Goal: Task Accomplishment & Management: Complete application form

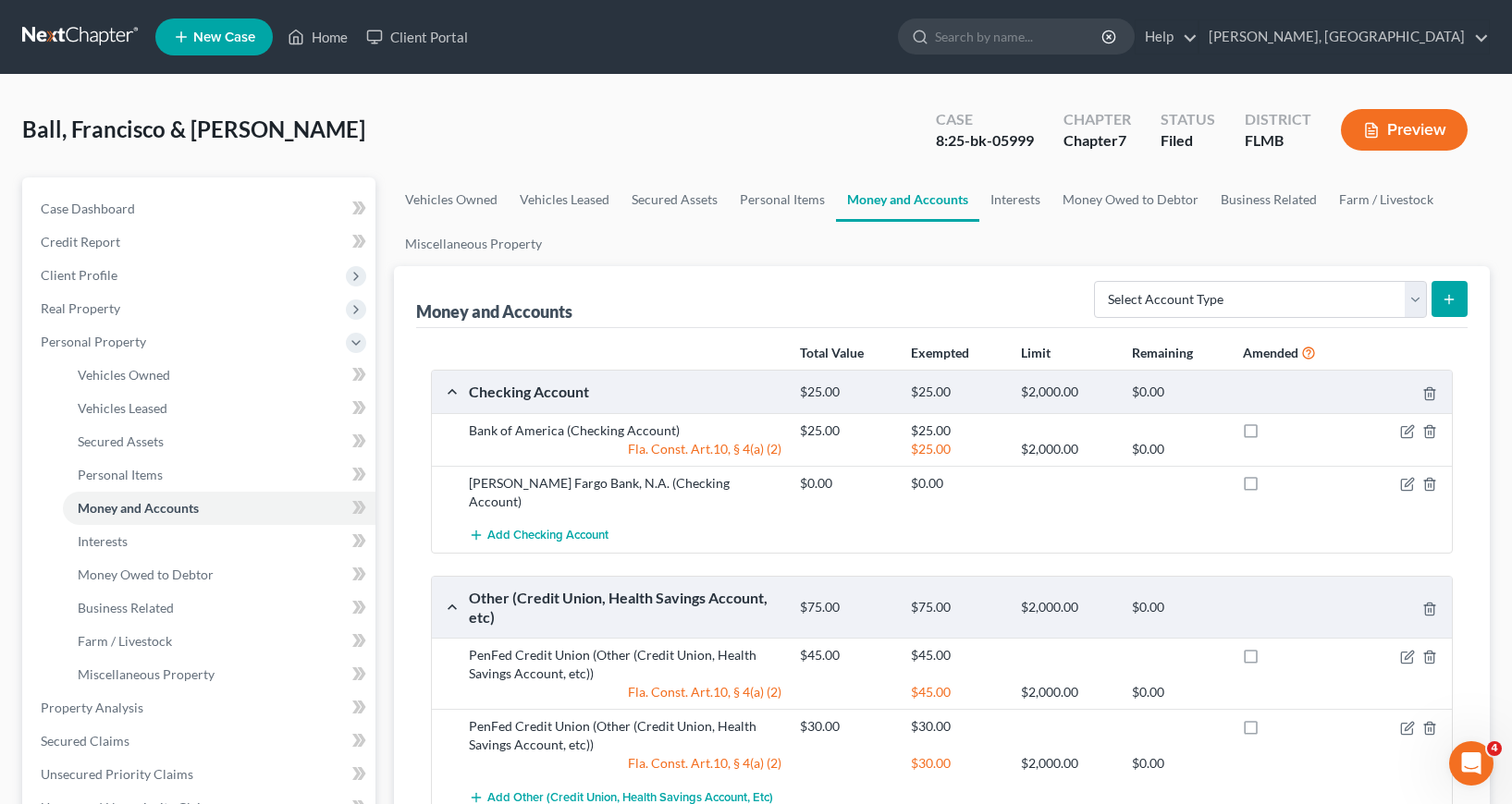
click at [230, 40] on span "New Case" at bounding box center [224, 37] width 62 height 13
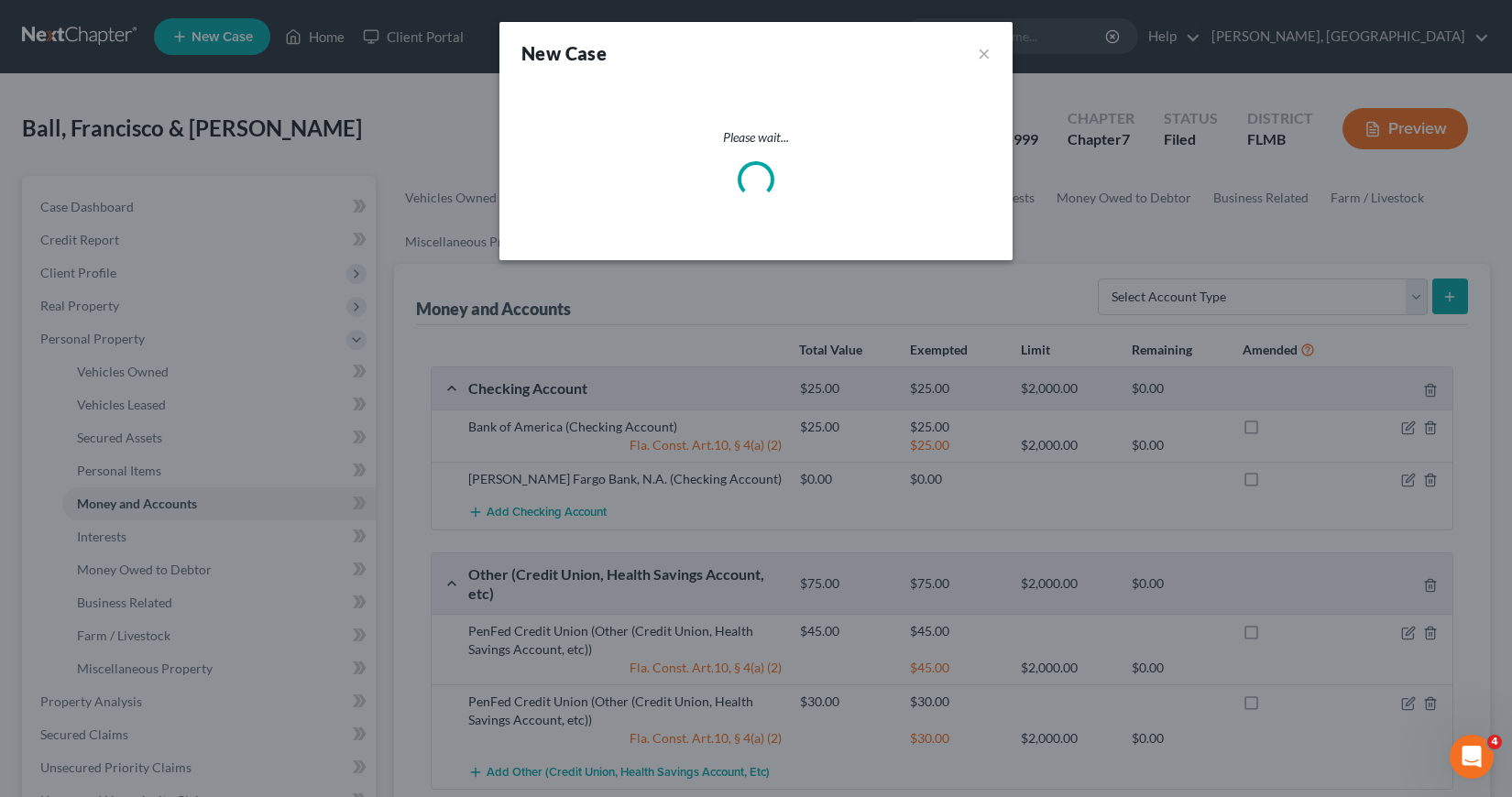
select select "15"
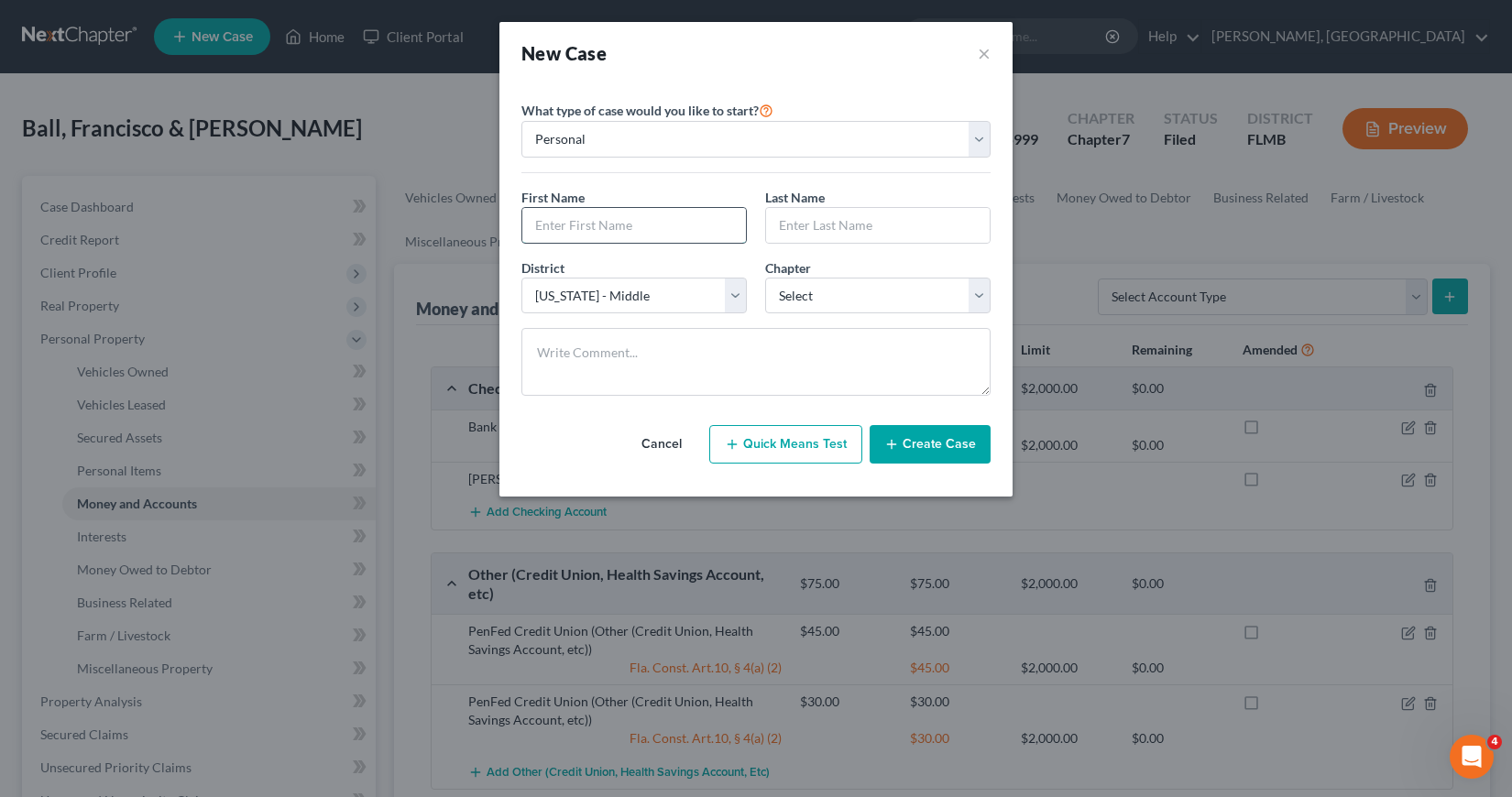
click at [575, 224] on input "text" at bounding box center [635, 225] width 224 height 35
type input "[PERSON_NAME]"
type input "Giol"
click at [976, 296] on select "Select 7 11 12 13" at bounding box center [877, 296] width 226 height 37
select select "0"
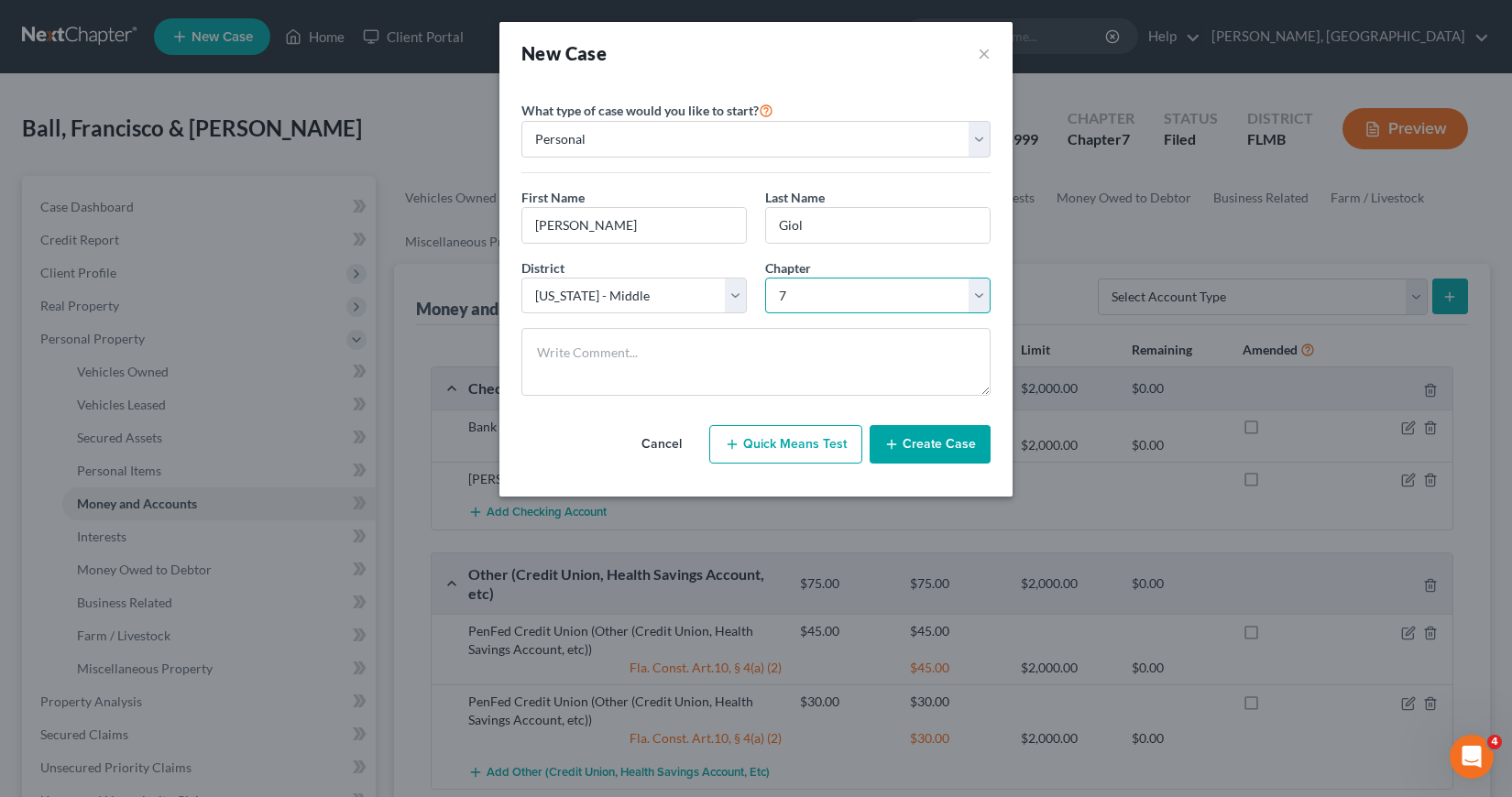
click at [765, 278] on select "Select 7 11 12 13" at bounding box center [877, 296] width 226 height 37
click at [915, 443] on button "Create Case" at bounding box center [930, 444] width 120 height 39
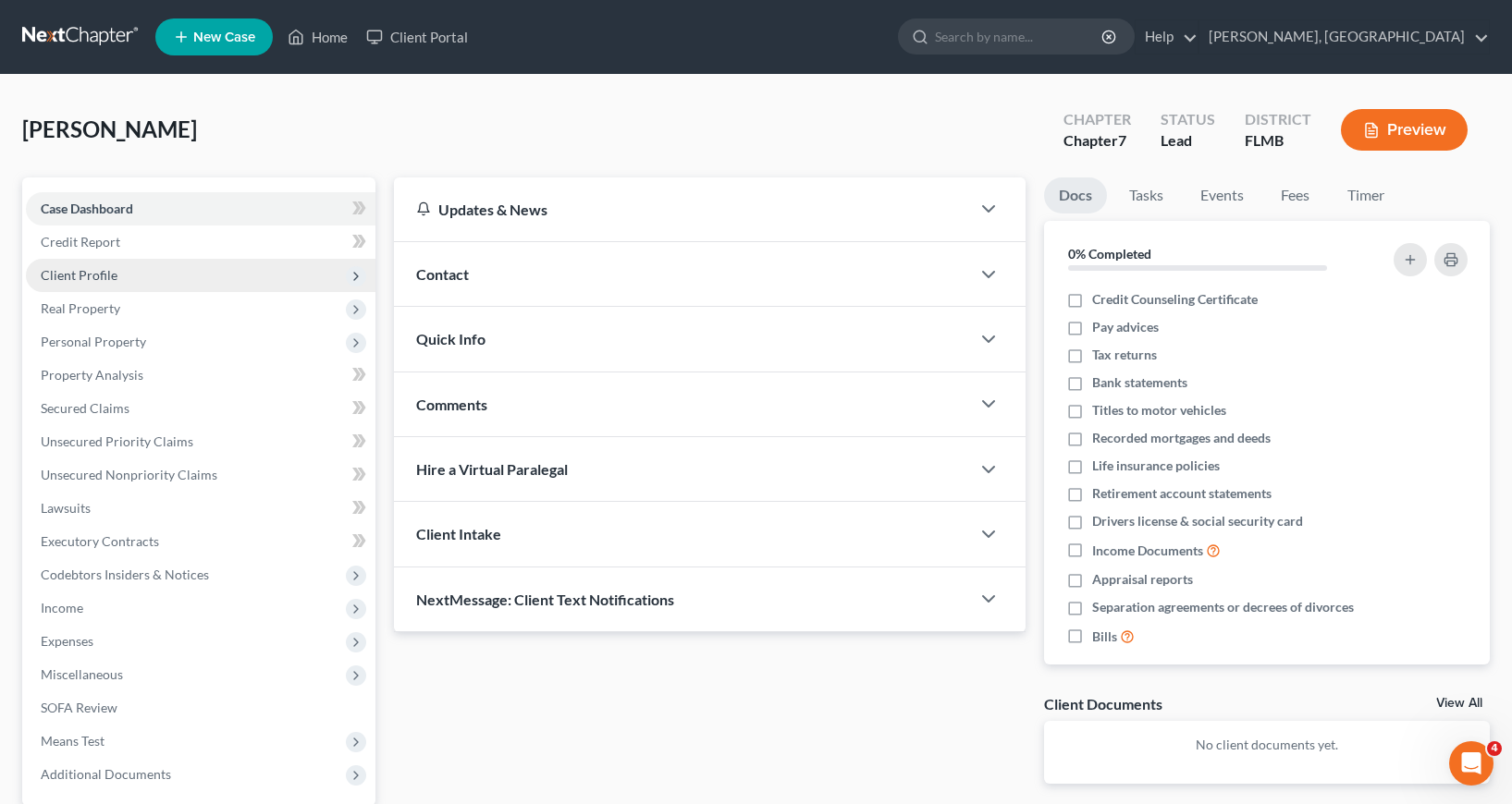
click at [111, 272] on span "Client Profile" at bounding box center [79, 275] width 77 height 15
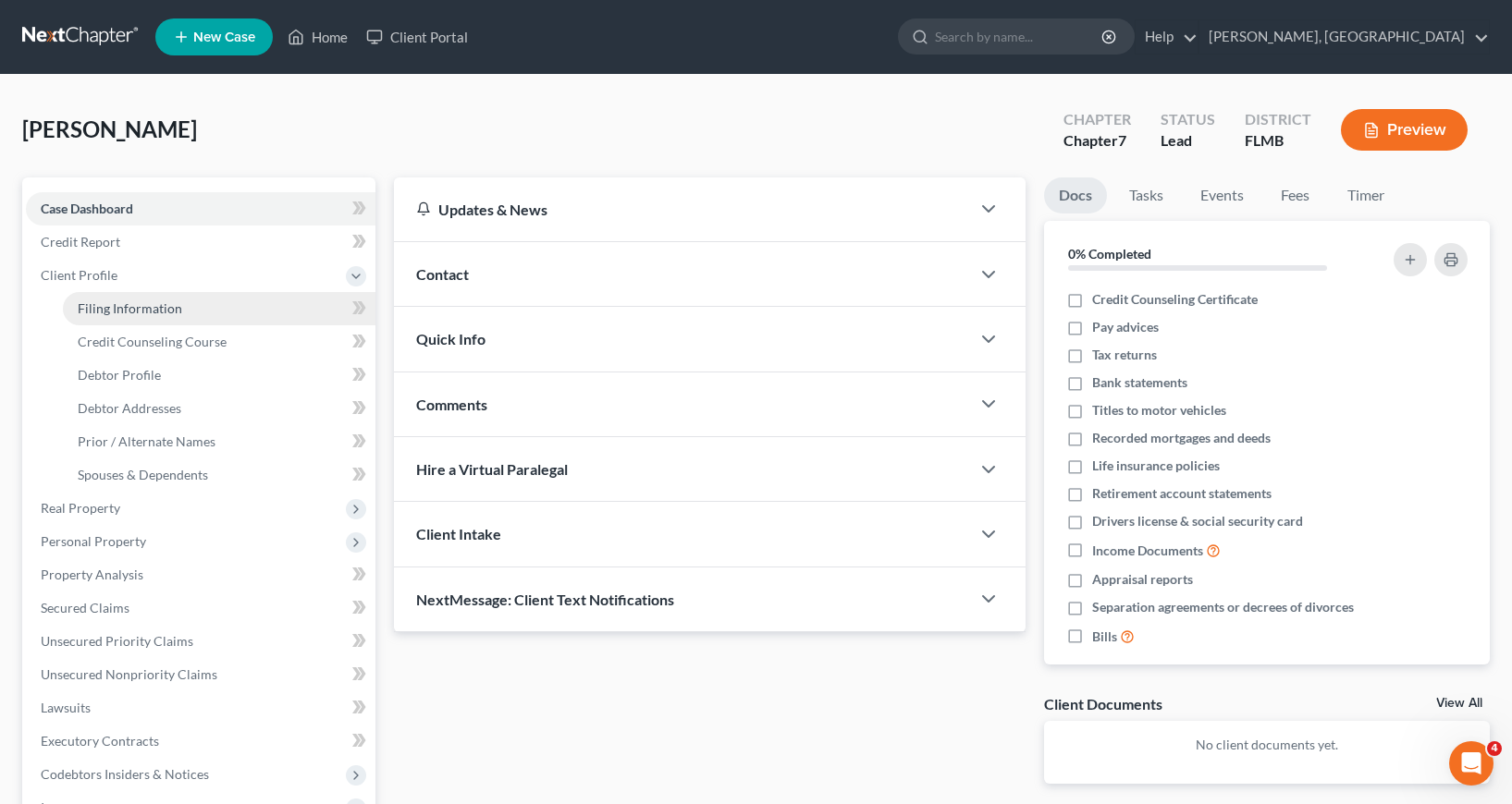
click at [136, 309] on span "Filing Information" at bounding box center [129, 308] width 104 height 15
select select "1"
select select "0"
select select "15"
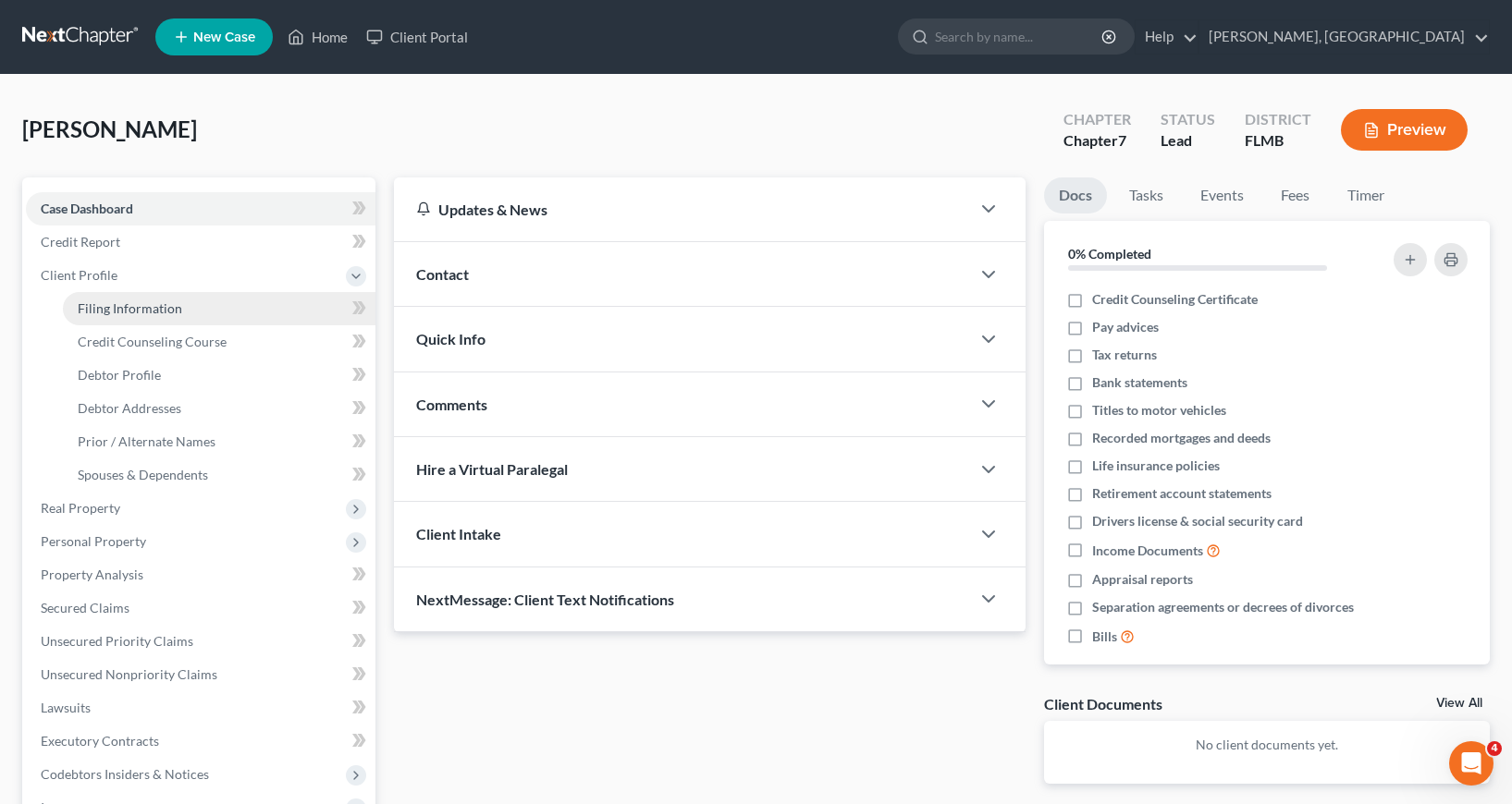
select select "9"
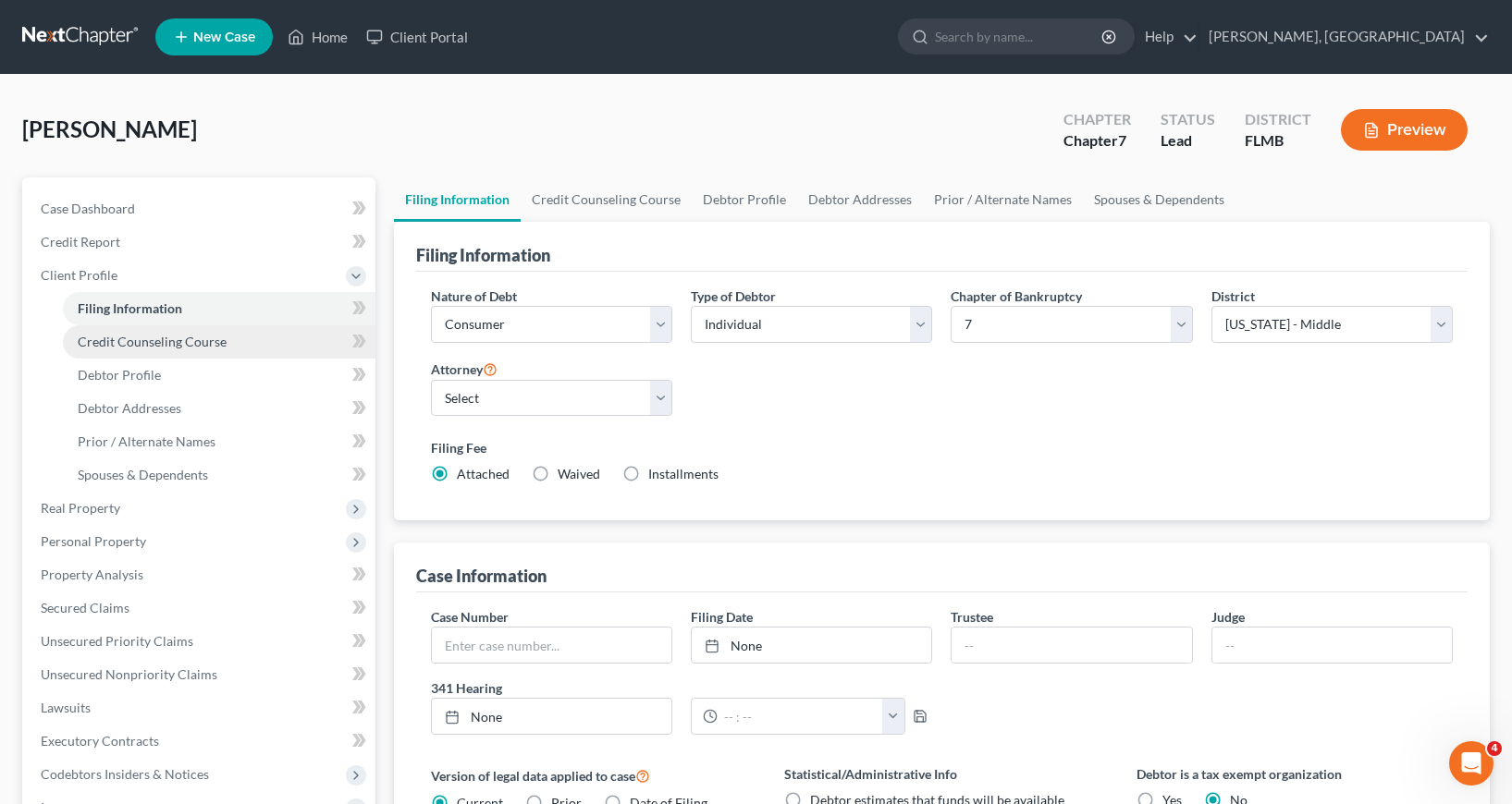
click at [218, 342] on span "Credit Counseling Course" at bounding box center [152, 342] width 149 height 15
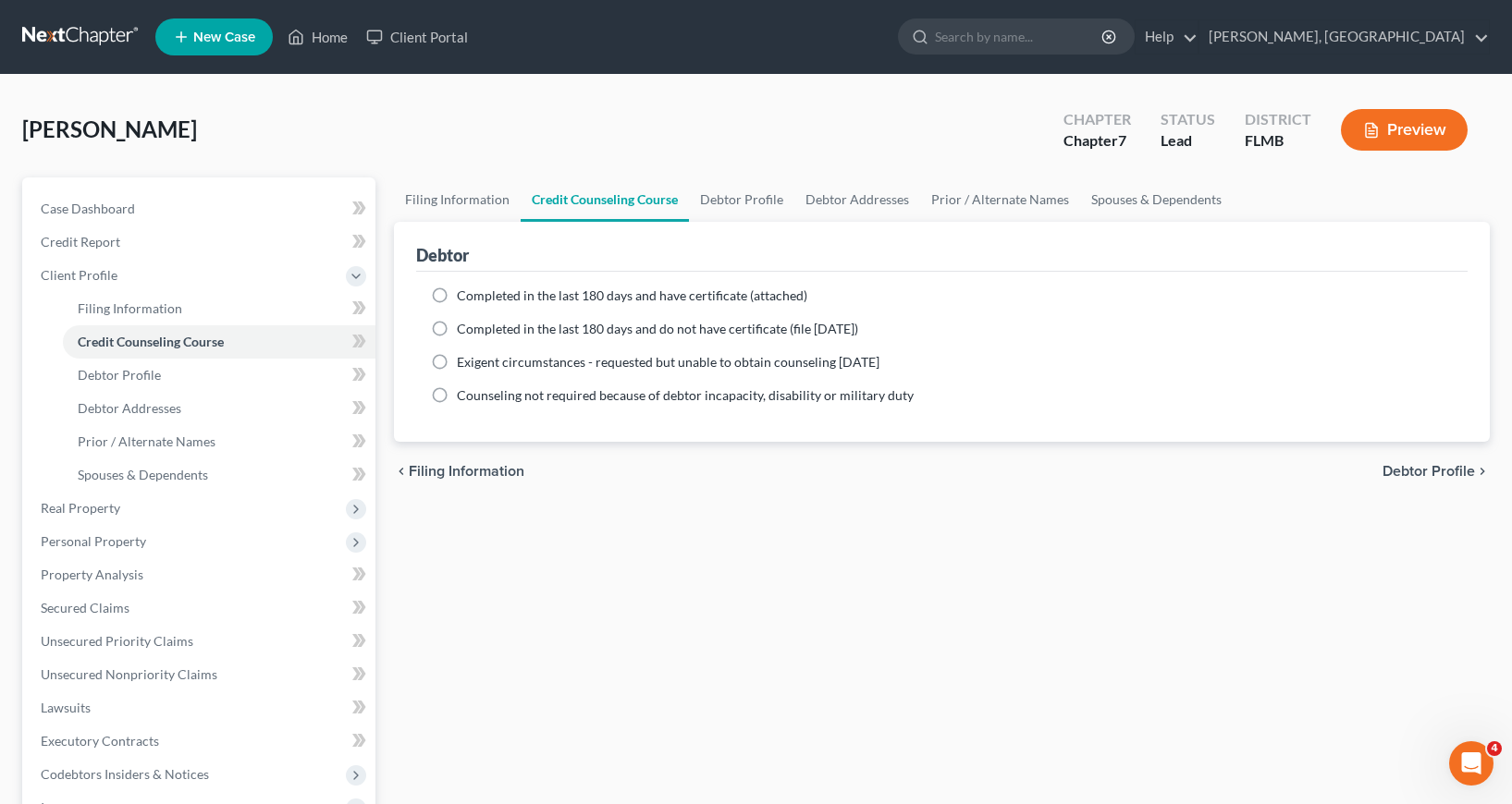
click at [457, 294] on label "Completed in the last 180 days and have certificate (attached)" at bounding box center [632, 295] width 350 height 18
click at [464, 294] on input "Completed in the last 180 days and have certificate (attached)" at bounding box center [470, 292] width 12 height 12
radio input "true"
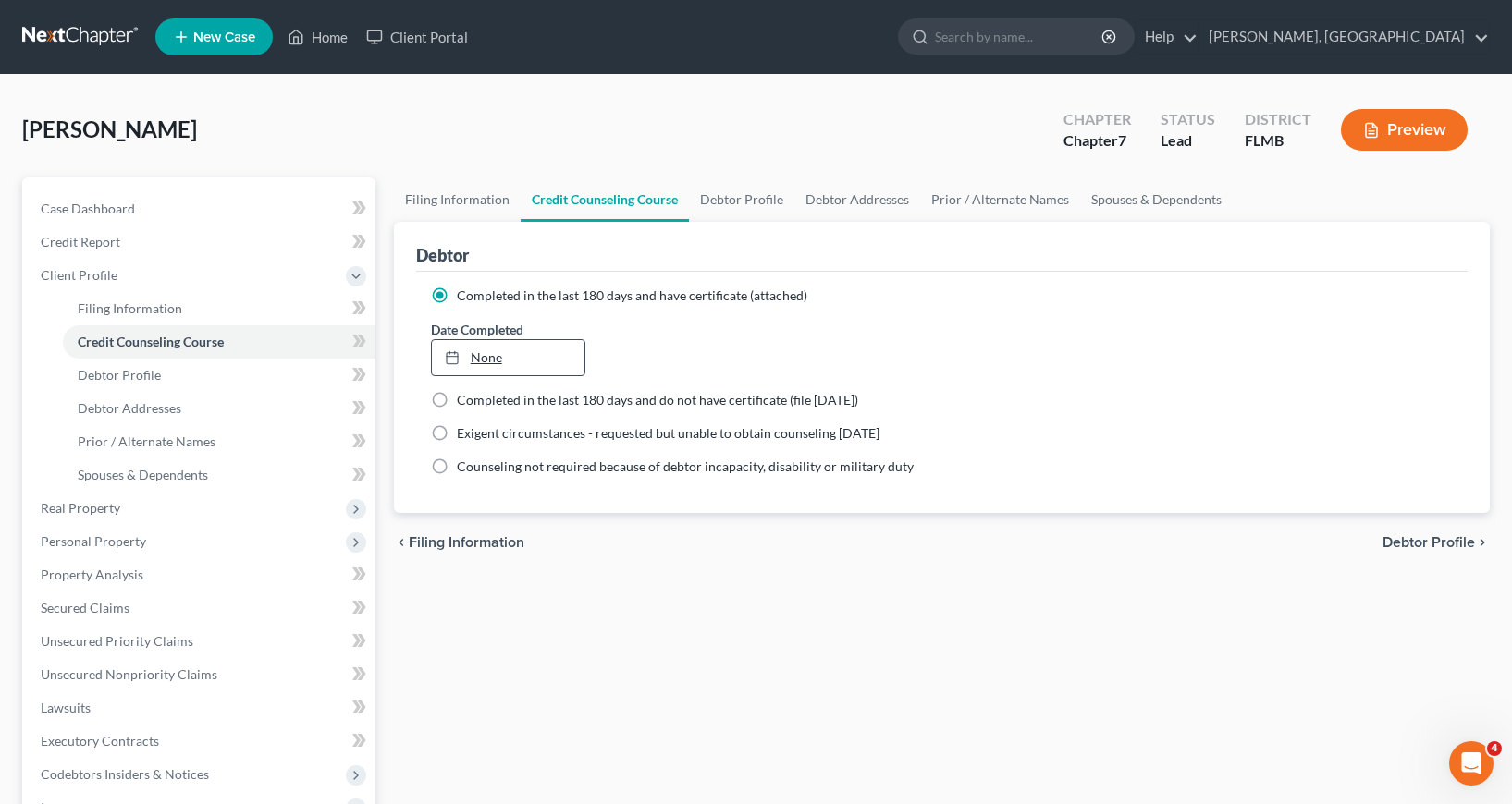
click at [482, 362] on link "None" at bounding box center [508, 357] width 153 height 35
type input "[DATE]"
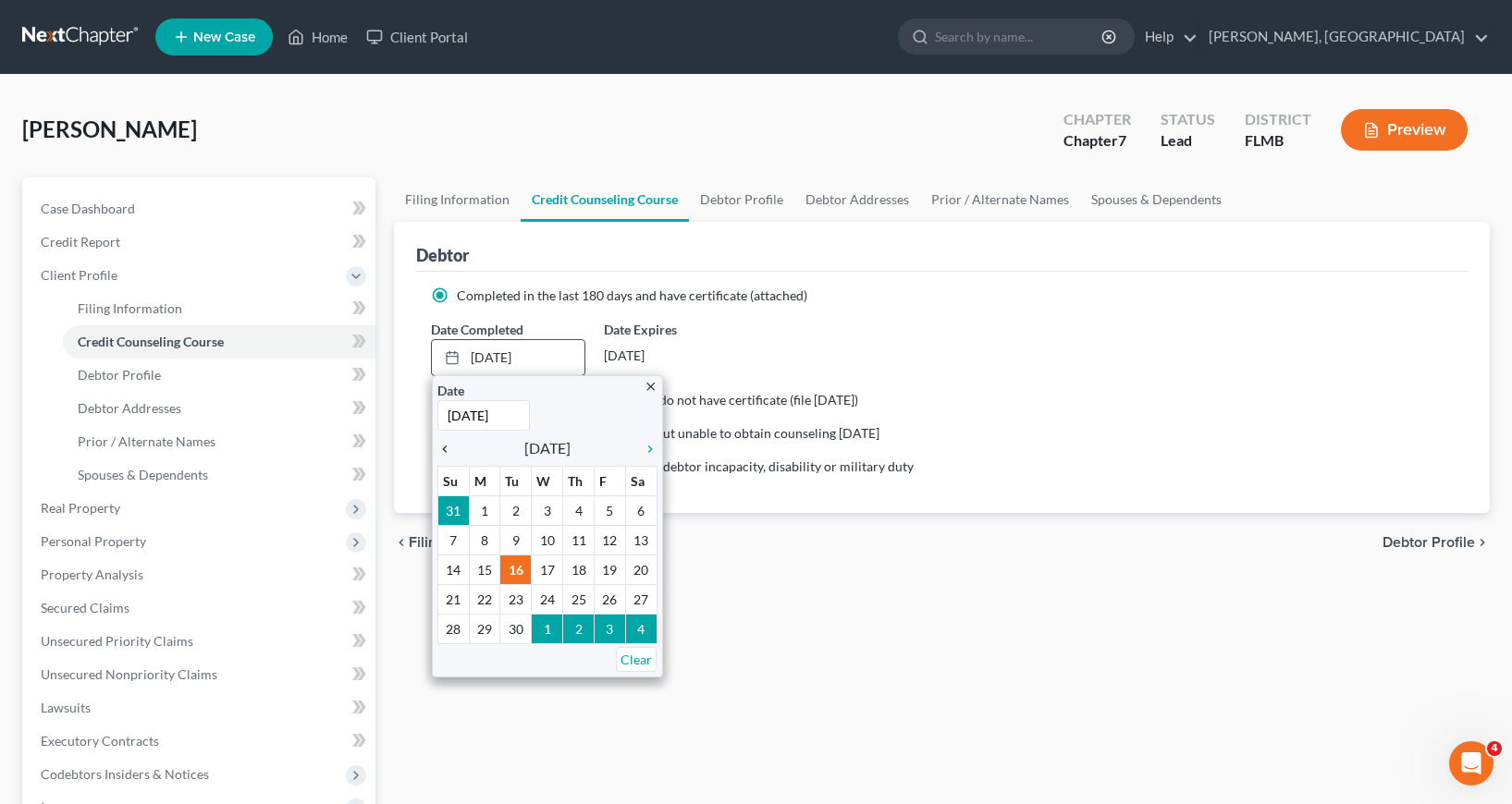
click at [444, 446] on icon "chevron_left" at bounding box center [449, 449] width 24 height 14
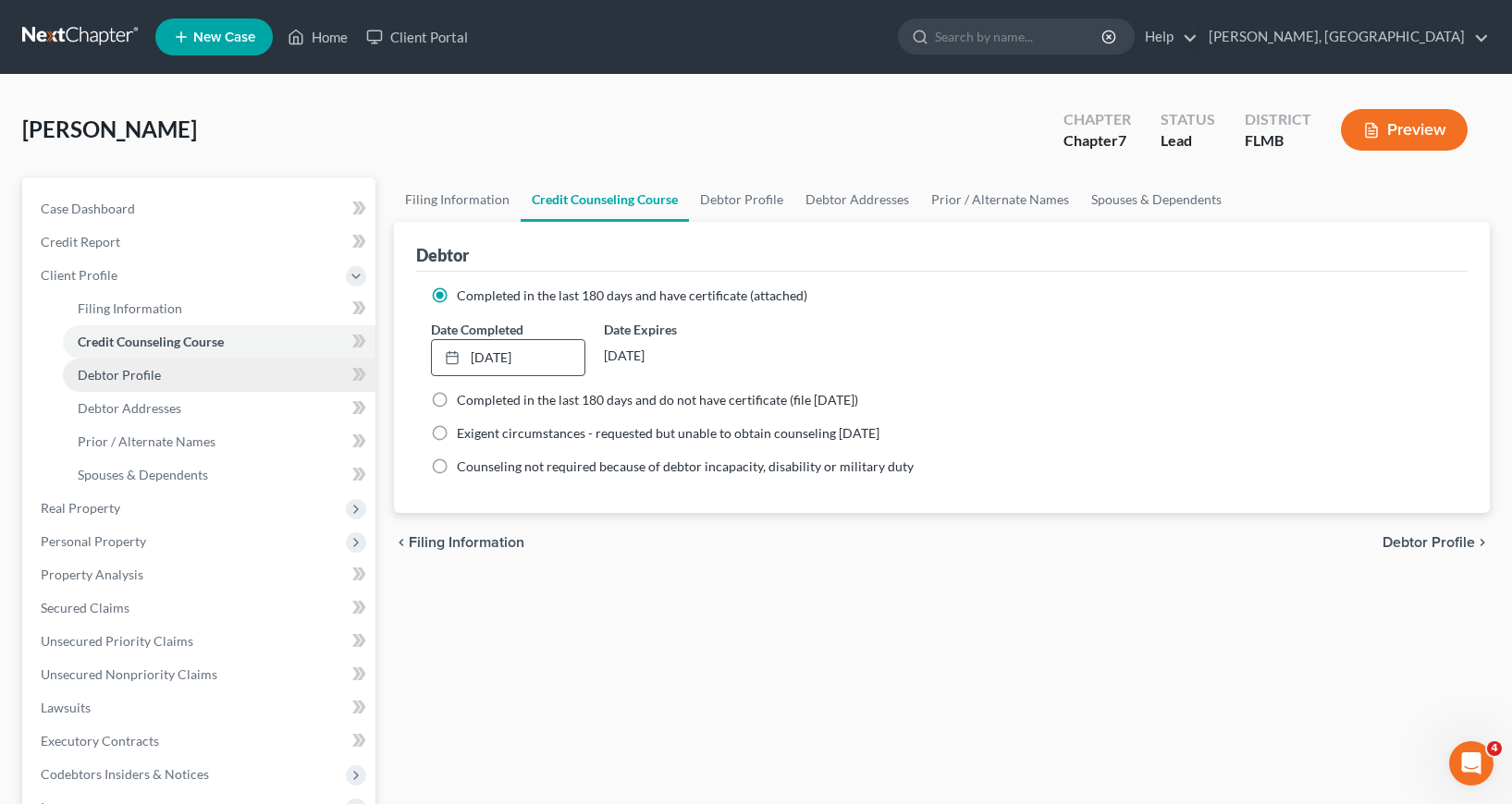
click at [131, 371] on span "Debtor Profile" at bounding box center [119, 374] width 83 height 15
select select "0"
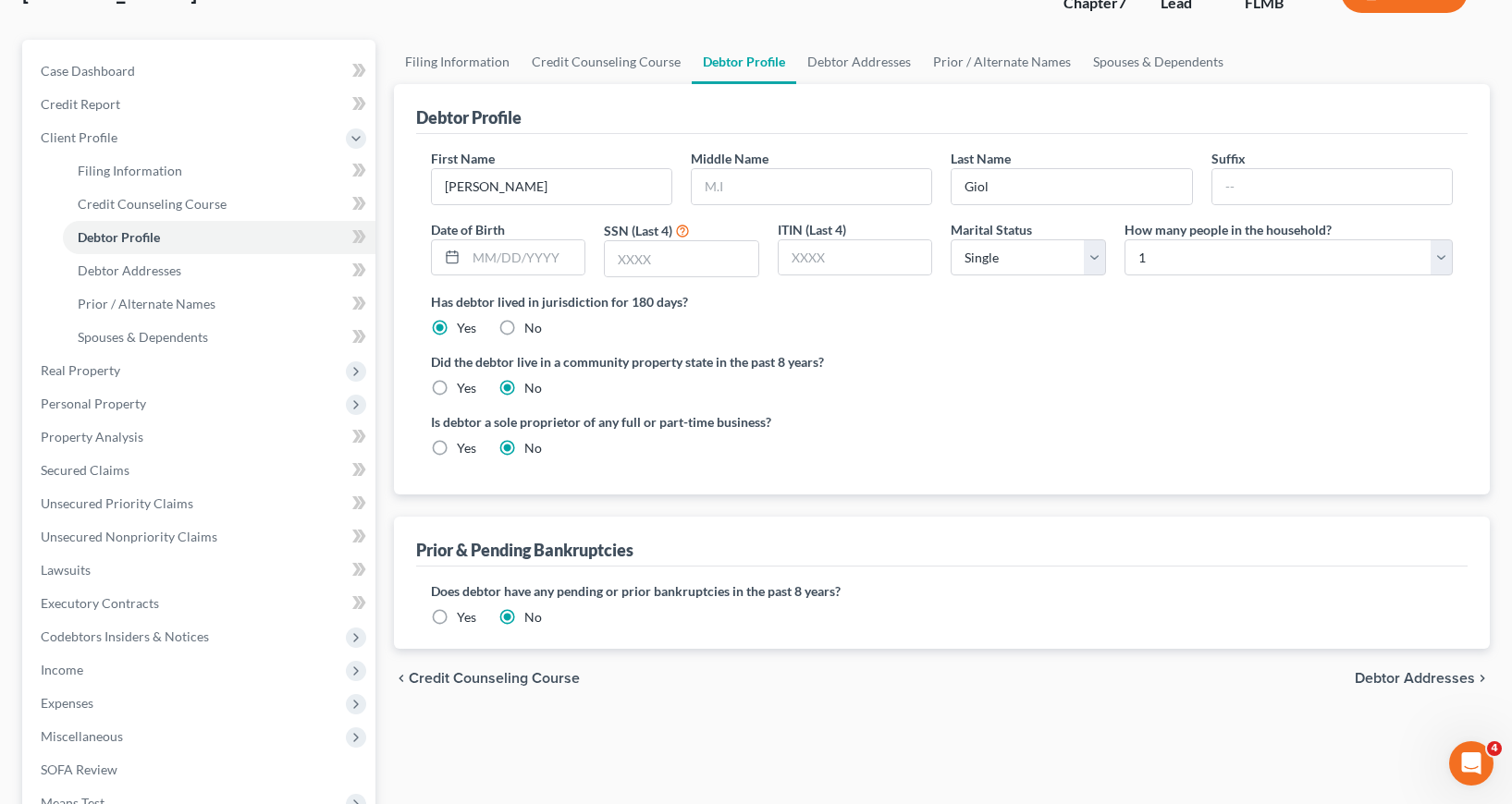
scroll to position [93, 0]
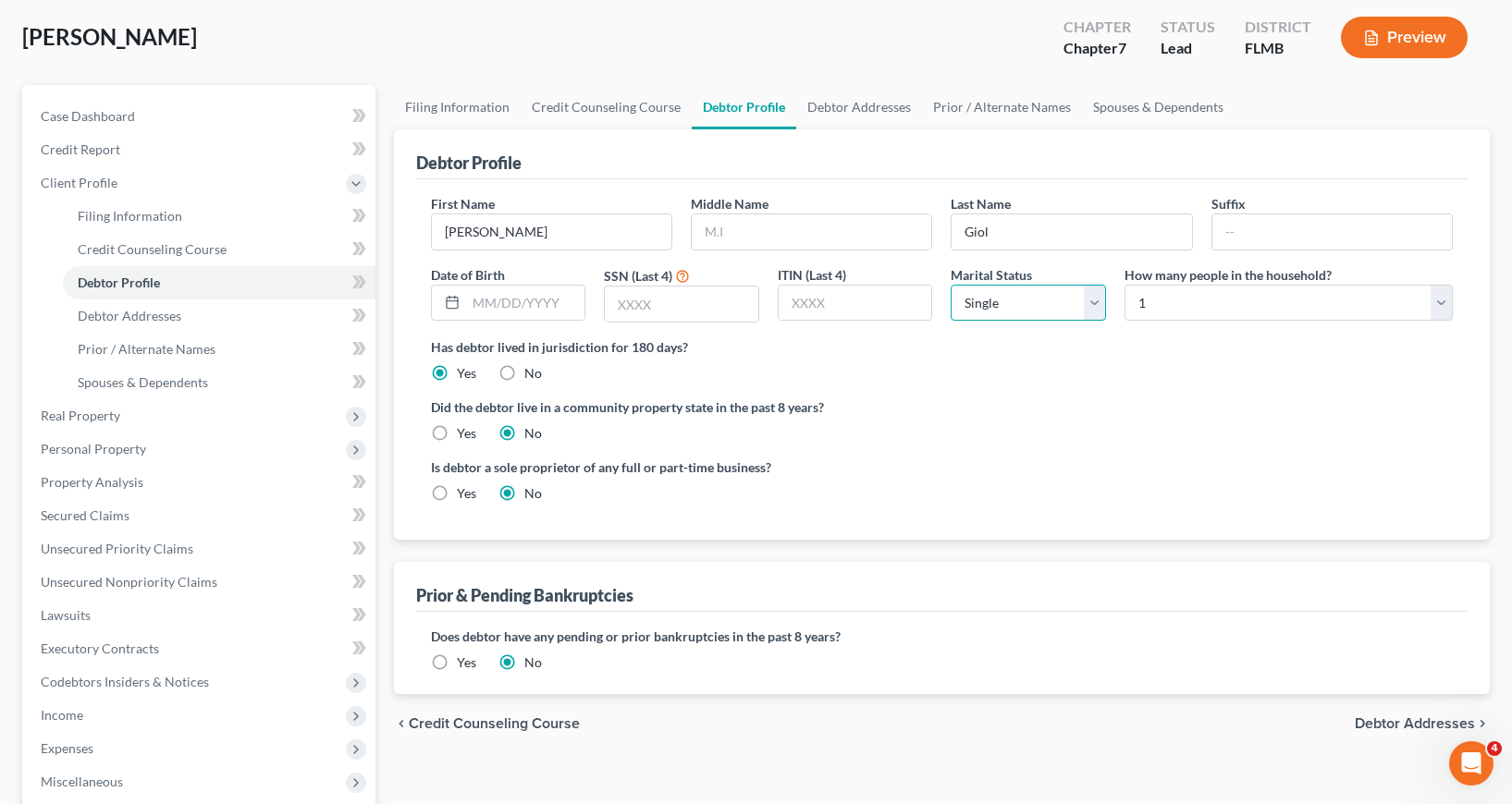
click at [1091, 301] on select "Select Single Married Separated Divorced Widowed" at bounding box center [1028, 302] width 155 height 37
select select "2"
click at [951, 284] on select "Select Single Married Separated Divorced Widowed" at bounding box center [1028, 302] width 155 height 37
click at [472, 301] on input "text" at bounding box center [526, 302] width 120 height 35
type input "[DATE]"
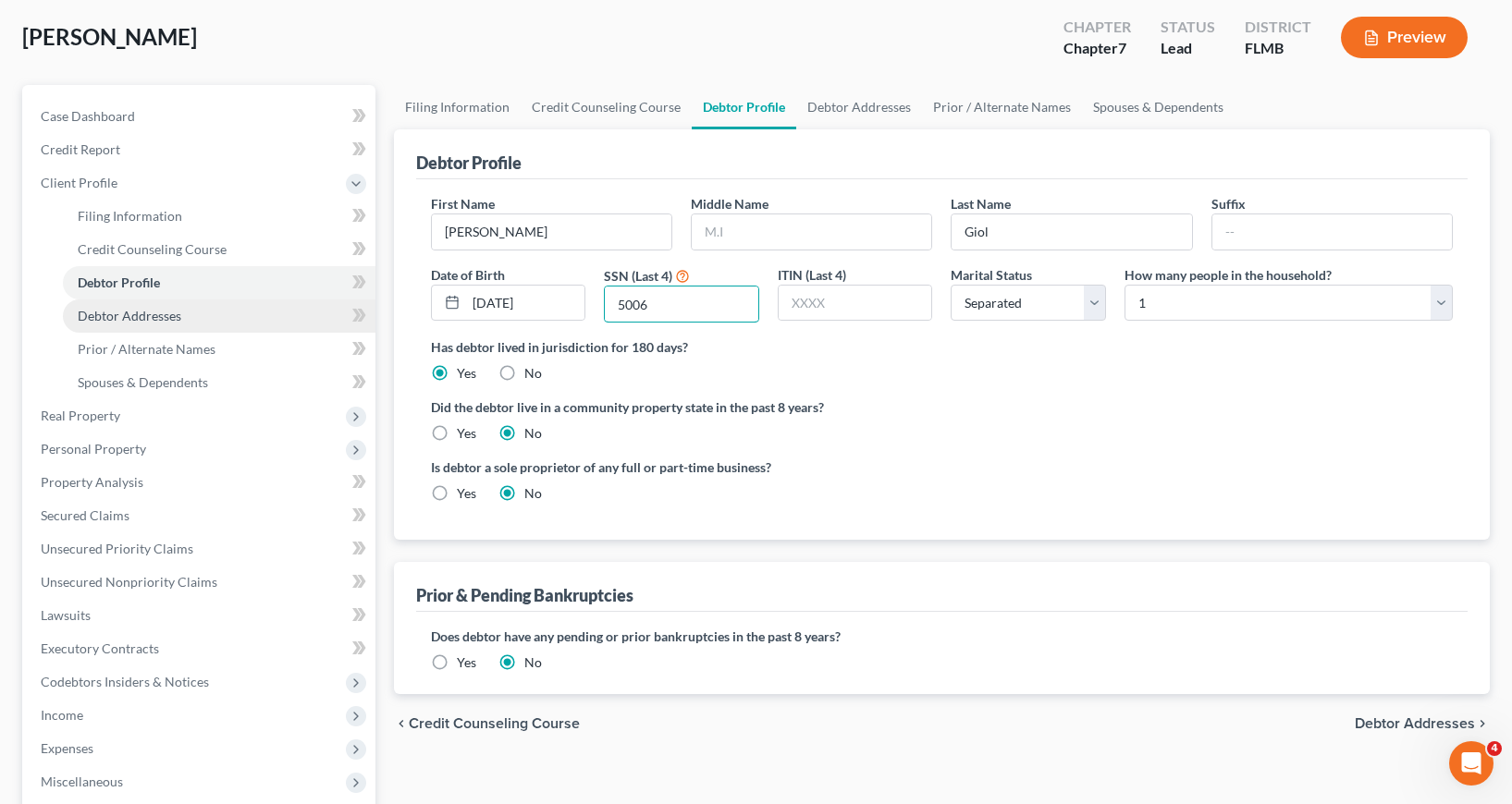
type input "5006"
click at [141, 312] on span "Debtor Addresses" at bounding box center [129, 316] width 103 height 15
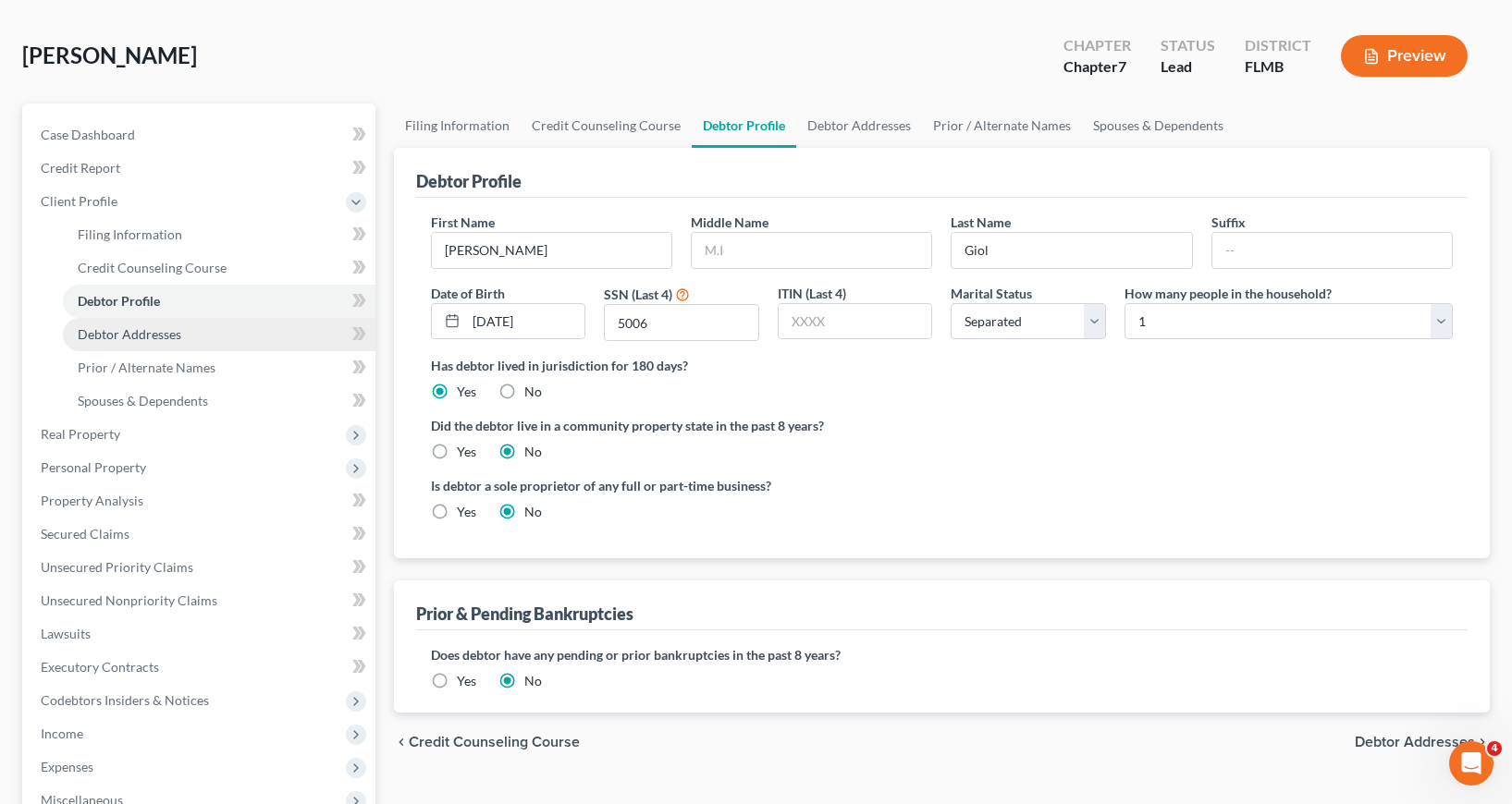
select select "0"
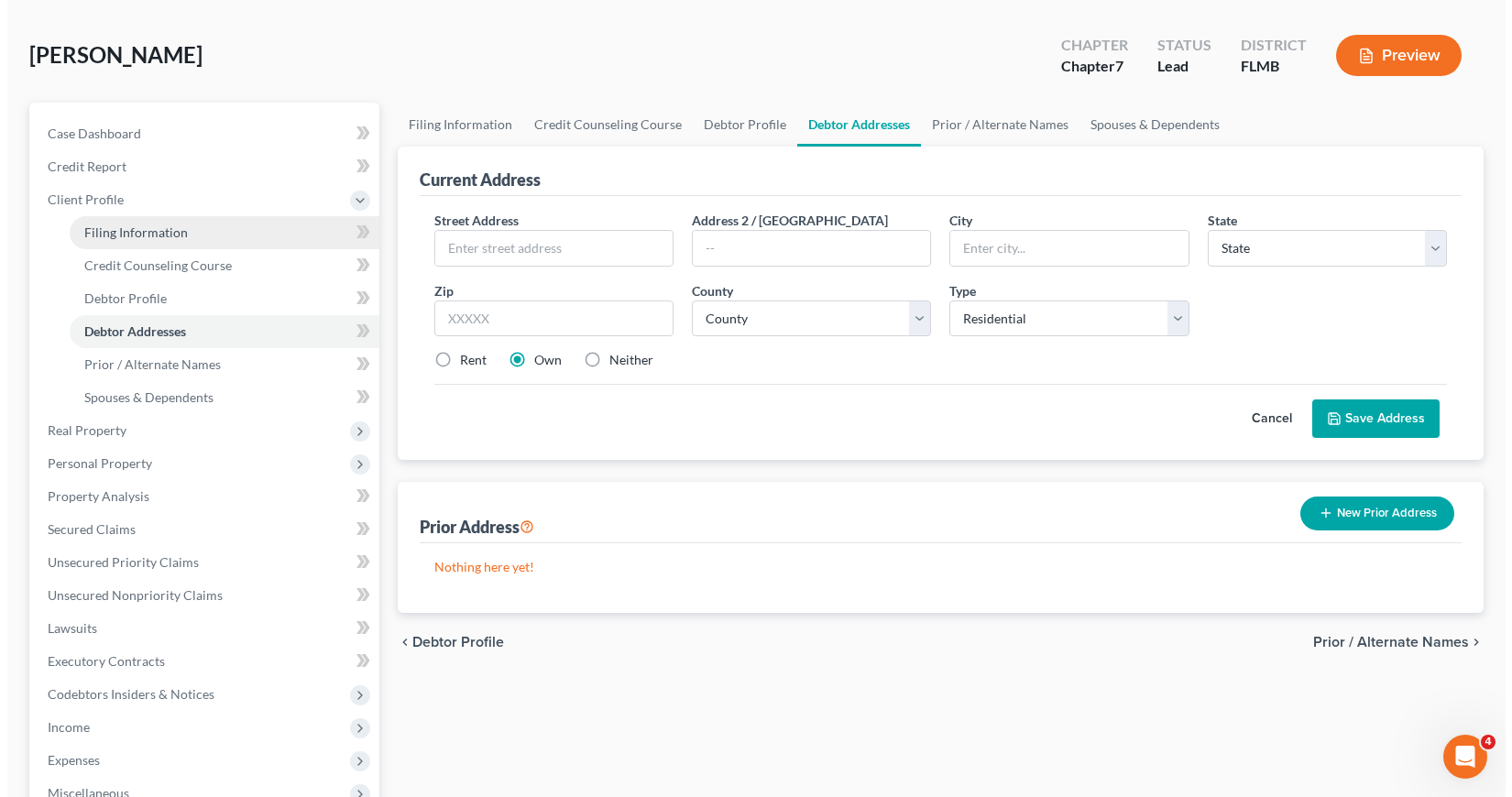
scroll to position [0, 0]
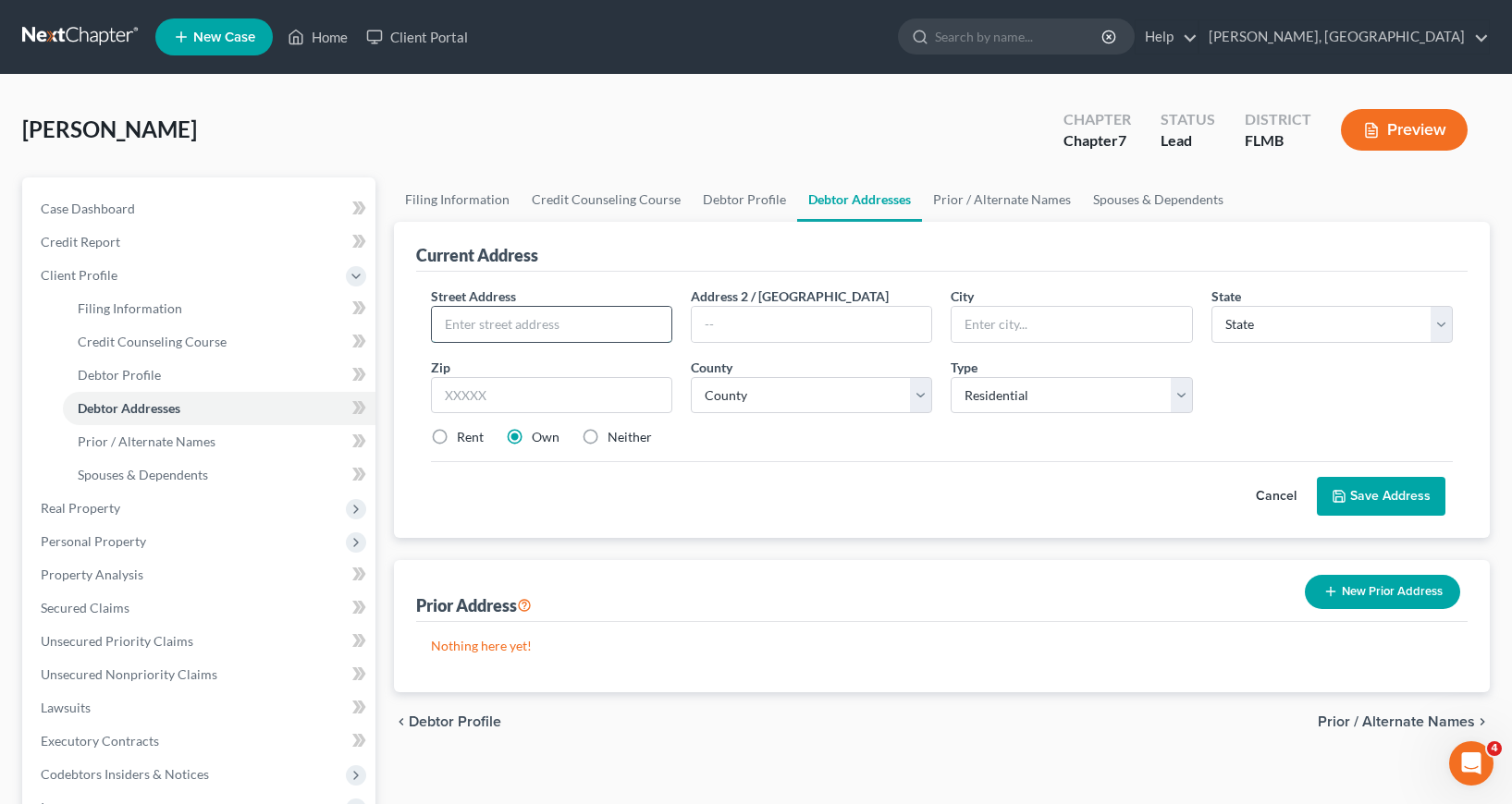
click at [455, 323] on input "text" at bounding box center [552, 324] width 239 height 35
type input "[STREET_ADDRESS]"
type input "[GEOGRAPHIC_DATA]"
select select "9"
type input "33617"
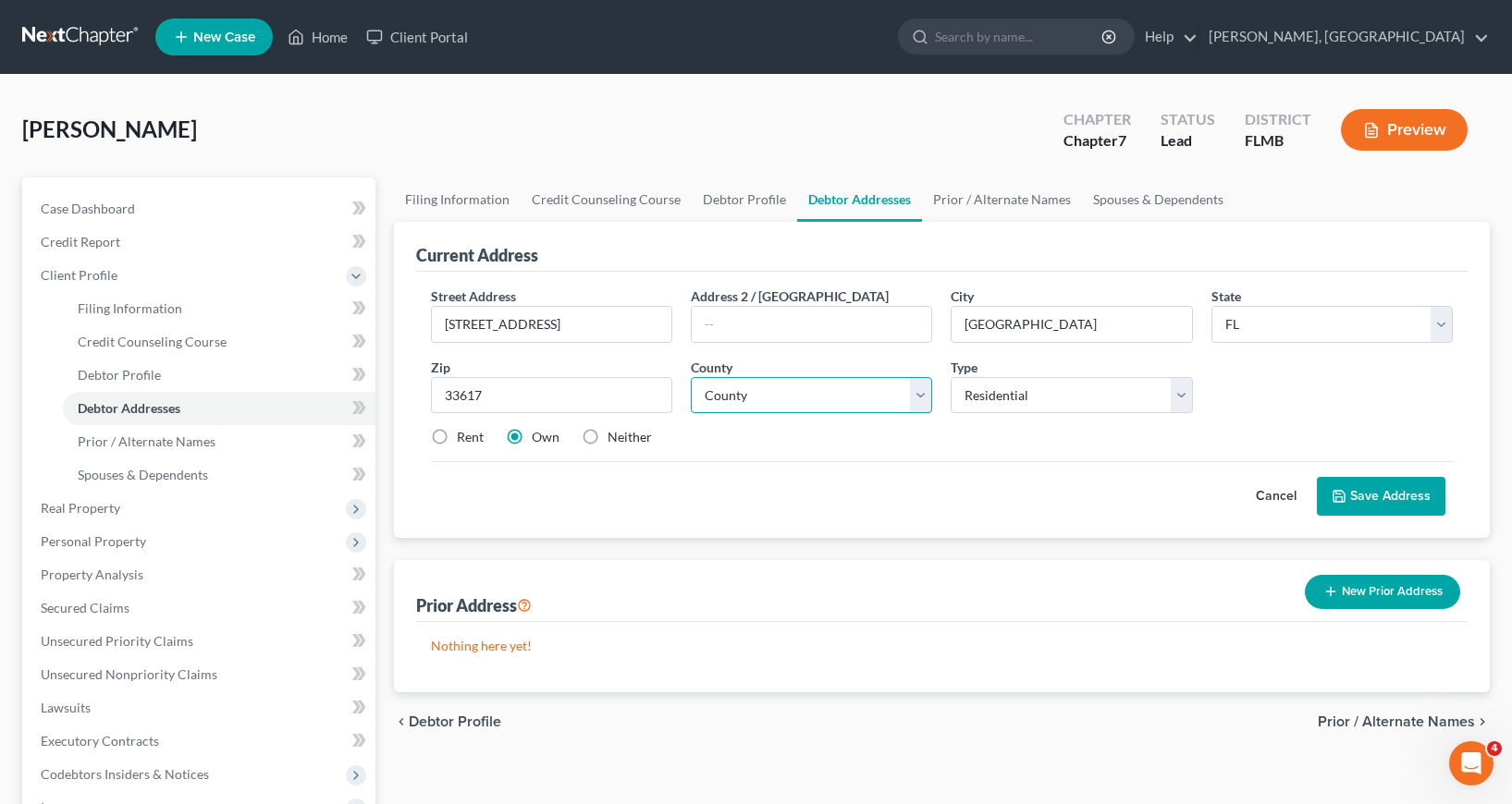
click at [921, 393] on select "County [GEOGRAPHIC_DATA] [GEOGRAPHIC_DATA] [GEOGRAPHIC_DATA] [GEOGRAPHIC_DATA] …" at bounding box center [811, 395] width 241 height 37
select select "27"
click at [690, 377] on select "County [GEOGRAPHIC_DATA] [GEOGRAPHIC_DATA] [GEOGRAPHIC_DATA] [GEOGRAPHIC_DATA] …" at bounding box center [811, 395] width 241 height 37
click at [1371, 498] on button "Save Address" at bounding box center [1381, 496] width 128 height 39
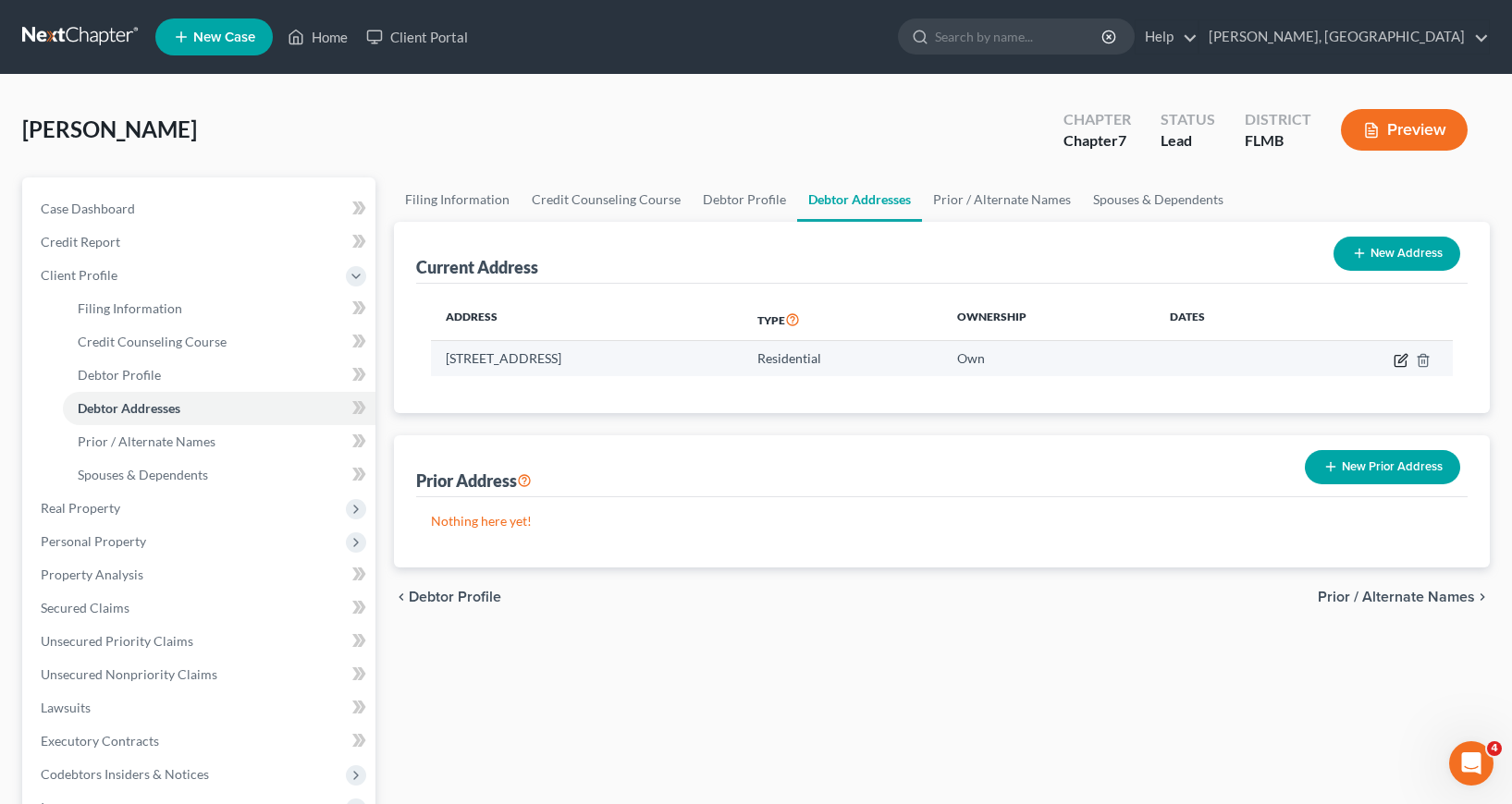
click at [1397, 359] on icon "button" at bounding box center [1401, 360] width 14 height 14
select select "9"
select select "27"
select select "0"
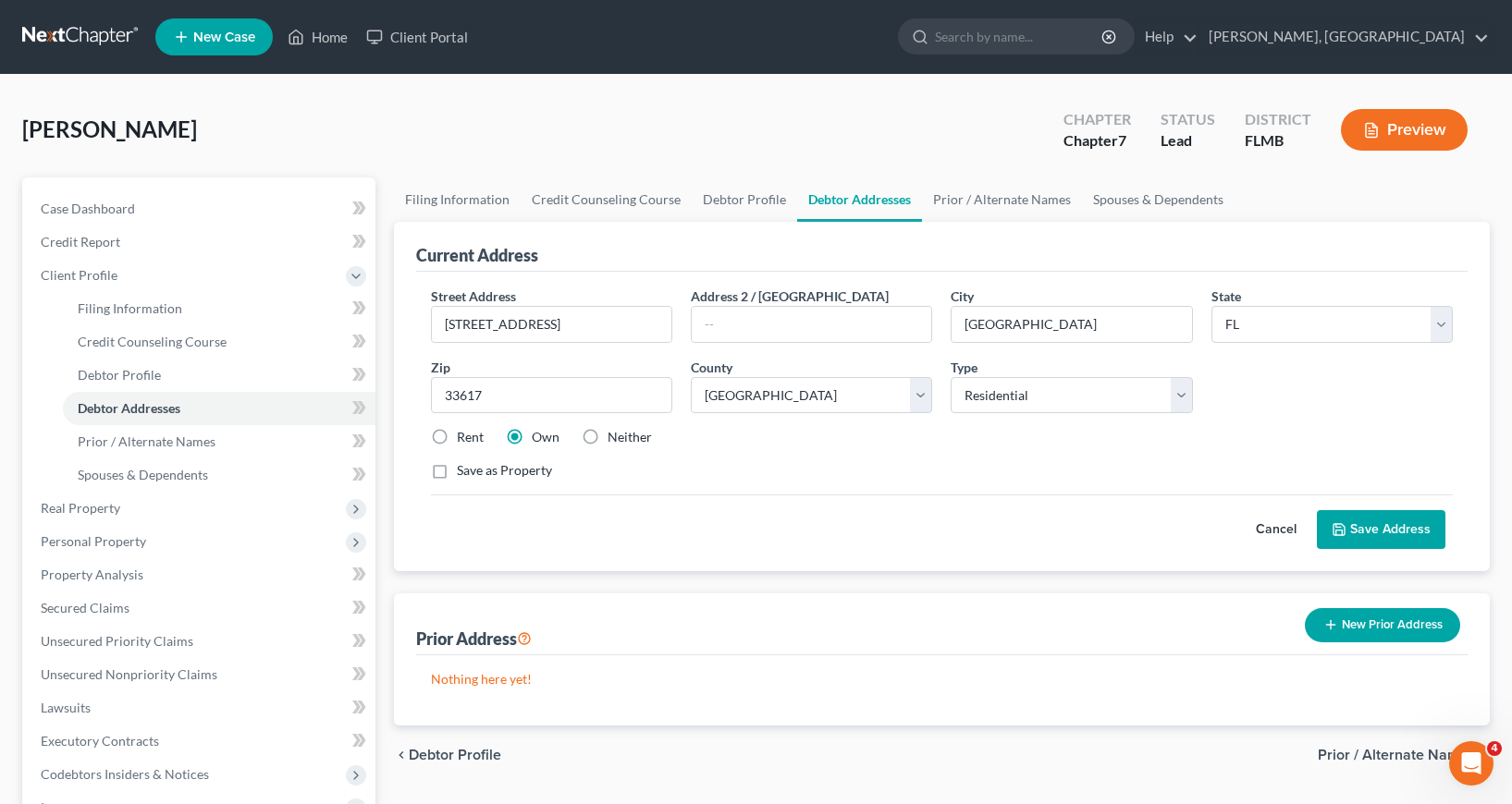
click at [1384, 528] on button "Save Address" at bounding box center [1381, 529] width 128 height 39
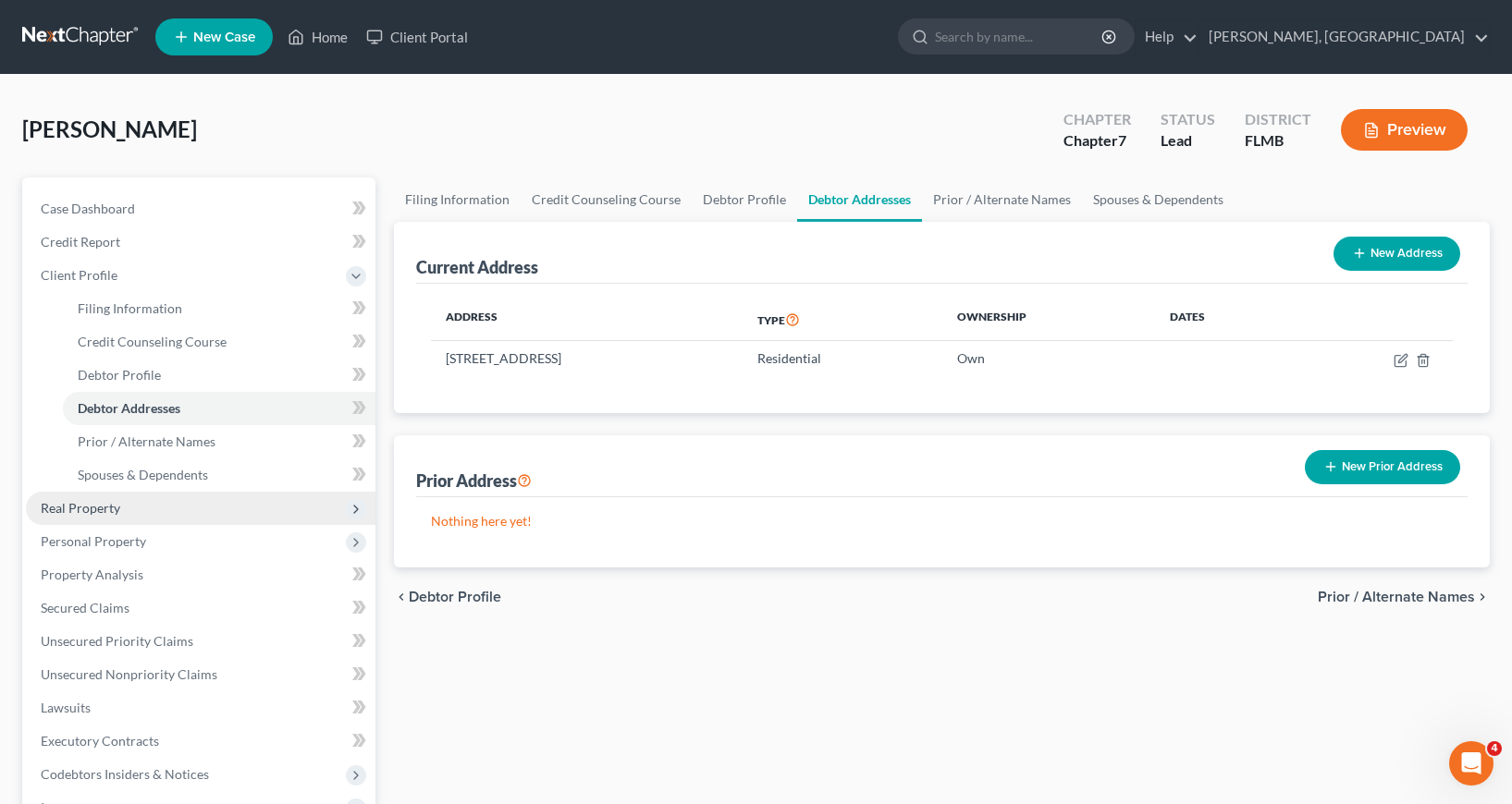
click at [104, 507] on span "Real Property" at bounding box center [79, 508] width 79 height 15
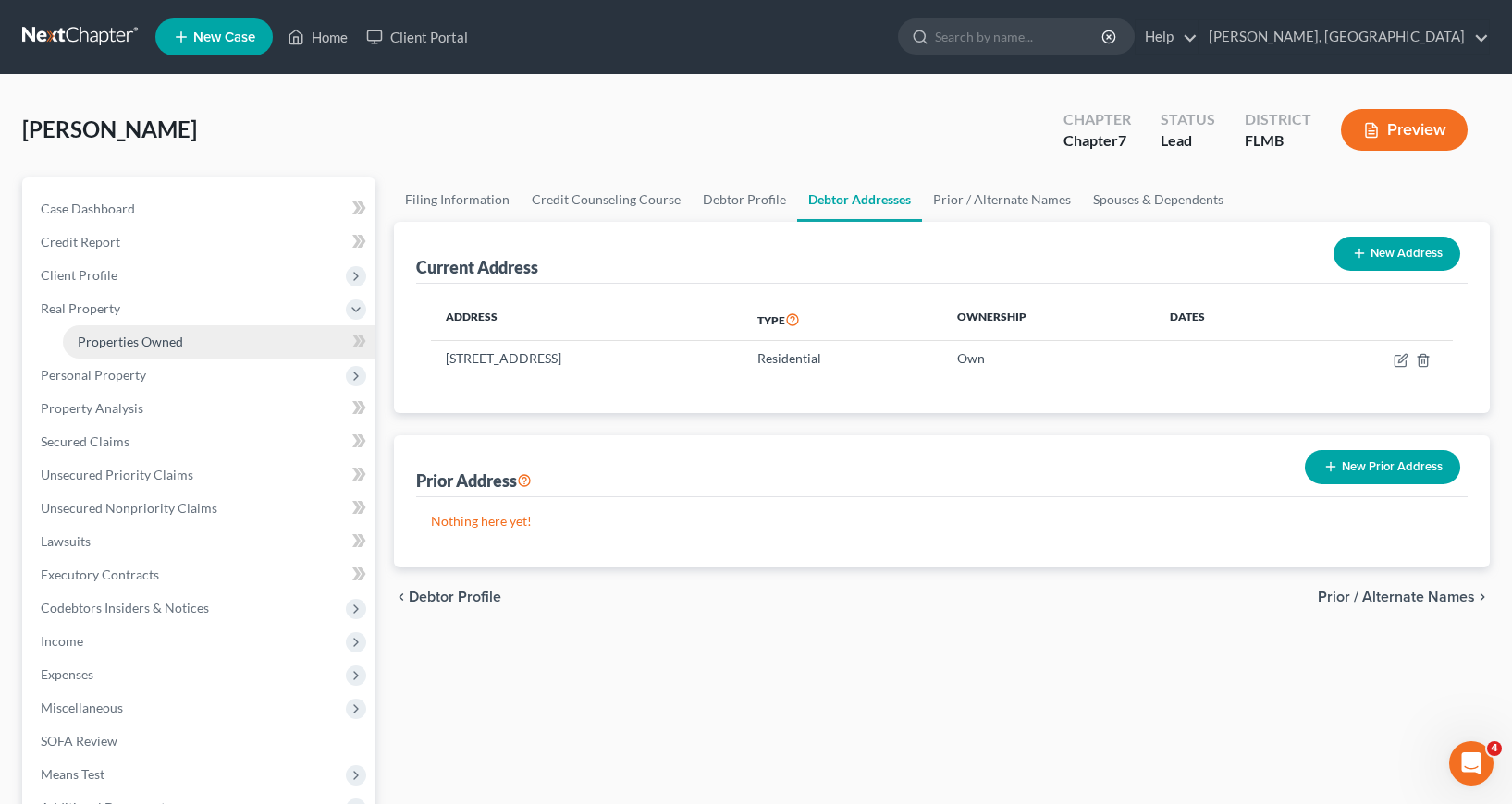
click at [157, 339] on span "Properties Owned" at bounding box center [130, 342] width 105 height 15
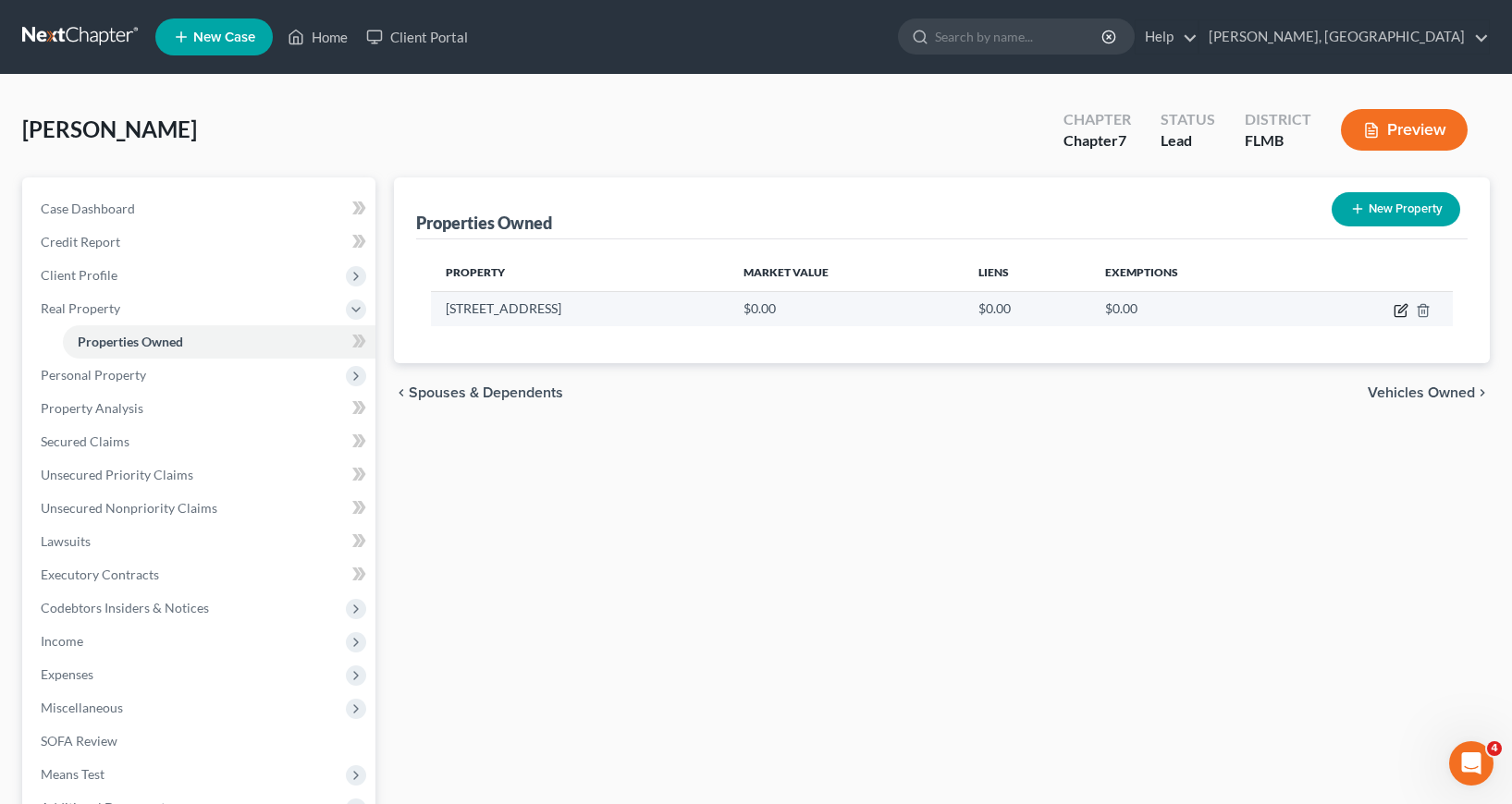
click at [1401, 310] on icon "button" at bounding box center [1401, 310] width 14 height 14
select select "9"
select select "27"
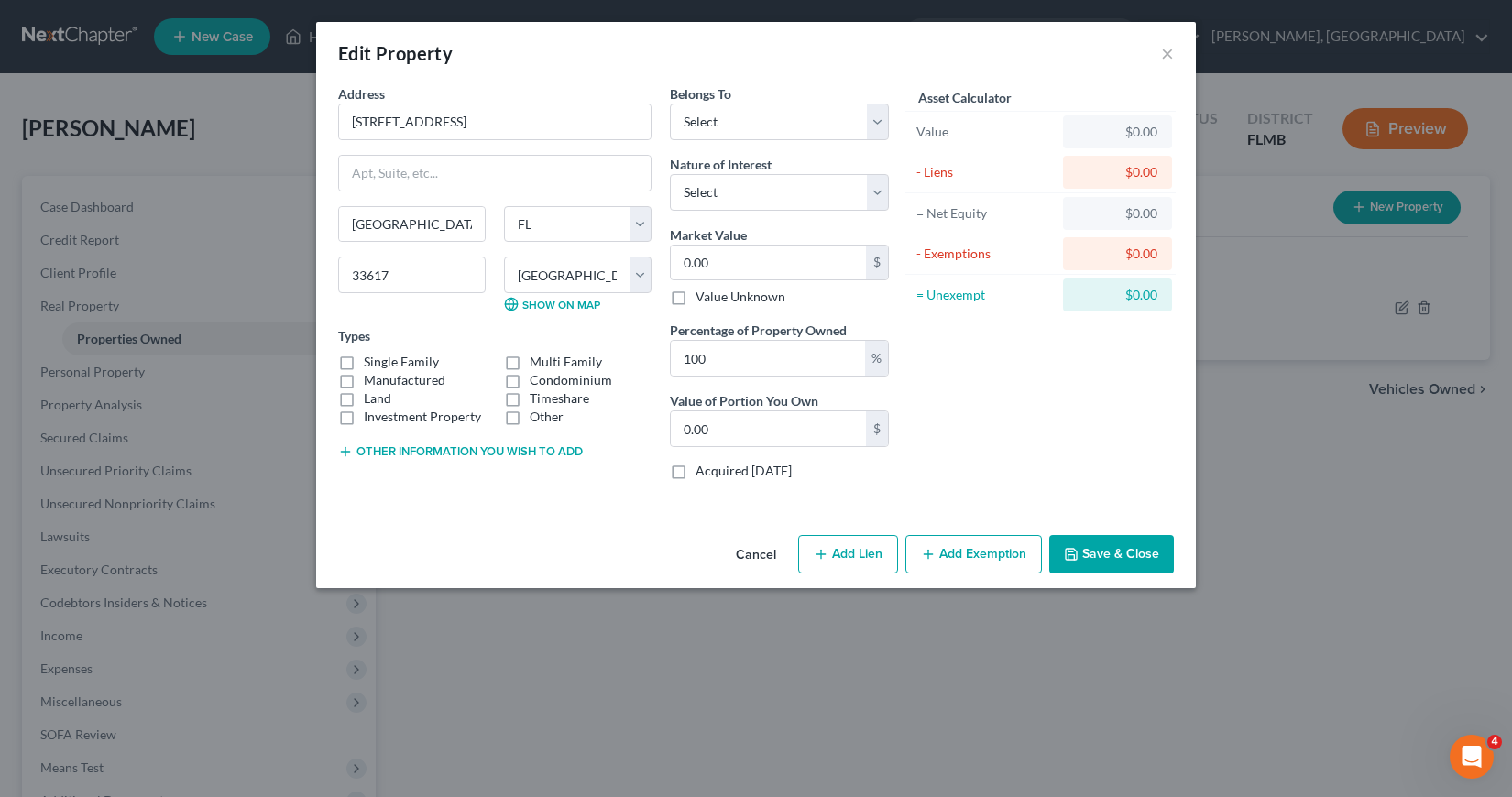
click at [363, 361] on label "Single Family" at bounding box center [400, 361] width 75 height 18
click at [371, 361] on input "Single Family" at bounding box center [377, 359] width 12 height 12
checkbox input "true"
click at [878, 125] on select "Select Debtor 1 Only Debtor 2 Only Debtor 1 And Debtor 2 Only At Least One Of T…" at bounding box center [779, 121] width 219 height 37
select select "0"
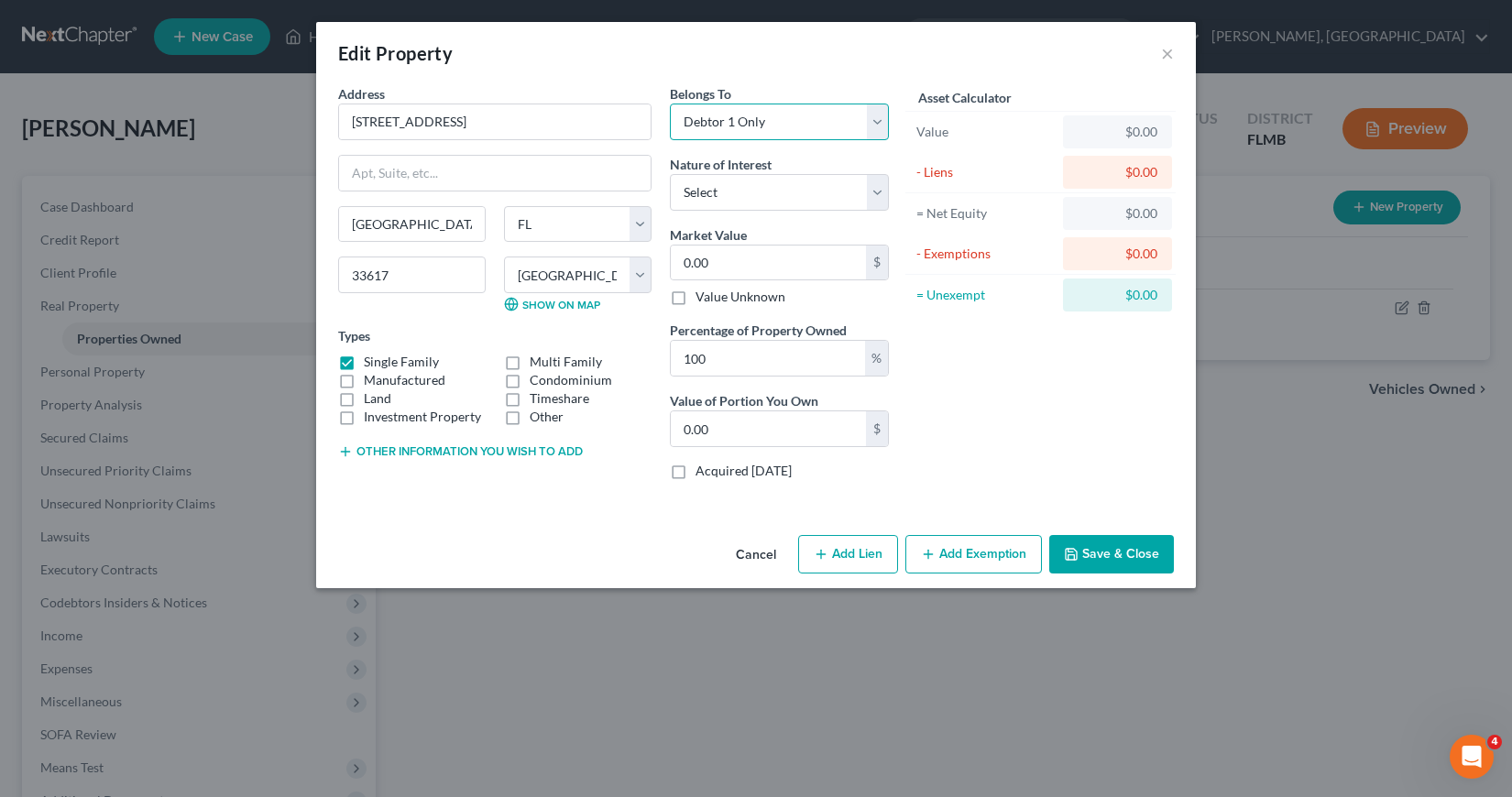
click at [670, 103] on select "Select Debtor 1 Only Debtor 2 Only Debtor 1 And Debtor 2 Only At Least One Of T…" at bounding box center [779, 121] width 219 height 37
click at [872, 192] on select "Select Fee Simple Joint Tenant Life Estate Equitable Interest Future Interest T…" at bounding box center [779, 193] width 219 height 37
select select "0"
click at [670, 175] on select "Select Fee Simple Joint Tenant Life Estate Equitable Interest Future Interest T…" at bounding box center [779, 193] width 219 height 37
click at [690, 264] on input "0.00" at bounding box center [768, 263] width 195 height 35
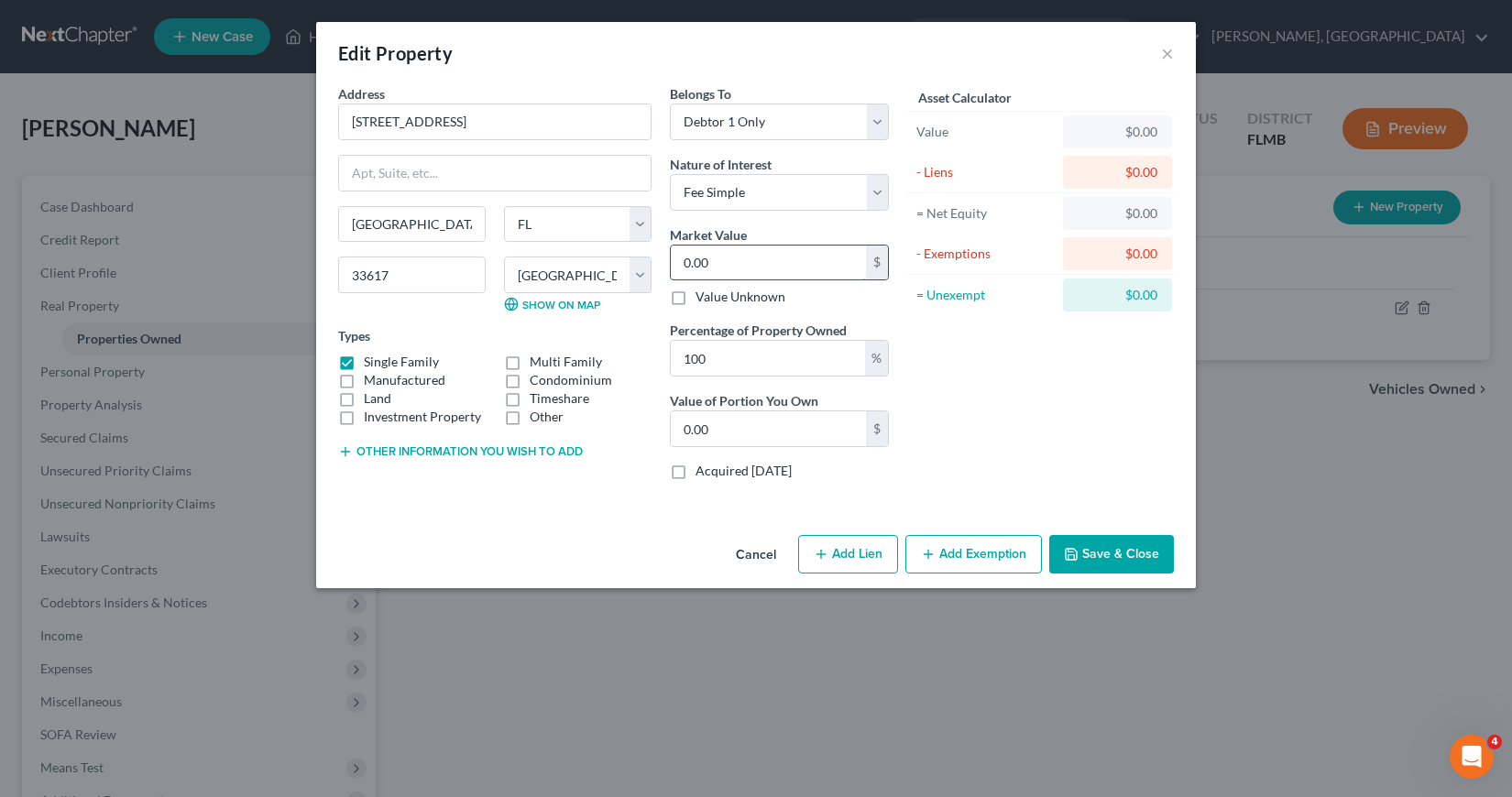
type input "2"
type input "2.00"
type input "20"
type input "20.00"
type input "200"
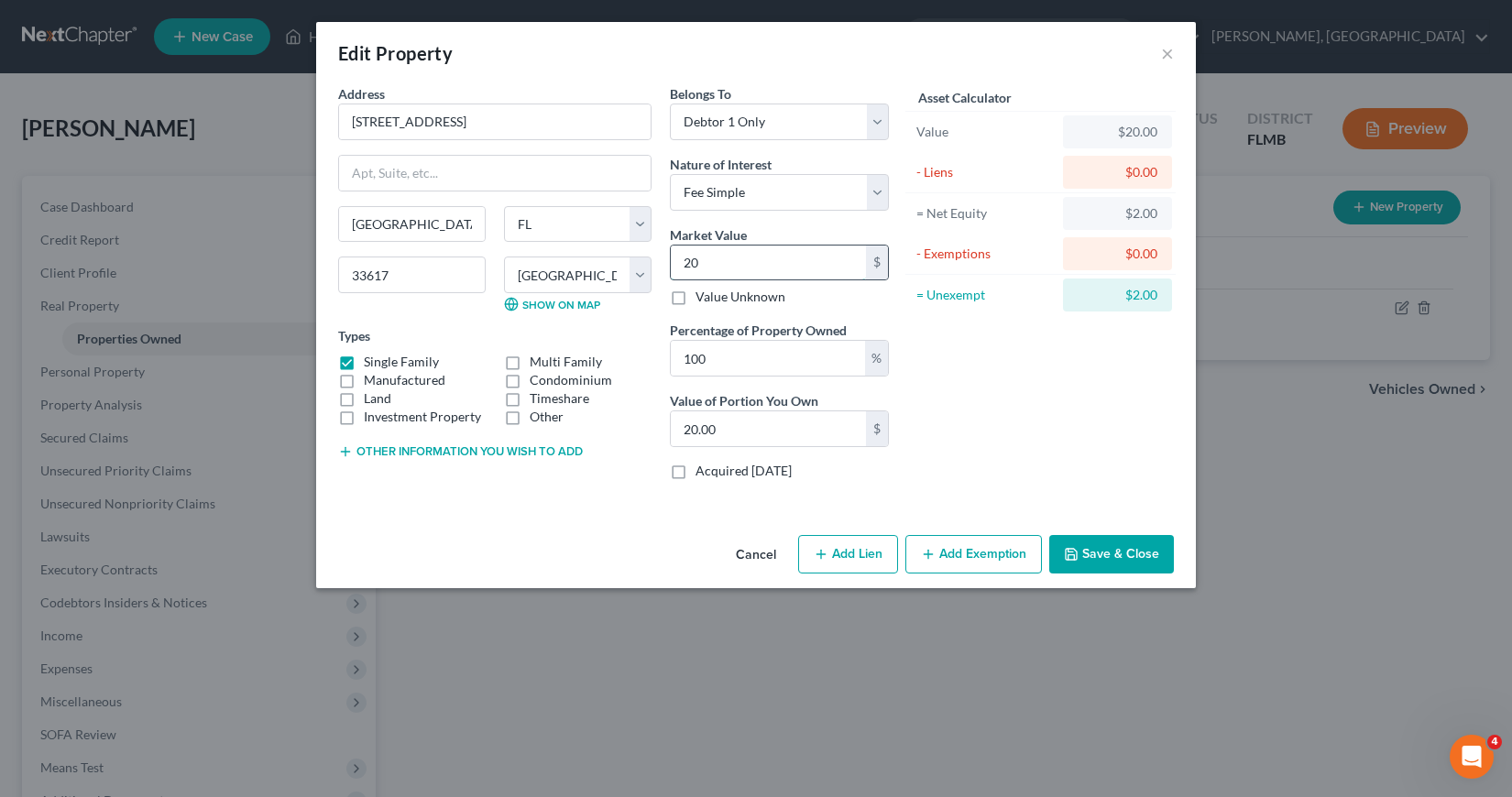
type input "200.00"
type input "2000"
type input "2,000.00"
type input "2,0000"
type input "20,000.00"
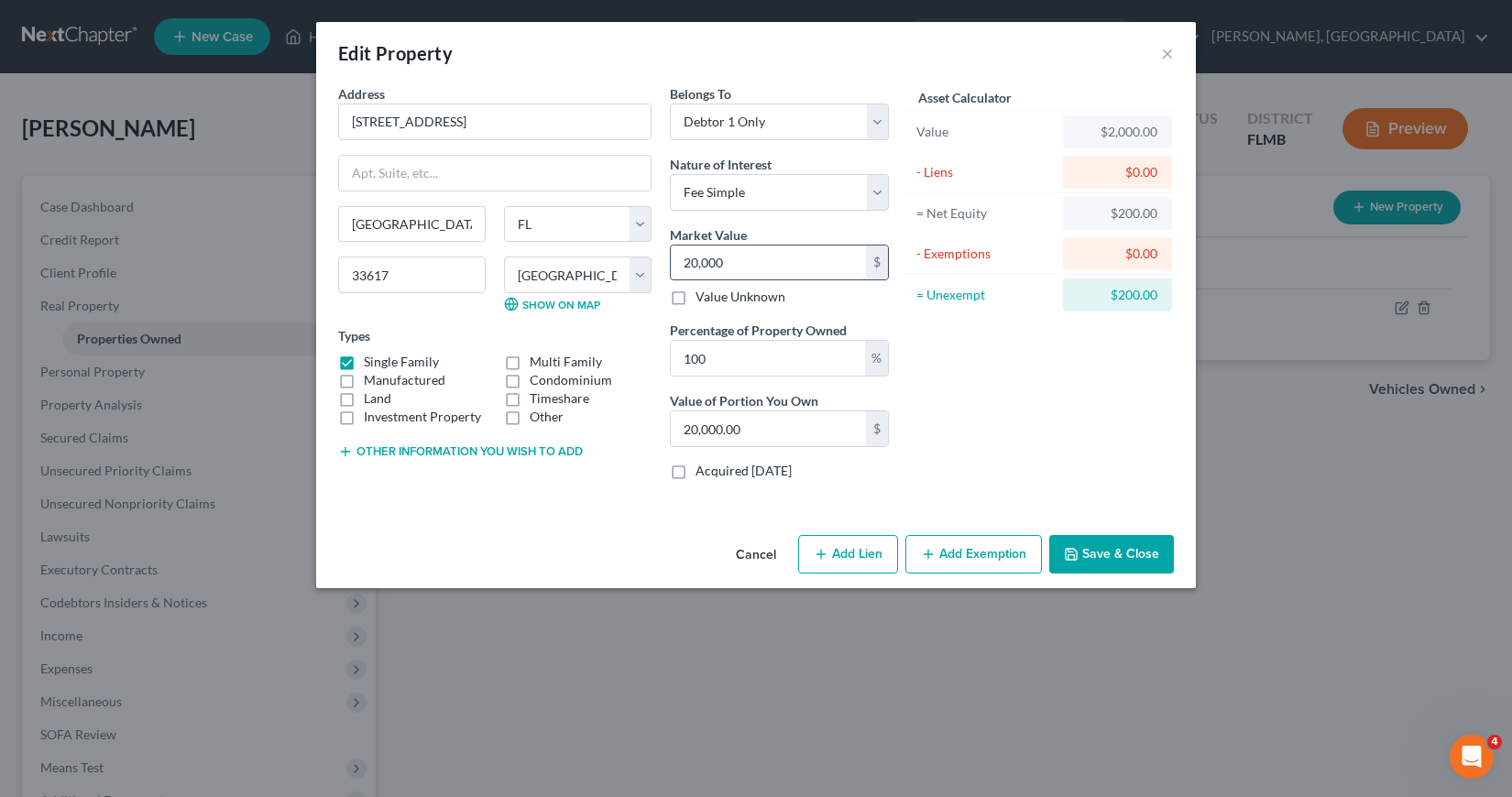
type input "20,0000"
type input "200,000.00"
type input "2"
type input "2.00"
type input "27"
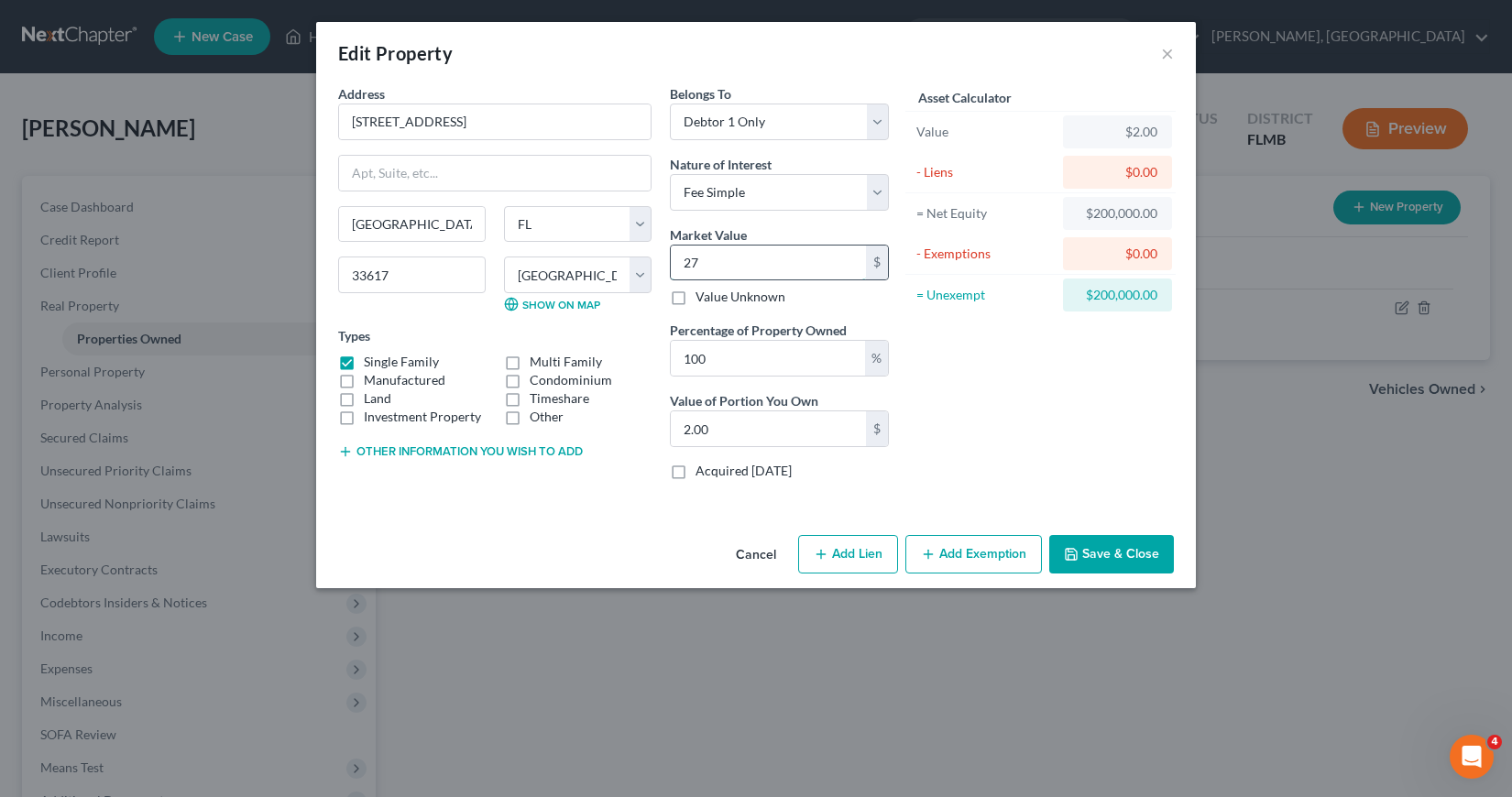
type input "27.00"
type input "270"
type input "270.00"
type input "2700"
type input "2,700.00"
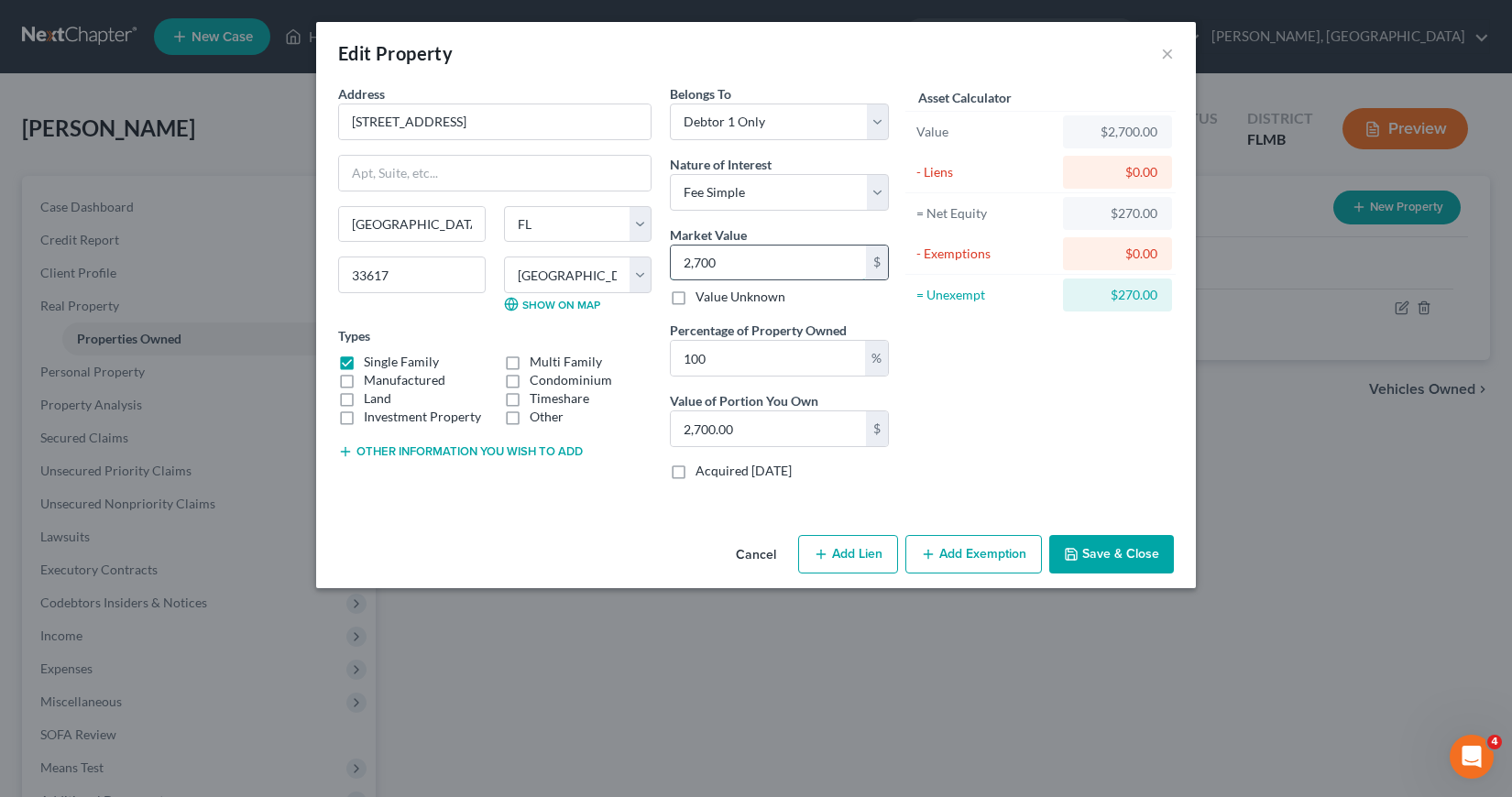
type input "2,7000"
type input "27,000.00"
type input "27,0000"
type input "270,000.00"
type input "270,000"
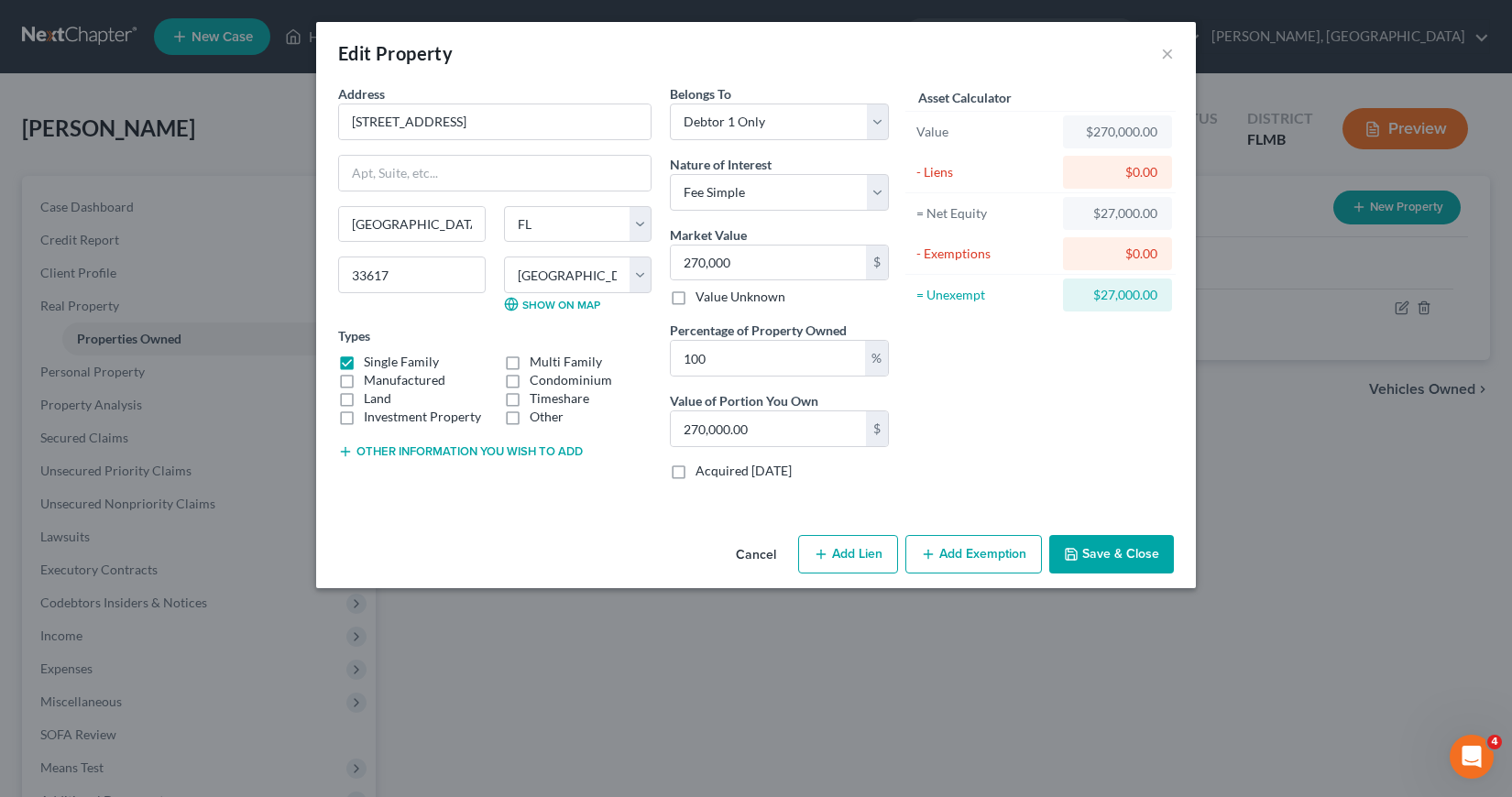
click at [970, 555] on button "Add Exemption" at bounding box center [973, 554] width 137 height 39
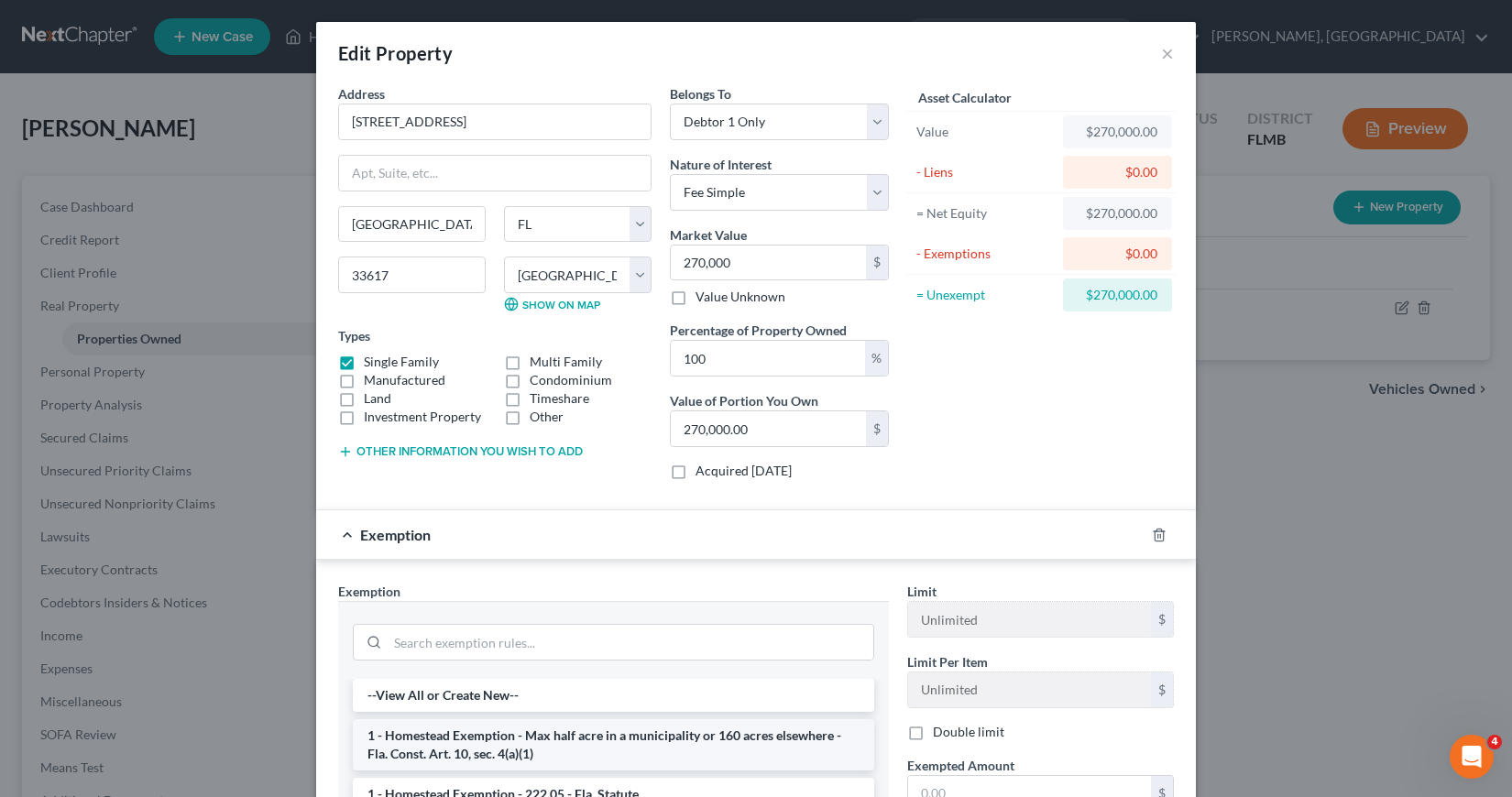
click at [570, 751] on li "1 - Homestead Exemption - Max half acre in a municipality or 160 acres elsewher…" at bounding box center [614, 745] width 522 height 51
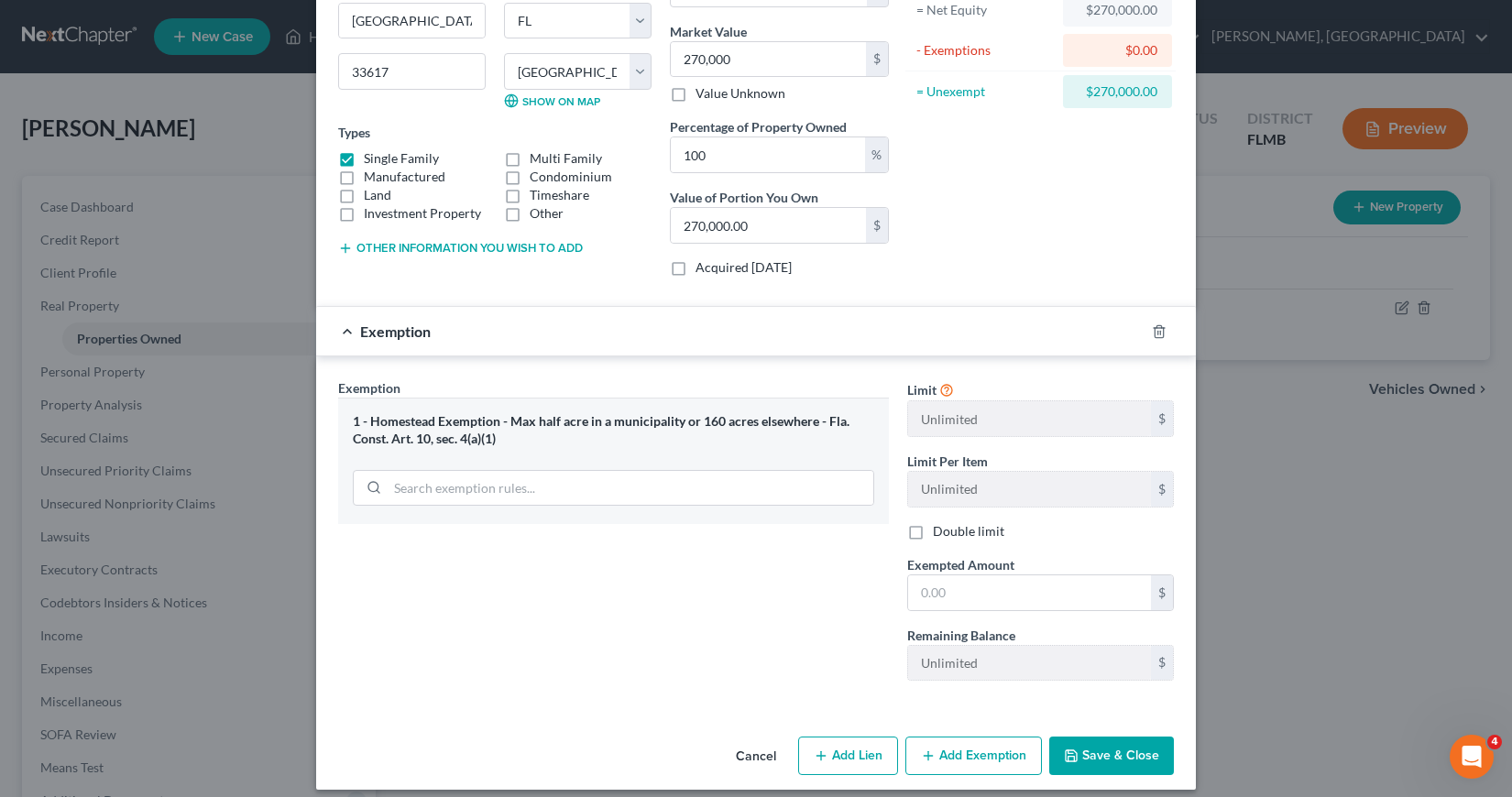
scroll to position [218, 0]
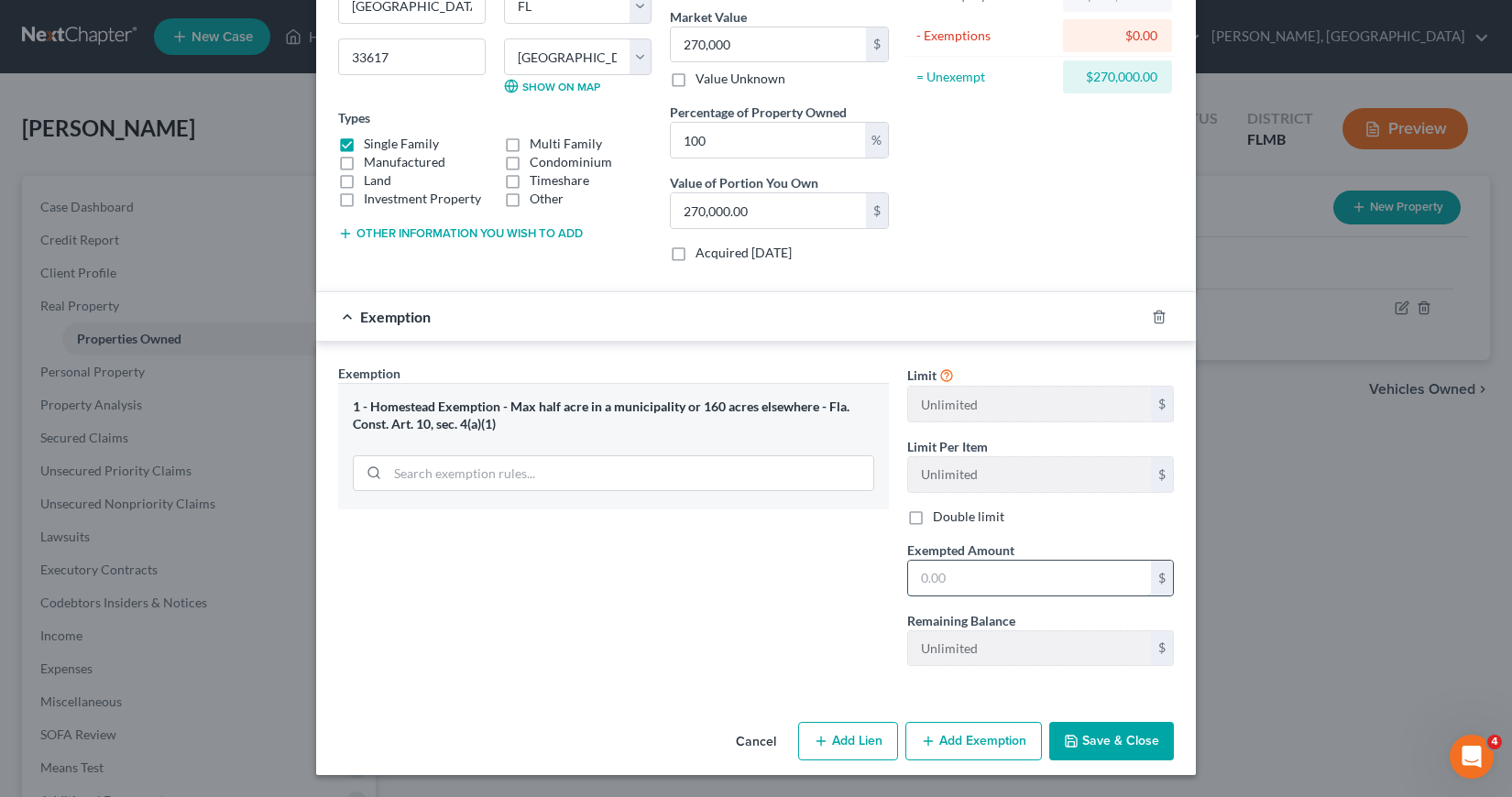
click at [910, 577] on input "text" at bounding box center [1029, 578] width 243 height 35
type input "270,000"
click at [1089, 741] on button "Save & Close" at bounding box center [1111, 741] width 124 height 39
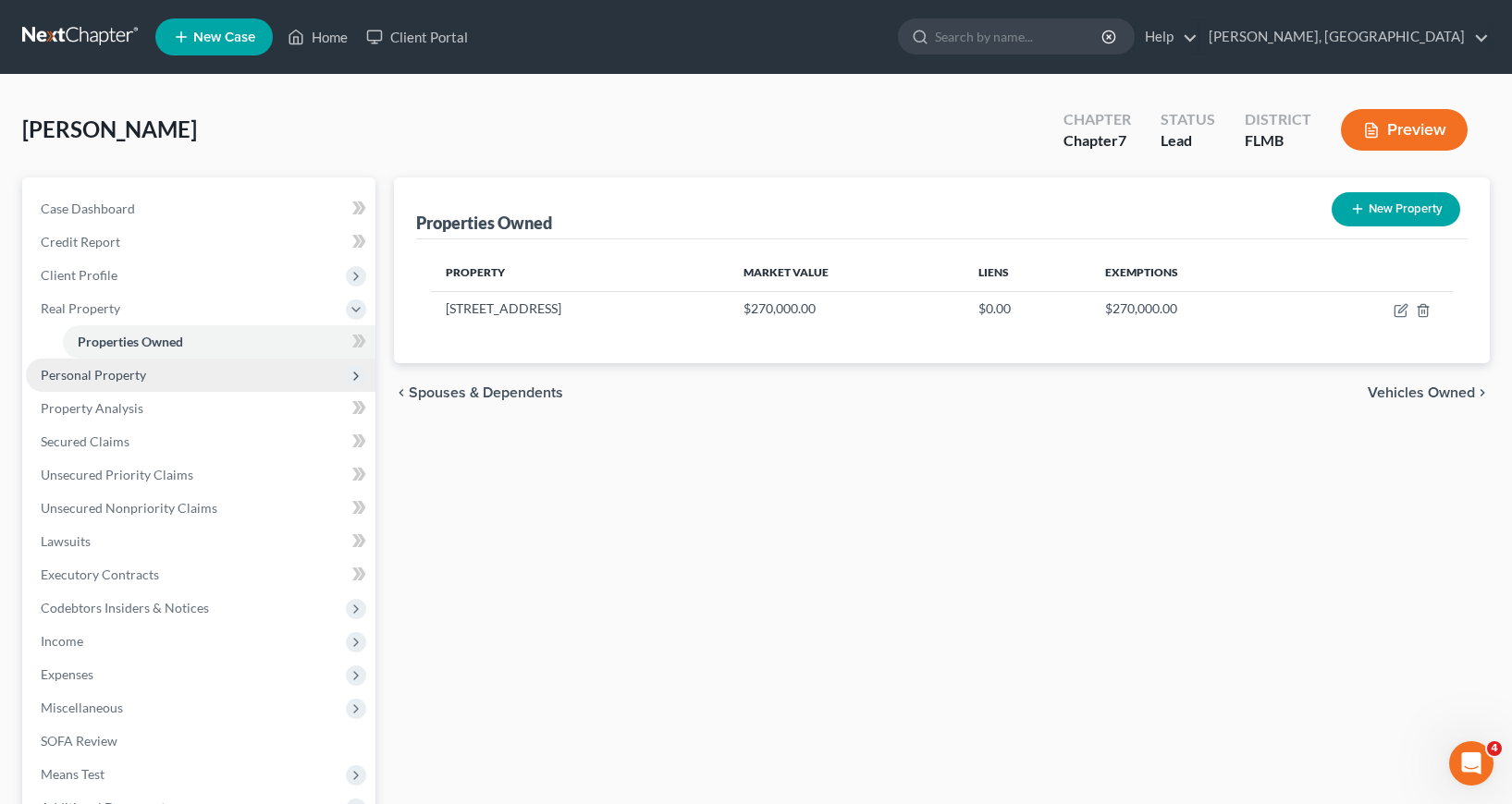
click at [109, 377] on span "Personal Property" at bounding box center [93, 374] width 105 height 15
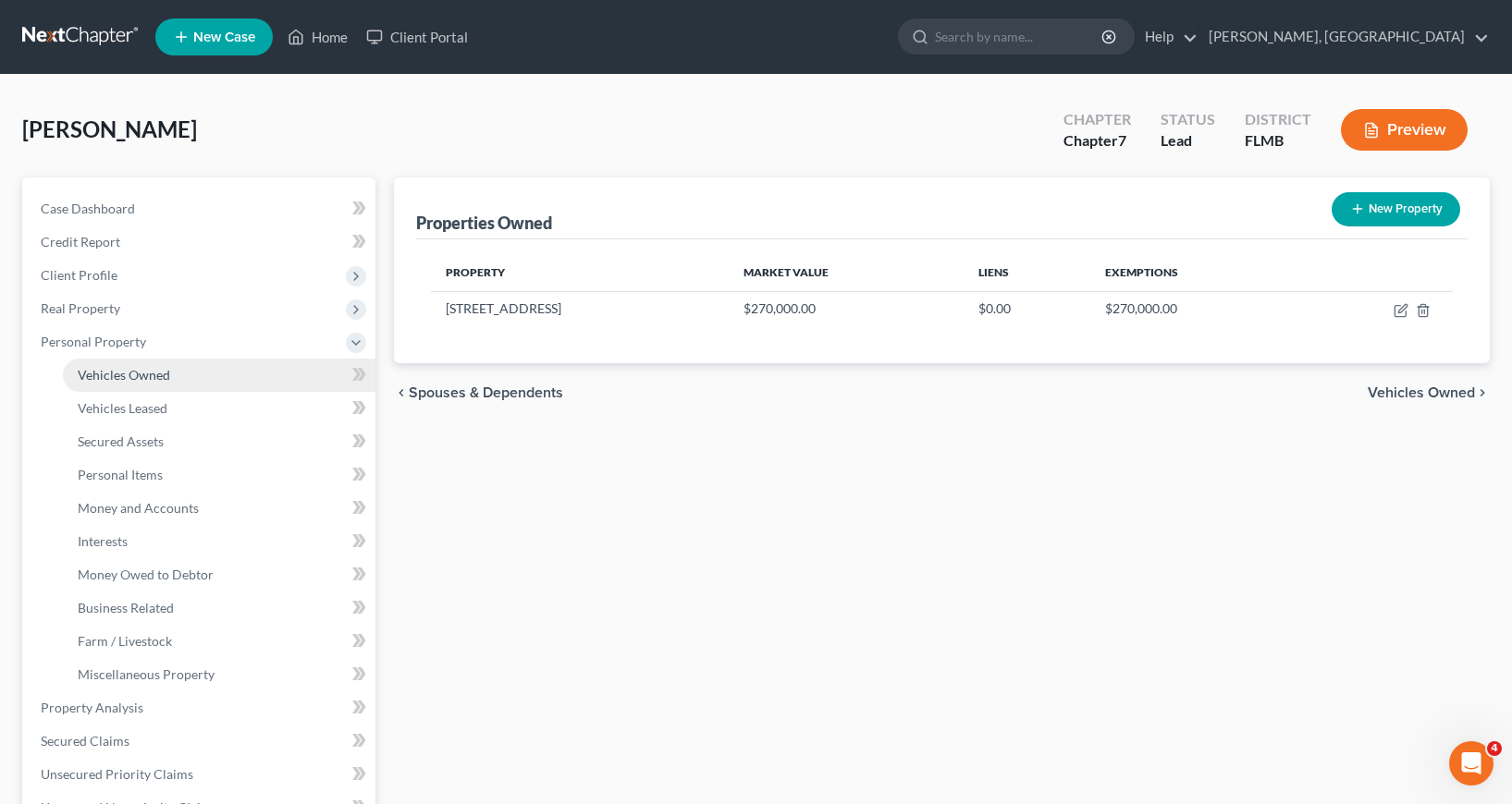
click at [110, 376] on span "Vehicles Owned" at bounding box center [124, 374] width 93 height 15
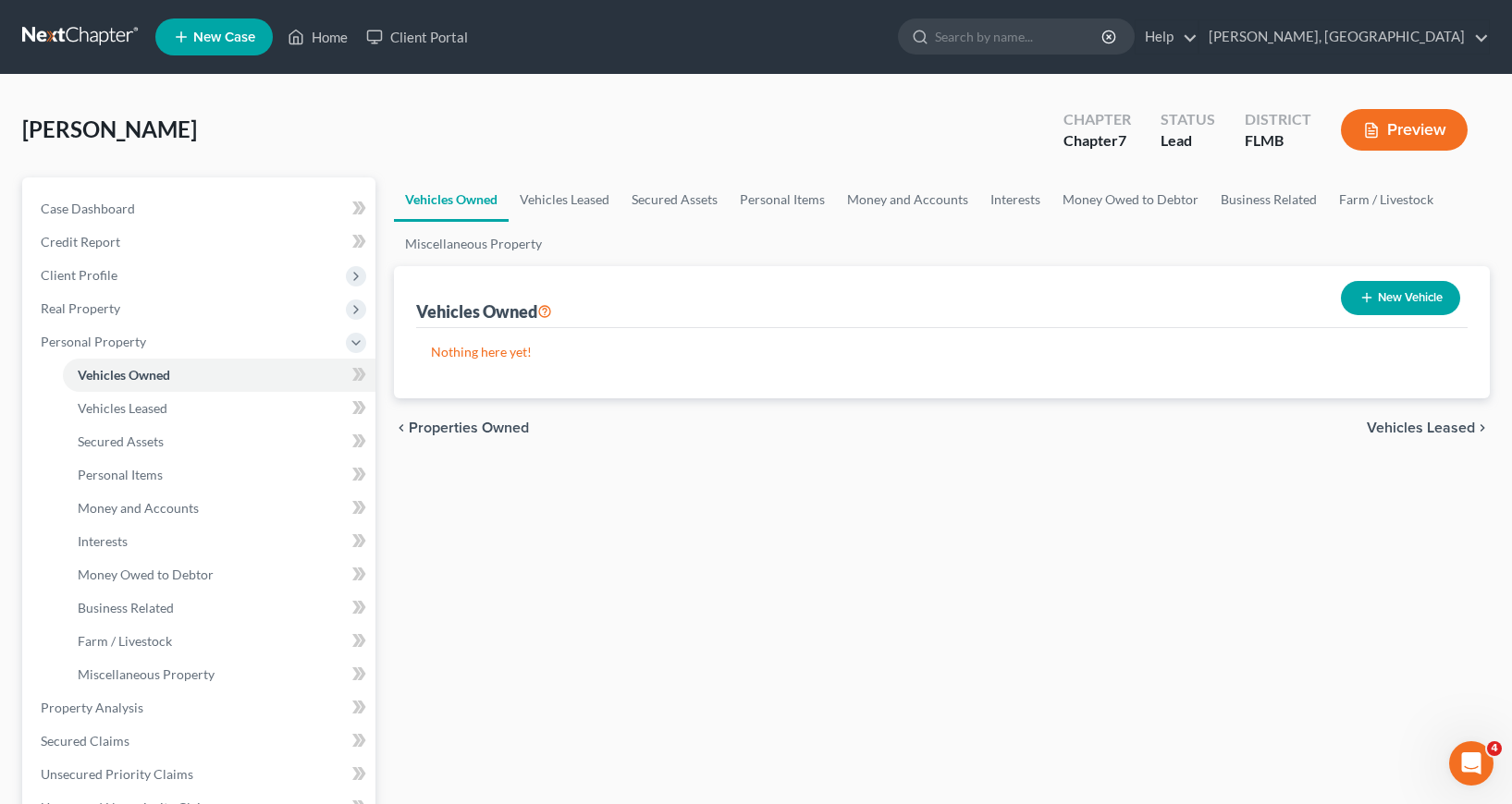
click at [1372, 299] on button "New Vehicle" at bounding box center [1400, 299] width 120 height 34
select select "0"
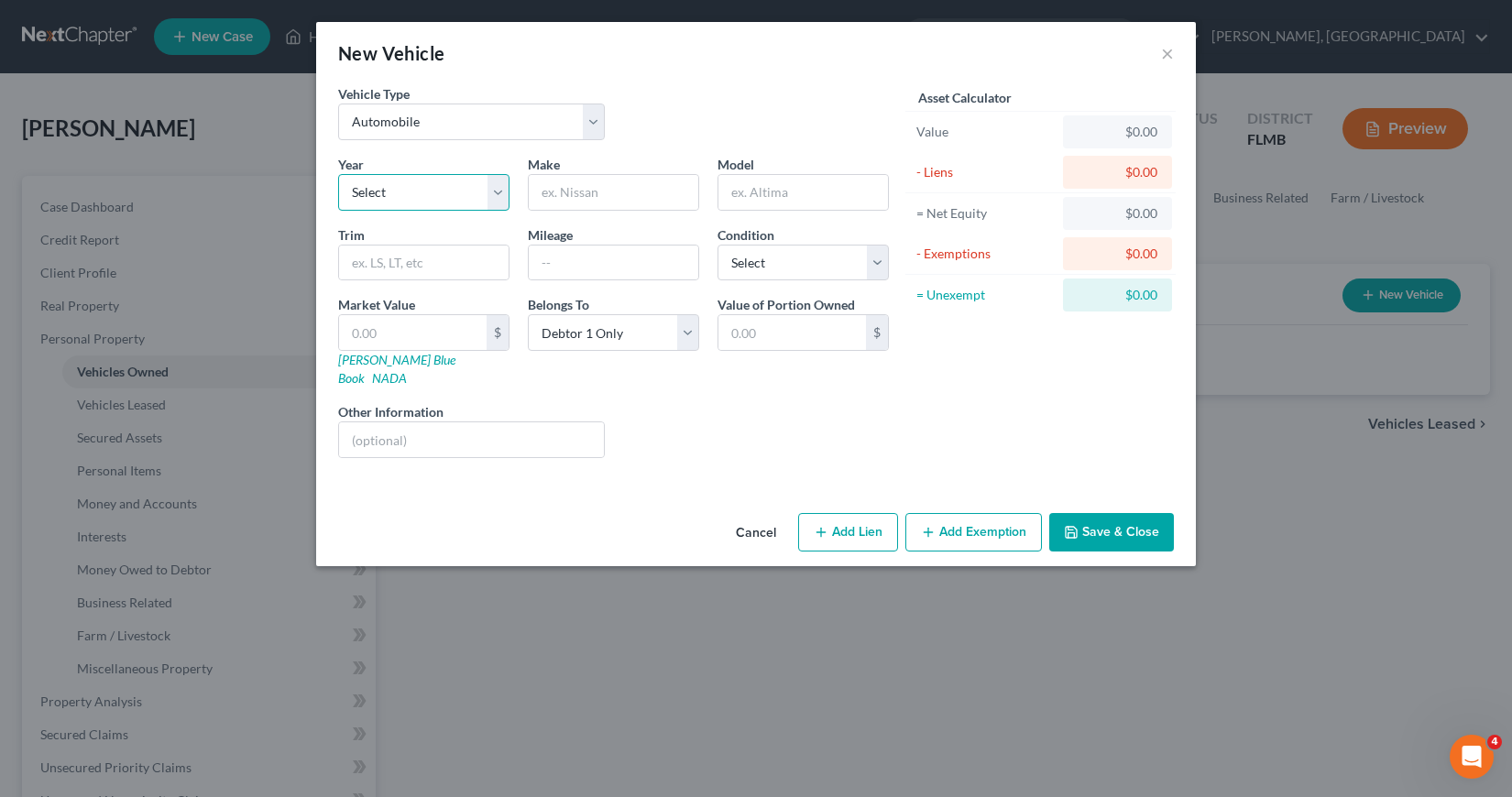
click at [498, 194] on select "Select 2026 2025 2024 2023 2022 2021 2020 2019 2018 2017 2016 2015 2014 2013 20…" at bounding box center [423, 193] width 172 height 37
select select "7"
click at [338, 175] on select "Select 2026 2025 2024 2023 2022 2021 2020 2019 2018 2017 2016 2015 2014 2013 20…" at bounding box center [423, 193] width 172 height 37
click at [557, 194] on input "text" at bounding box center [613, 192] width 170 height 35
click at [576, 191] on input "BMX" at bounding box center [613, 192] width 170 height 35
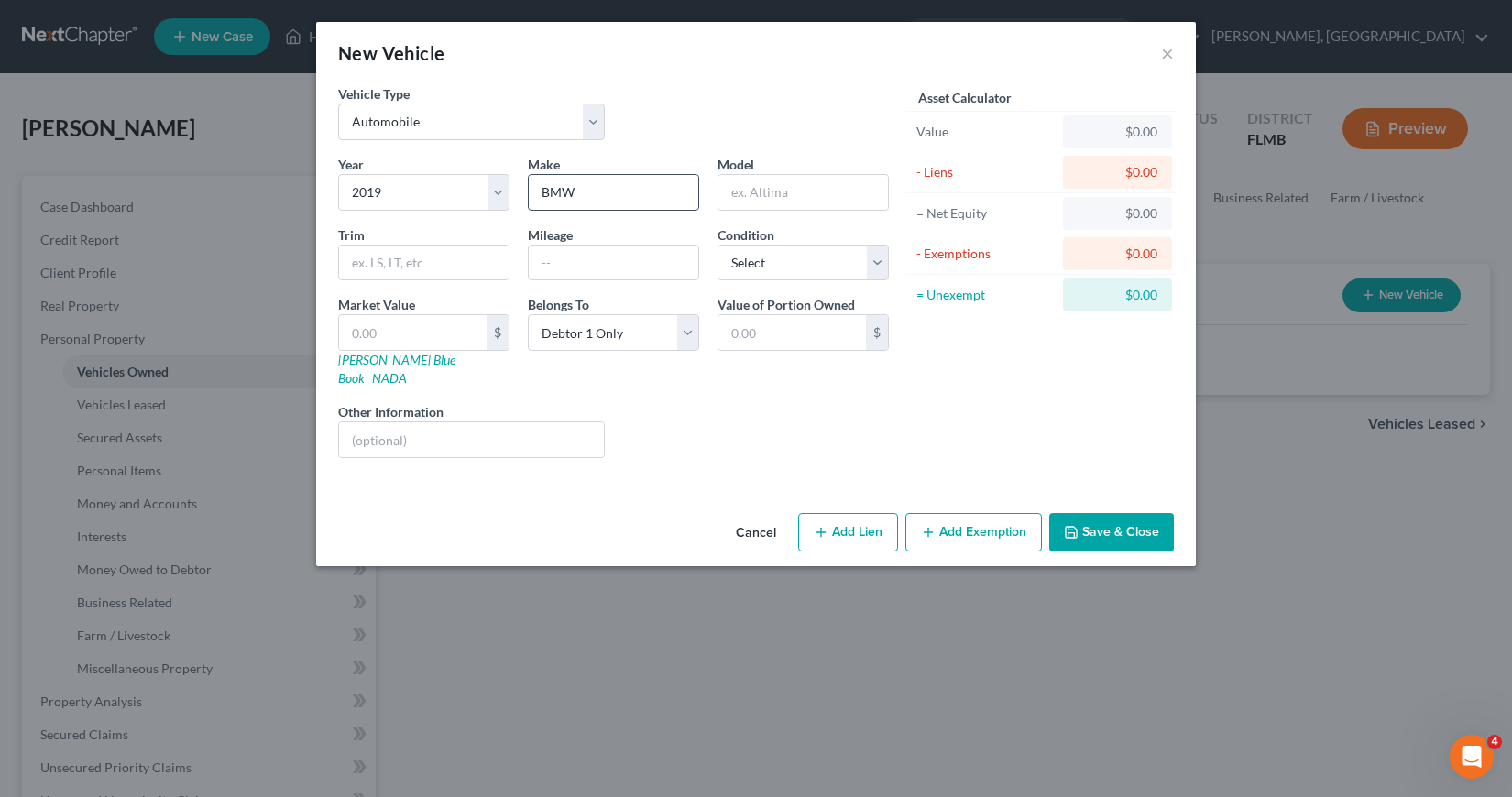
type input "BMW"
type input "x3"
type input "69000"
select select "2"
click at [379, 364] on link "[PERSON_NAME] Blue Book" at bounding box center [396, 369] width 118 height 34
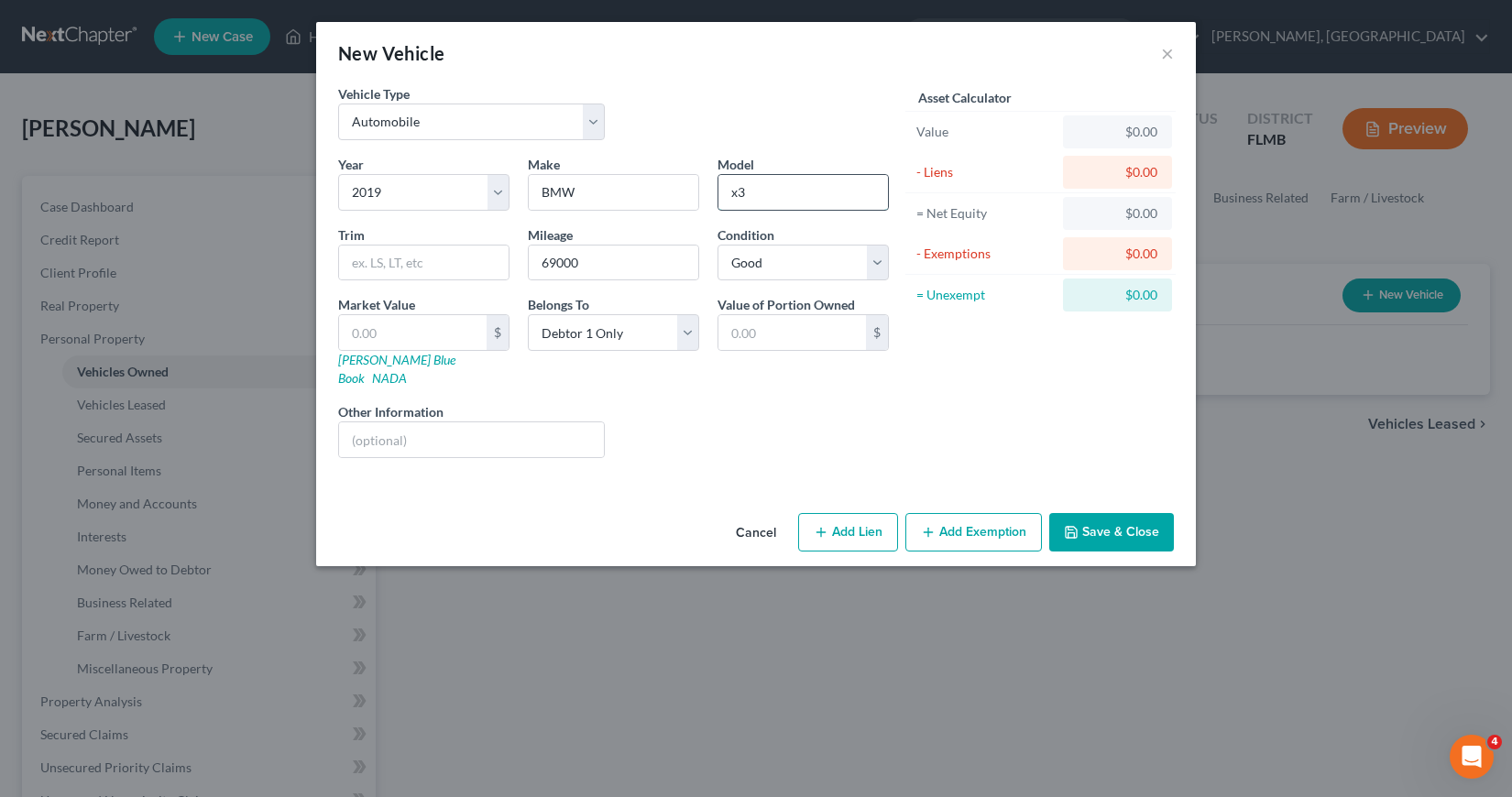
drag, startPoint x: 742, startPoint y: 193, endPoint x: 765, endPoint y: 194, distance: 23.0
click at [765, 192] on input "x3" at bounding box center [802, 192] width 170 height 35
type input "X3"
click at [349, 337] on input "text" at bounding box center [413, 332] width 148 height 35
type input "1"
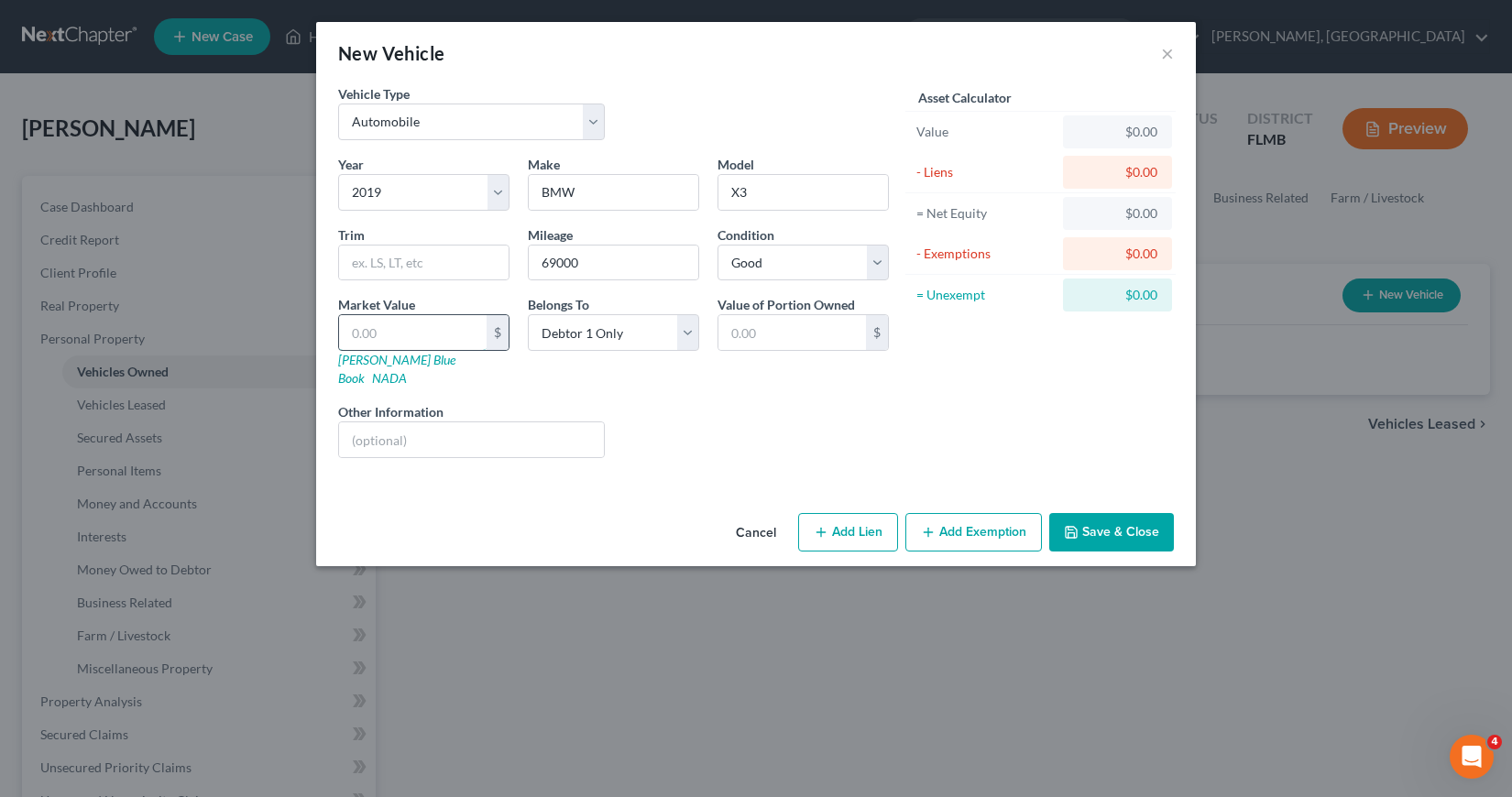
type input "1.00"
type input "17"
type input "17.00"
type input "170"
type input "170.00"
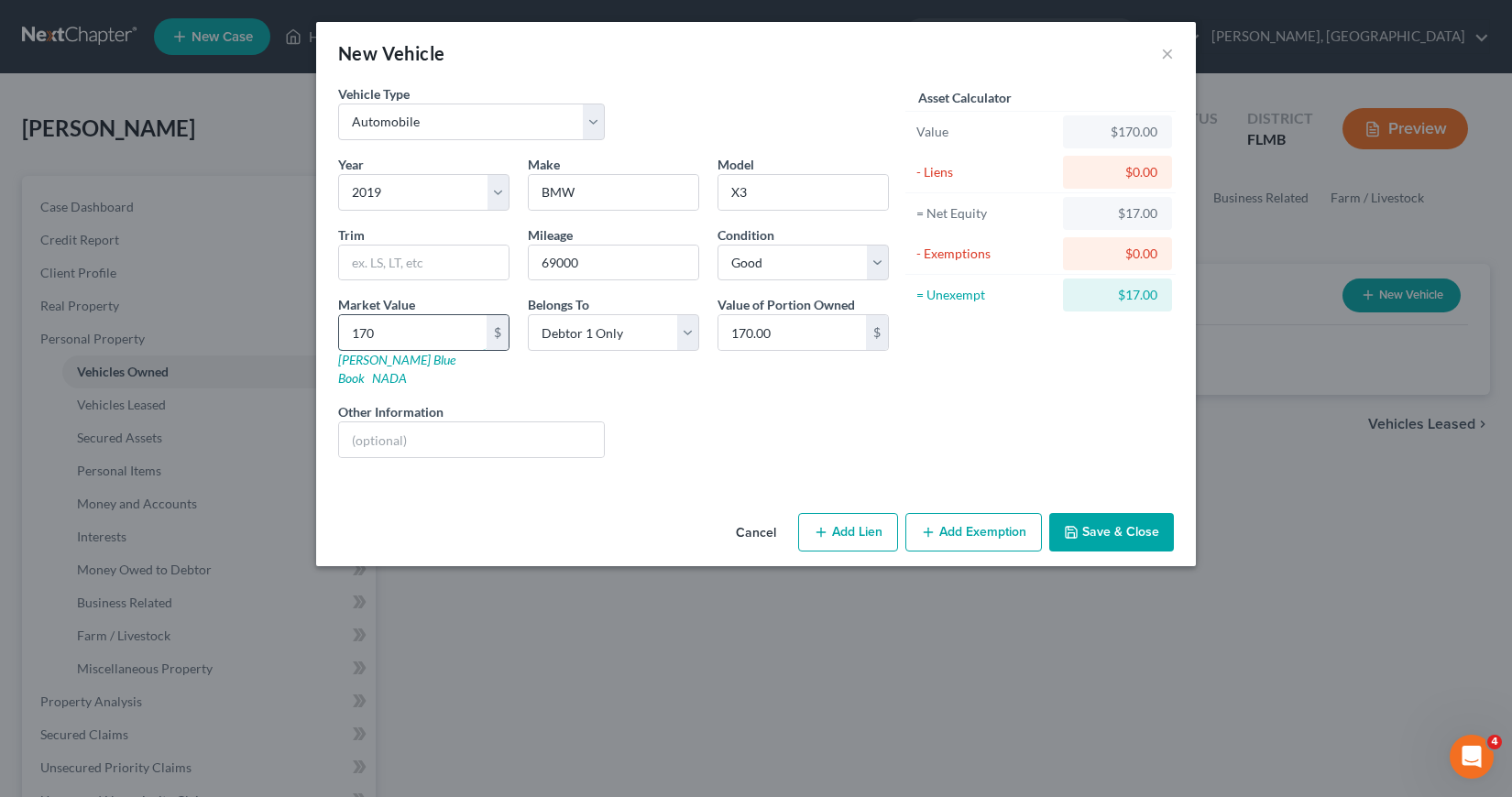
type input "1700"
type input "1,700.00"
type input "1,7000"
type input "17,000.00"
type input "17,000"
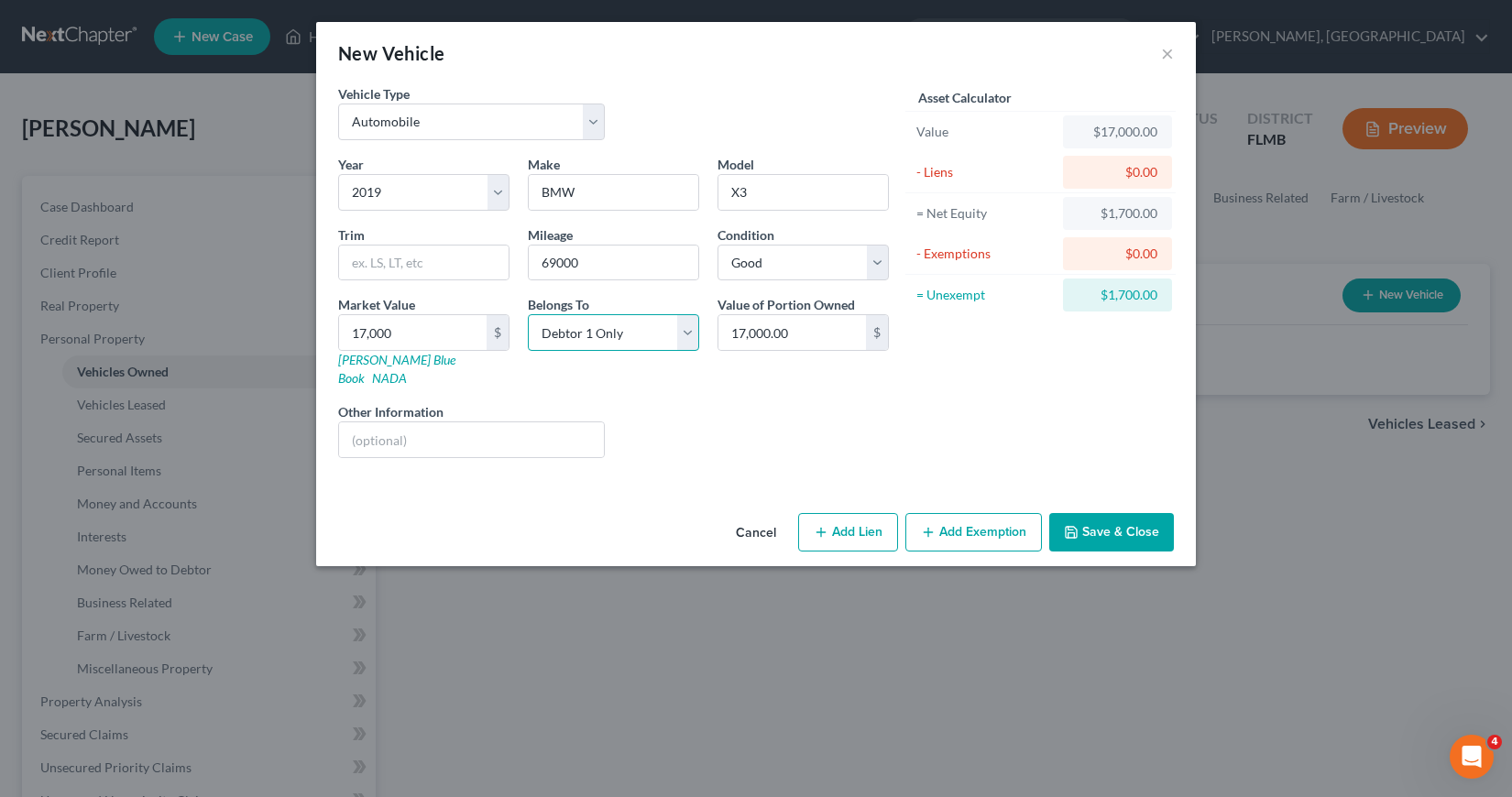
click at [687, 334] on select "Select Debtor 1 Only Debtor 2 Only Debtor 1 And Debtor 2 Only At Least One Of T…" at bounding box center [613, 332] width 172 height 37
select select "3"
click at [527, 314] on select "Select Debtor 1 Only Debtor 2 Only Debtor 1 And Debtor 2 Only At Least One Of T…" at bounding box center [613, 332] width 172 height 37
click at [845, 520] on button "Add Lien" at bounding box center [847, 532] width 100 height 39
select select "3"
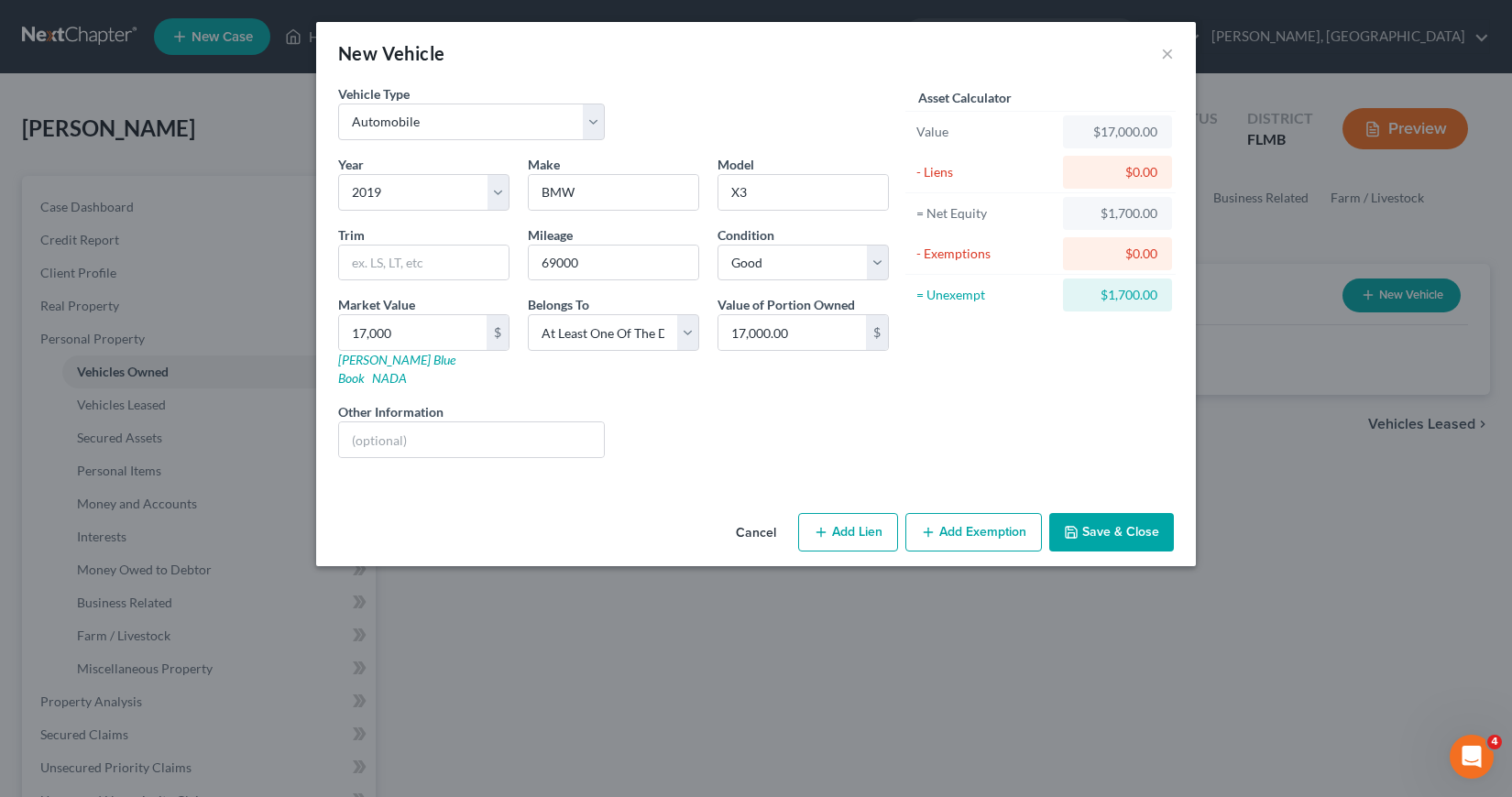
select select "0"
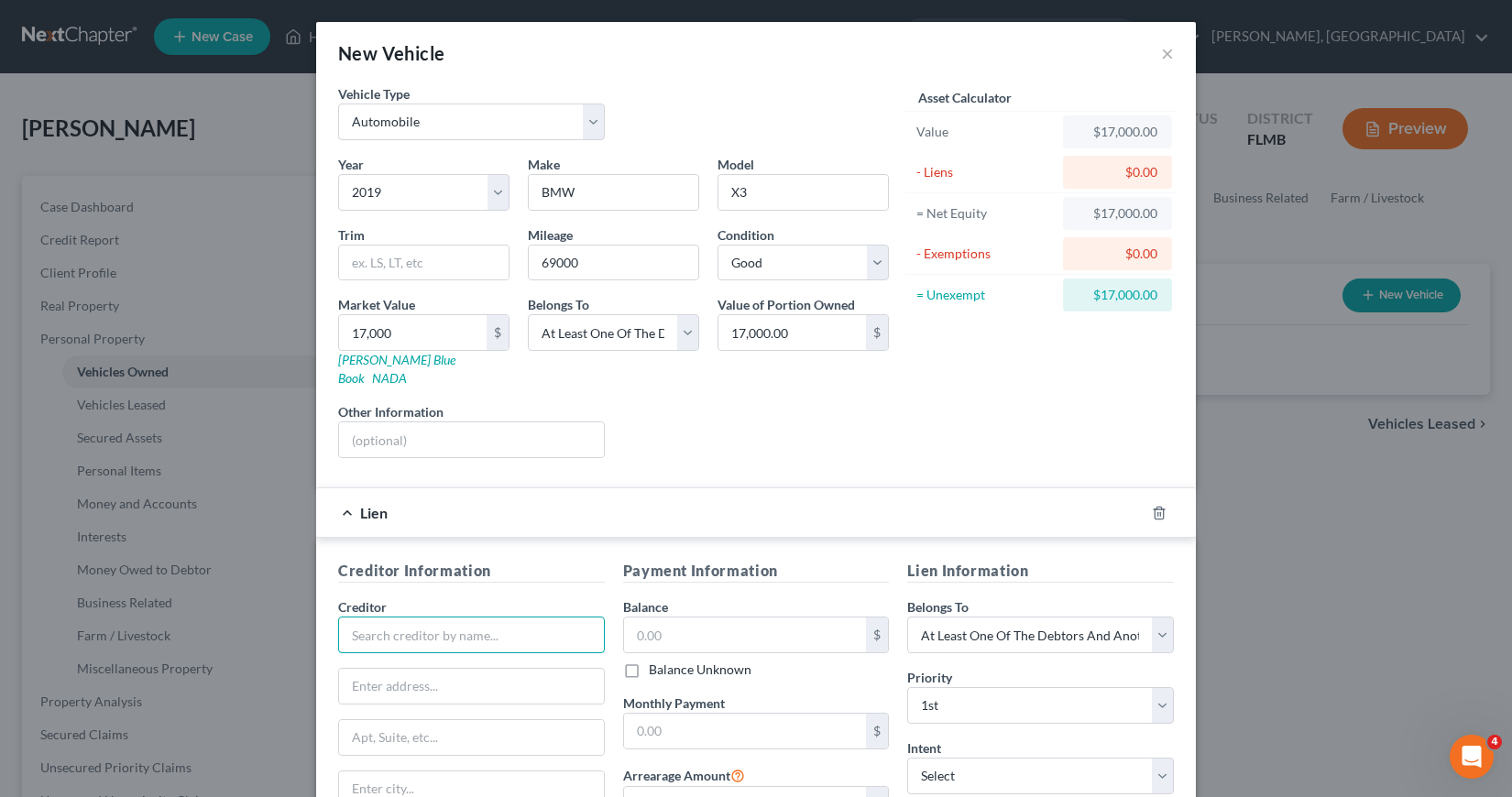
click at [360, 621] on input "text" at bounding box center [470, 635] width 267 height 37
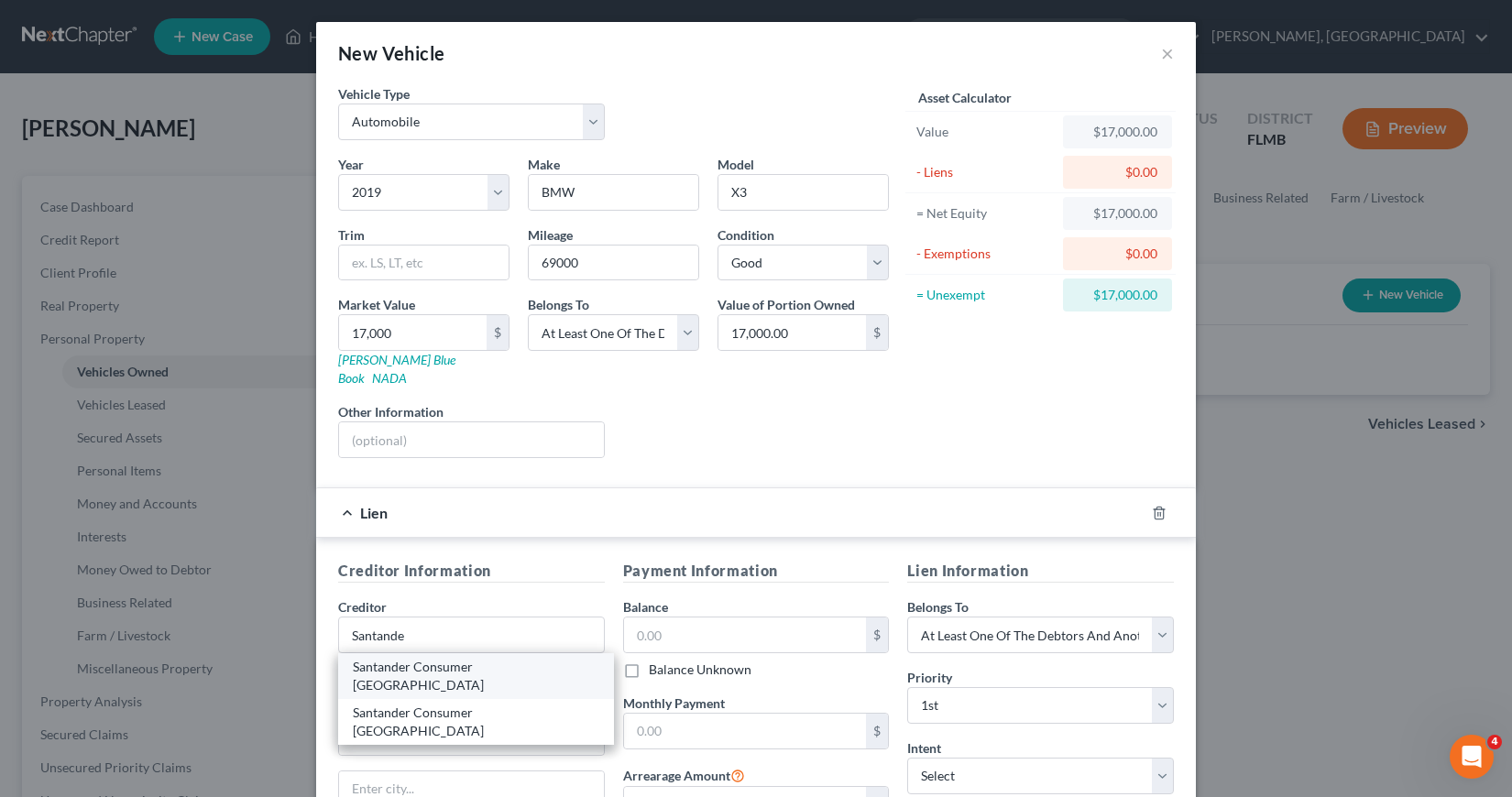
click at [462, 658] on div "Santander Consumer [GEOGRAPHIC_DATA]" at bounding box center [476, 676] width 247 height 37
type input "Santander Consumer [GEOGRAPHIC_DATA]"
type input "P.O. Box 961211"
type input "[PERSON_NAME]"
select select "45"
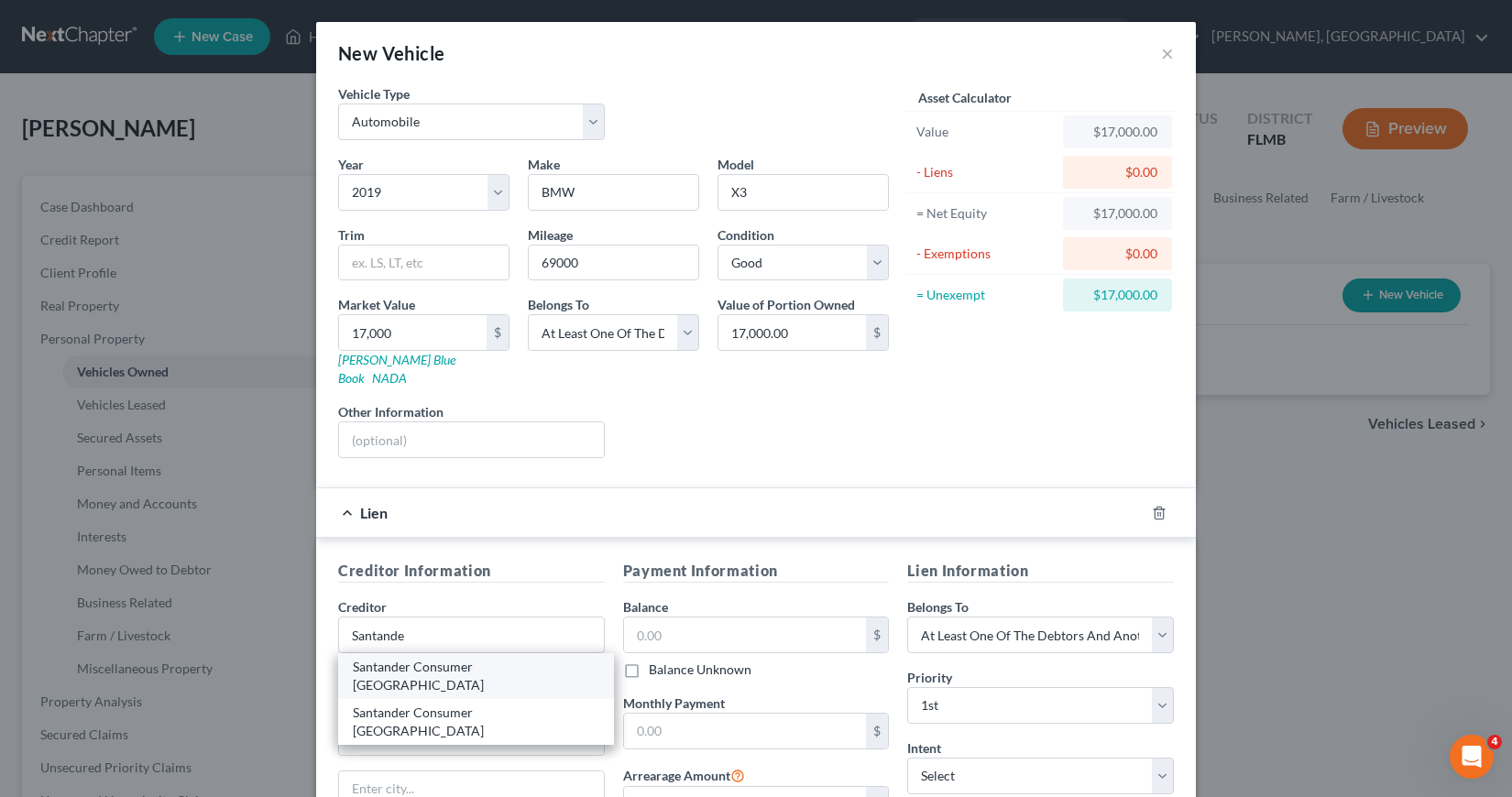
type input "75161"
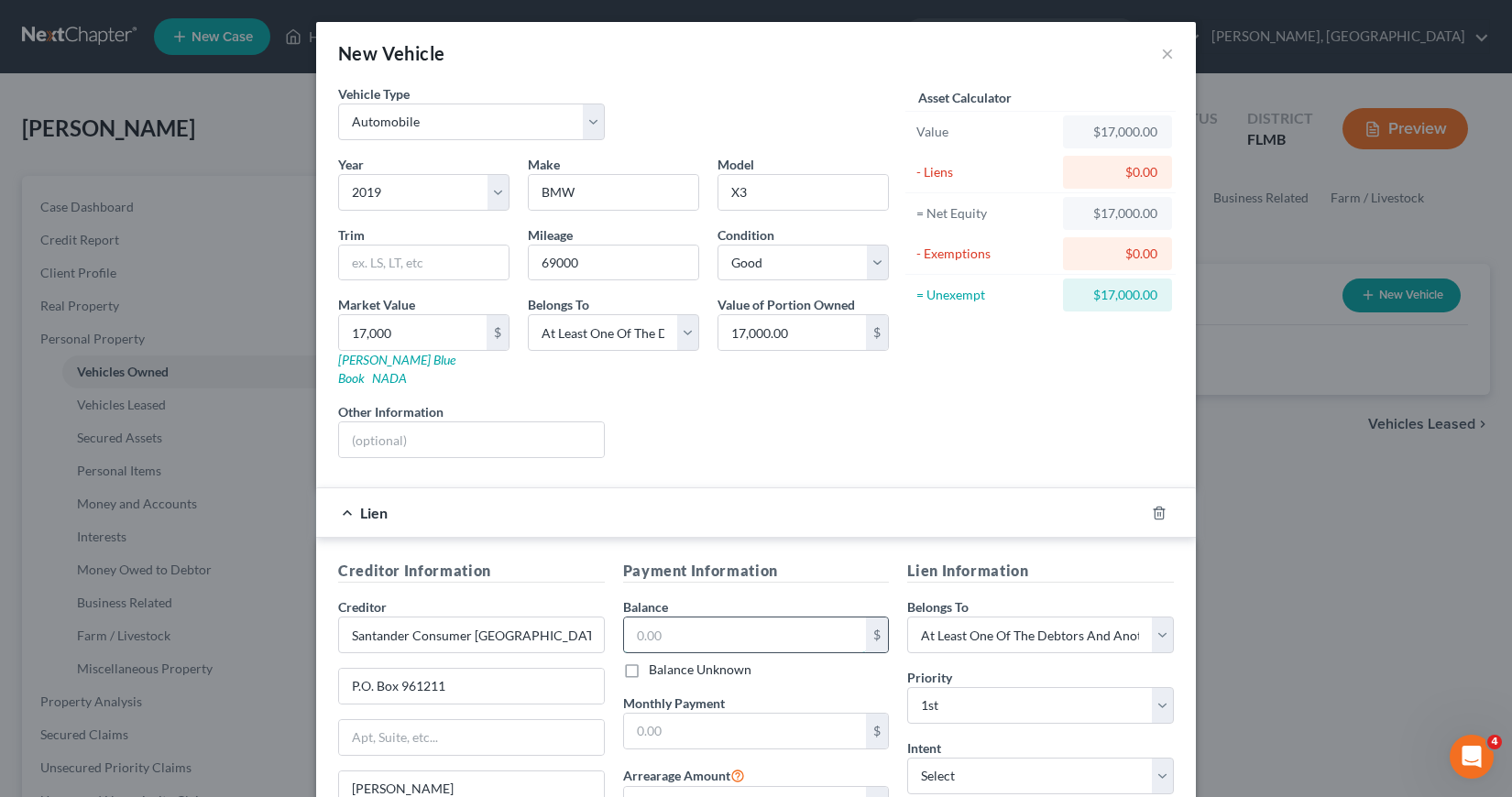
click at [626, 618] on input "text" at bounding box center [746, 635] width 243 height 35
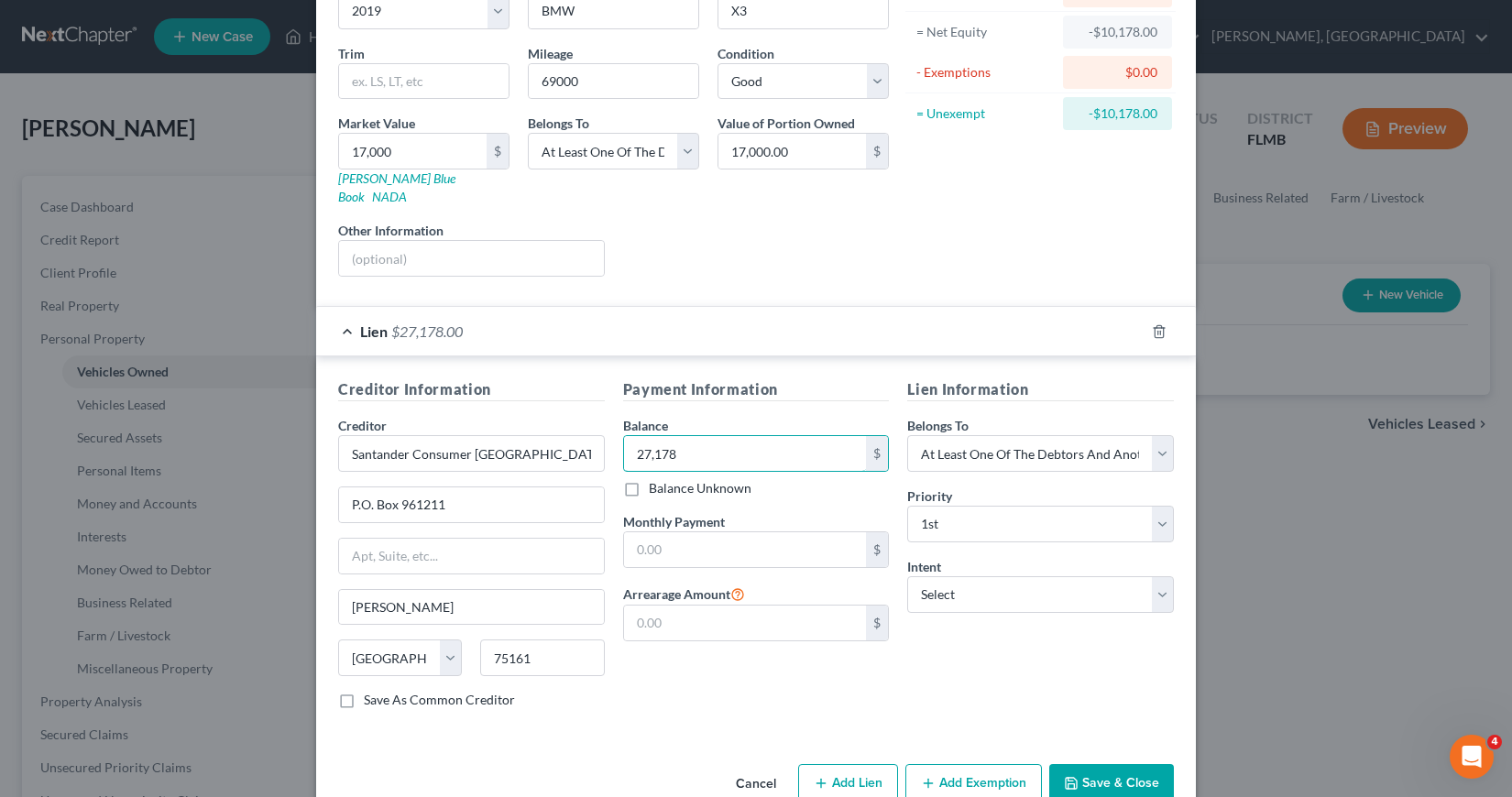
scroll to position [183, 0]
type input "27,178"
click at [628, 530] on input "text" at bounding box center [746, 547] width 243 height 35
type input "605.42"
click at [1157, 577] on select "Select Surrender Redeem Reaffirm Avoid Other" at bounding box center [1040, 593] width 267 height 37
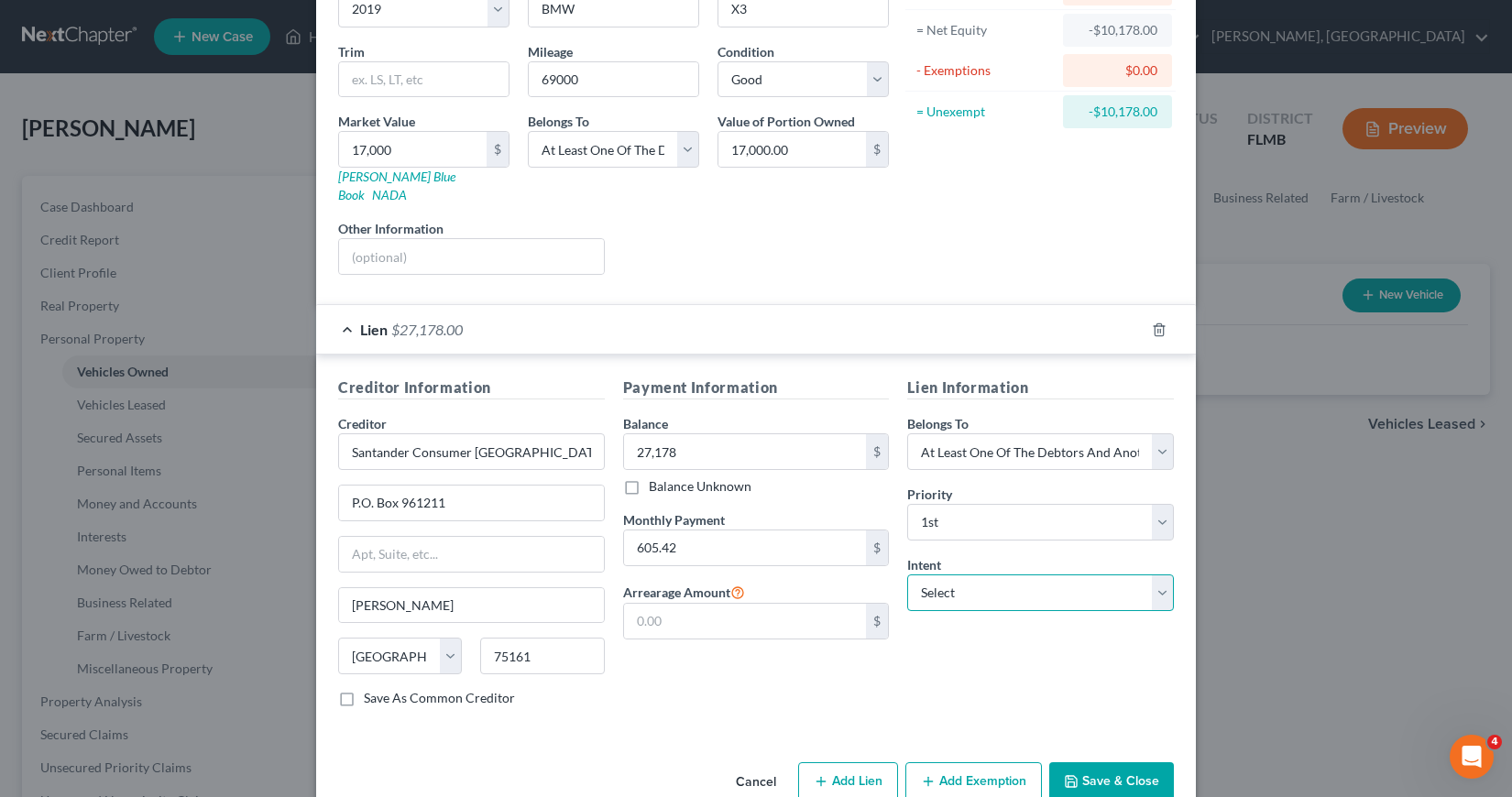
select select "0"
click at [907, 575] on select "Select Surrender Redeem Reaffirm Avoid Other" at bounding box center [1040, 593] width 267 height 37
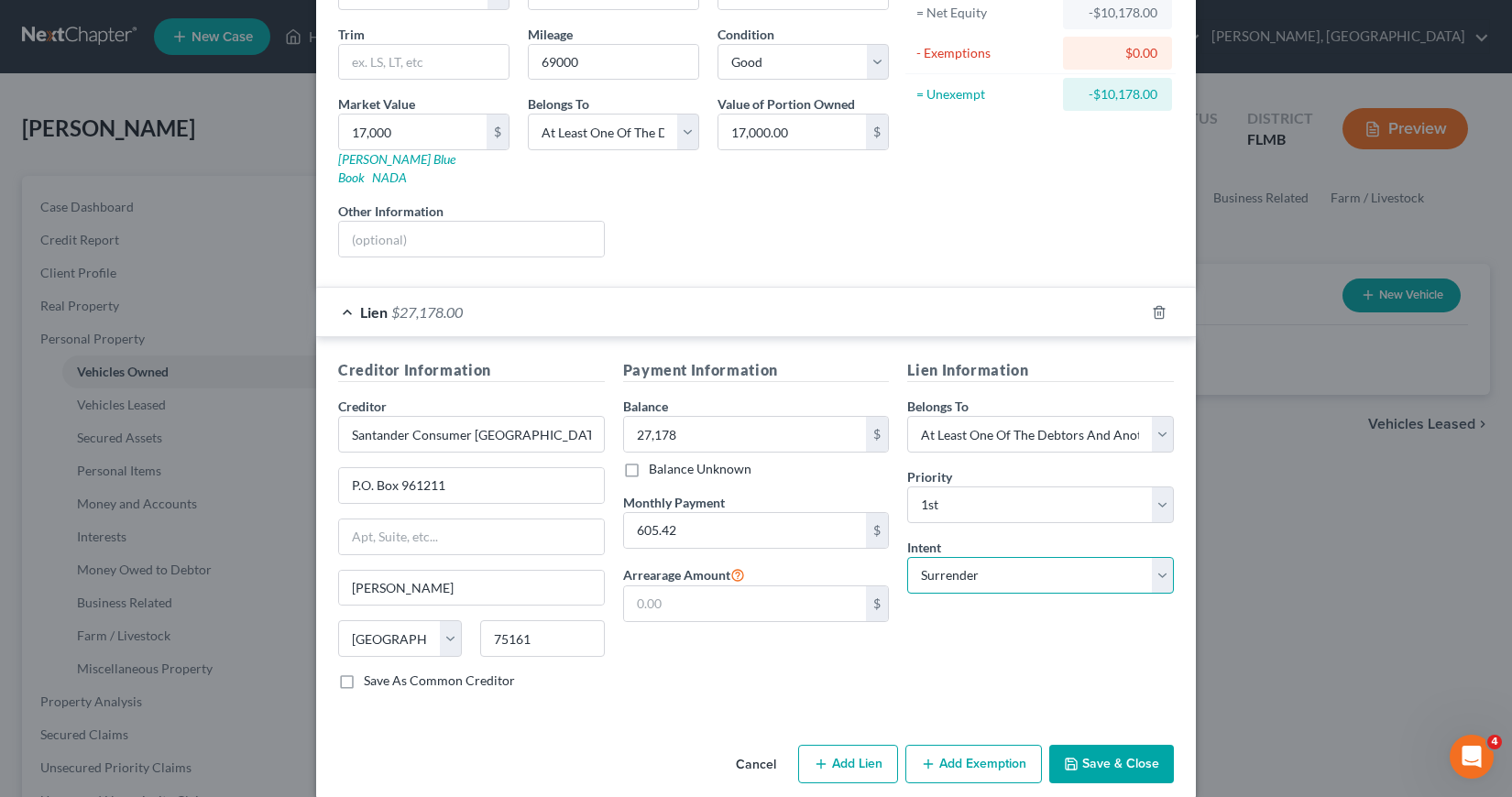
scroll to position [205, 0]
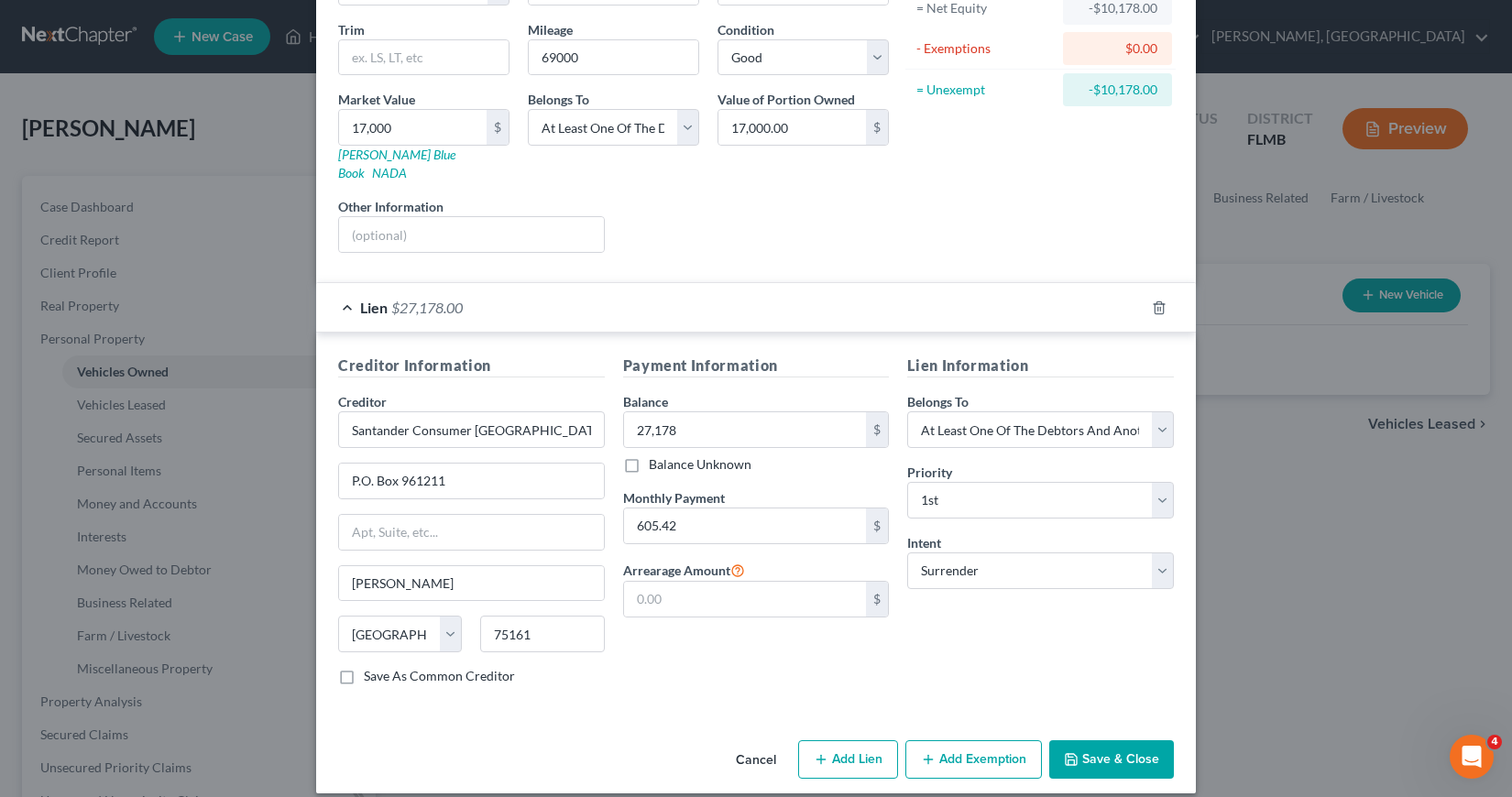
click at [1093, 744] on button "Save & Close" at bounding box center [1111, 759] width 124 height 39
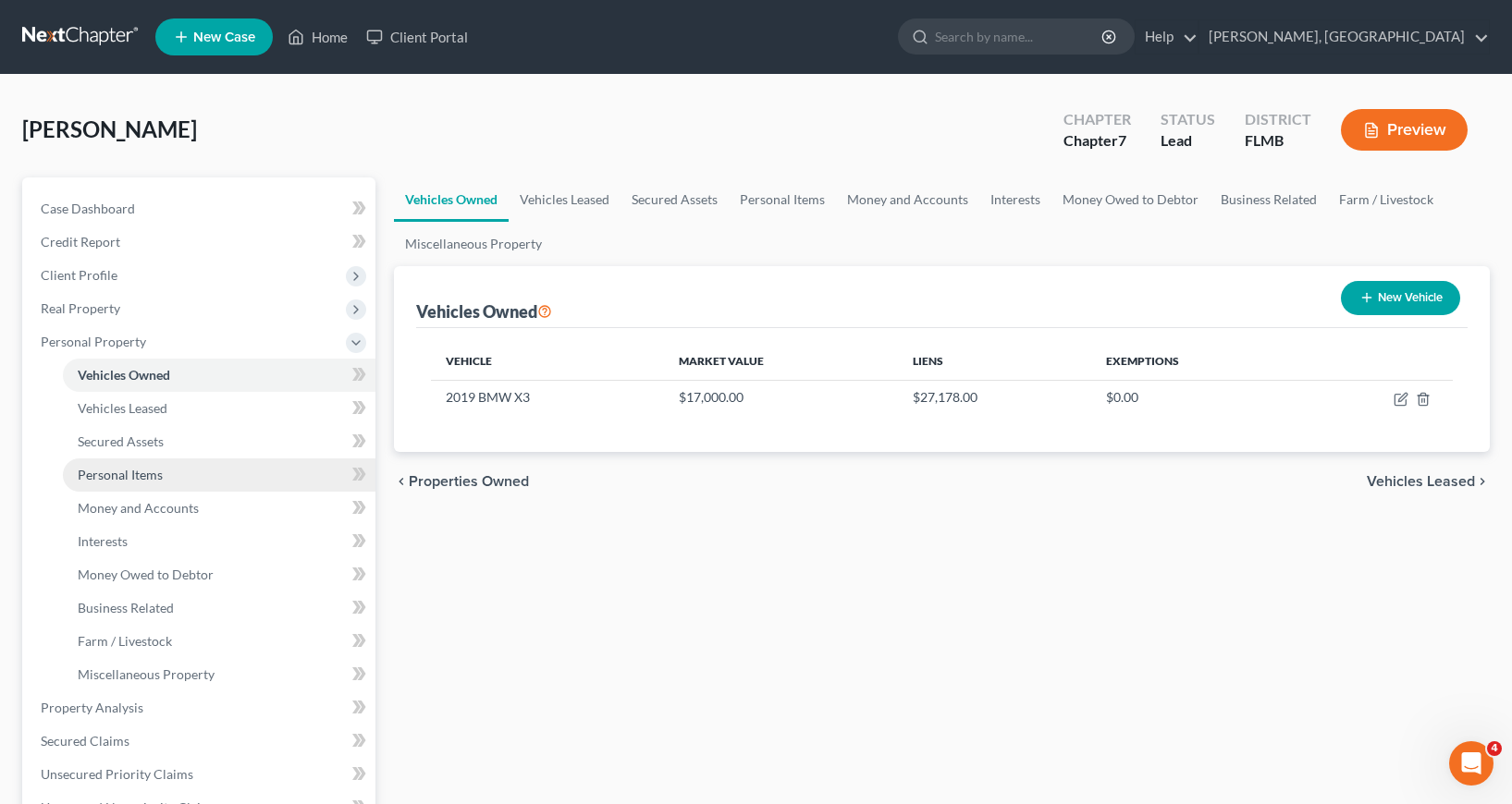
click at [126, 476] on span "Personal Items" at bounding box center [120, 475] width 85 height 15
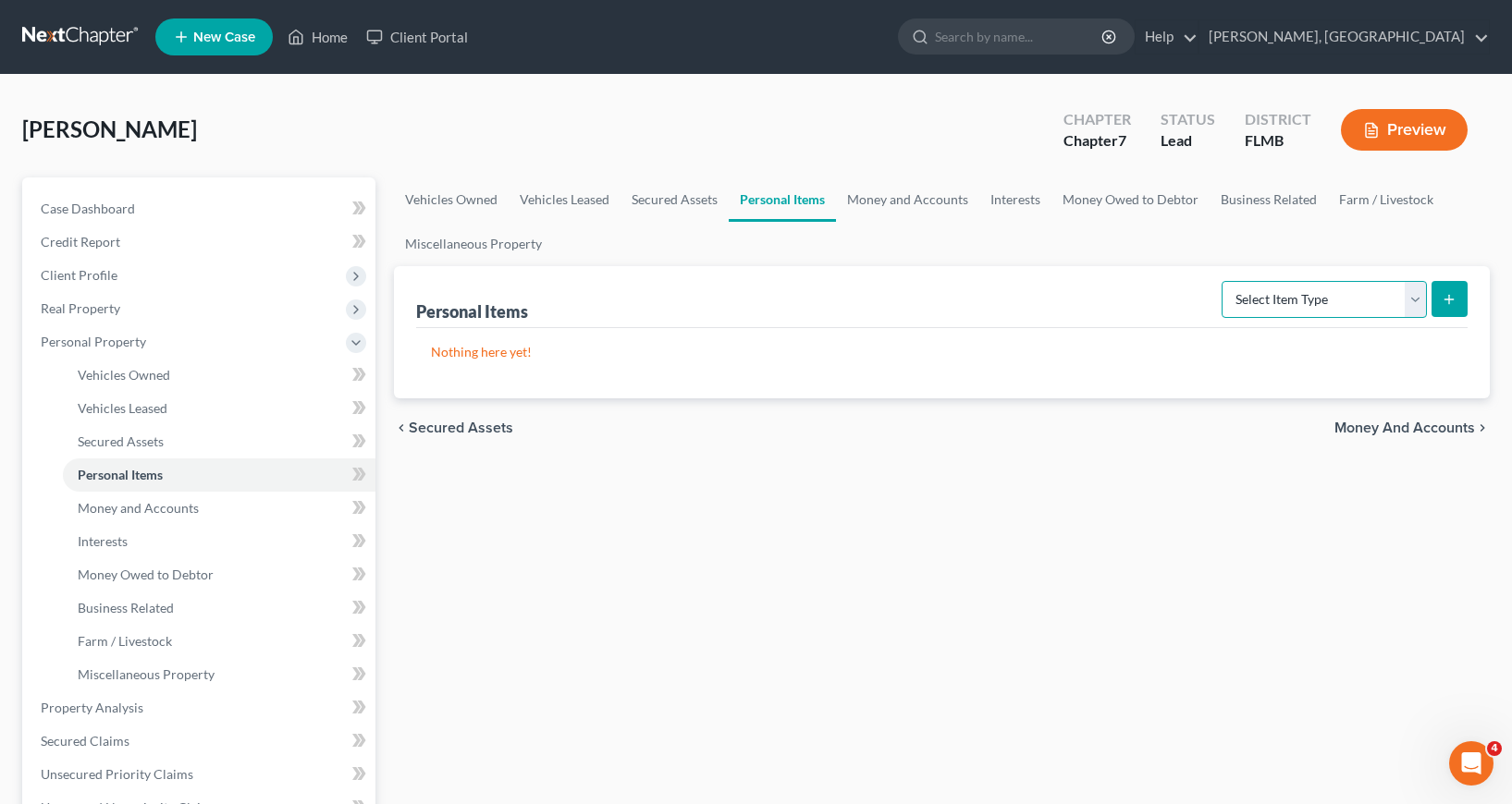
click at [1413, 297] on select "Select Item Type Clothing Collectibles Of Value Electronics Firearms Household …" at bounding box center [1324, 300] width 205 height 37
select select "clothing"
click at [1224, 281] on select "Select Item Type Clothing Collectibles Of Value Electronics Firearms Household …" at bounding box center [1324, 300] width 205 height 37
click at [1448, 302] on icon "submit" at bounding box center [1449, 299] width 14 height 14
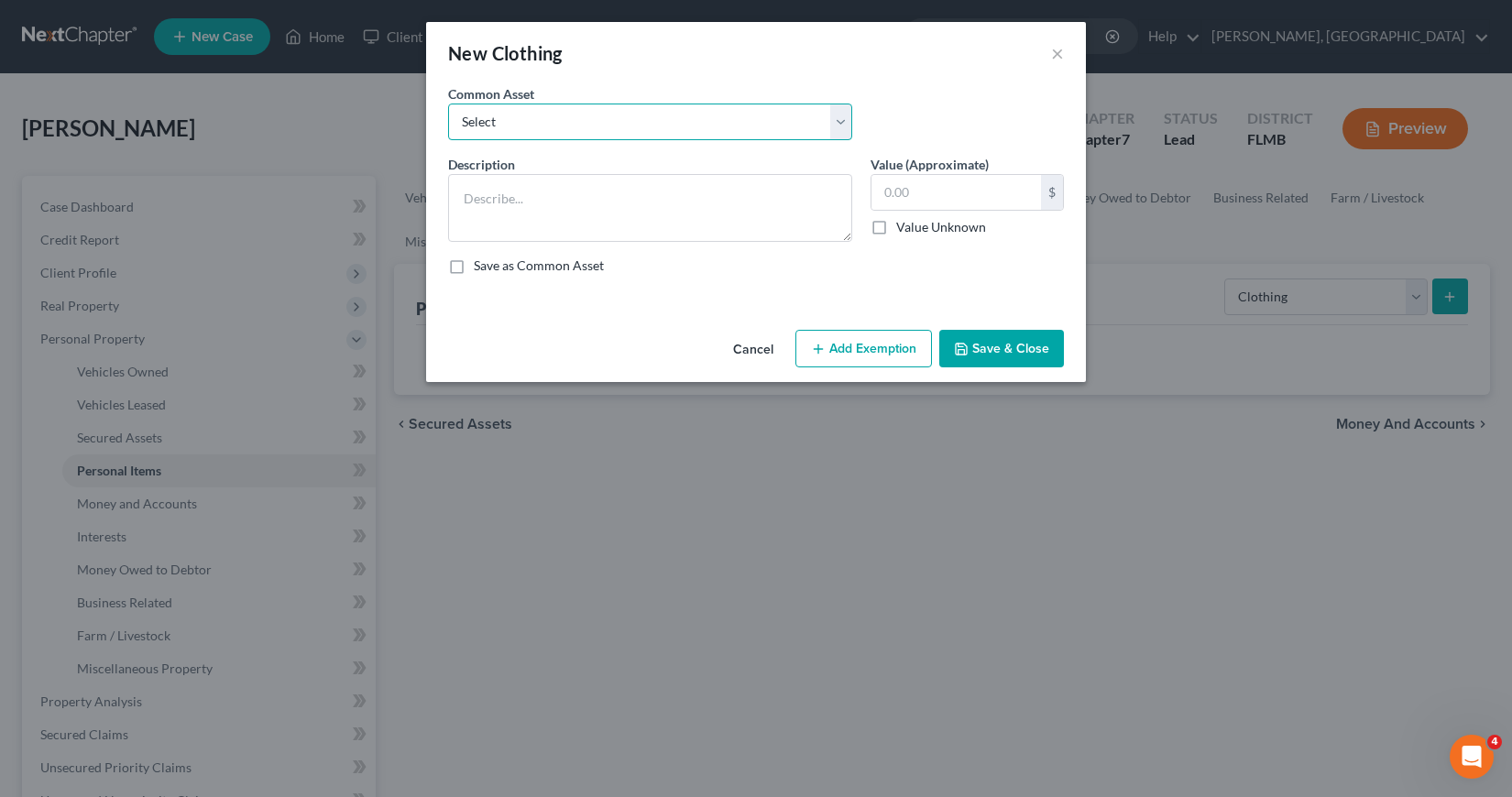
click at [838, 123] on select "Select Assorted wearing apparel" at bounding box center [650, 121] width 404 height 37
select select "0"
click at [448, 103] on select "Select Assorted wearing apparel" at bounding box center [650, 121] width 404 height 37
type textarea "Assorted wearing apparel"
click at [881, 194] on input "150.00" at bounding box center [956, 192] width 170 height 35
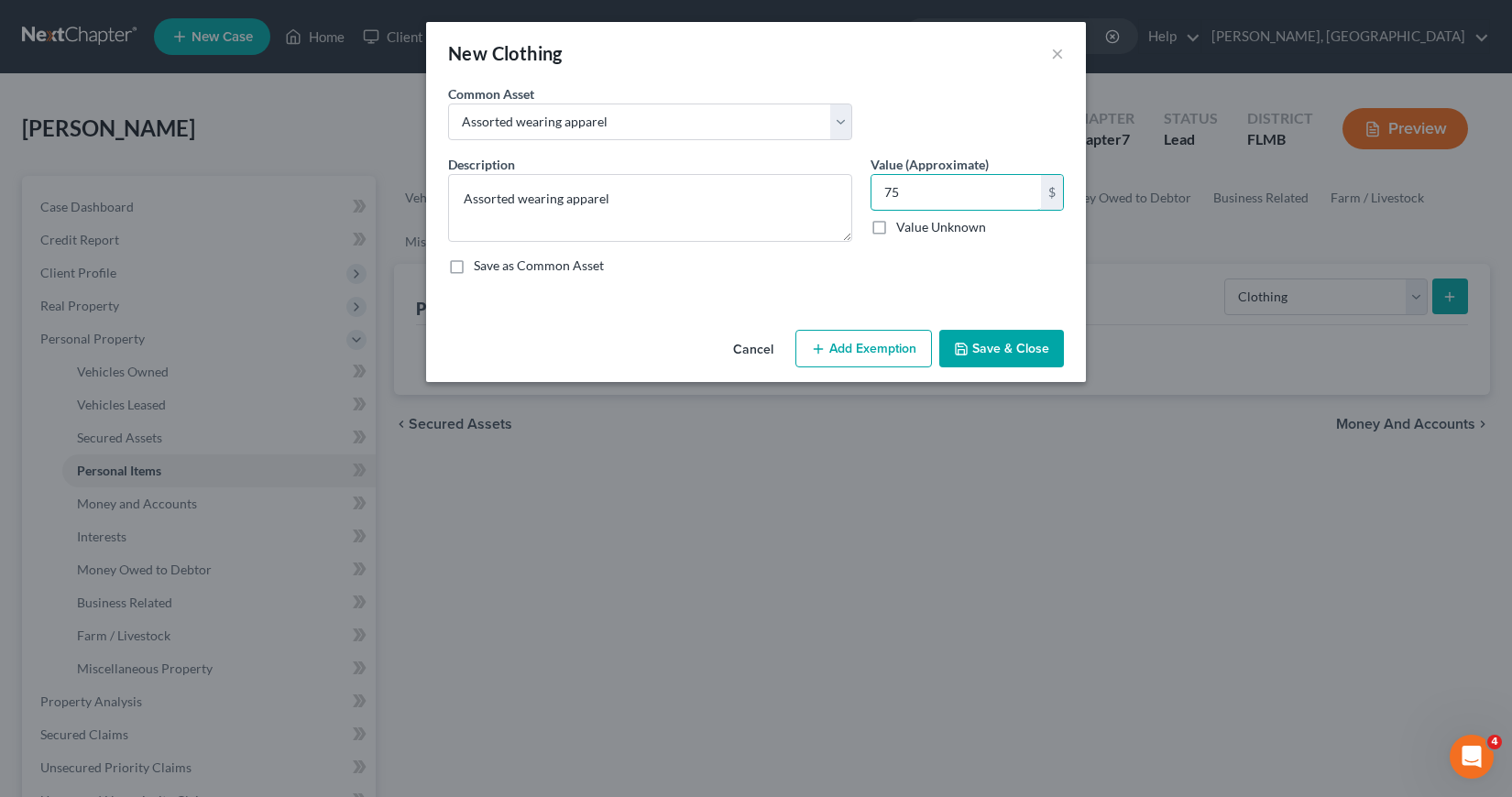
type input "75"
click at [846, 351] on button "Add Exemption" at bounding box center [863, 349] width 137 height 39
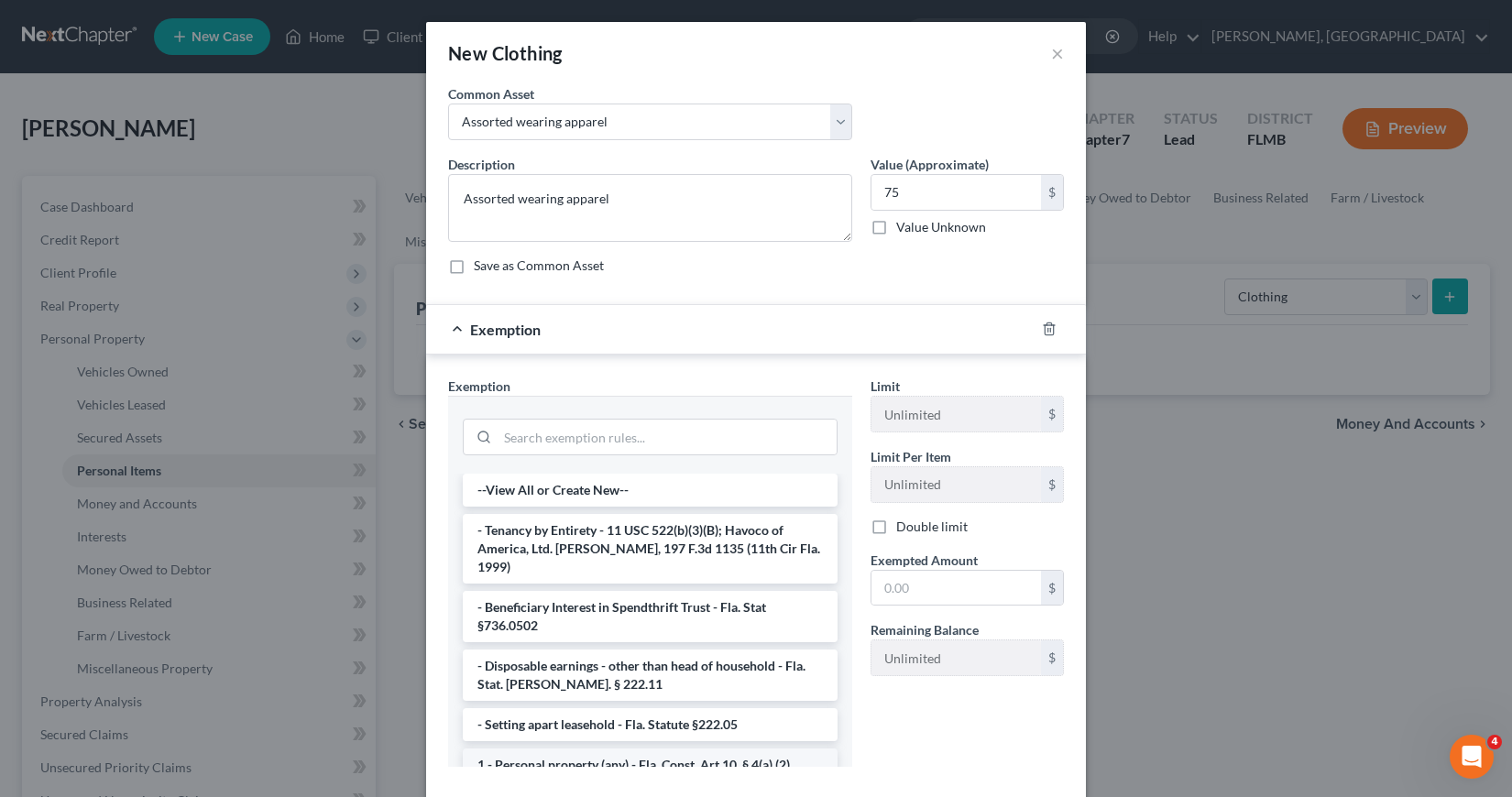
click at [572, 749] on li "1 - Personal property (any) - Fla. Const. Art.10, § 4(a) (2)" at bounding box center [650, 765] width 375 height 33
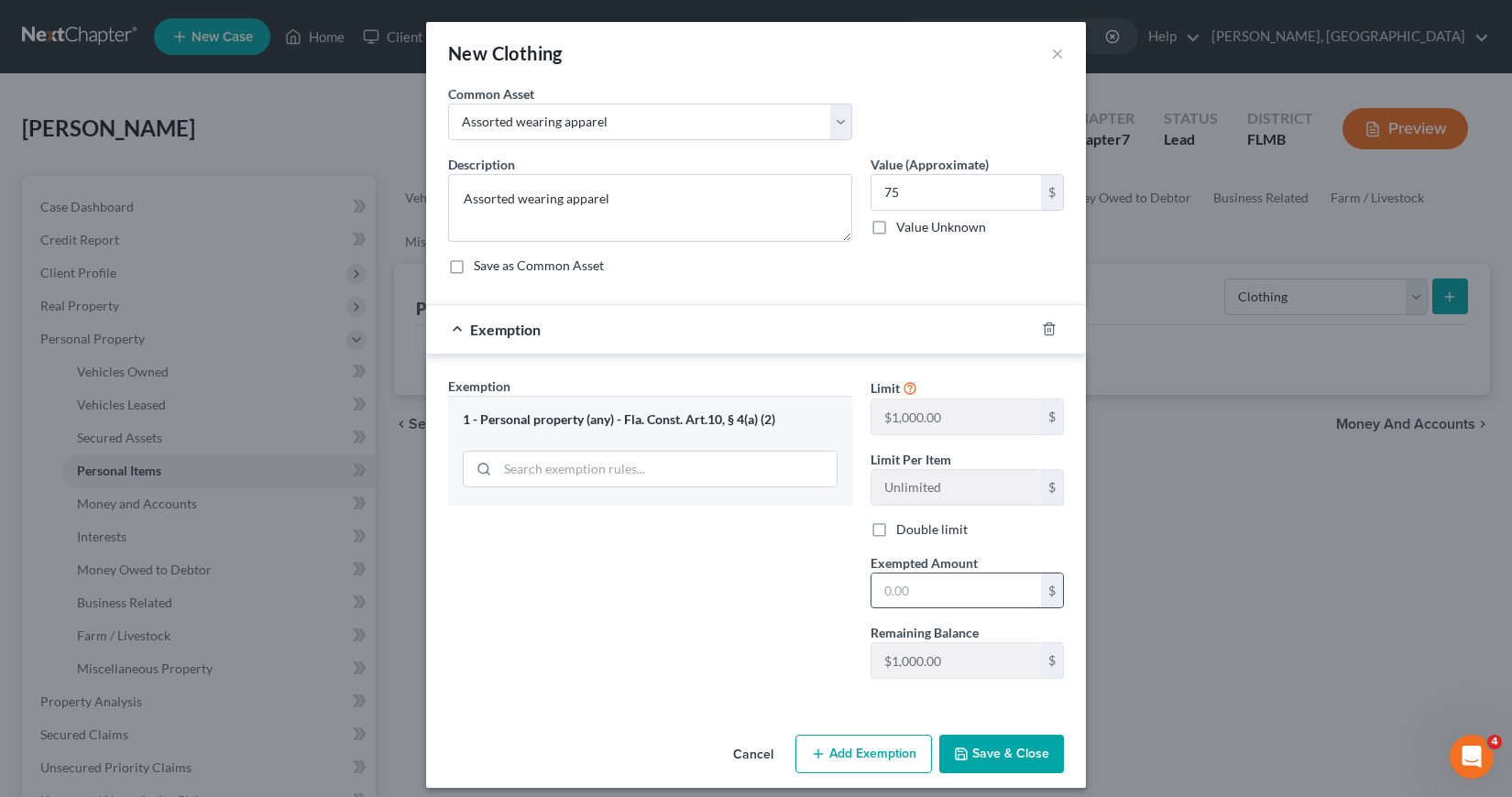
drag, startPoint x: 874, startPoint y: 589, endPoint x: 927, endPoint y: 587, distance: 53.0
click at [927, 587] on input "text" at bounding box center [956, 591] width 170 height 35
type input "75"
click at [681, 662] on div "Exemption Set must be selected for CA. Exemption * 1 - Personal property (any) …" at bounding box center [650, 535] width 422 height 317
click at [1005, 759] on button "Save & Close" at bounding box center [1001, 754] width 124 height 39
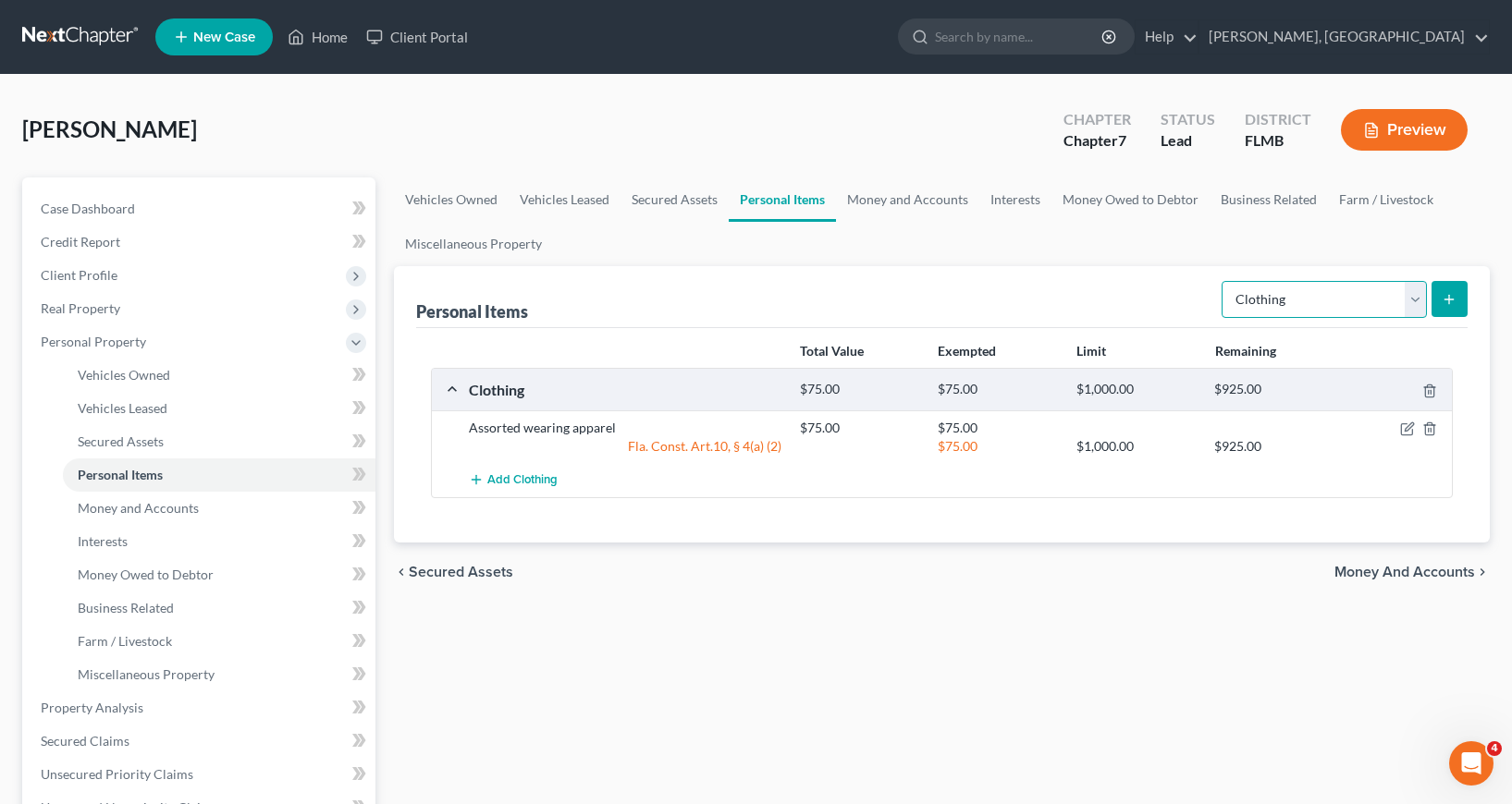
click at [1416, 297] on select "Select Item Type Clothing Collectibles Of Value Electronics Firearms Household …" at bounding box center [1324, 300] width 205 height 37
select select "household_goods"
click at [1224, 281] on select "Select Item Type Clothing Collectibles Of Value Electronics Firearms Household …" at bounding box center [1324, 300] width 205 height 37
click at [1452, 293] on icon "submit" at bounding box center [1449, 299] width 14 height 14
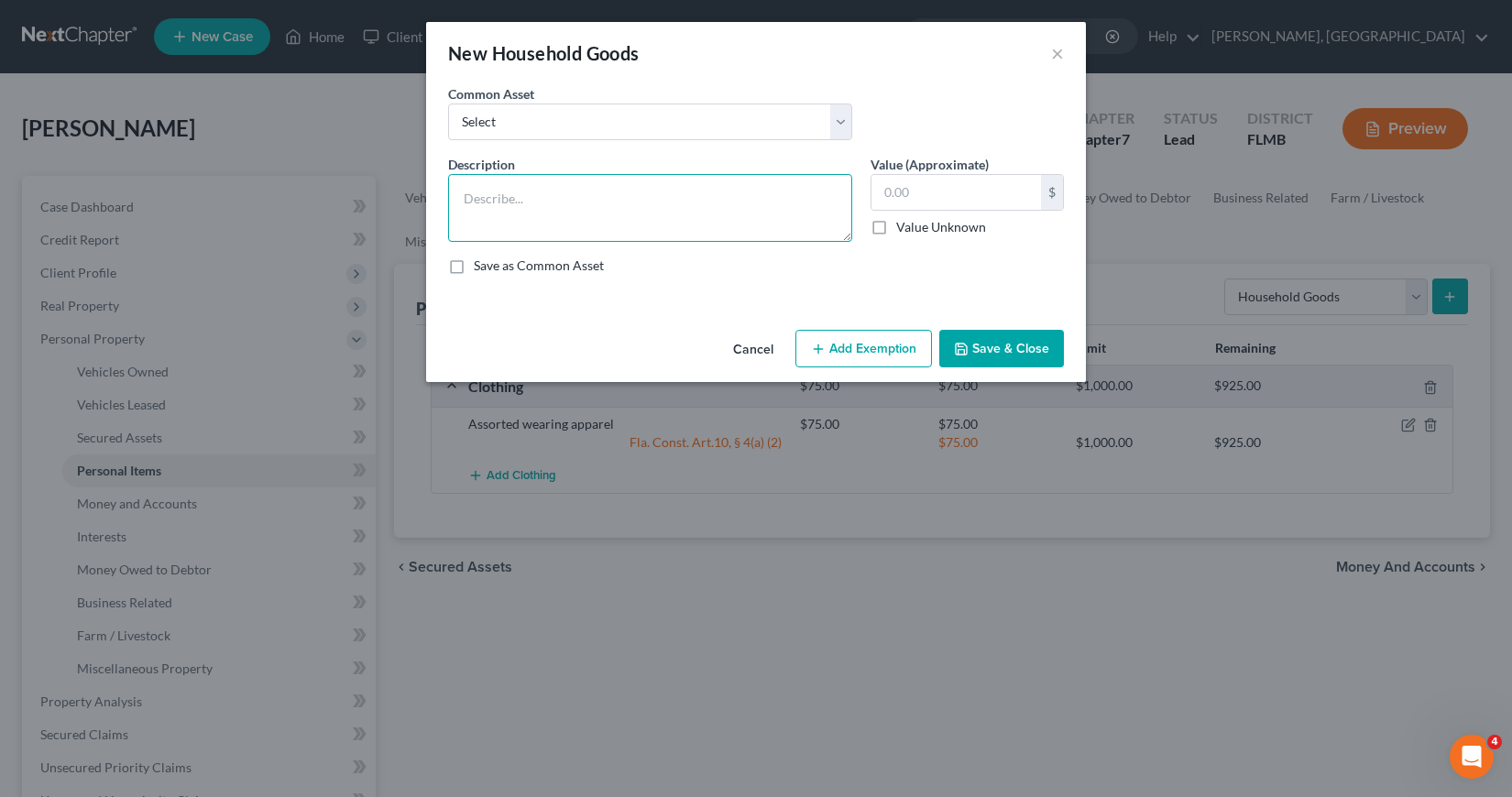
click at [460, 196] on textarea at bounding box center [650, 208] width 404 height 67
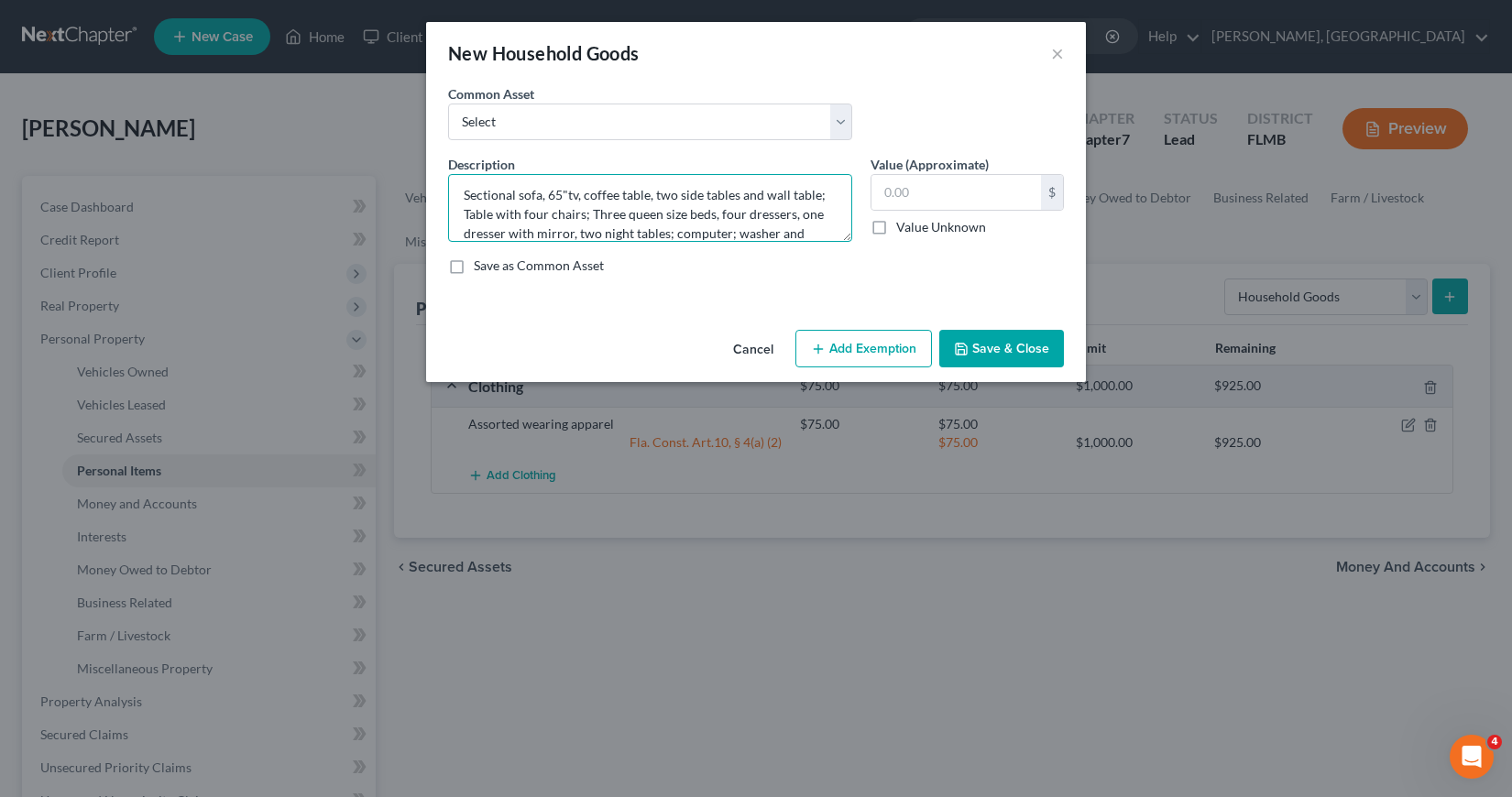
scroll to position [23, 0]
type textarea "Sectional sofa, 65"tv, coffee table, two side tables and wall table; Table with…"
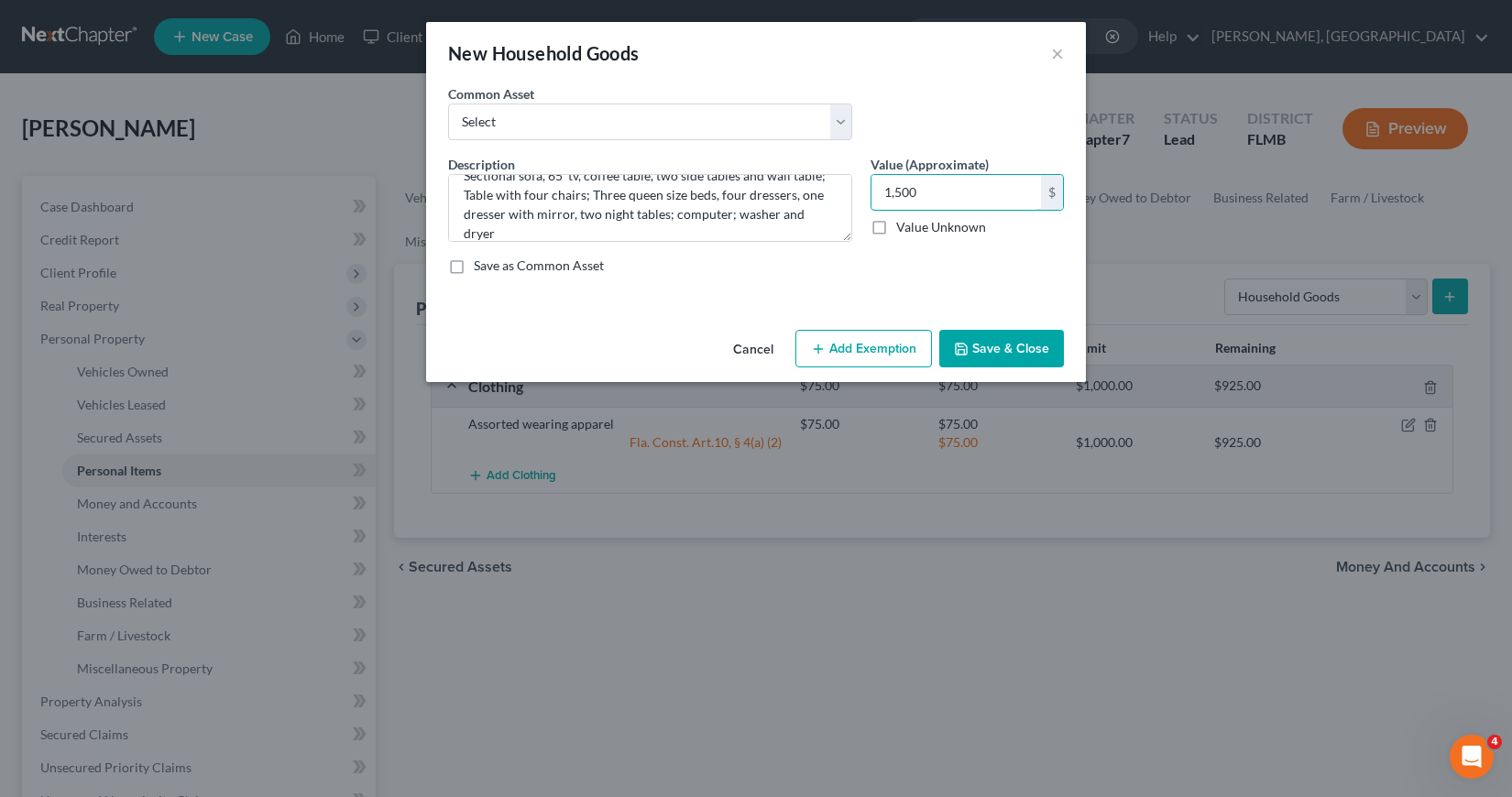
type input "1,500"
click at [872, 348] on button "Add Exemption" at bounding box center [863, 349] width 137 height 39
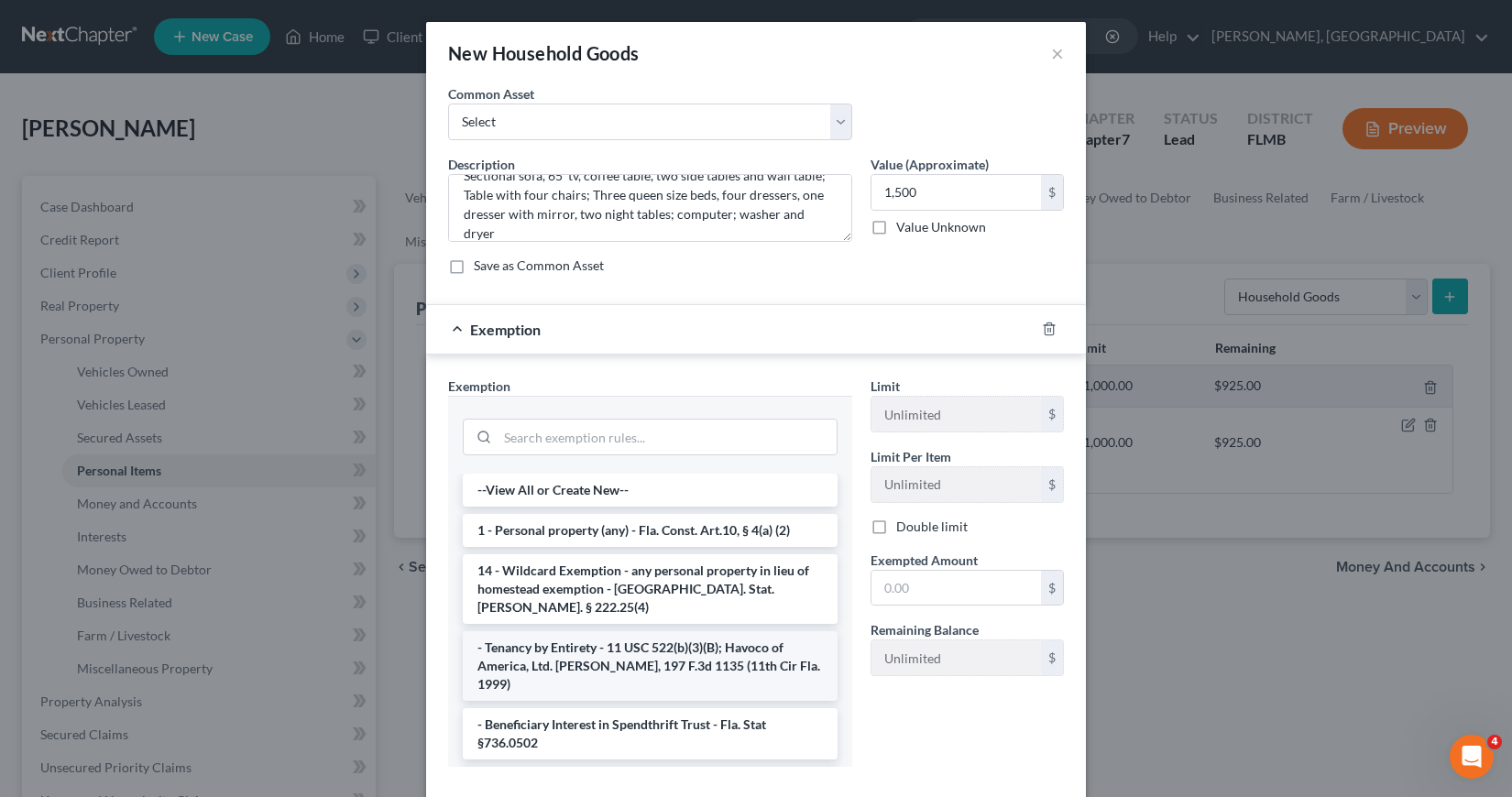
click at [604, 645] on li "- Tenancy by Entirety - 11 USC 522(b)(3)(B); Havoco of America, Ltd. [PERSON_NA…" at bounding box center [650, 665] width 375 height 69
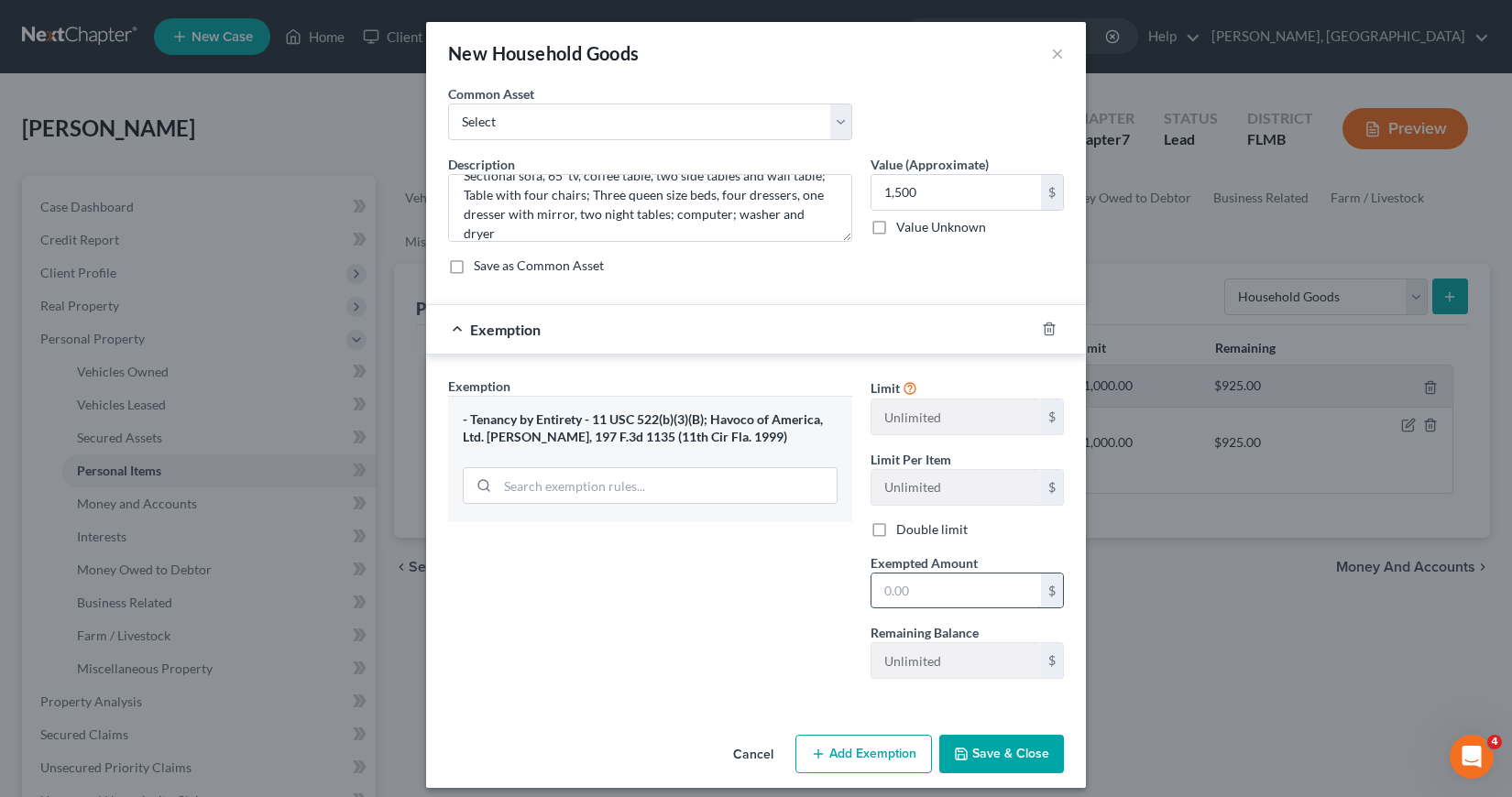
click at [872, 596] on input "text" at bounding box center [956, 591] width 170 height 35
type input "1,500"
click at [980, 753] on button "Save & Close" at bounding box center [1001, 754] width 124 height 39
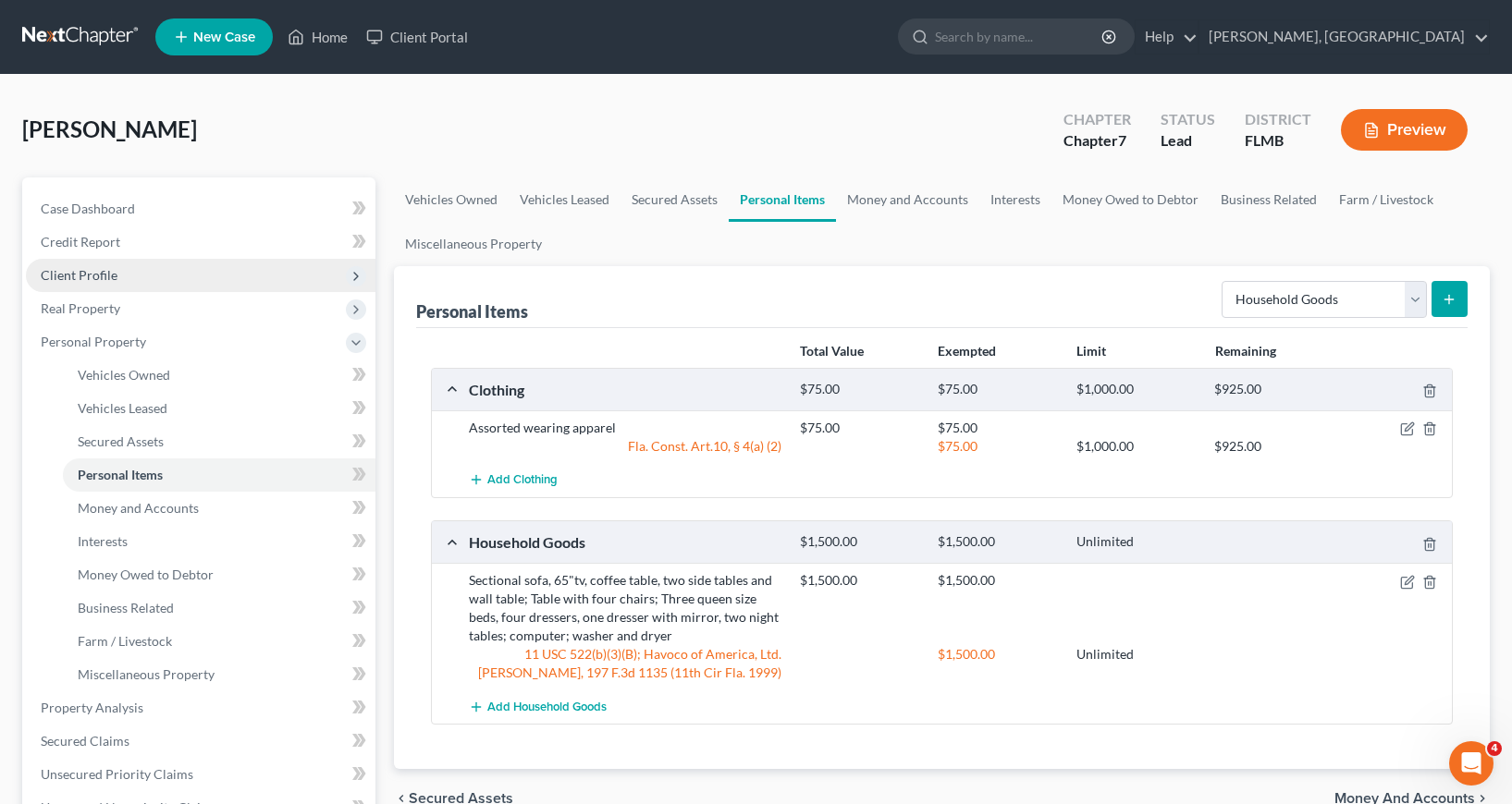
click at [90, 275] on span "Client Profile" at bounding box center [79, 275] width 77 height 15
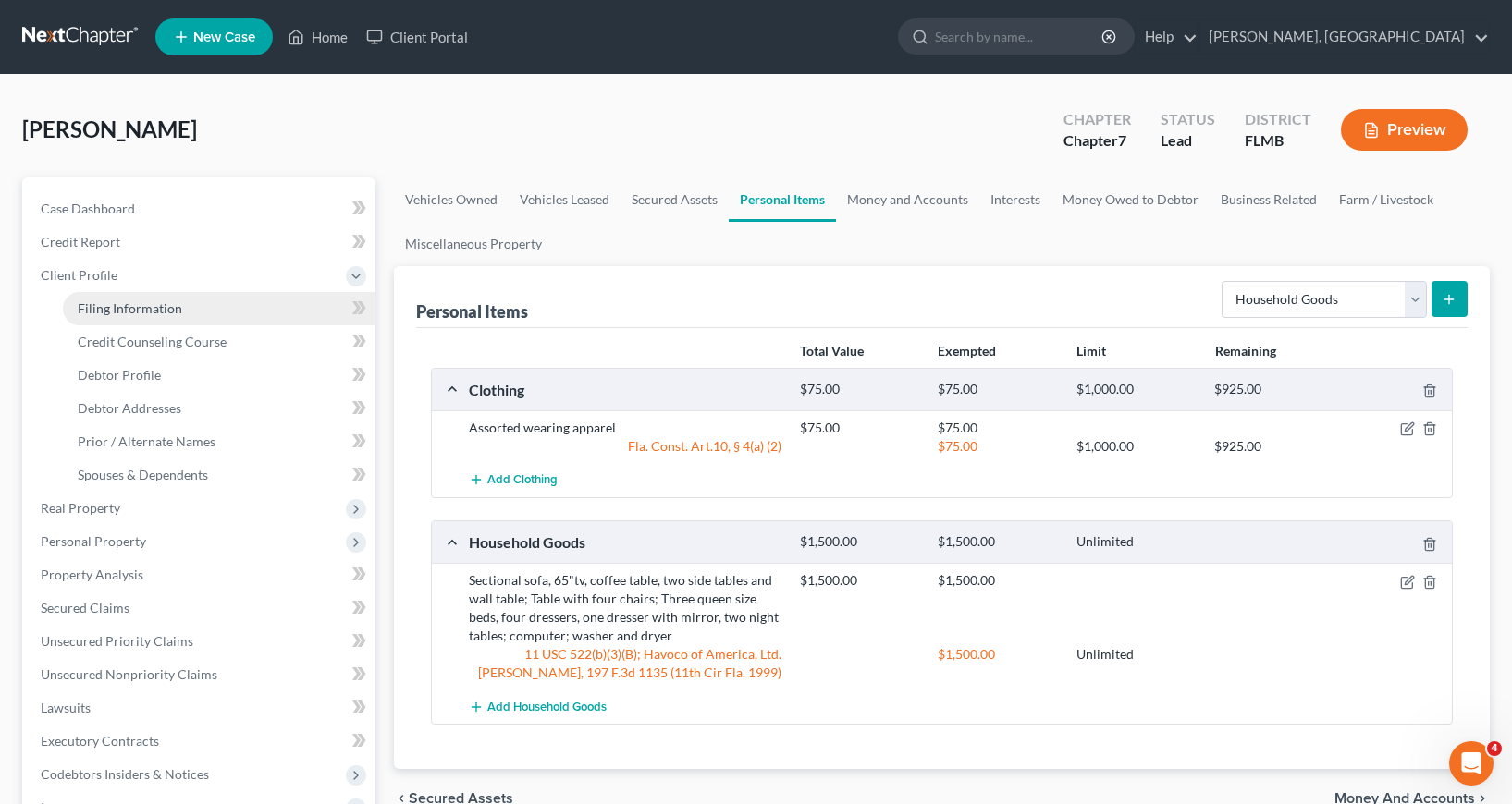
click at [127, 306] on span "Filing Information" at bounding box center [129, 308] width 104 height 15
select select "1"
select select "0"
select select "15"
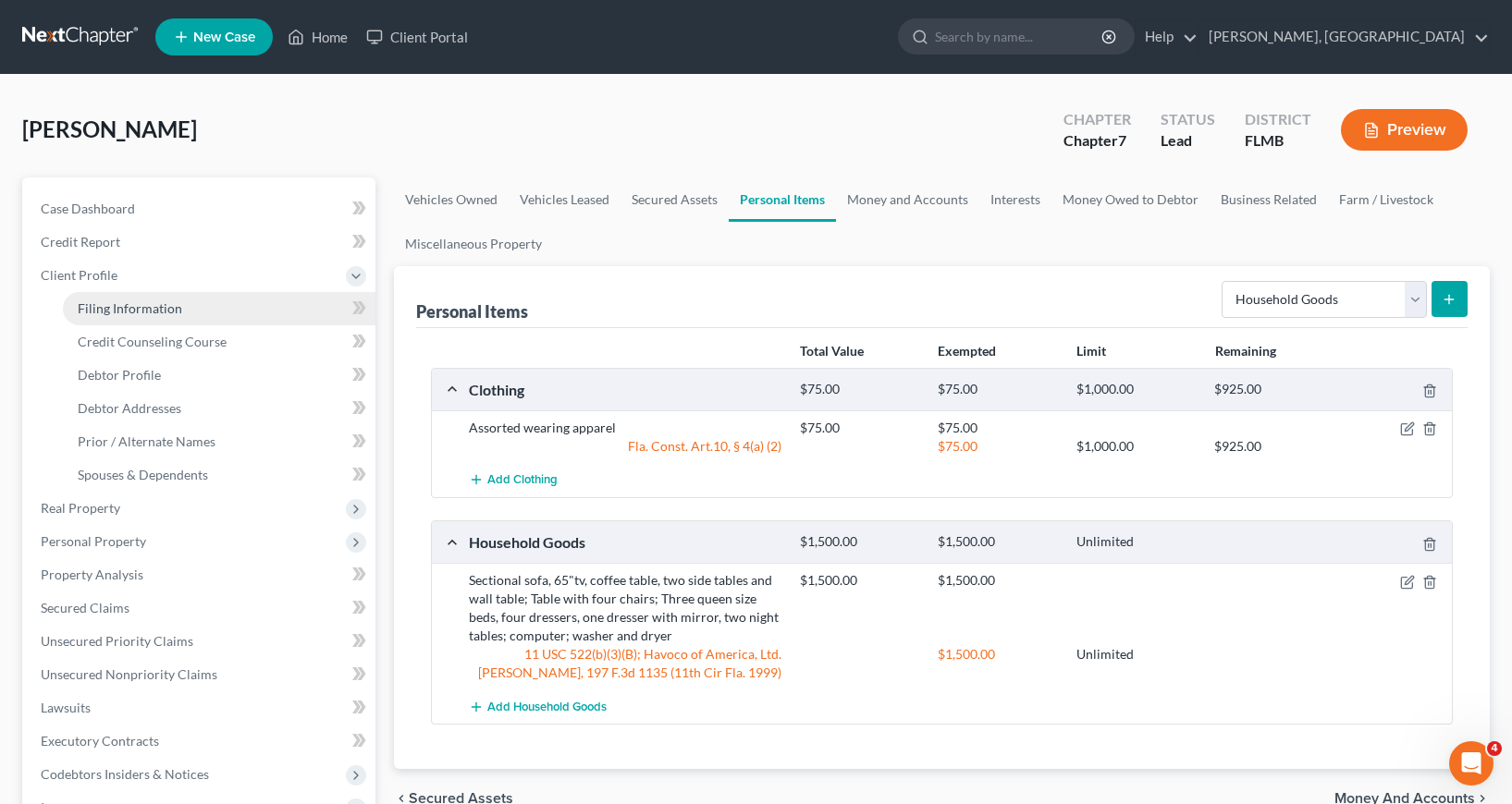
select select "0"
select select "9"
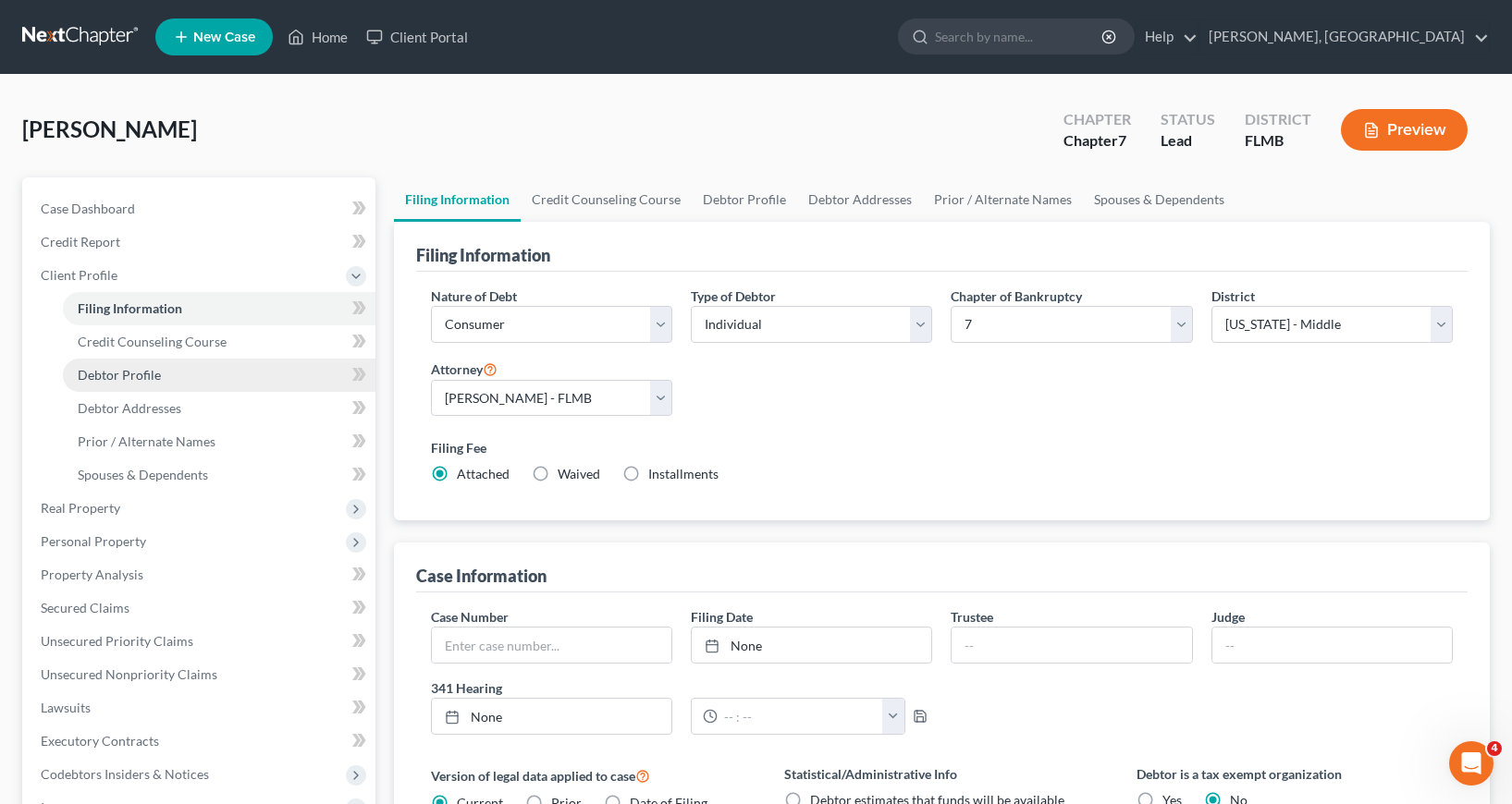
click at [132, 377] on span "Debtor Profile" at bounding box center [119, 374] width 83 height 15
select select "2"
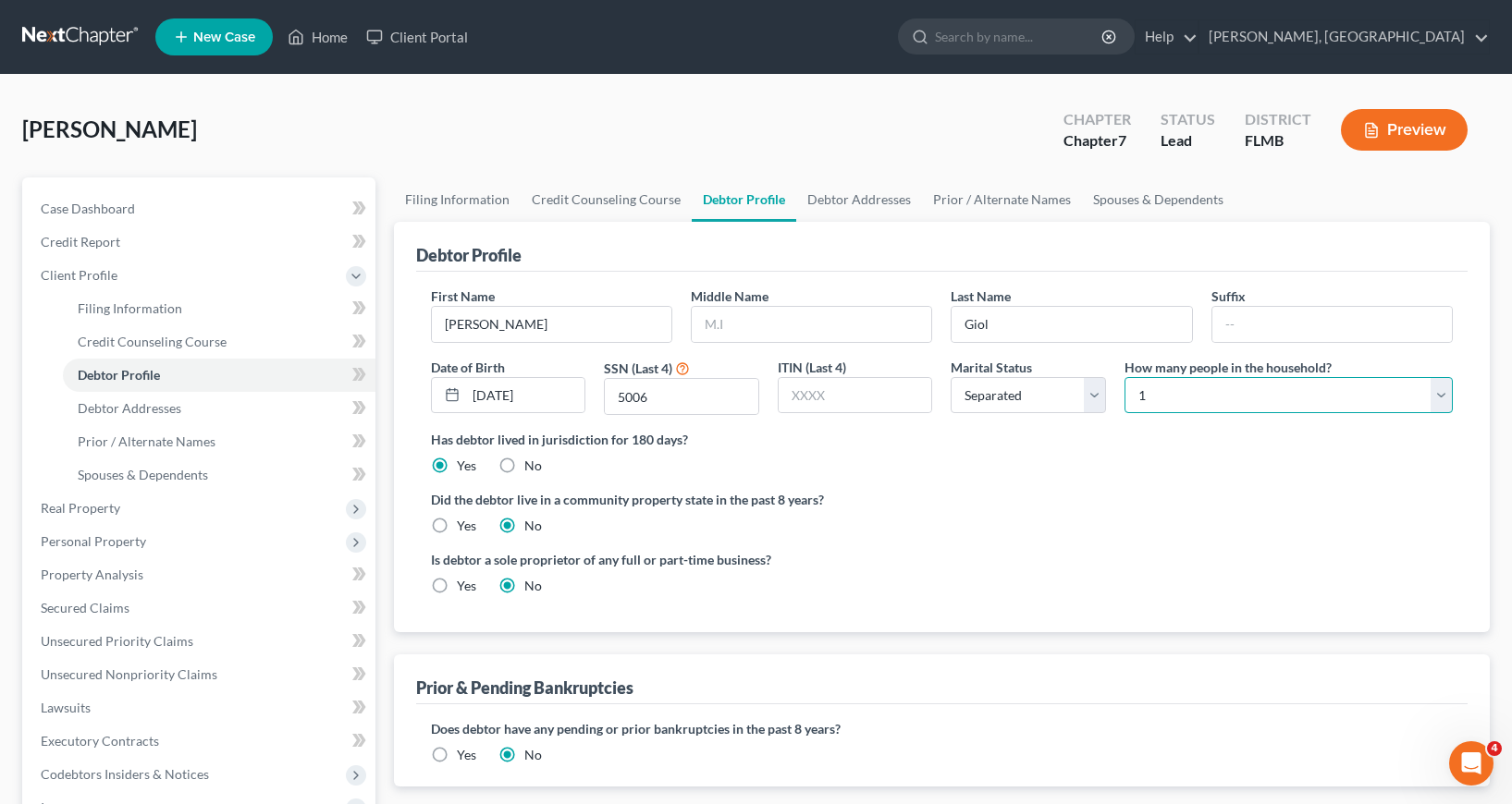
click at [1438, 397] on select "Select 1 2 3 4 5 6 7 8 9 10 11 12 13 14 15 16 17 18 19 20" at bounding box center [1288, 395] width 328 height 37
select select "1"
click at [1124, 377] on select "Select 1 2 3 4 5 6 7 8 9 10 11 12 13 14 15 16 17 18 19 20" at bounding box center [1288, 395] width 328 height 37
click at [1095, 401] on select "Select Single Married Separated Divorced Widowed" at bounding box center [1028, 395] width 155 height 37
select select "1"
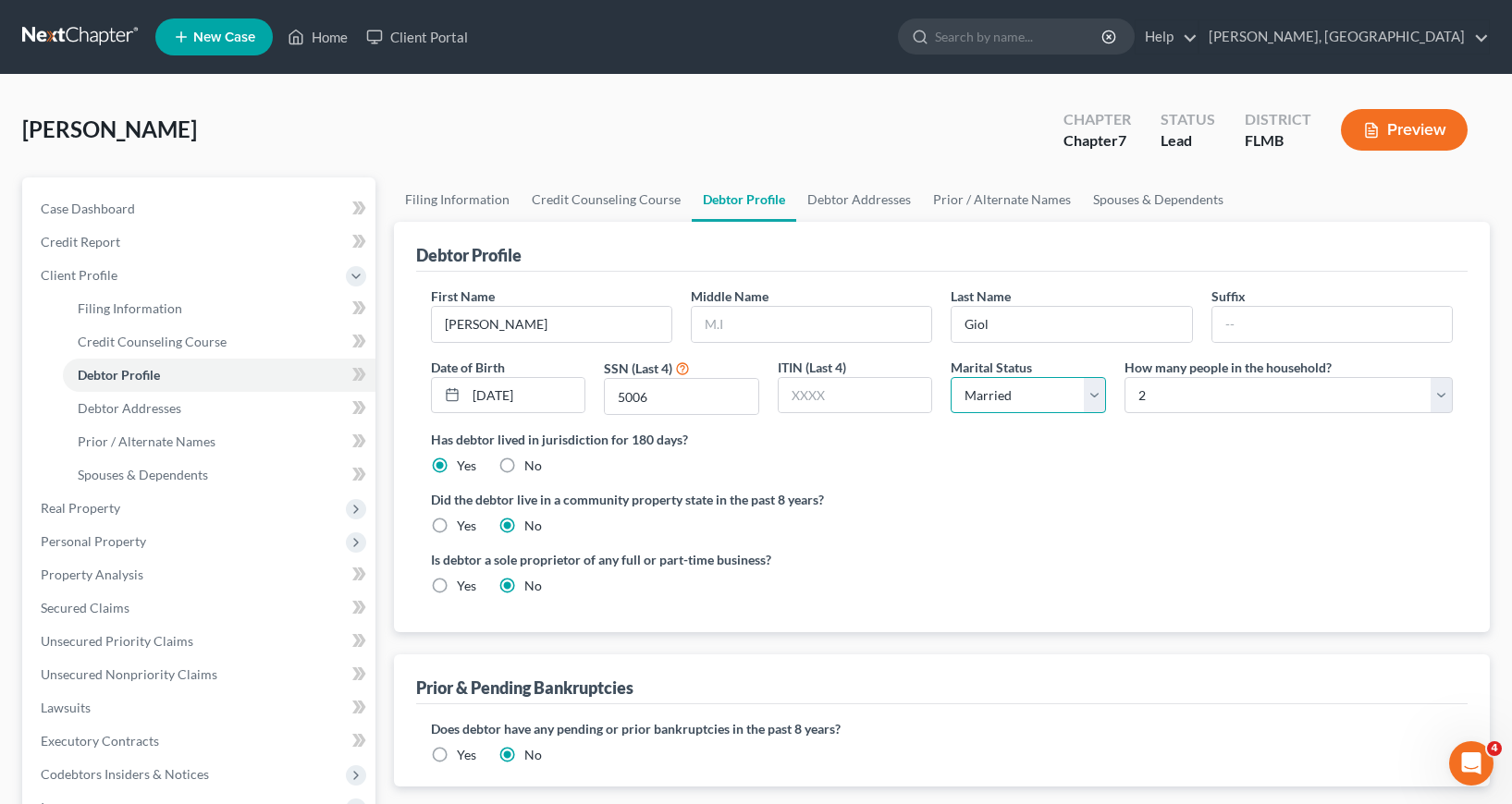
click at [951, 377] on select "Select Single Married Separated Divorced Widowed" at bounding box center [1028, 395] width 155 height 37
click at [120, 542] on span "Personal Property" at bounding box center [93, 541] width 105 height 15
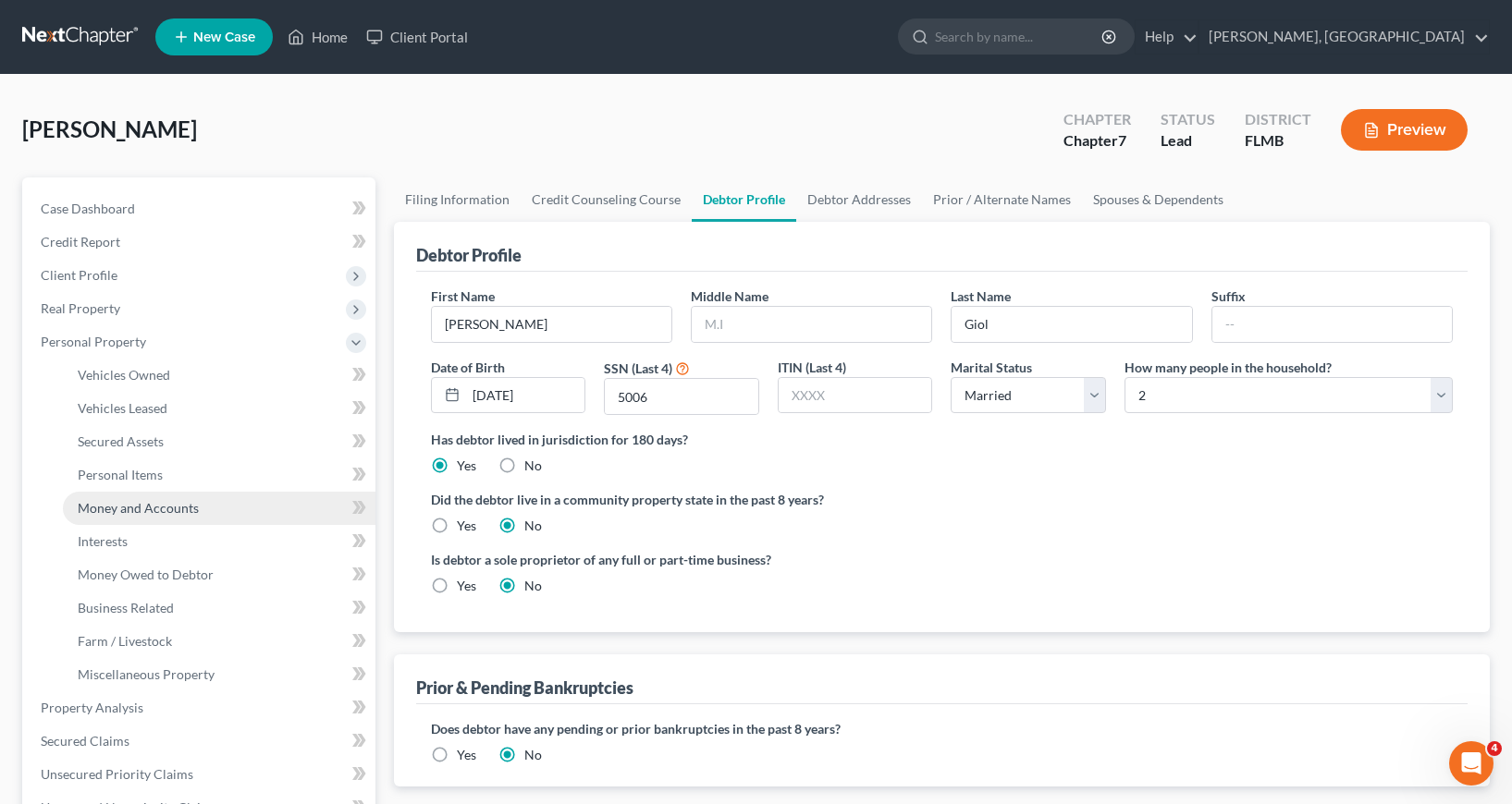
click at [144, 506] on span "Money and Accounts" at bounding box center [138, 508] width 122 height 15
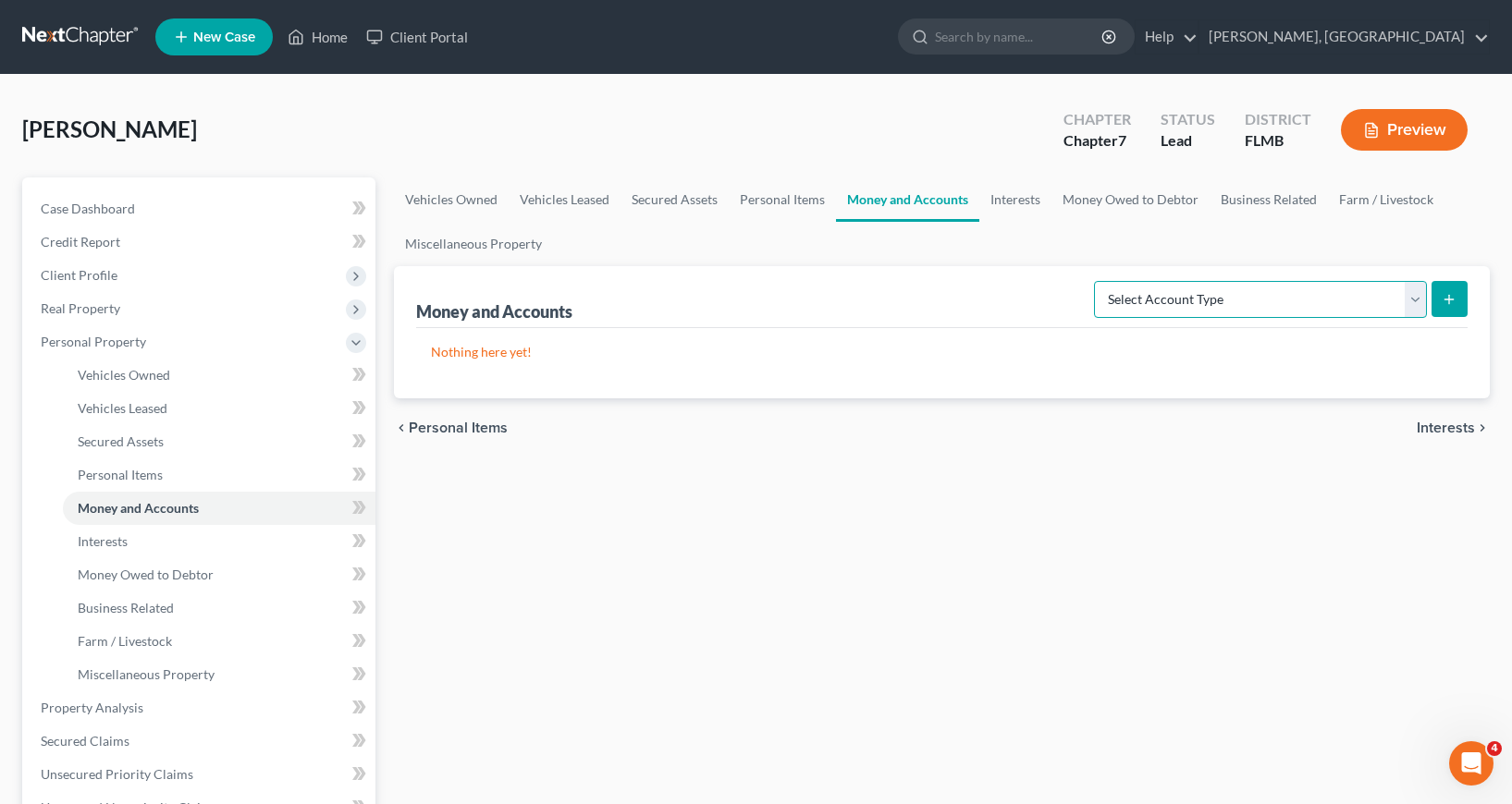
click at [1417, 301] on select "Select Account Type Brokerage Cash on Hand Certificates of Deposit Checking Acc…" at bounding box center [1261, 300] width 333 height 37
select select "other"
click at [1097, 281] on select "Select Account Type Brokerage Cash on Hand Certificates of Deposit Checking Acc…" at bounding box center [1261, 300] width 333 height 37
click at [1449, 298] on line "submit" at bounding box center [1449, 299] width 0 height 9
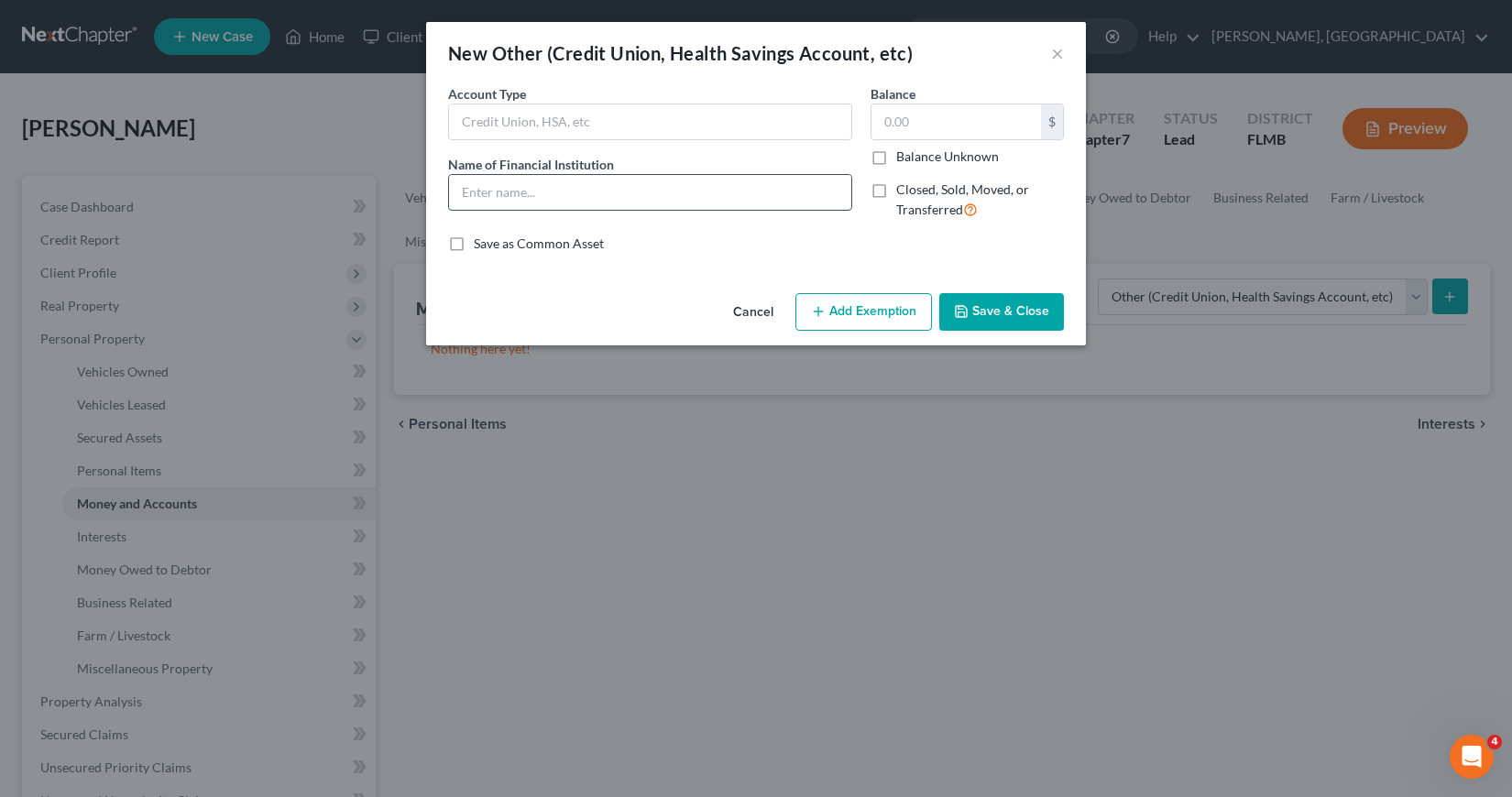
click at [469, 184] on input "text" at bounding box center [650, 192] width 402 height 35
type input "Suncoast Credit Union"
click at [881, 121] on input "text" at bounding box center [956, 121] width 170 height 35
type input "100"
click at [876, 306] on button "Add Exemption" at bounding box center [863, 312] width 137 height 39
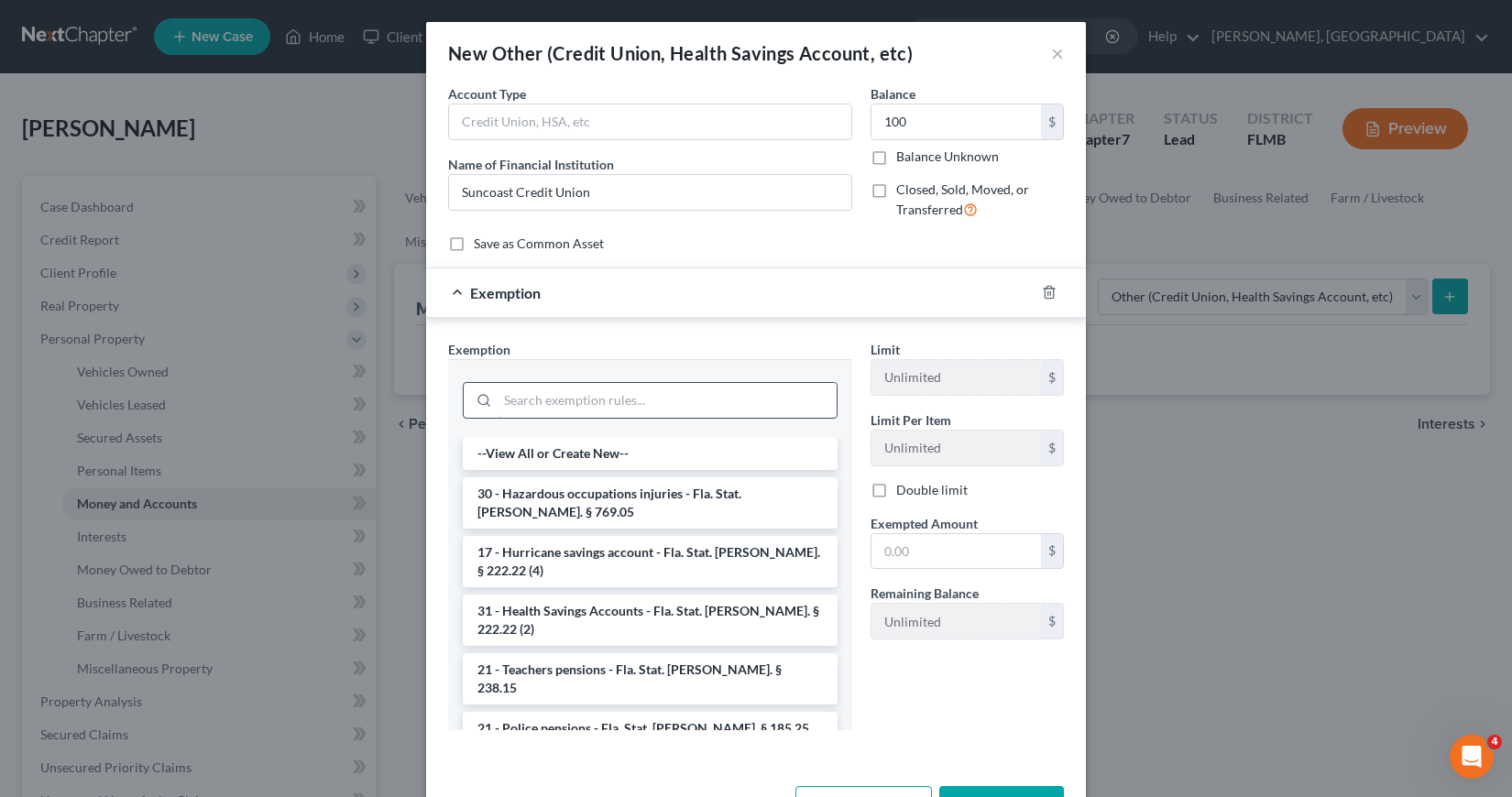
click at [514, 399] on input "search" at bounding box center [666, 400] width 339 height 35
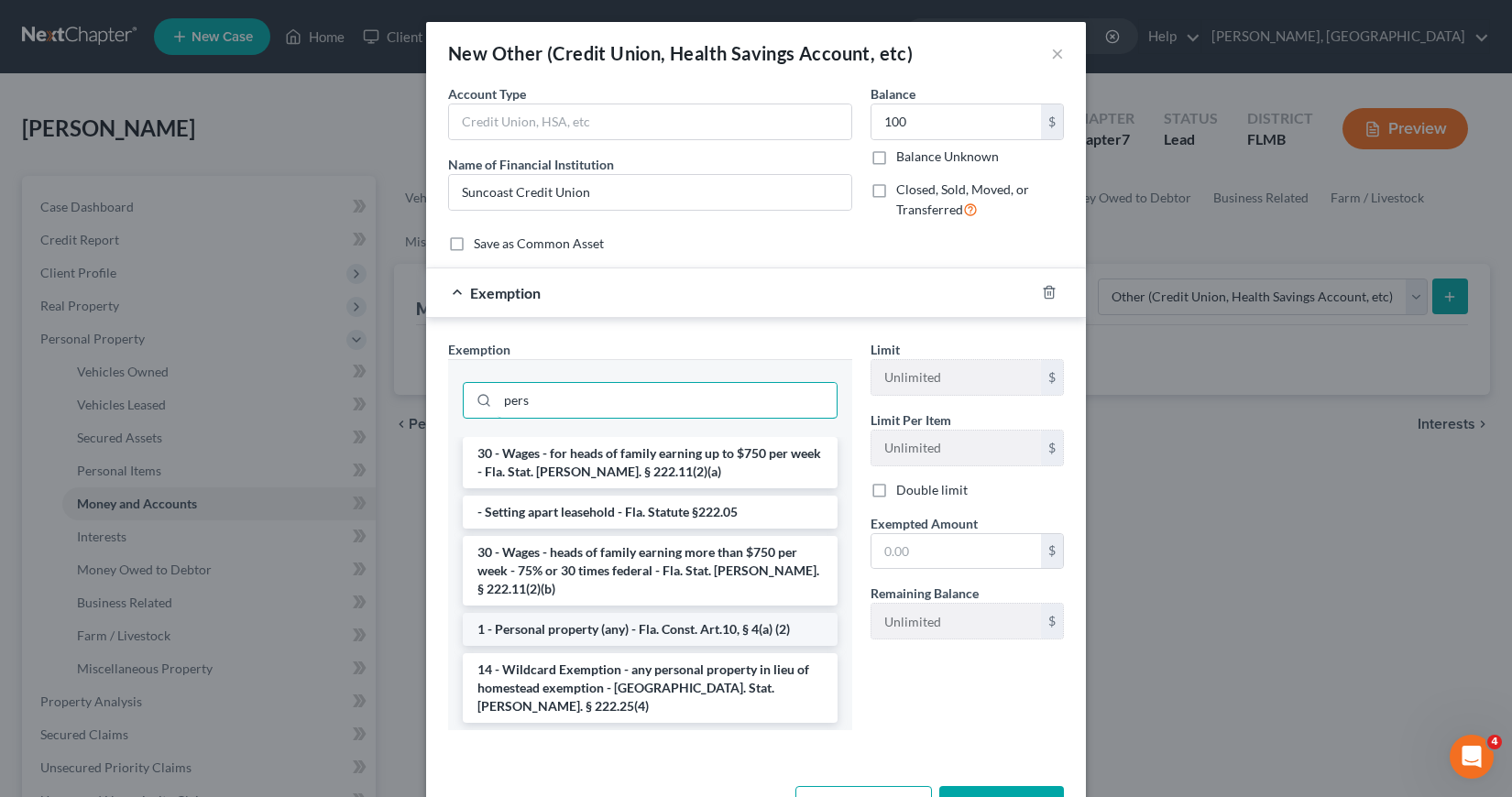
type input "pers"
click at [588, 617] on li "1 - Personal property (any) - Fla. Const. Art.10, § 4(a) (2)" at bounding box center [650, 629] width 375 height 33
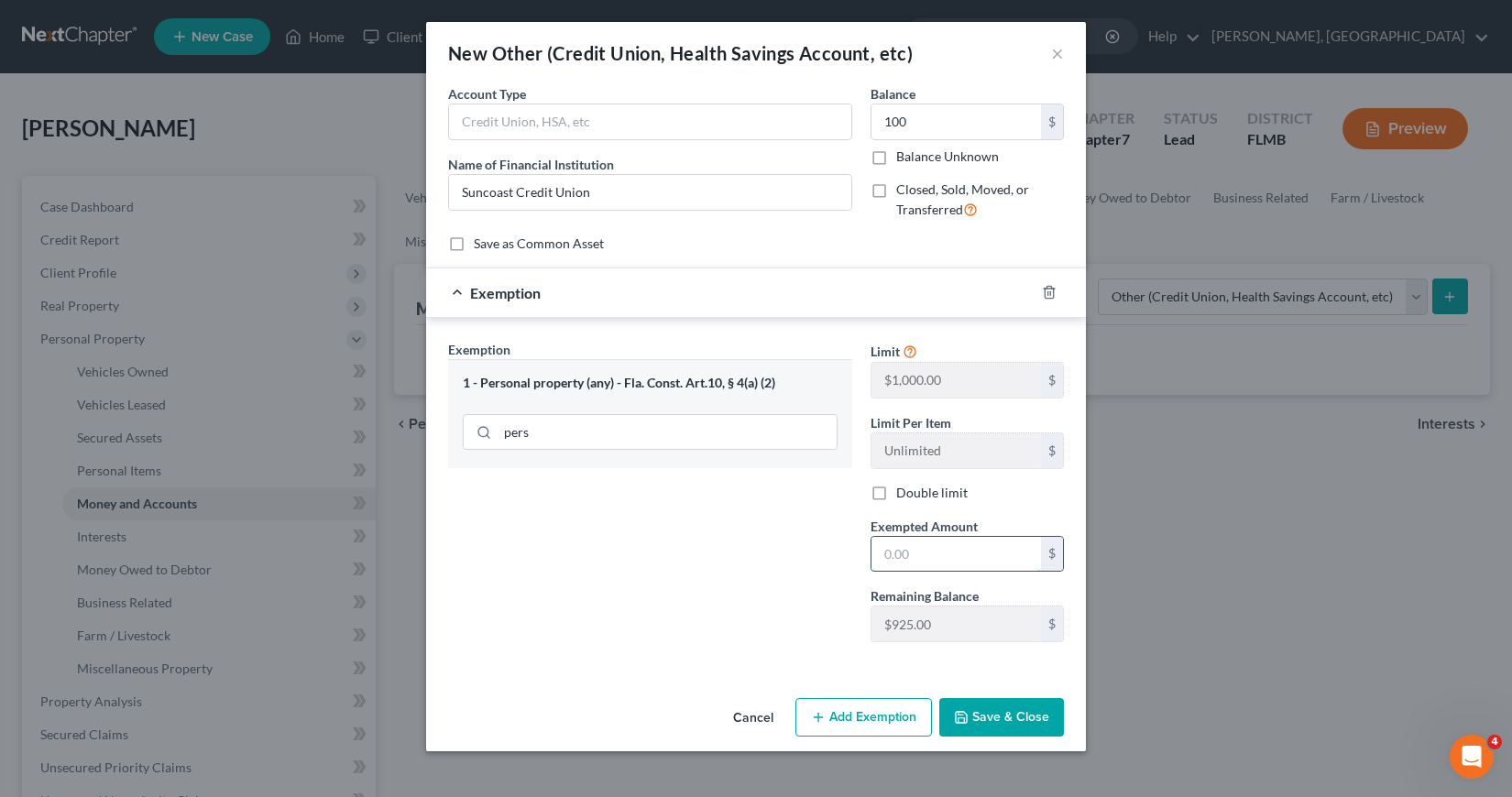
click at [881, 561] on input "text" at bounding box center [956, 554] width 170 height 35
drag, startPoint x: 882, startPoint y: 558, endPoint x: 930, endPoint y: 557, distance: 48.0
click at [937, 555] on input "text" at bounding box center [956, 554] width 170 height 35
type input "100"
click at [968, 718] on icon "button" at bounding box center [960, 717] width 14 height 14
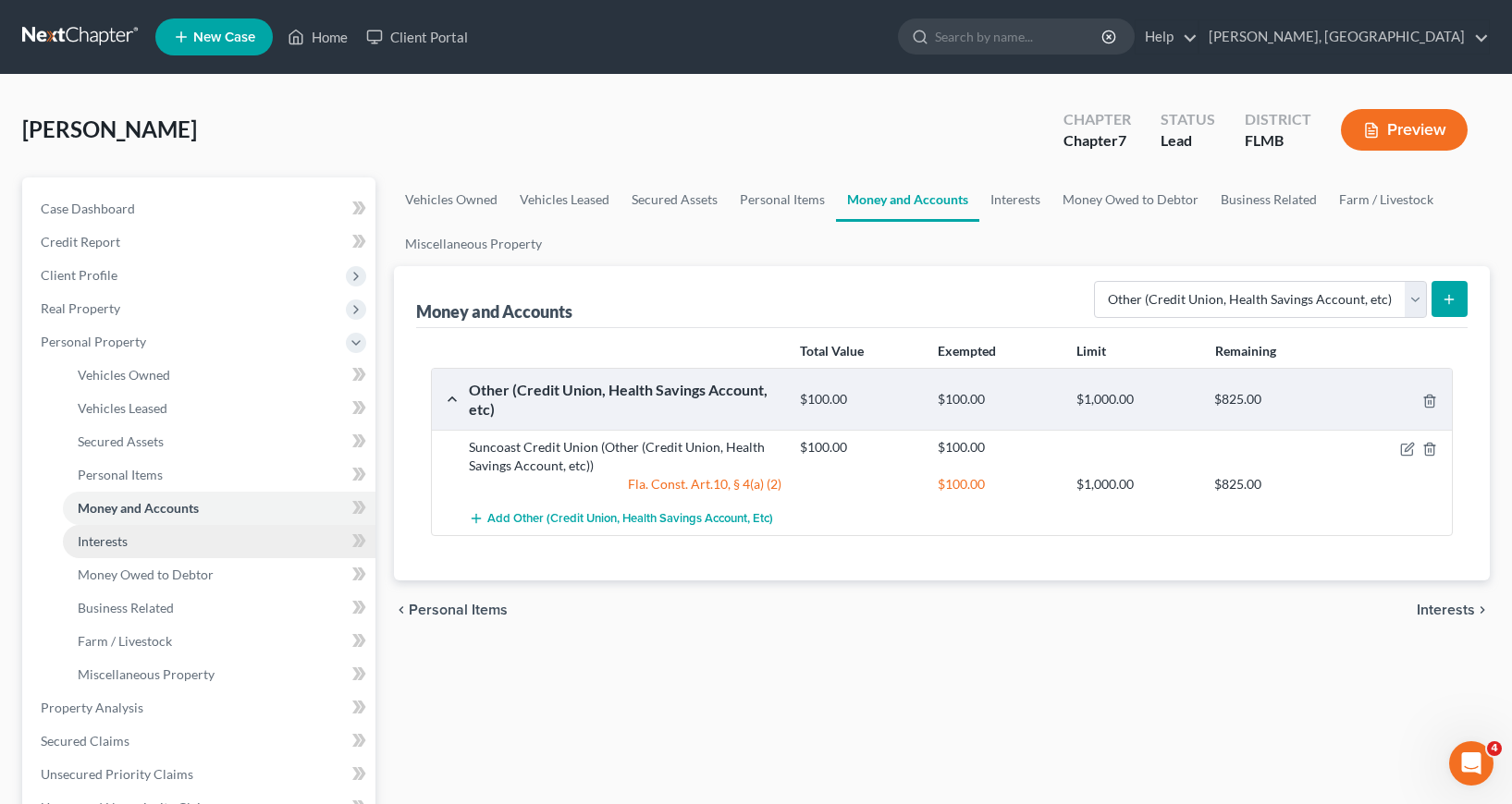
click at [105, 544] on span "Interests" at bounding box center [102, 541] width 50 height 15
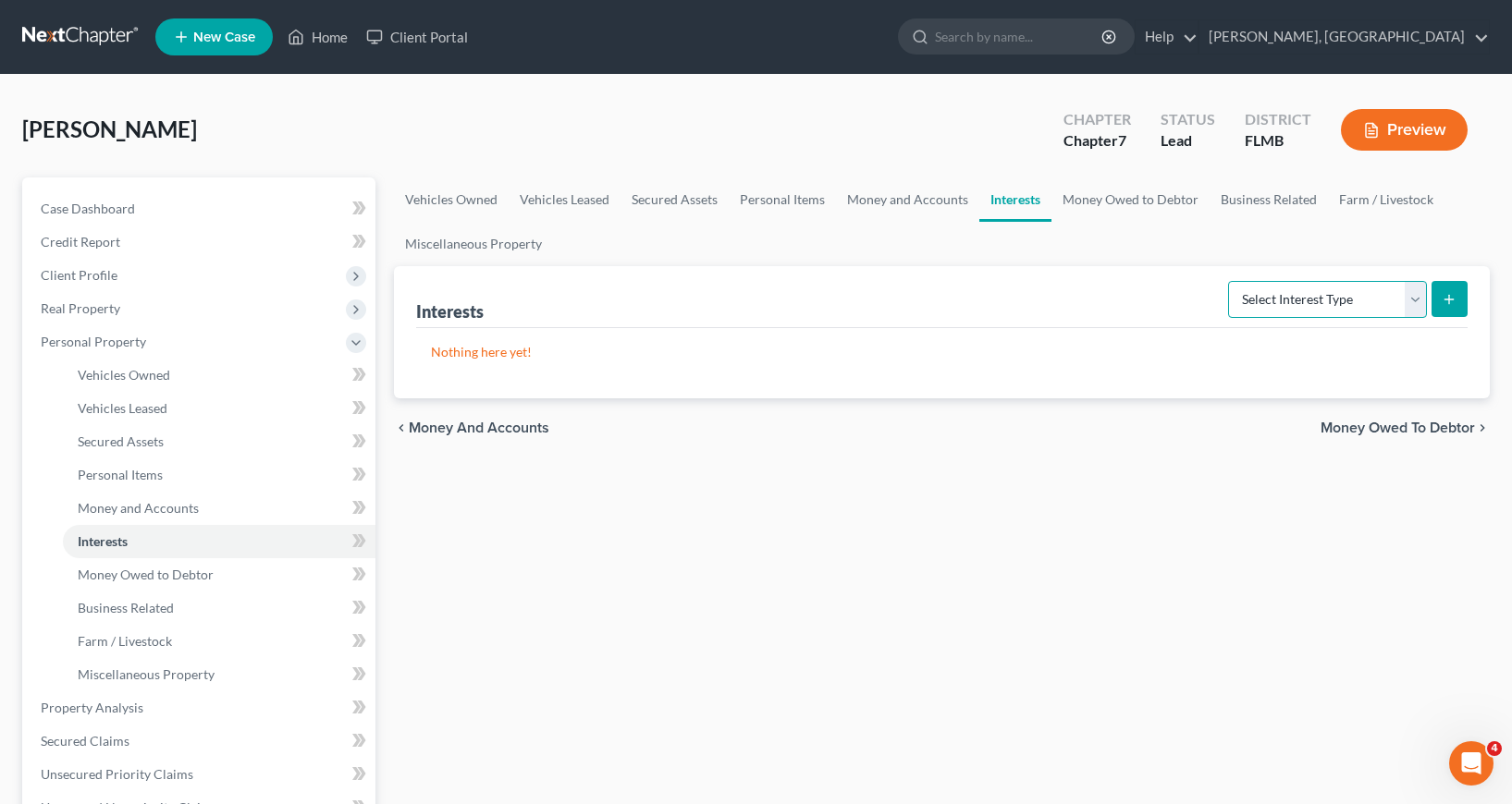
click at [1414, 297] on select "Select Interest Type 401K Annuity Bond Education IRA Government Bond Government…" at bounding box center [1328, 300] width 199 height 37
select select "ira"
click at [1230, 281] on select "Select Interest Type 401K Annuity Bond Education IRA Government Bond Government…" at bounding box center [1328, 300] width 199 height 37
click at [1455, 297] on icon "submit" at bounding box center [1449, 299] width 14 height 14
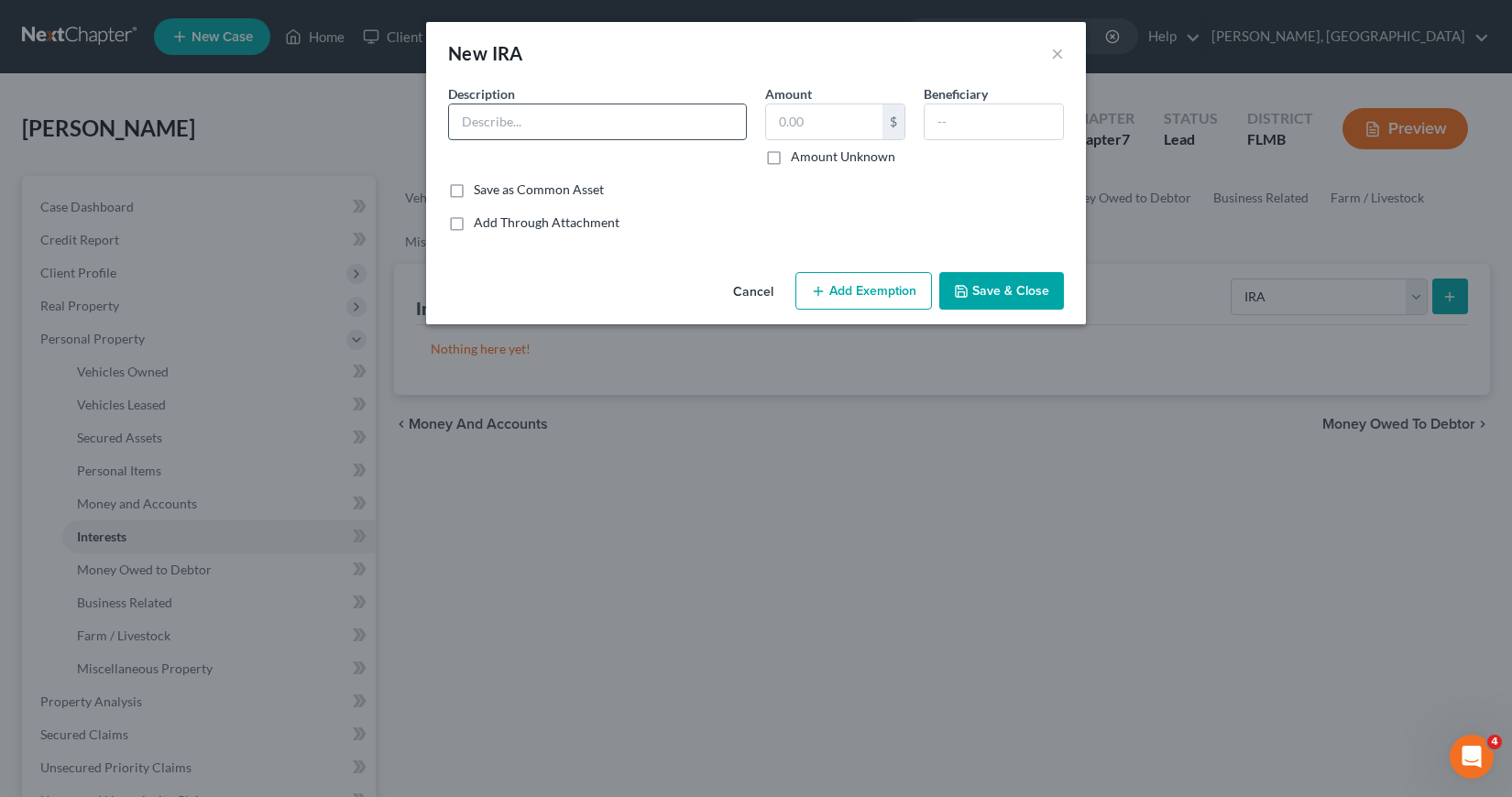
click at [464, 120] on input "text" at bounding box center [597, 121] width 297 height 35
type input "Traditional IRA with Suncoast FCU"
type input "20,062.12"
click at [853, 294] on button "Add Exemption" at bounding box center [863, 291] width 137 height 39
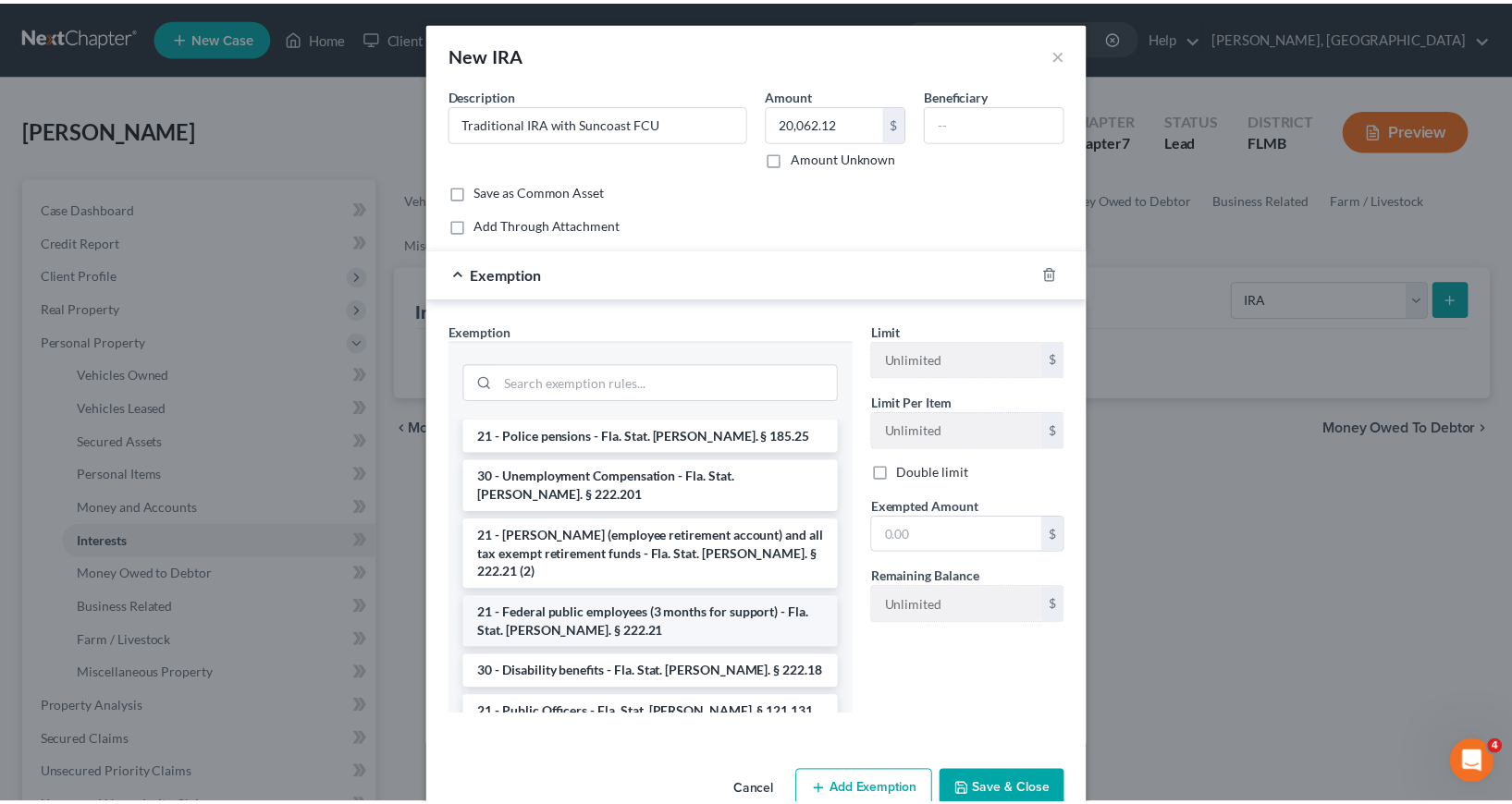
scroll to position [185, 0]
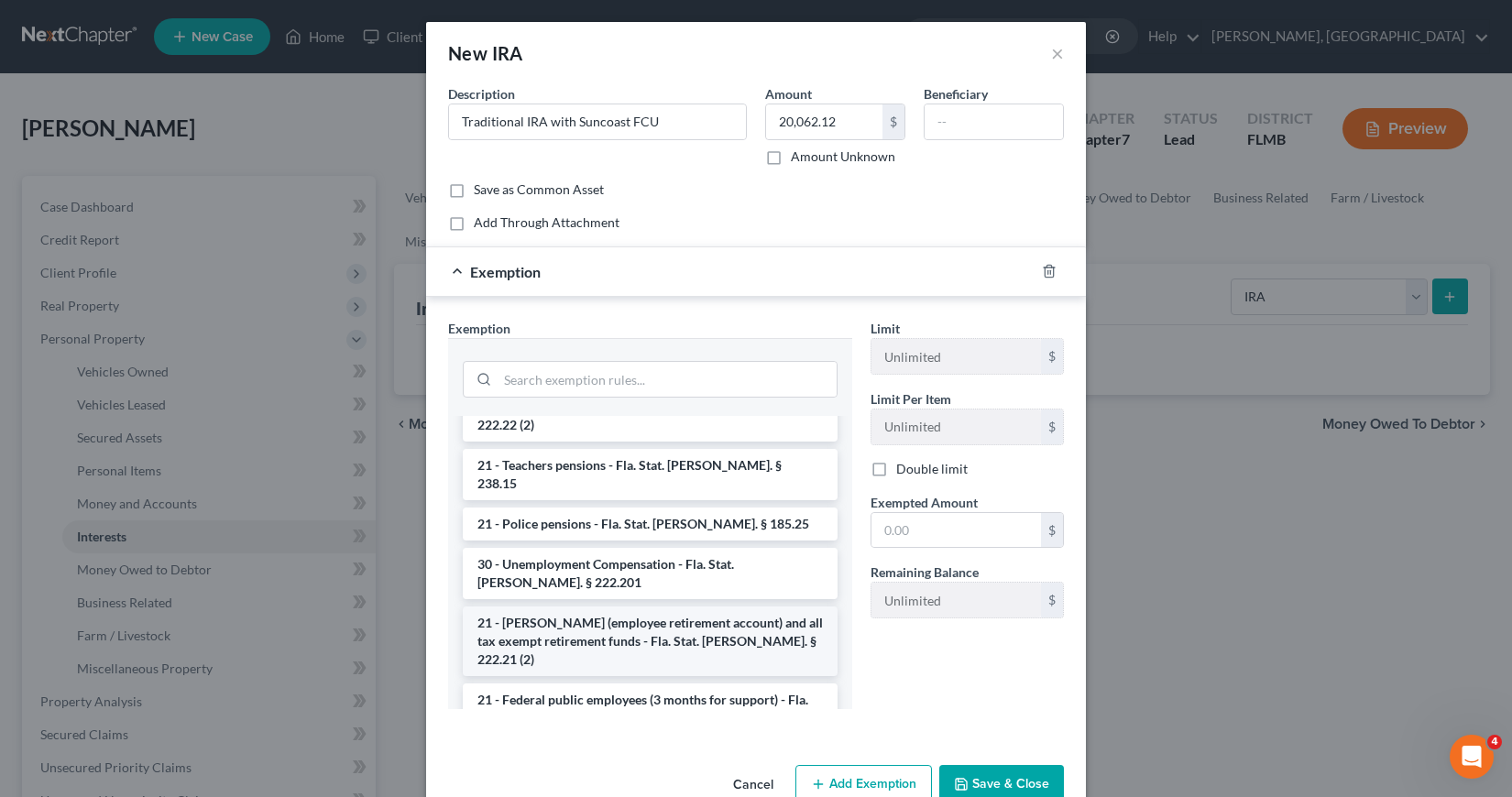
click at [646, 606] on li "21 - [PERSON_NAME] (employee retirement account) and all tax exempt retirement …" at bounding box center [650, 640] width 375 height 69
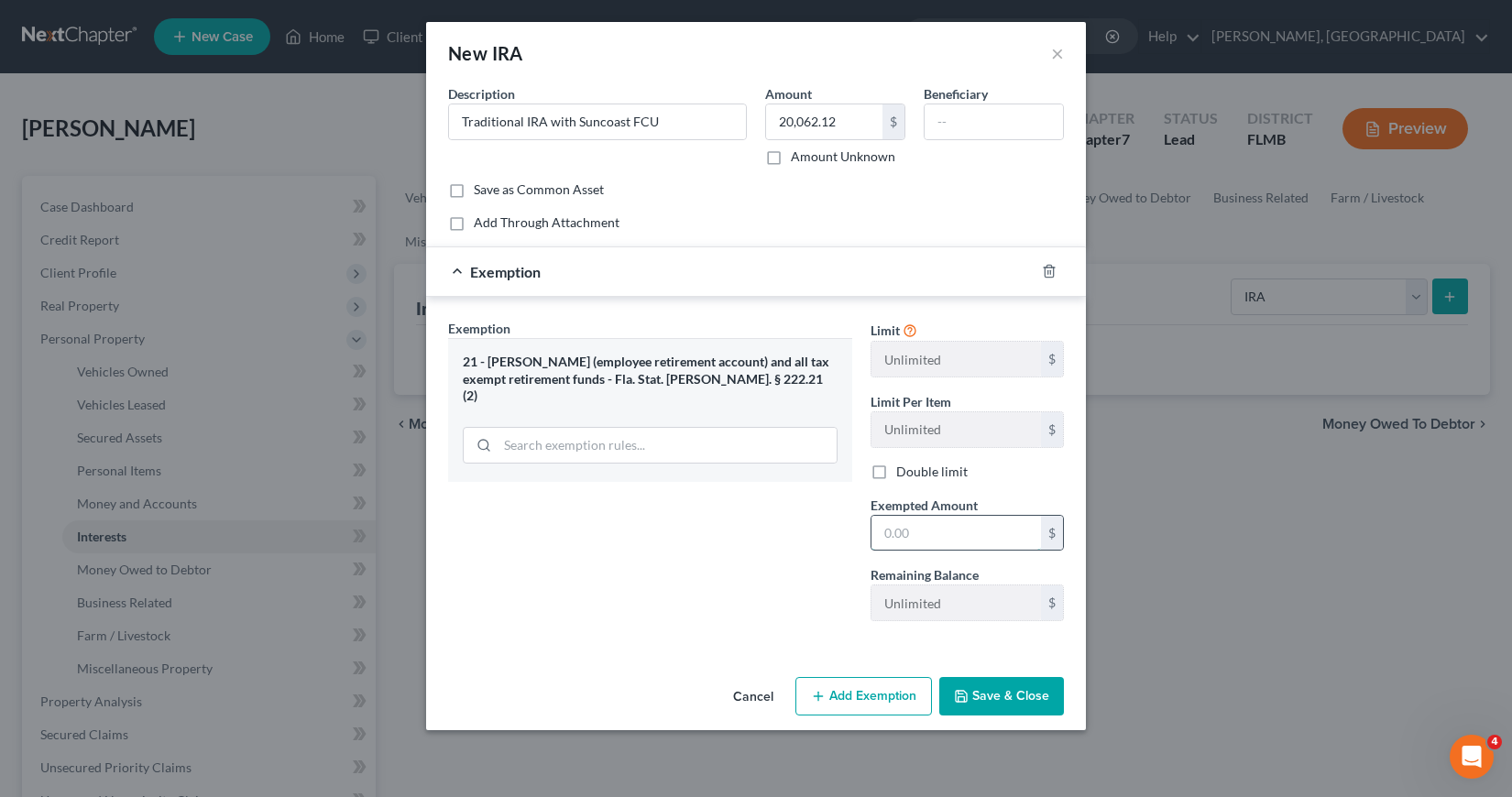
click at [880, 533] on input "text" at bounding box center [956, 533] width 170 height 35
type input "20,062.12"
click at [988, 698] on button "Save & Close" at bounding box center [1001, 696] width 124 height 39
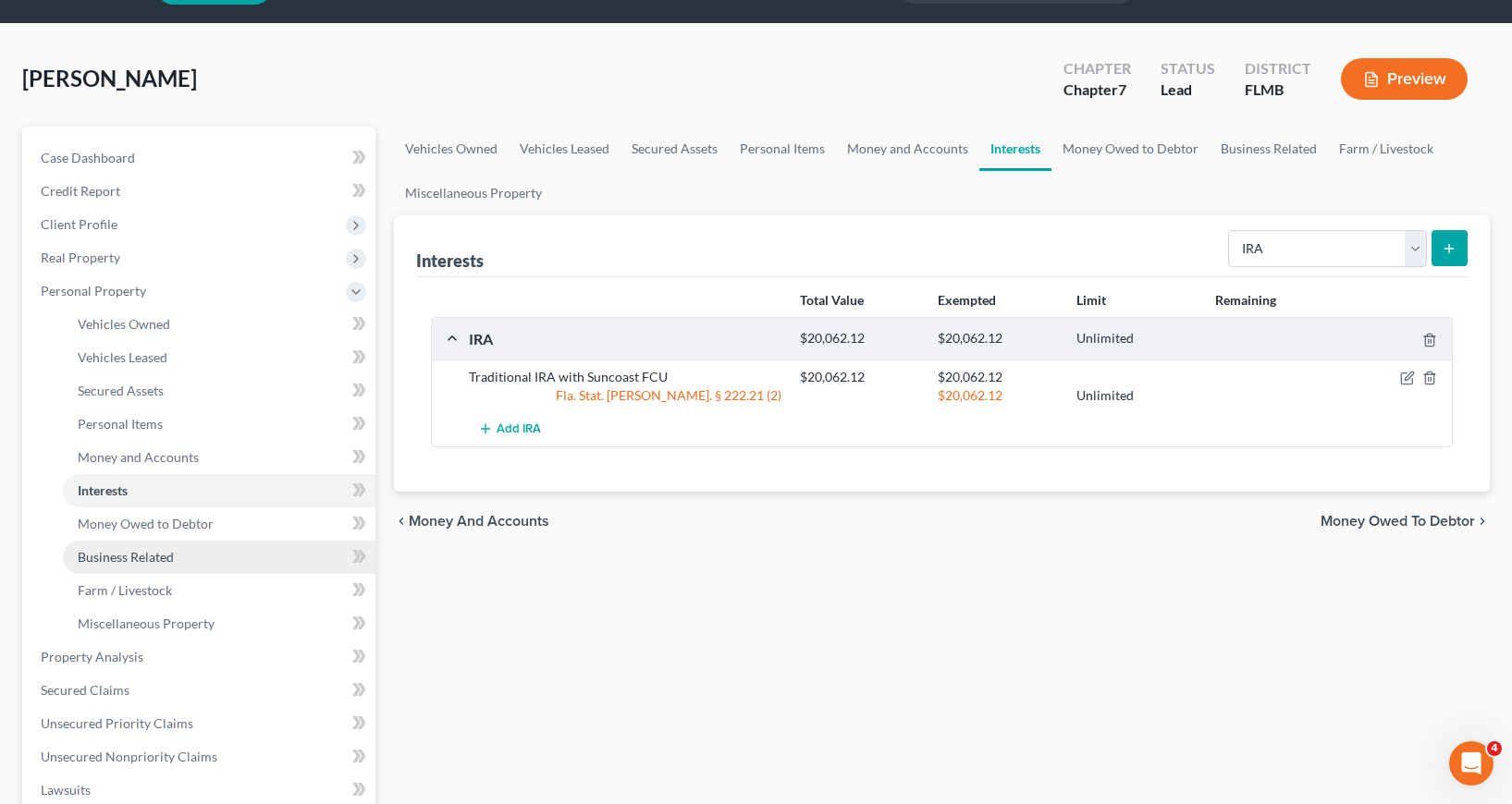
scroll to position [93, 0]
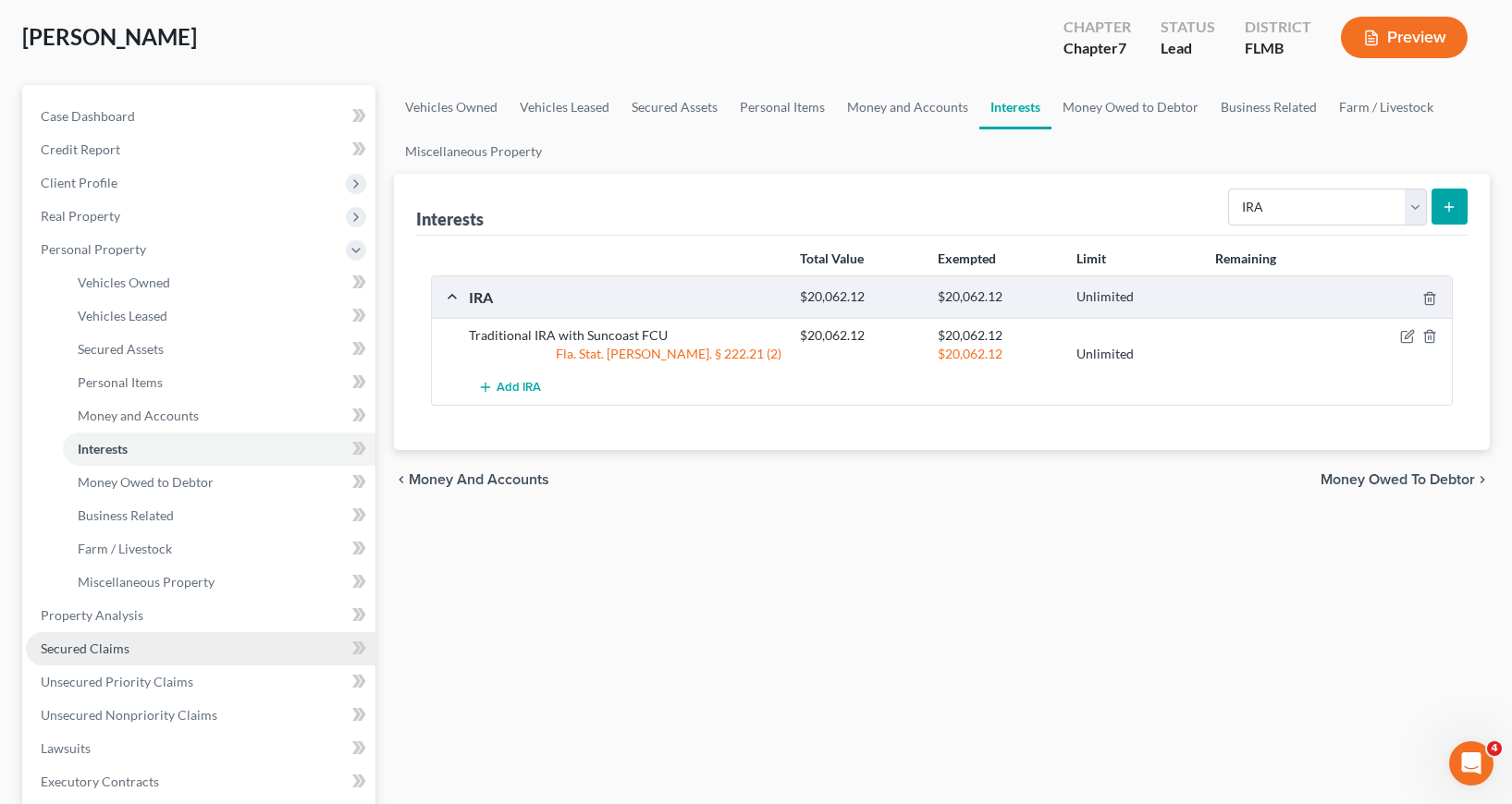
click at [109, 659] on link "Secured Claims" at bounding box center [200, 649] width 350 height 34
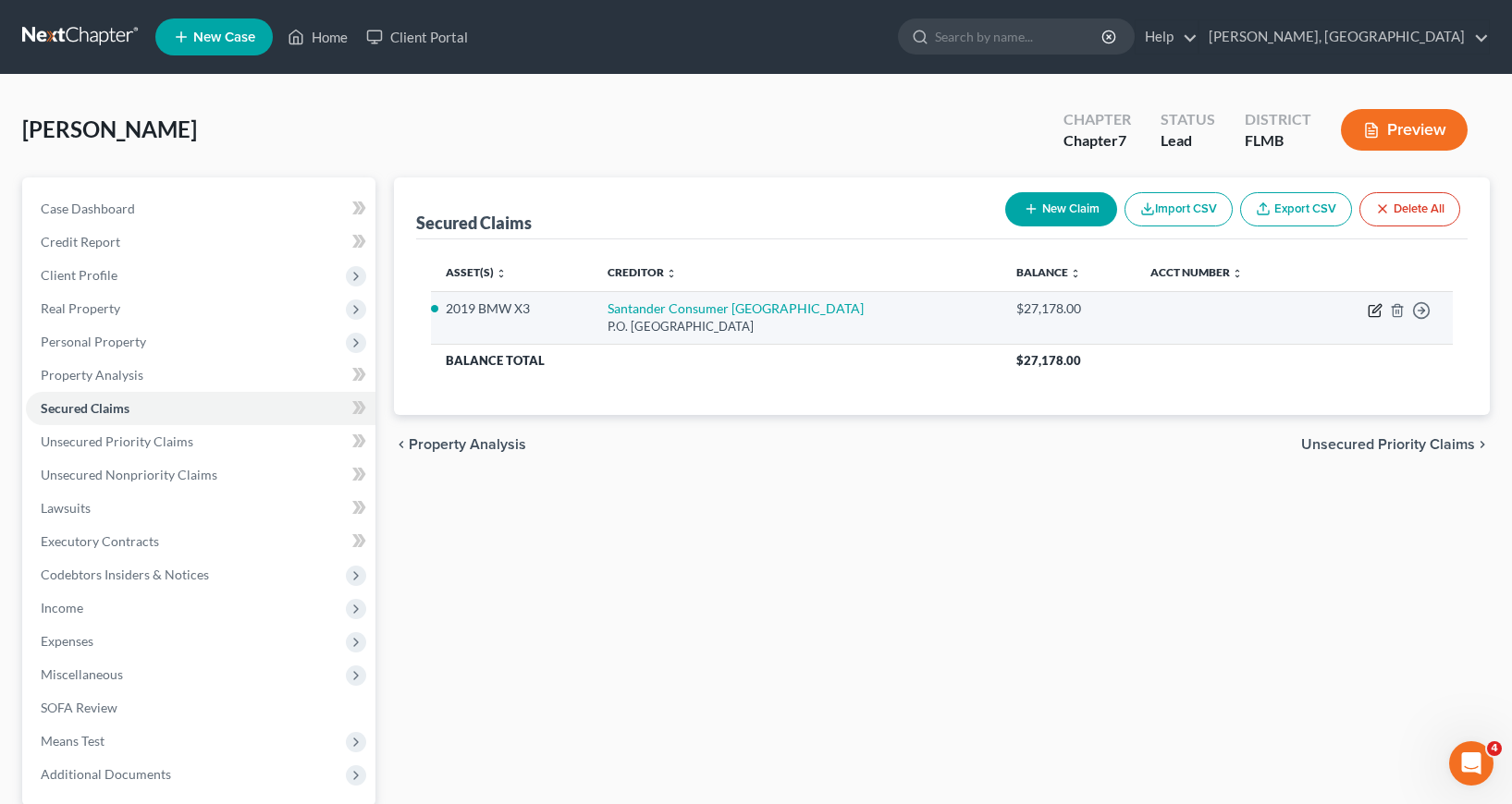
click at [1377, 308] on icon "button" at bounding box center [1374, 310] width 14 height 14
select select "45"
select select "3"
select select "0"
select select "3"
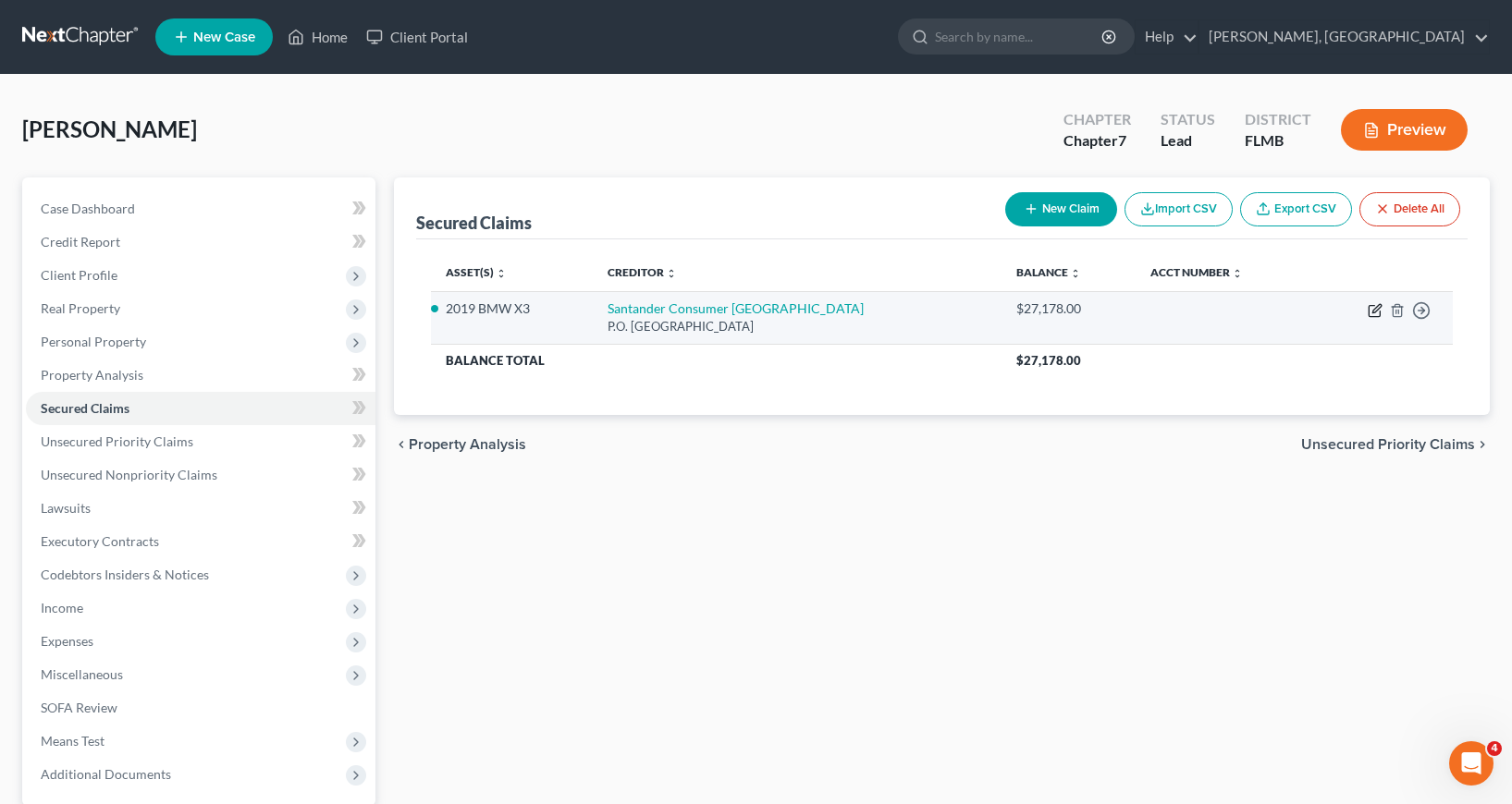
select select "0"
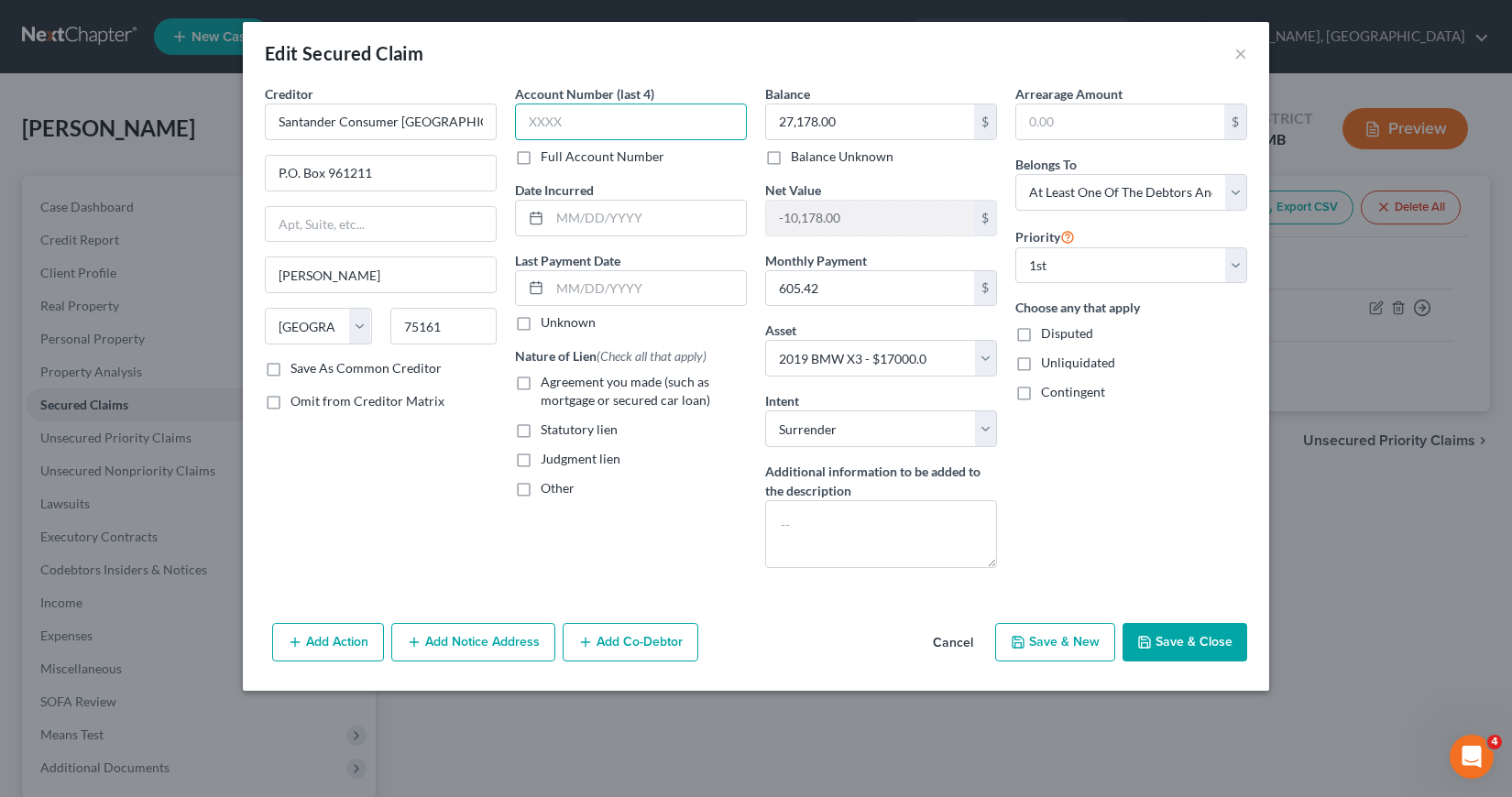
click at [526, 119] on input "text" at bounding box center [631, 121] width 231 height 37
type input "1000"
click at [555, 224] on input "text" at bounding box center [648, 218] width 196 height 35
type input "05/2024"
click at [541, 383] on label "Agreement you made (such as mortgage or secured car loan)" at bounding box center [643, 391] width 206 height 37
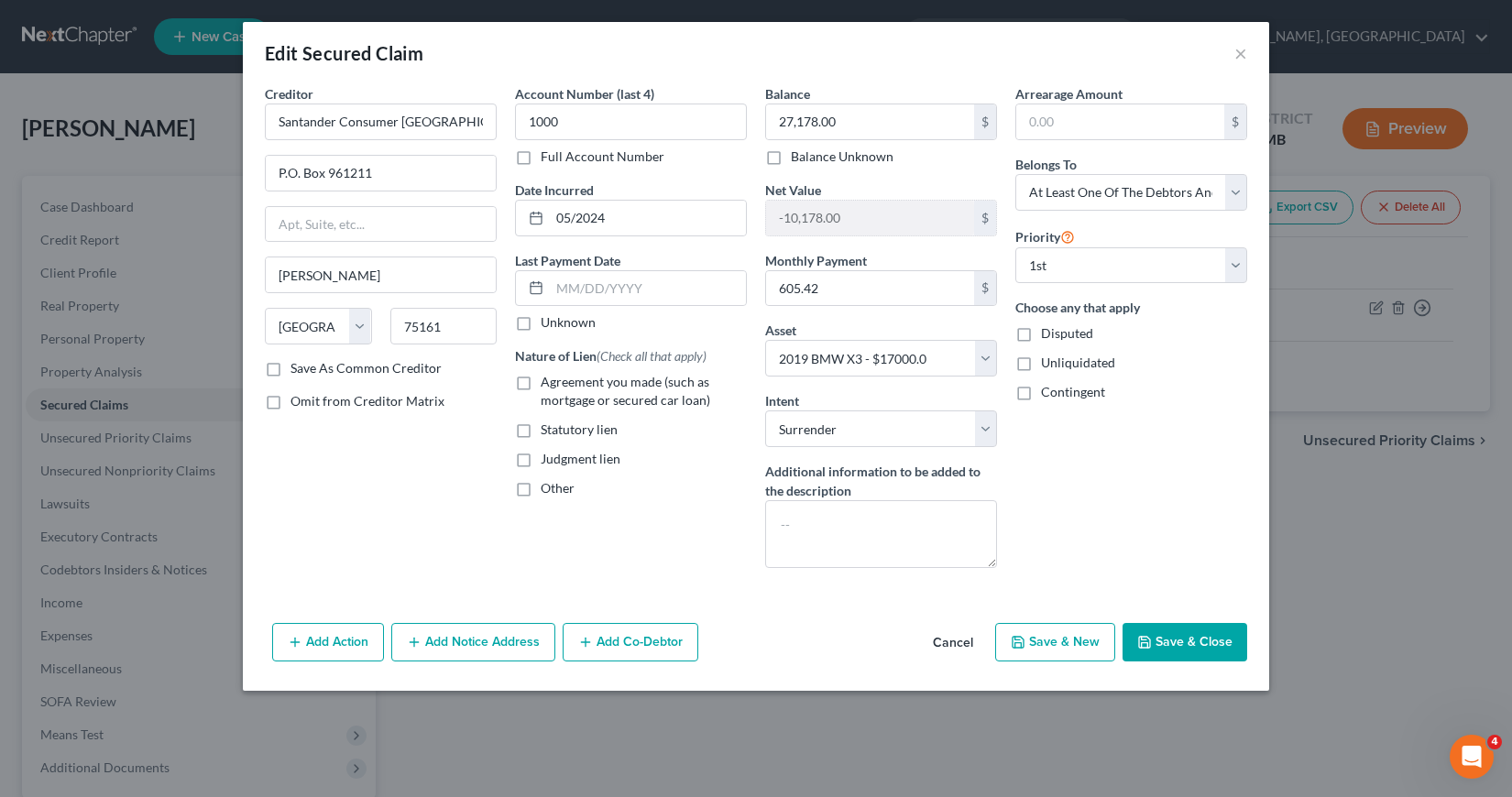
click at [548, 383] on input "Agreement you made (such as mortgage or secured car loan)" at bounding box center [554, 379] width 12 height 12
checkbox input "true"
click at [620, 642] on button "Add Co-Debtor" at bounding box center [630, 642] width 136 height 39
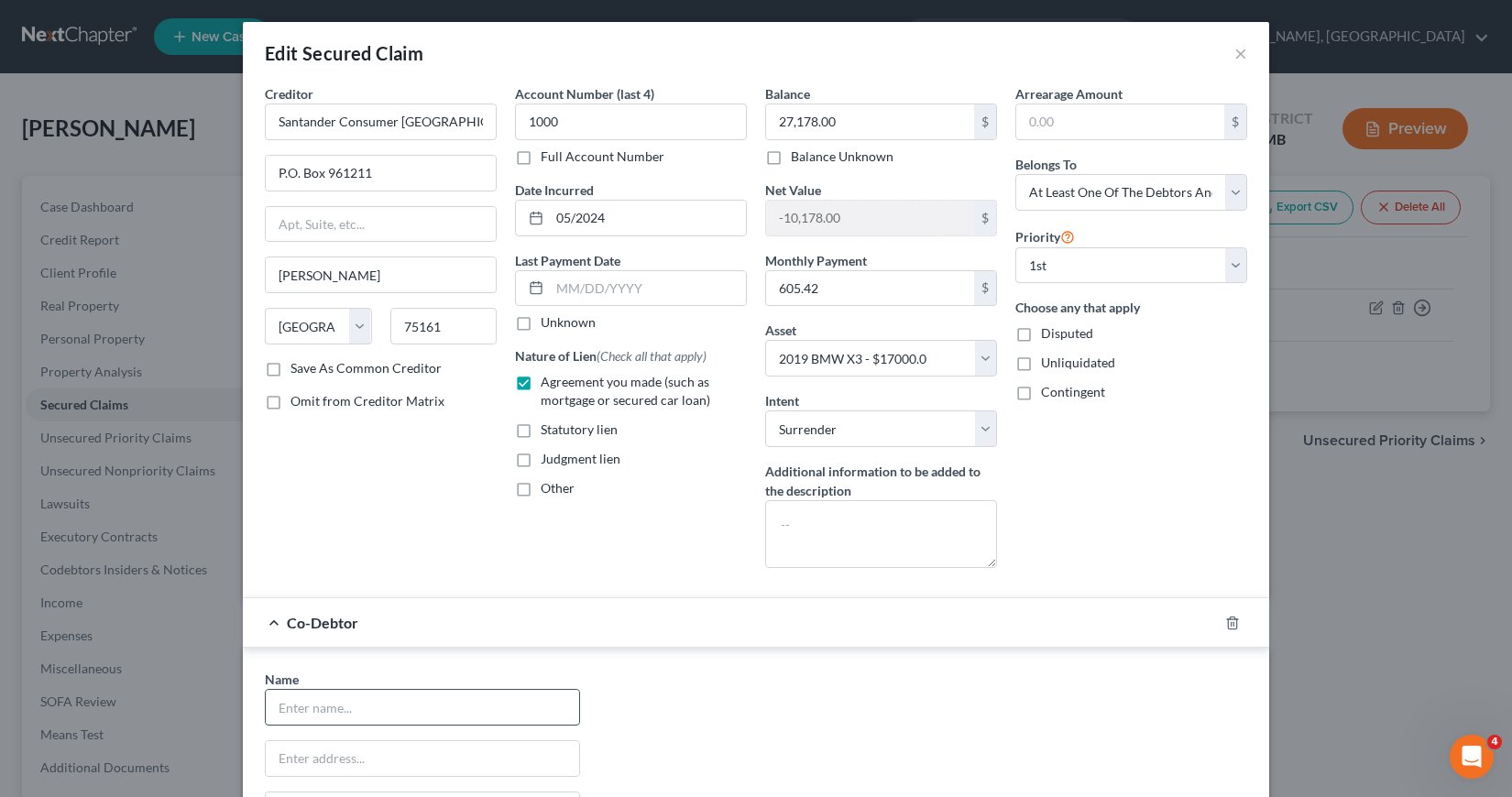
click at [302, 711] on input "text" at bounding box center [422, 707] width 313 height 35
type input "[PERSON_NAME]"
type input "[STREET_ADDRESS]"
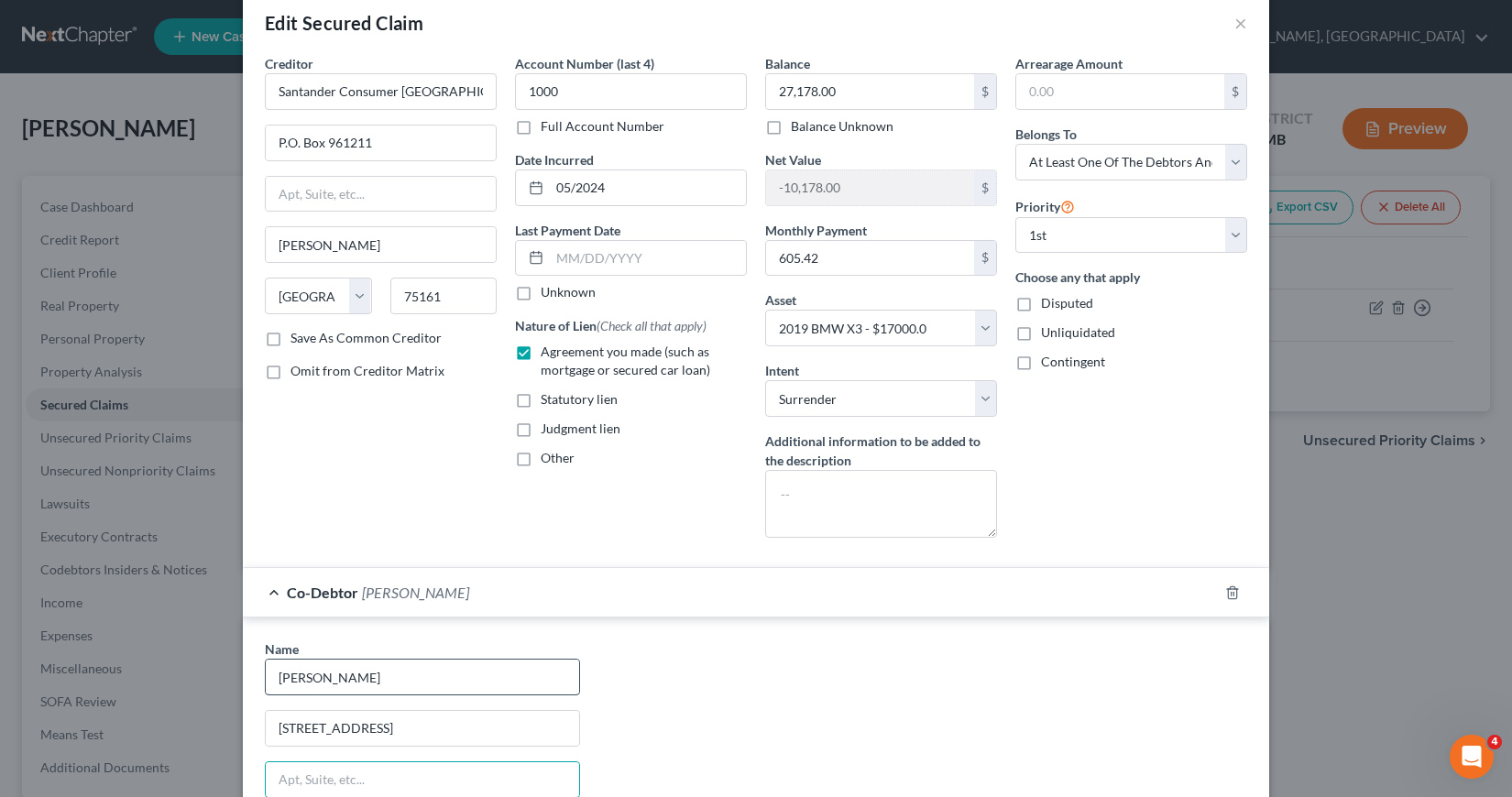
scroll to position [343, 0]
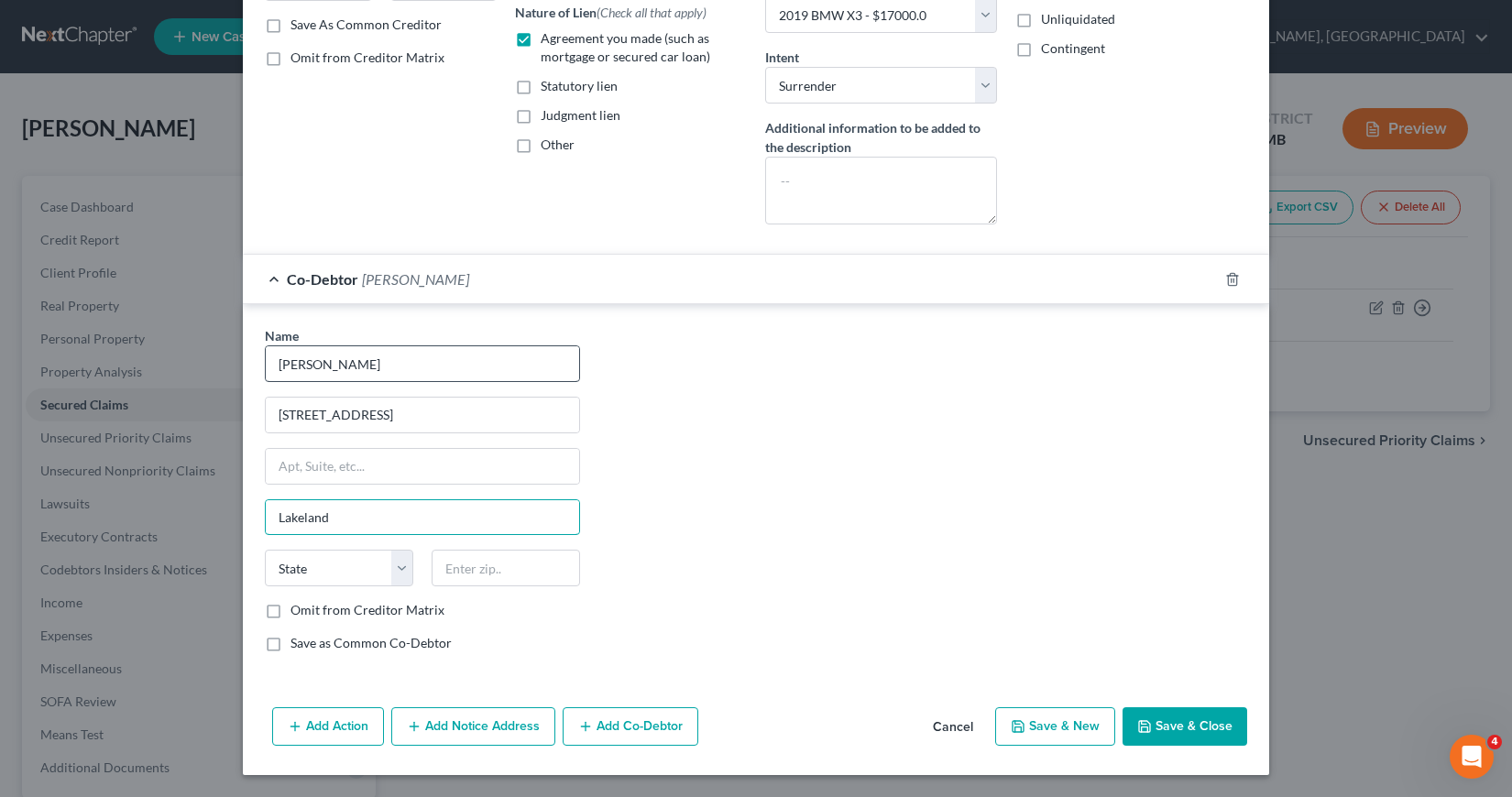
type input "Lakeland"
select select "9"
type input "33810"
click at [290, 611] on label "Omit from Creditor Matrix" at bounding box center [367, 610] width 154 height 18
click at [298, 611] on input "Omit from Creditor Matrix" at bounding box center [304, 607] width 12 height 12
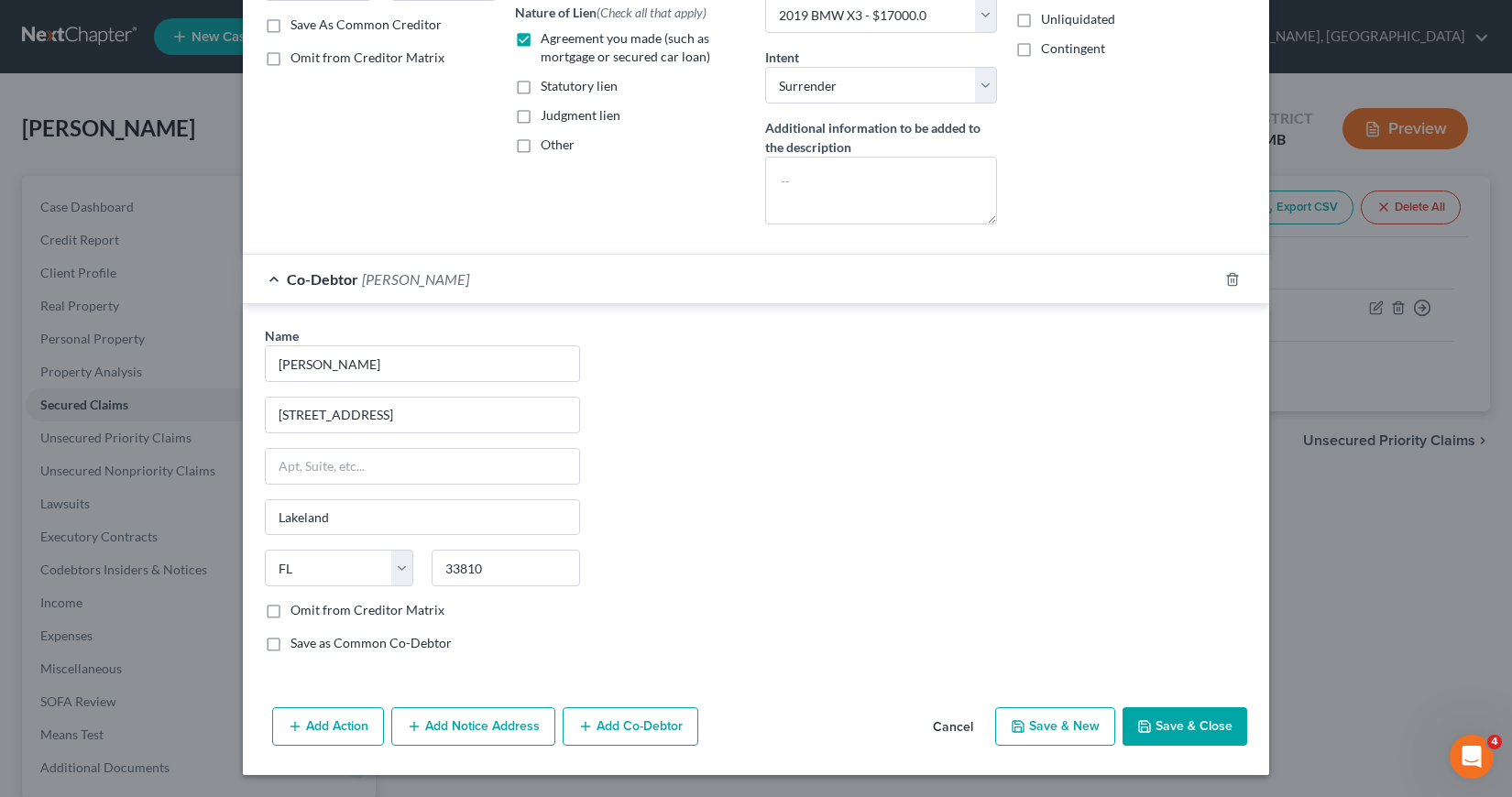
checkbox input "true"
click at [1194, 730] on button "Save & Close" at bounding box center [1184, 727] width 124 height 39
select select
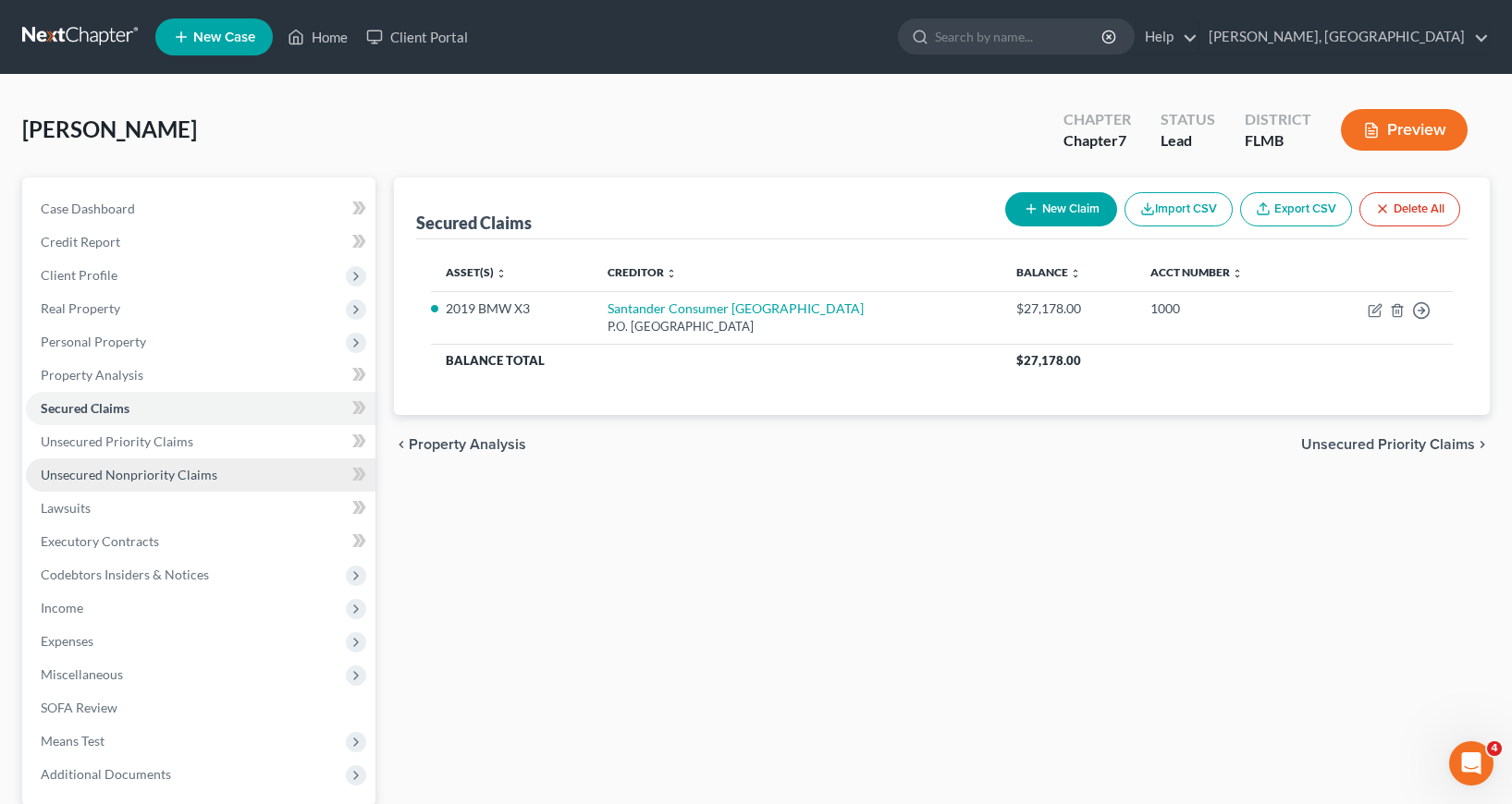
click at [162, 478] on span "Unsecured Nonpriority Claims" at bounding box center [128, 475] width 176 height 15
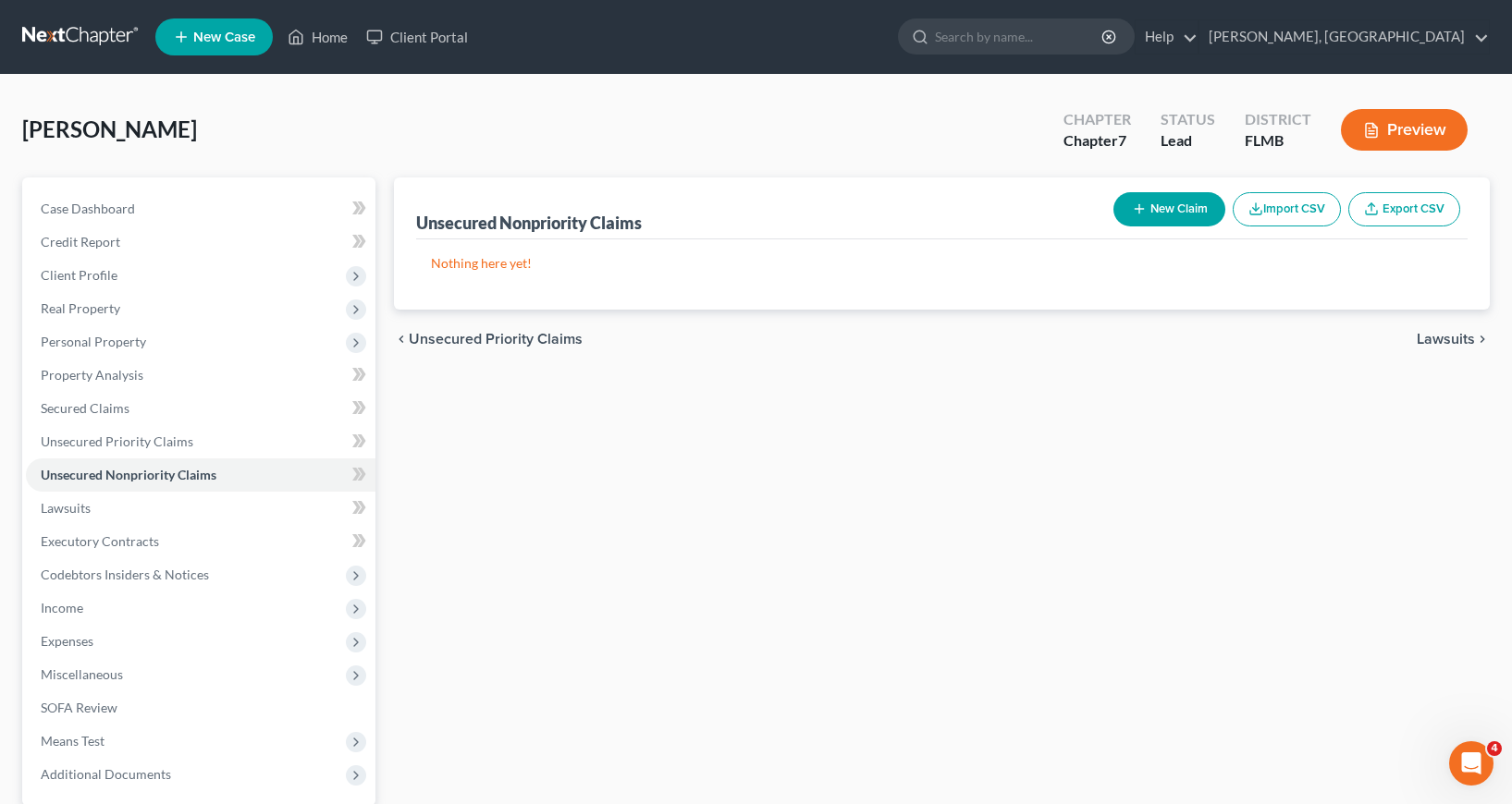
click at [1185, 213] on button "New Claim" at bounding box center [1169, 210] width 112 height 34
select select "0"
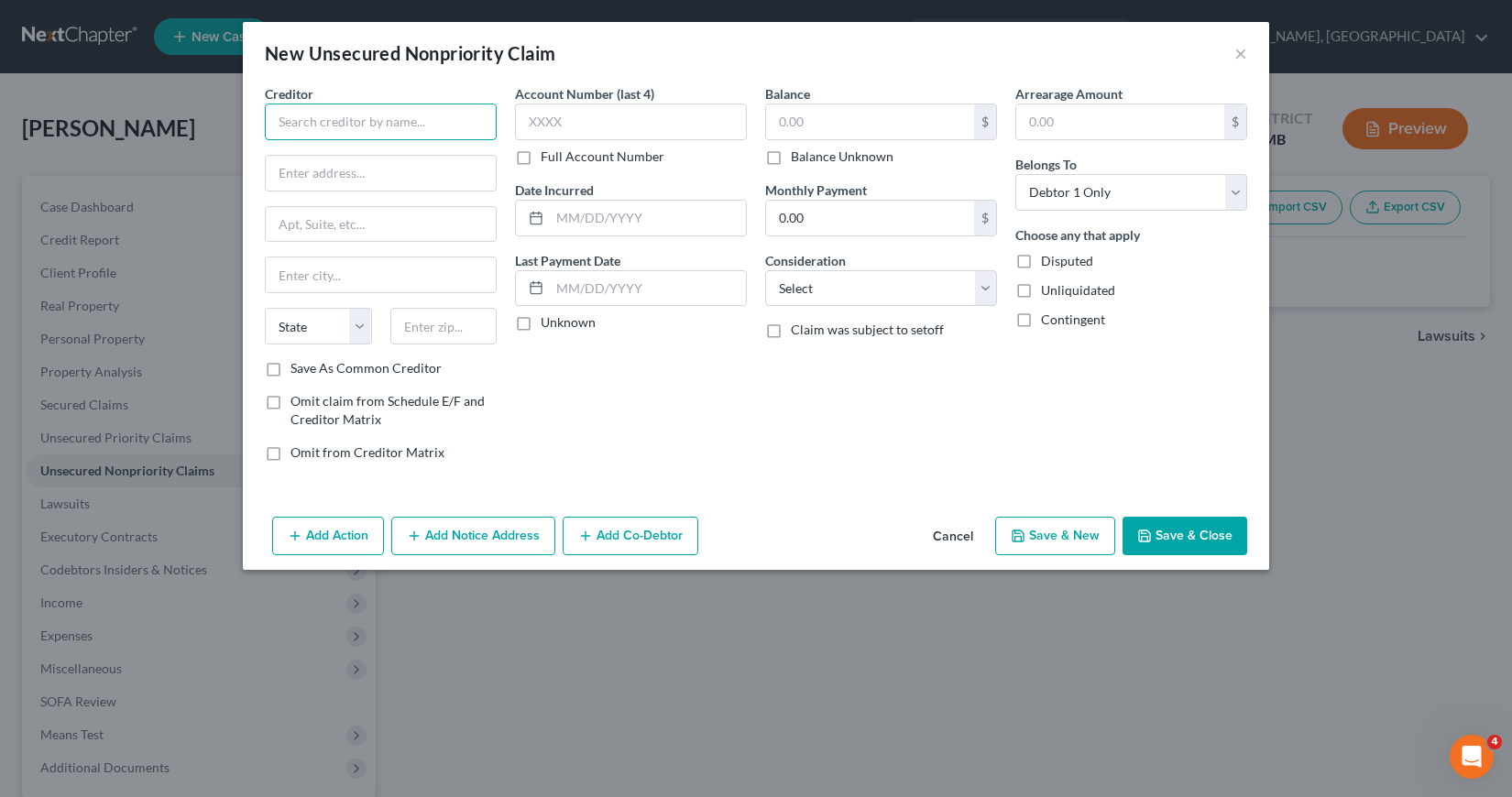
click at [271, 119] on input "text" at bounding box center [380, 121] width 231 height 37
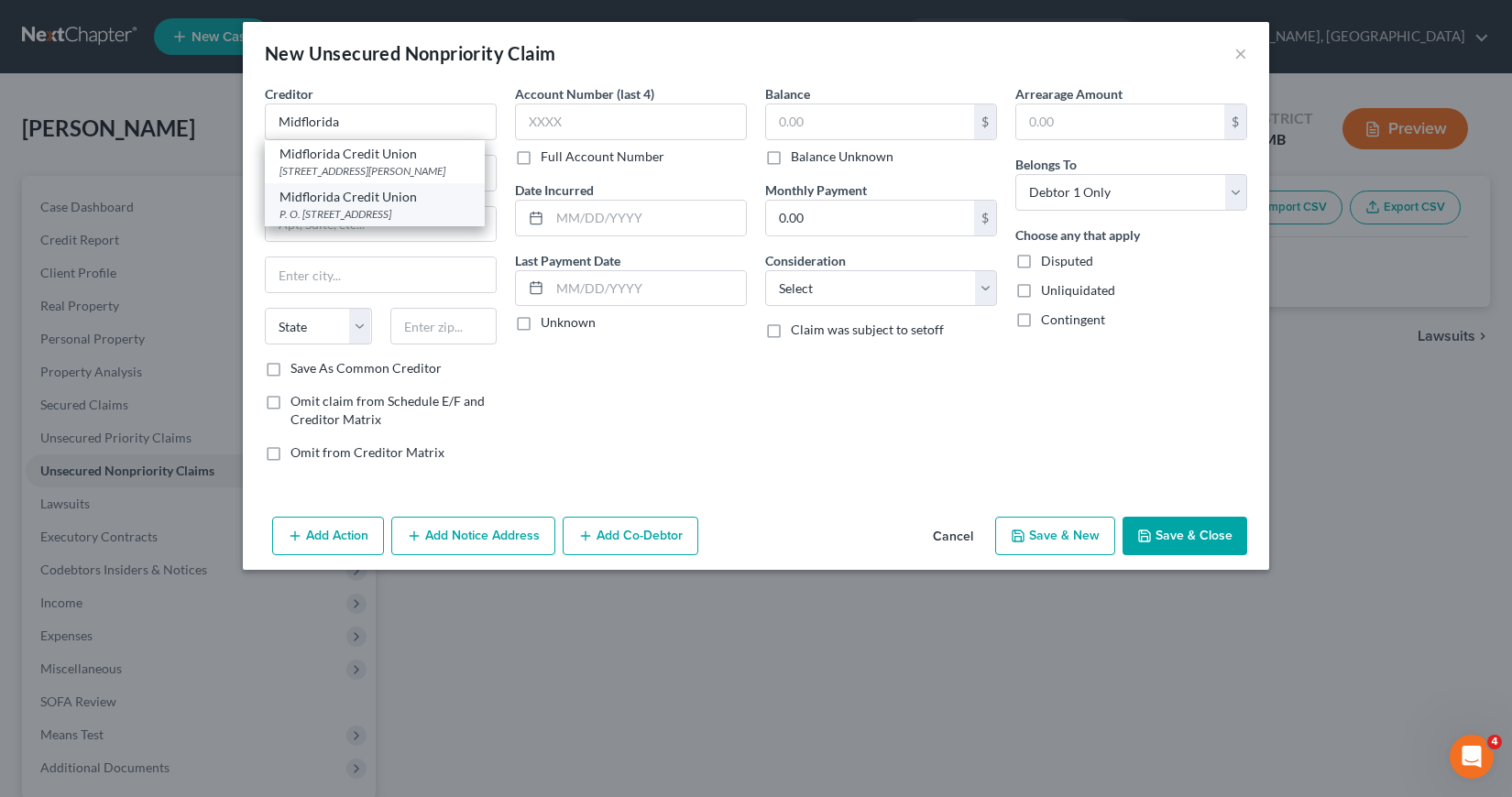
click at [311, 197] on div "Midflorida Credit Union" at bounding box center [375, 196] width 191 height 18
type input "Midflorida Credit Union"
type input "P. O. Box 8008"
type input "Lakeland"
select select "9"
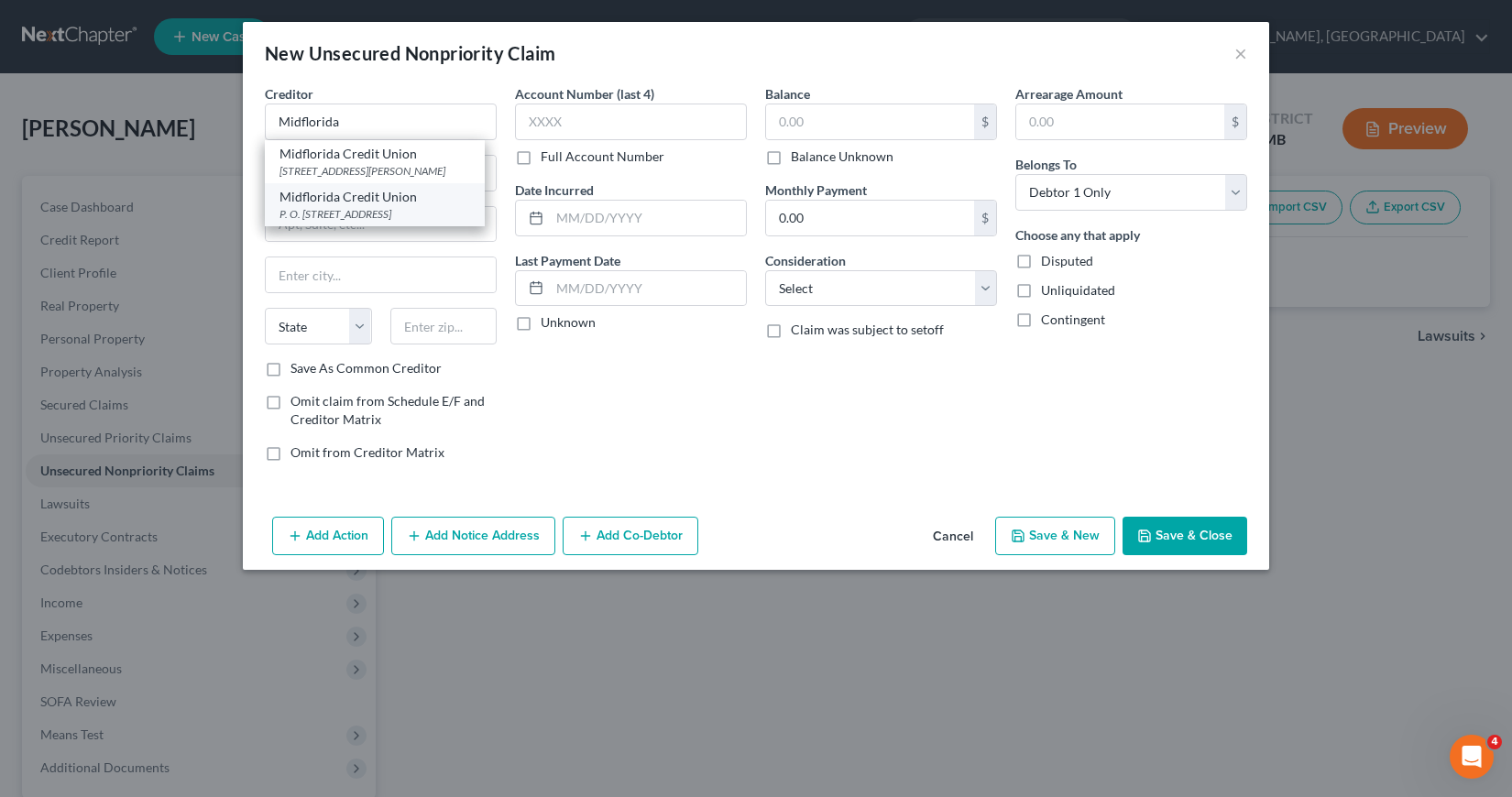
type input "33802"
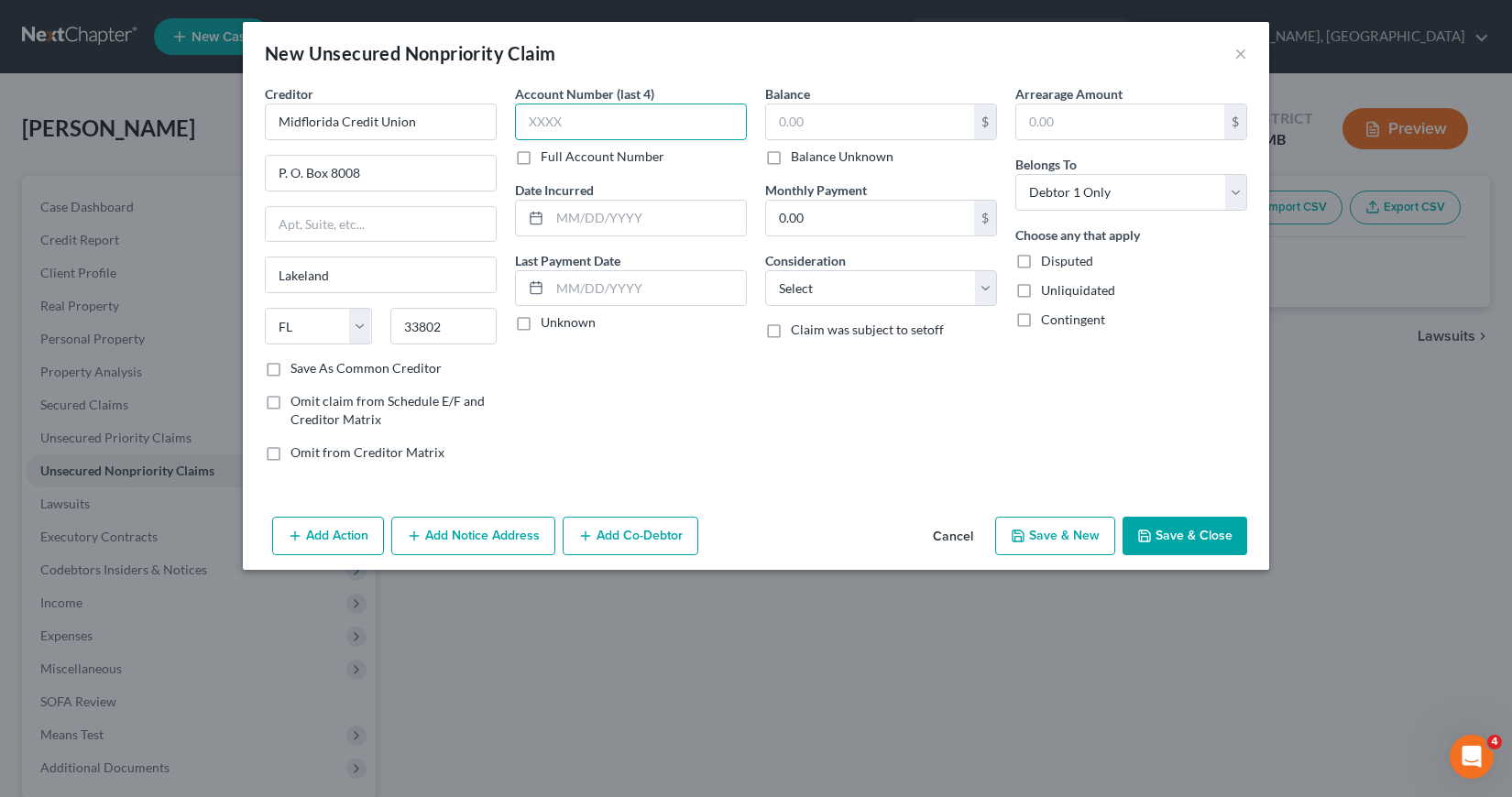
click at [533, 119] on input "text" at bounding box center [631, 121] width 231 height 37
type input "0169"
click at [556, 226] on input "text" at bounding box center [648, 218] width 196 height 35
type input "12/2023"
click at [780, 119] on input "text" at bounding box center [869, 121] width 208 height 35
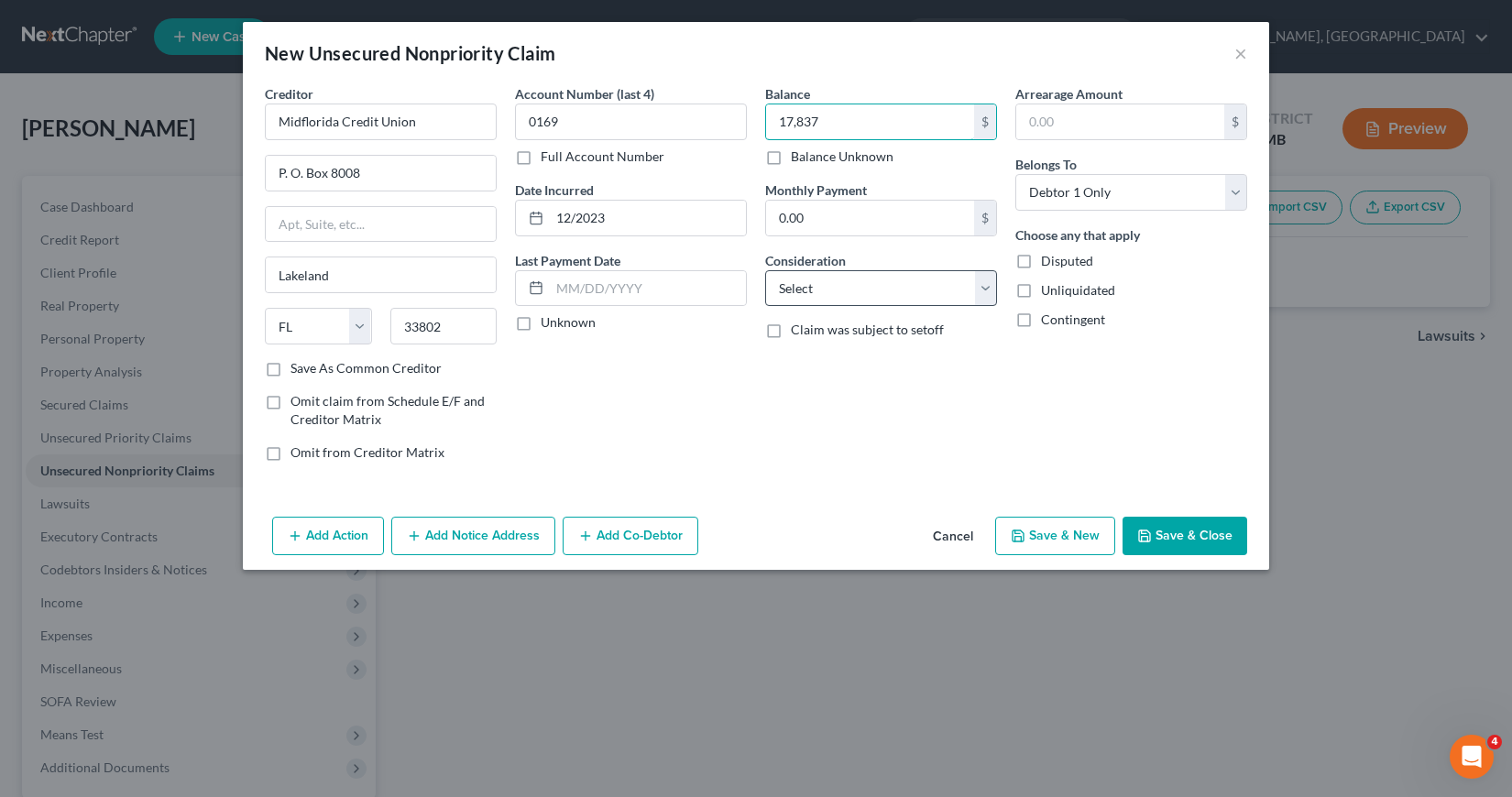
type input "17,837"
click at [982, 288] on select "Select Cable / Satellite Services Collection Agency Credit Card Debt Debt Couns…" at bounding box center [880, 288] width 231 height 37
select select "4"
click at [765, 270] on select "Select Cable / Satellite Services Collection Agency Credit Card Debt Debt Couns…" at bounding box center [880, 288] width 231 height 37
click at [1067, 531] on button "Save & New" at bounding box center [1055, 536] width 120 height 39
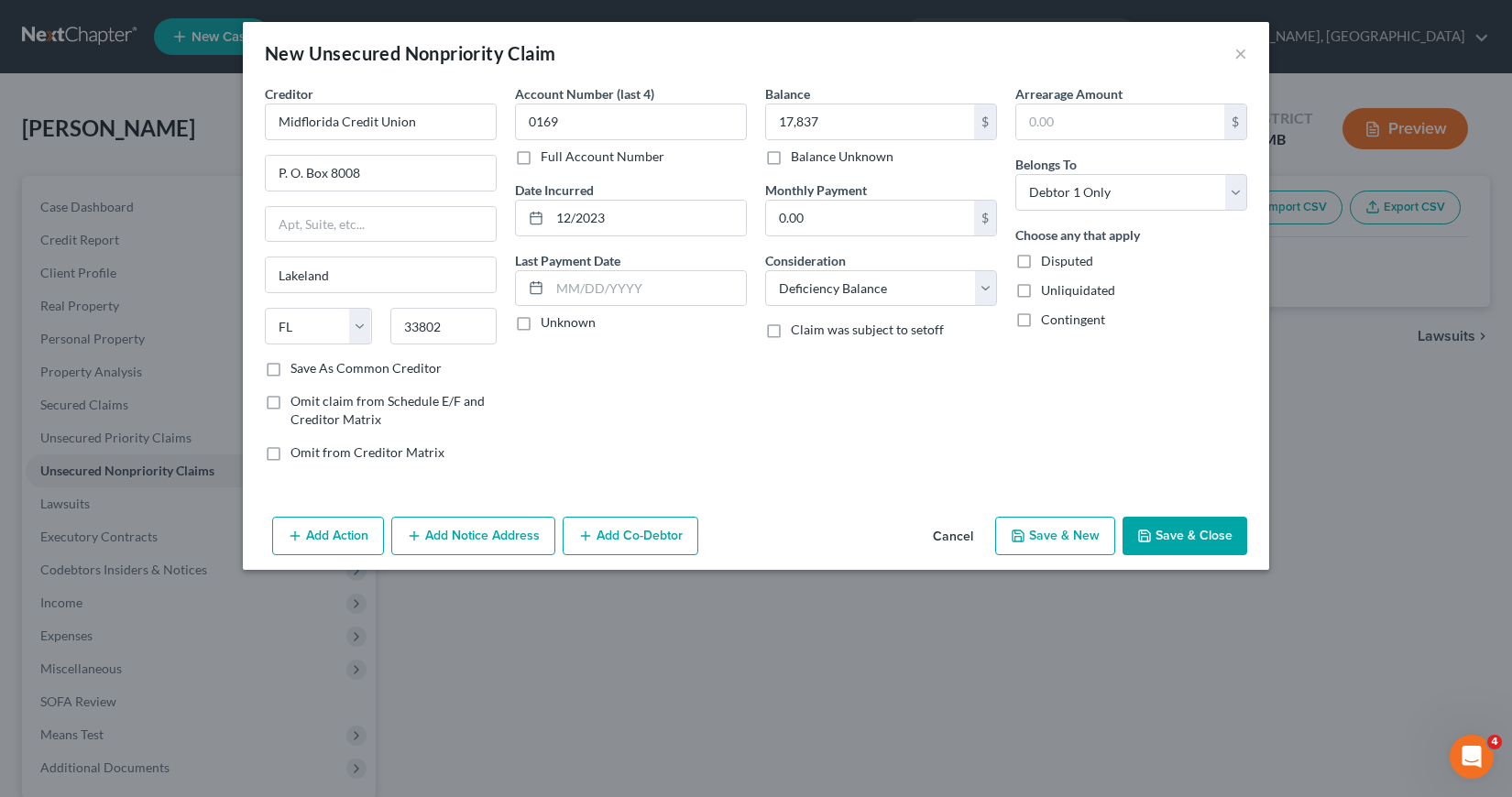
select select "0"
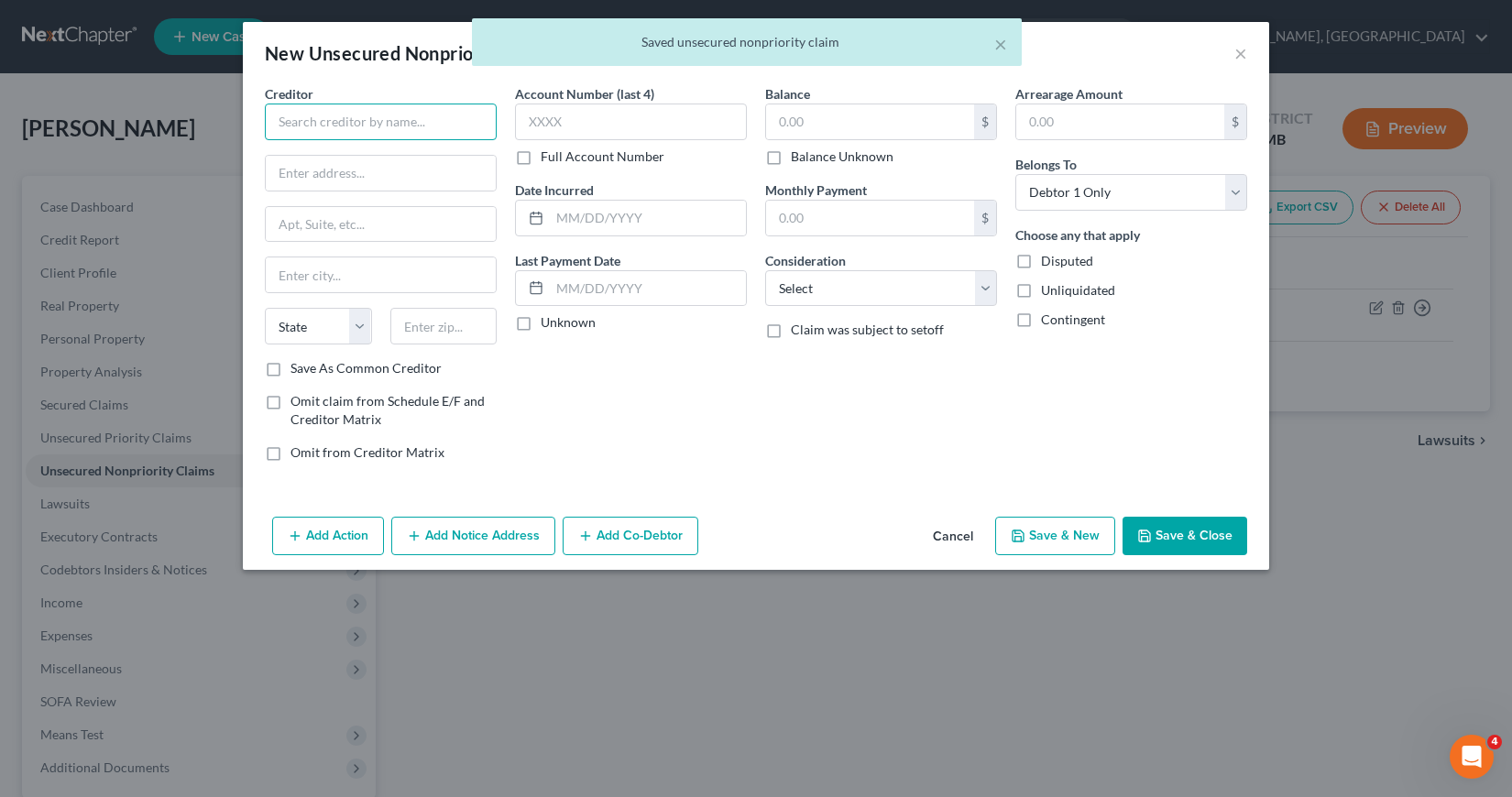
click at [288, 120] on input "text" at bounding box center [380, 121] width 231 height 37
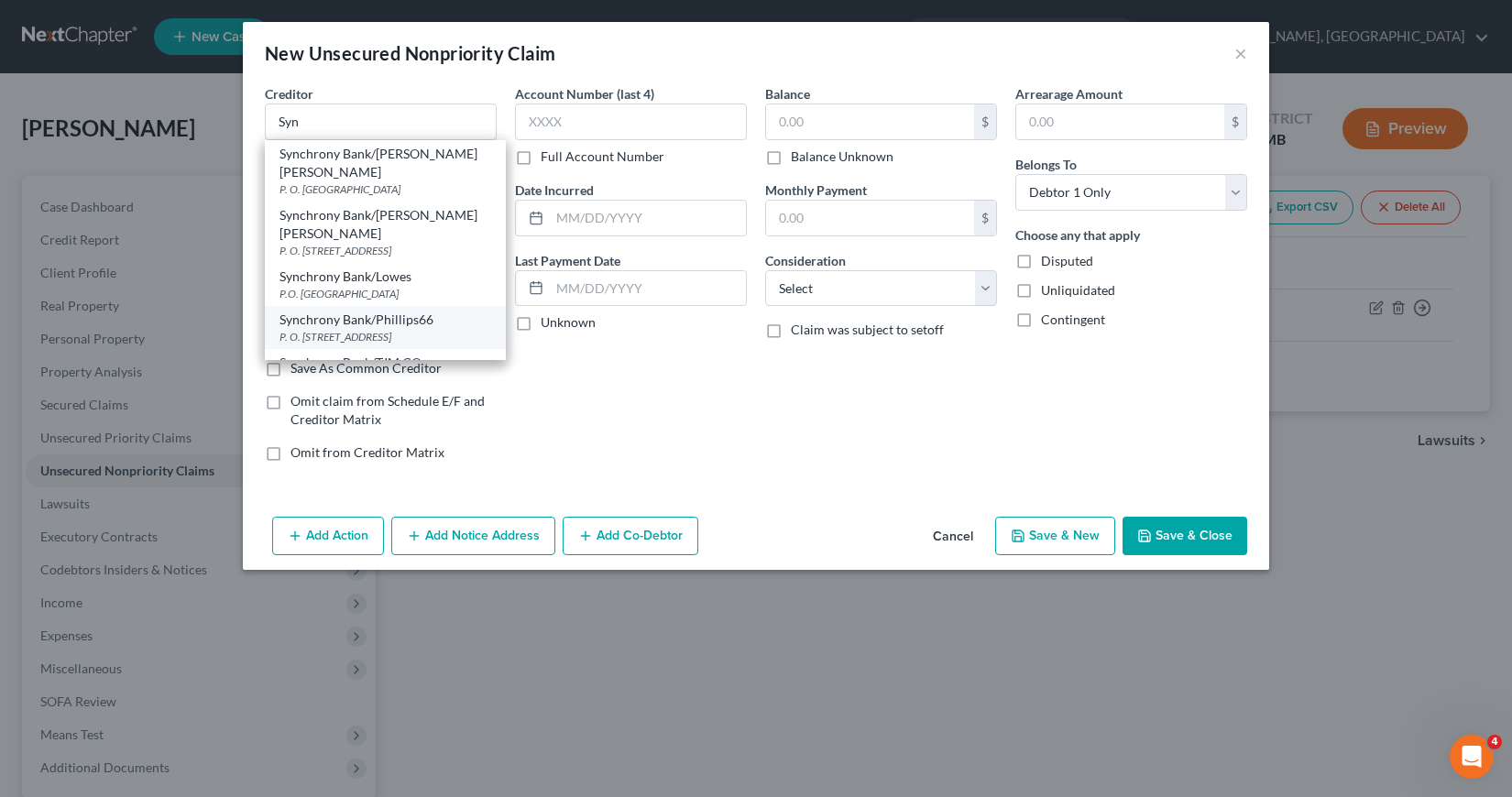
click at [355, 310] on div "Synchrony Bank/Phillips66" at bounding box center [385, 319] width 212 height 18
type input "Synchrony Bank/Phillips66"
type input "P. O. Box 71757"
type input "[GEOGRAPHIC_DATA]"
select select "39"
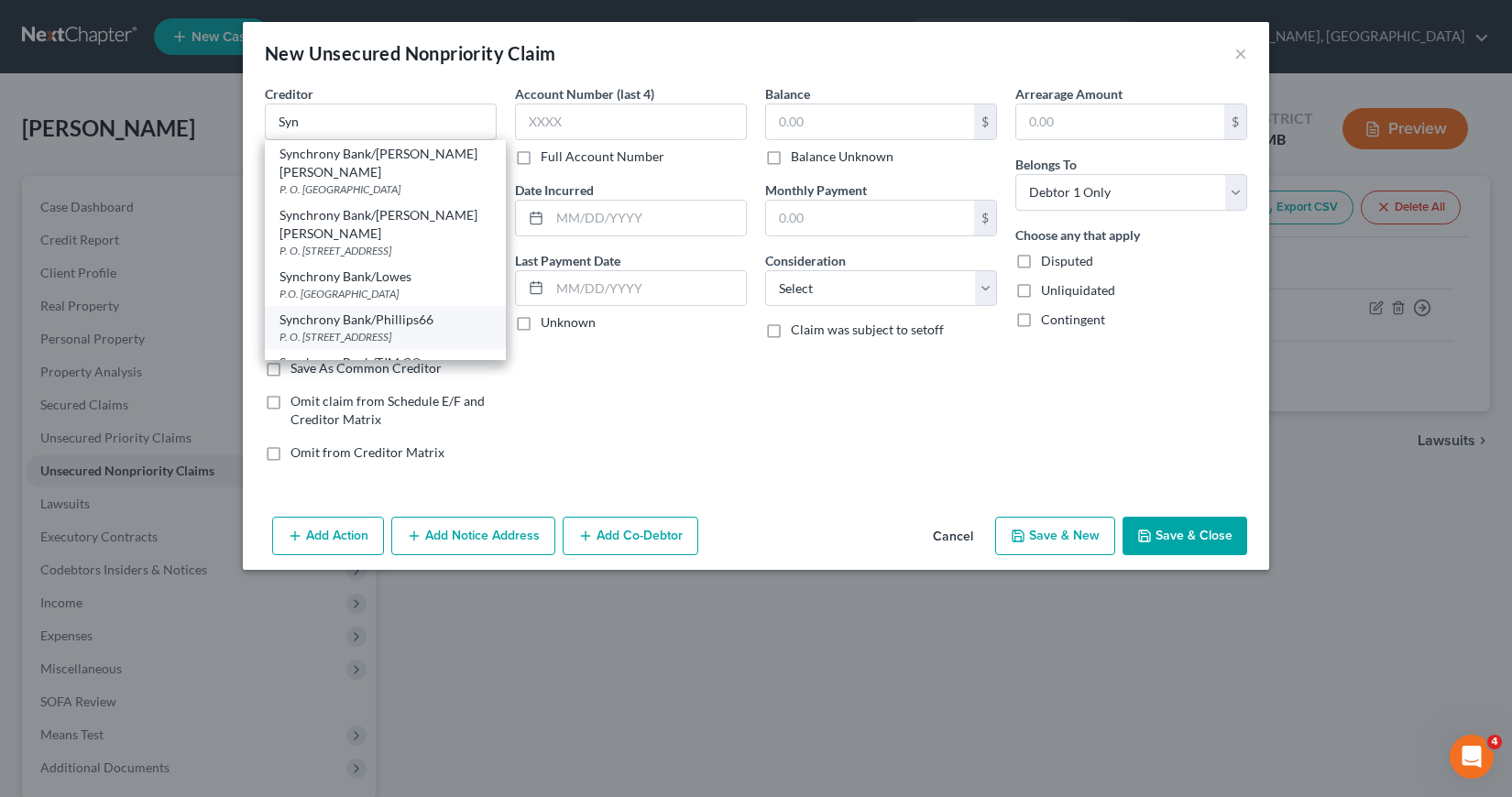
type input "19176"
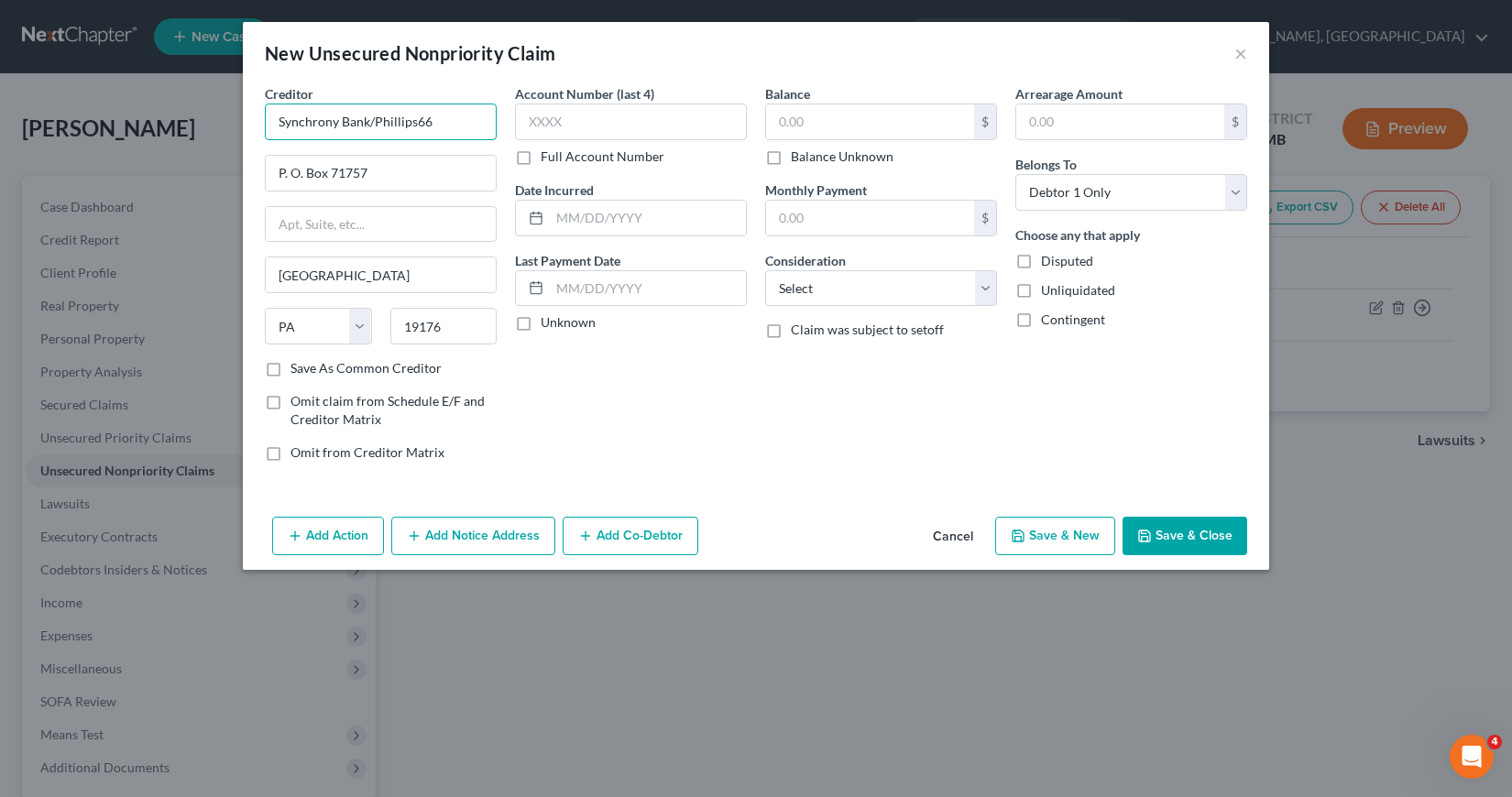
click at [433, 122] on input "Synchrony Bank/Phillips66" at bounding box center [380, 121] width 231 height 37
type input "Synchrony Bank/Rooms to Go"
click at [527, 123] on input "text" at bounding box center [631, 121] width 231 height 37
type input "8761"
click at [561, 227] on input "text" at bounding box center [648, 218] width 196 height 35
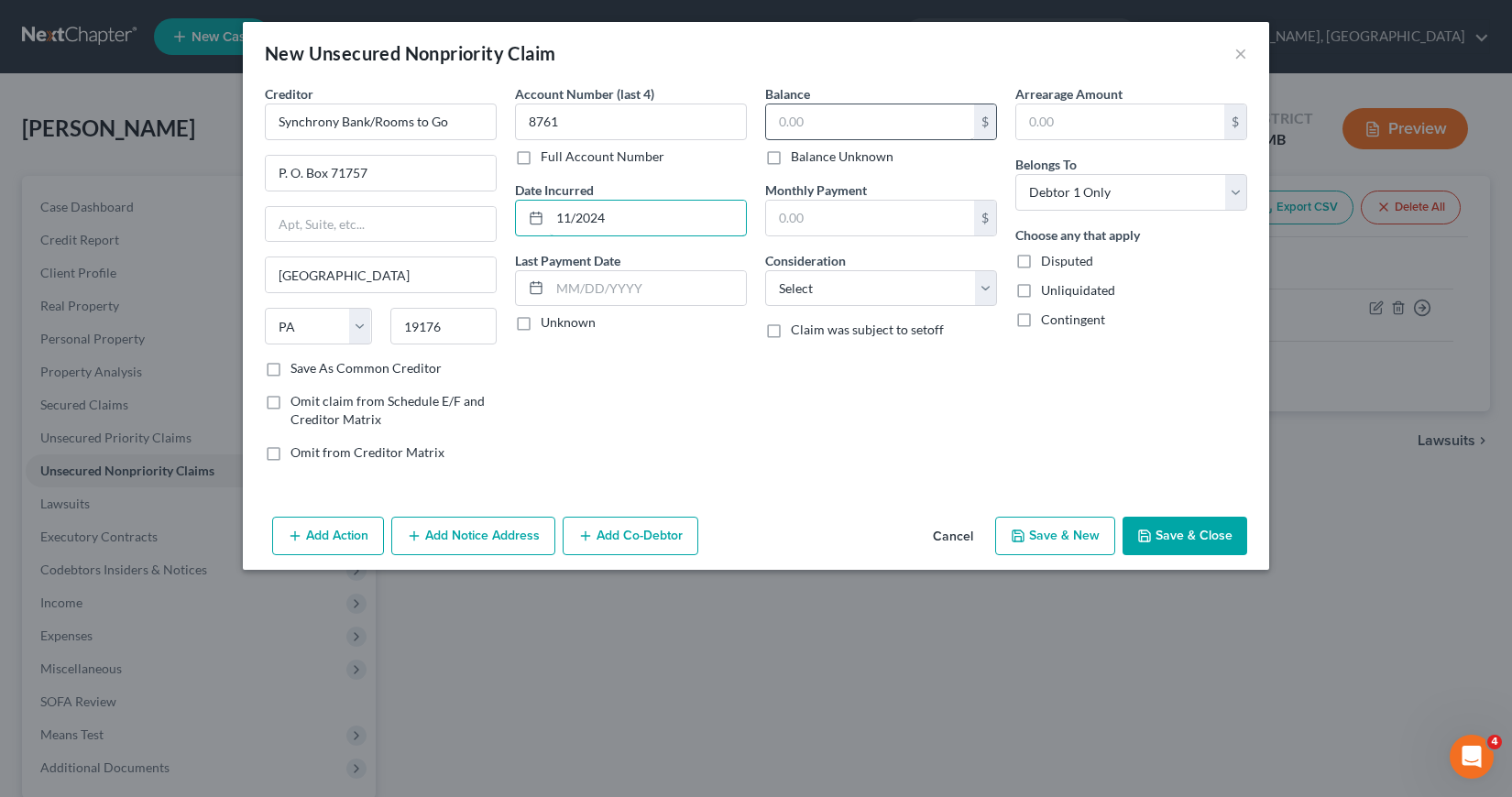
type input "11/2024"
click at [778, 120] on input "text" at bounding box center [869, 121] width 208 height 35
type input "4,544"
click at [981, 290] on select "Select Cable / Satellite Services Collection Agency Credit Card Debt Debt Couns…" at bounding box center [880, 288] width 231 height 37
select select "2"
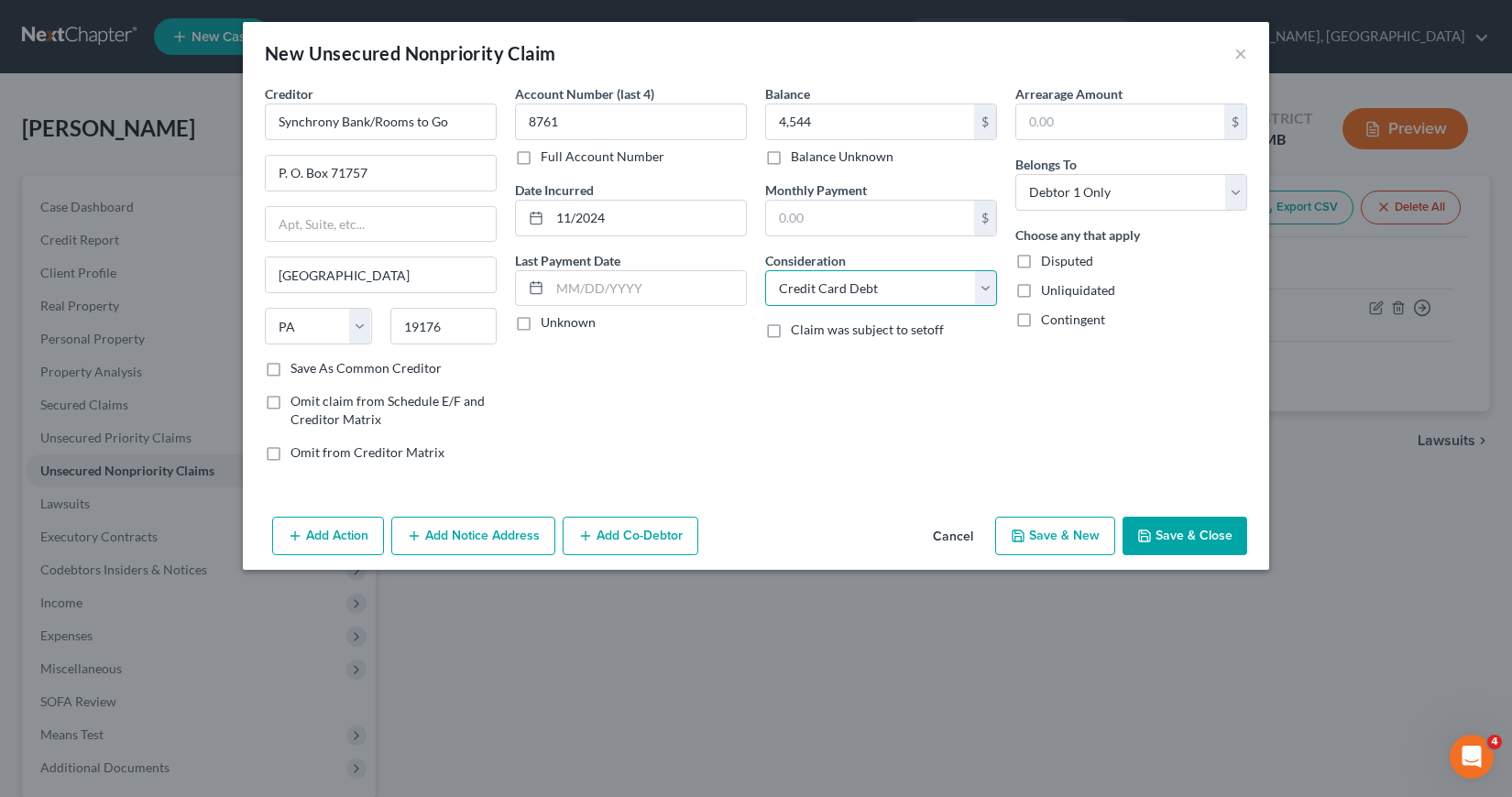
click at [765, 270] on select "Select Cable / Satellite Services Collection Agency Credit Card Debt Debt Couns…" at bounding box center [880, 288] width 231 height 37
click at [1047, 531] on button "Save & New" at bounding box center [1055, 536] width 120 height 39
select select "0"
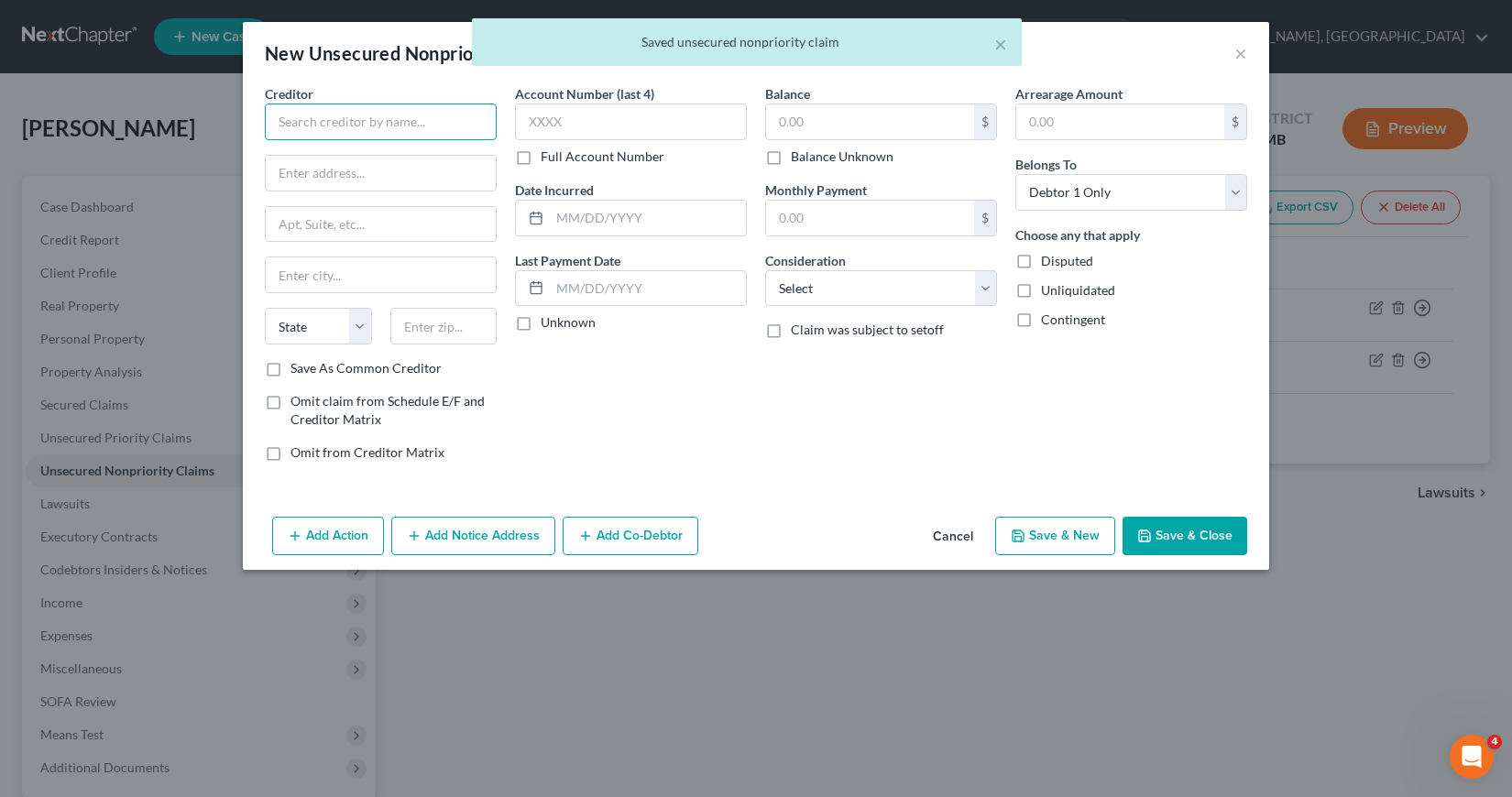
click at [280, 113] on input "text" at bounding box center [380, 121] width 231 height 37
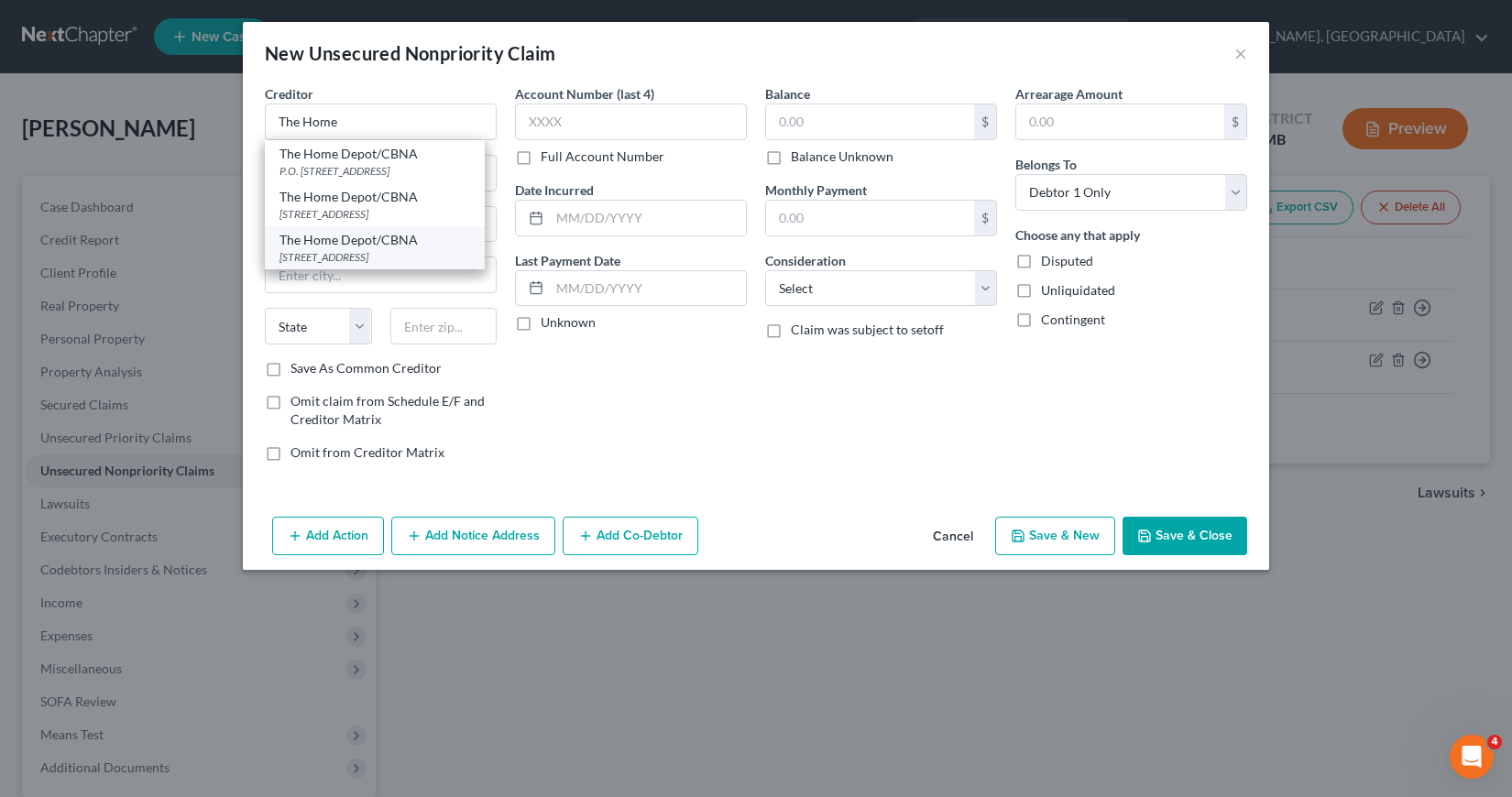
click at [336, 265] on div "[STREET_ADDRESS]" at bounding box center [375, 257] width 191 height 15
type input "The Home Depot/CBNA"
type input "[STREET_ADDRESS]"
type input "[GEOGRAPHIC_DATA]"
select select "43"
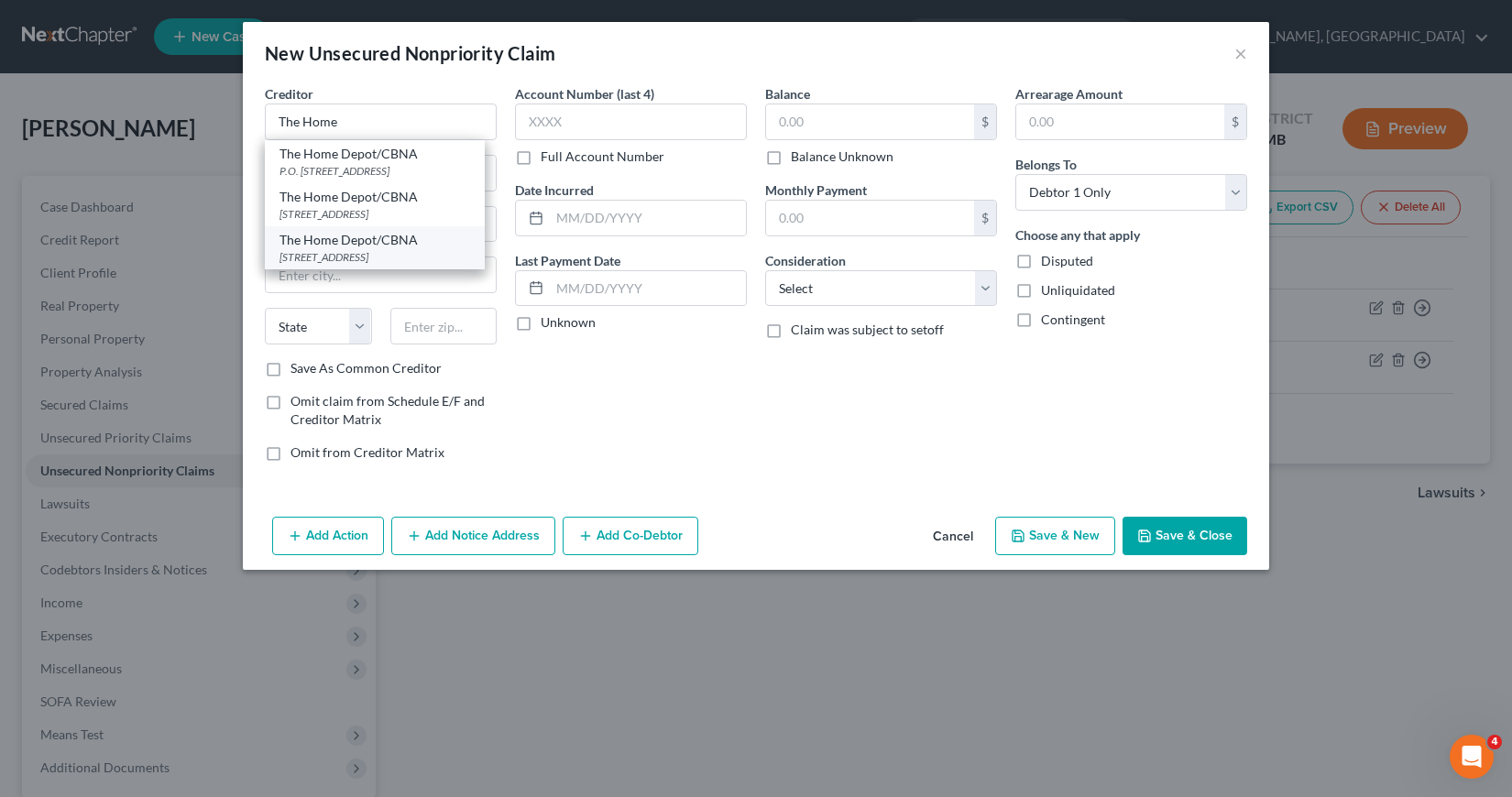
type input "57108"
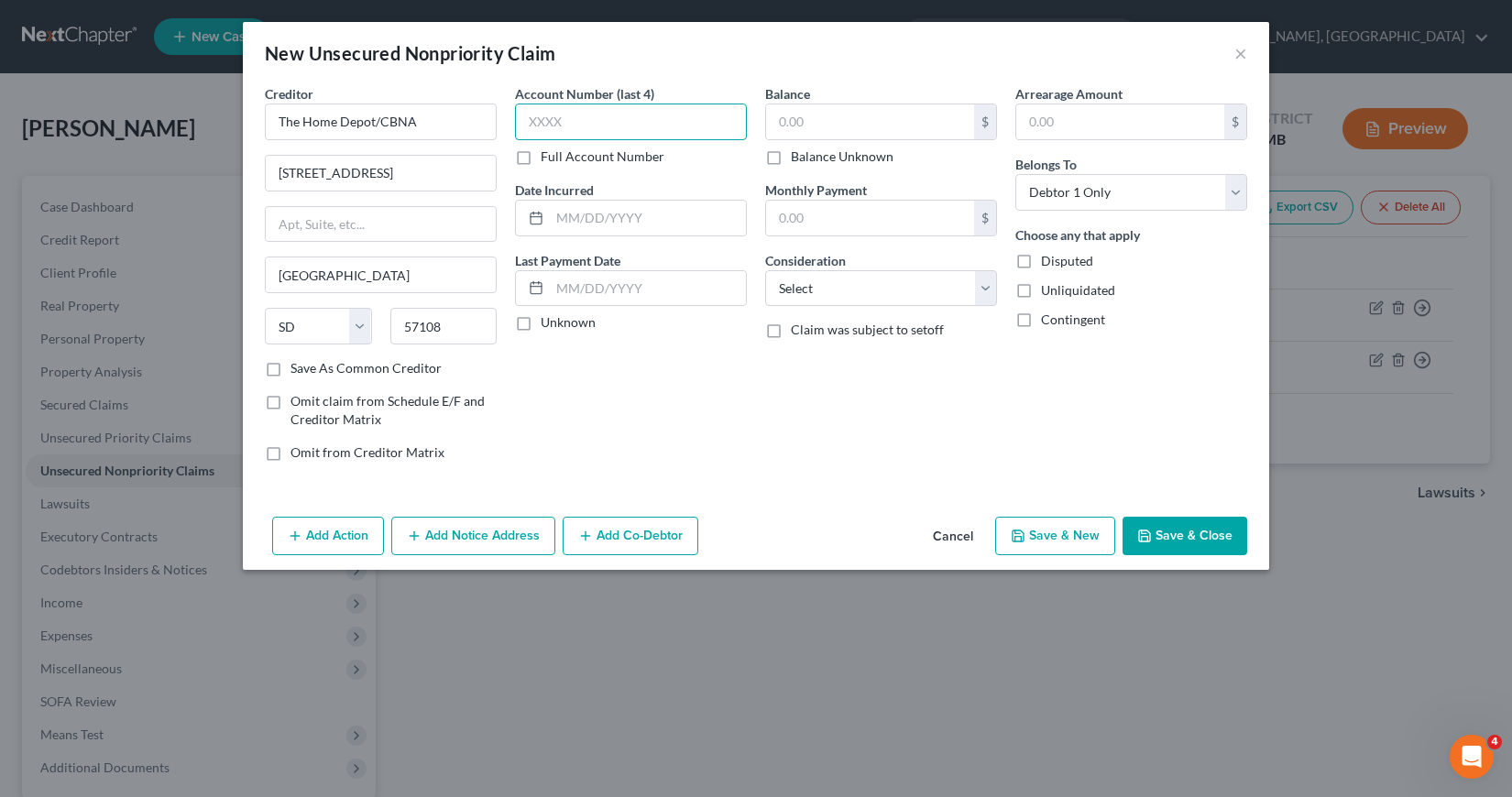
click at [526, 116] on input "text" at bounding box center [631, 121] width 231 height 37
type input "4117"
click at [781, 122] on input "text" at bounding box center [869, 121] width 208 height 35
type input "1,076"
click at [556, 224] on input "text" at bounding box center [648, 218] width 196 height 35
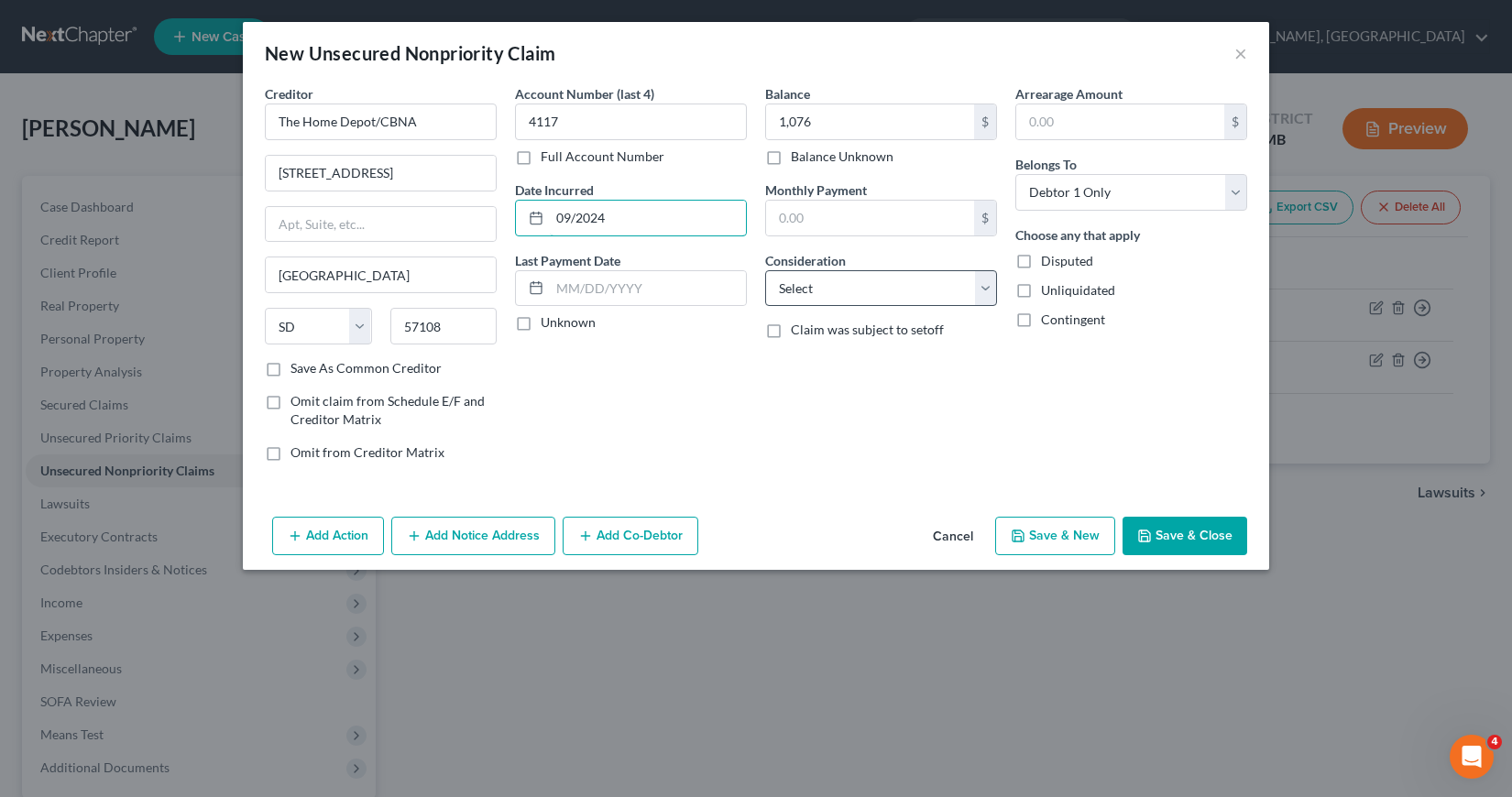
type input "09/2024"
click at [987, 287] on select "Select Cable / Satellite Services Collection Agency Credit Card Debt Debt Couns…" at bounding box center [880, 288] width 231 height 37
select select "2"
click at [765, 270] on select "Select Cable / Satellite Services Collection Agency Credit Card Debt Debt Couns…" at bounding box center [880, 288] width 231 height 37
click at [1054, 534] on button "Save & New" at bounding box center [1055, 536] width 120 height 39
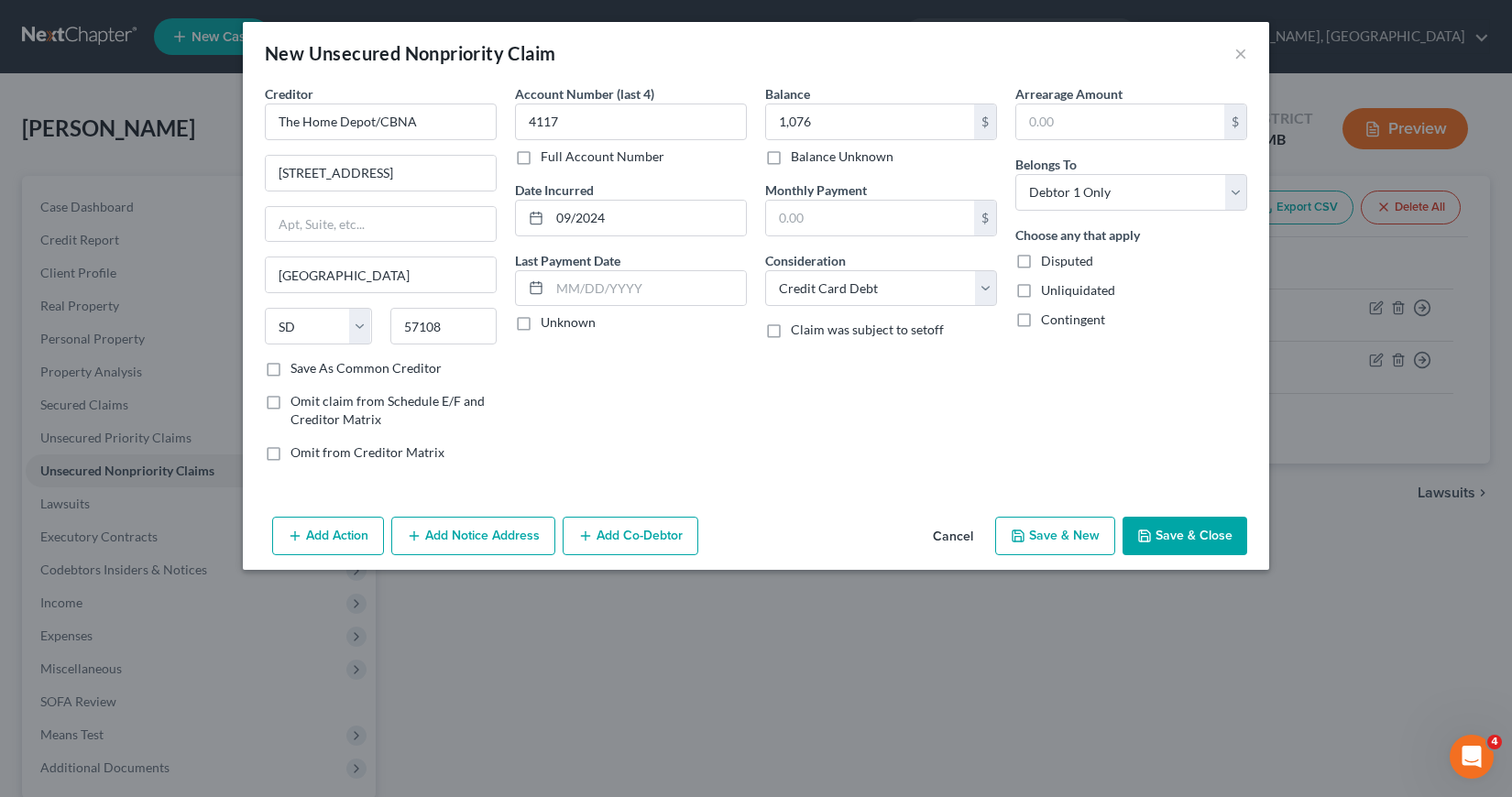
select select "0"
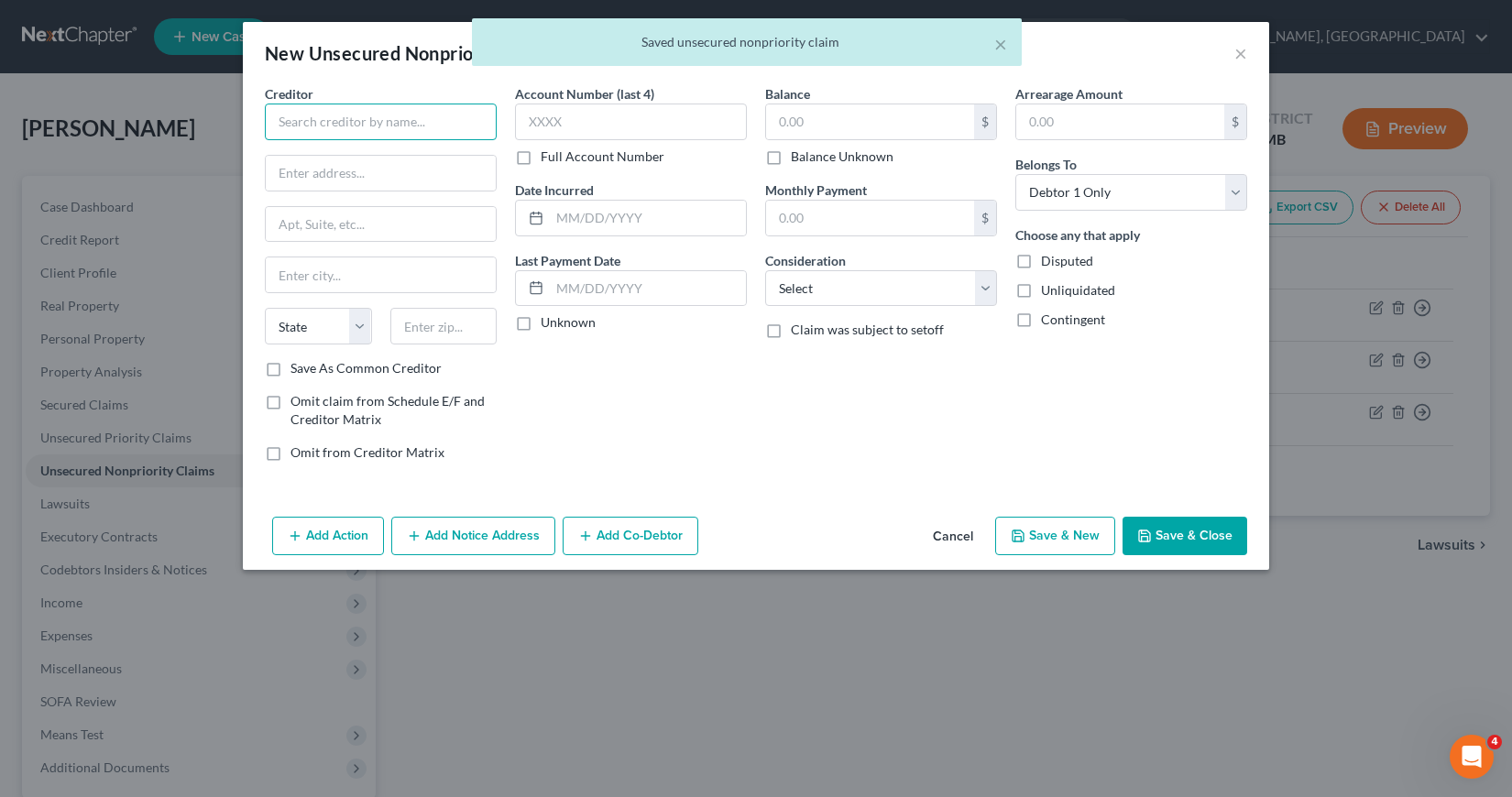
click at [283, 117] on input "text" at bounding box center [380, 121] width 231 height 37
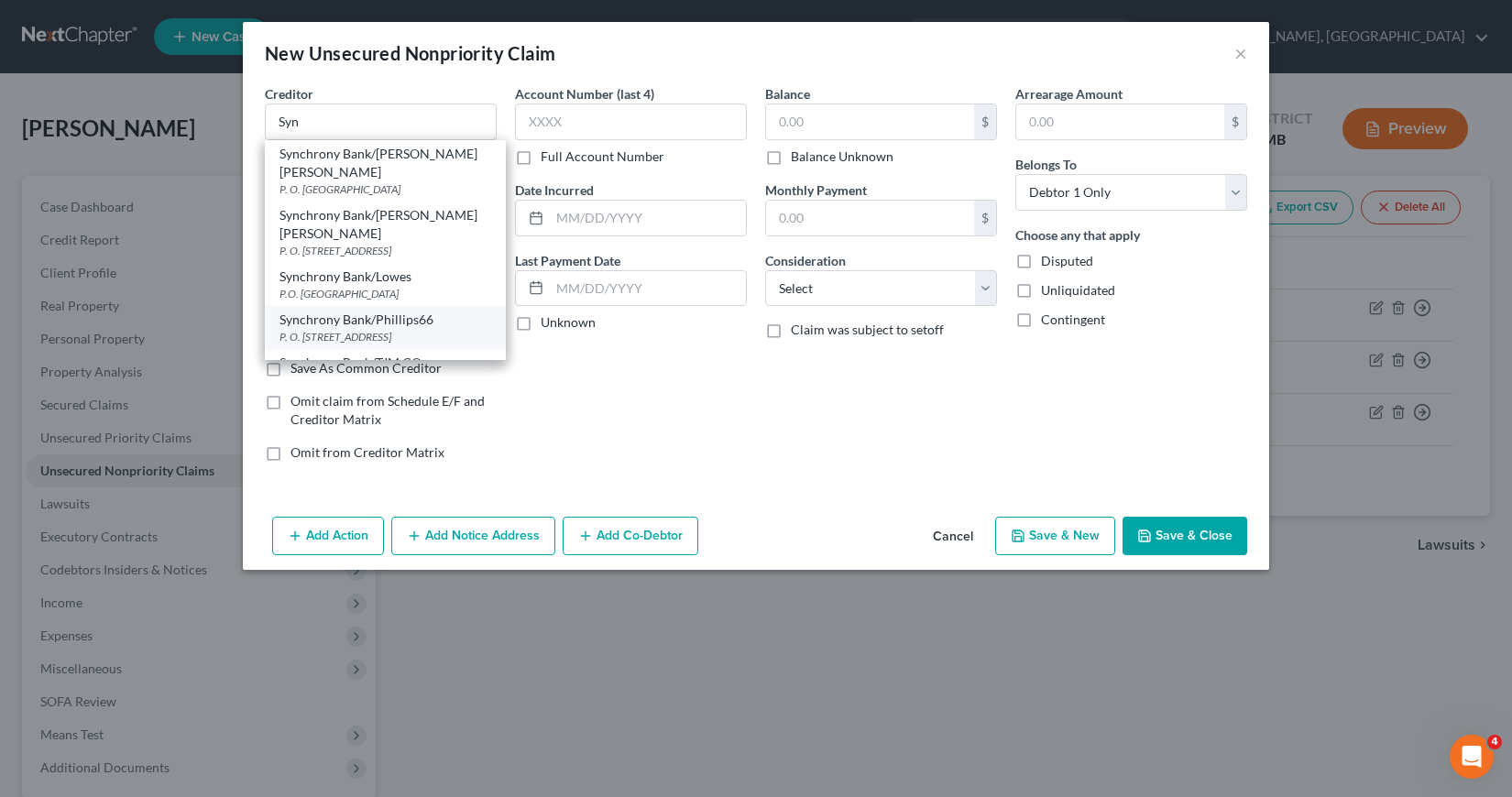
click at [372, 310] on div "Synchrony Bank/Phillips66" at bounding box center [385, 319] width 212 height 18
type input "Synchrony Bank/Phillips66"
type input "P. O. Box 71757"
type input "[GEOGRAPHIC_DATA]"
select select "39"
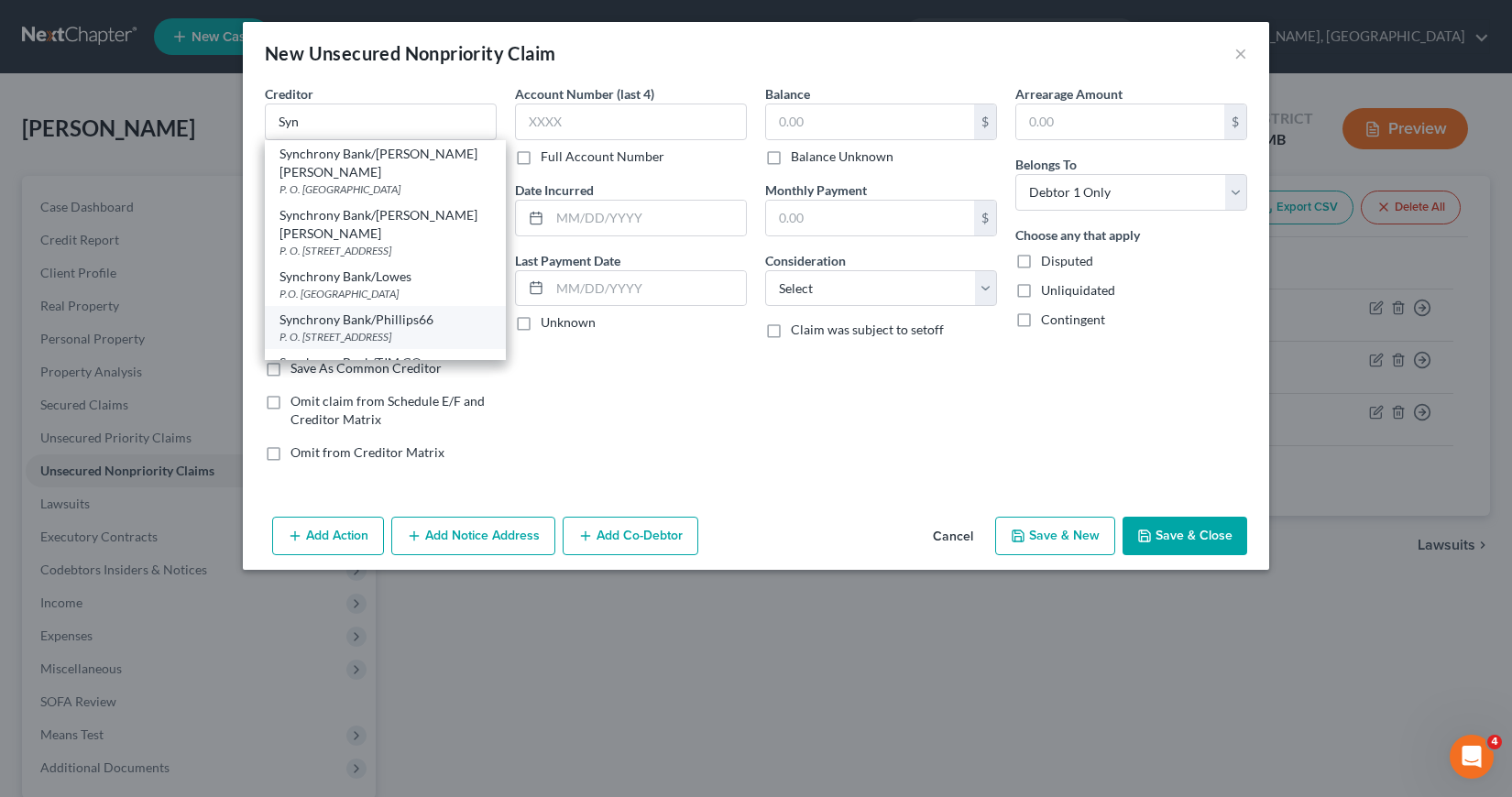
type input "19176"
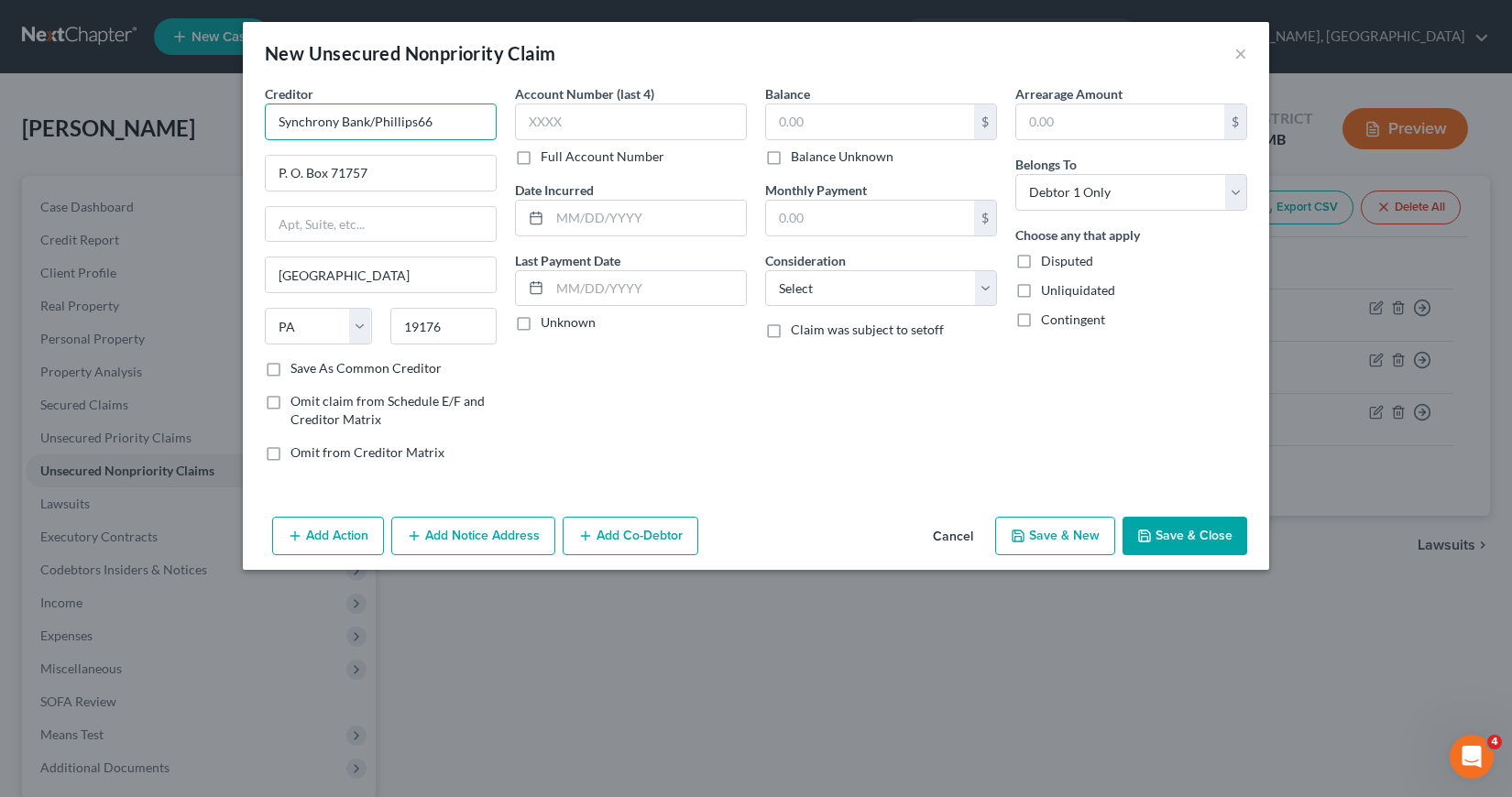
drag, startPoint x: 431, startPoint y: 120, endPoint x: 436, endPoint y: 112, distance: 9.4
click at [432, 120] on input "Synchrony Bank/Phillips66" at bounding box center [380, 121] width 231 height 37
type input "Synchrony Bank/Care Credit"
click at [529, 121] on input "text" at bounding box center [631, 121] width 231 height 37
type input "5437"
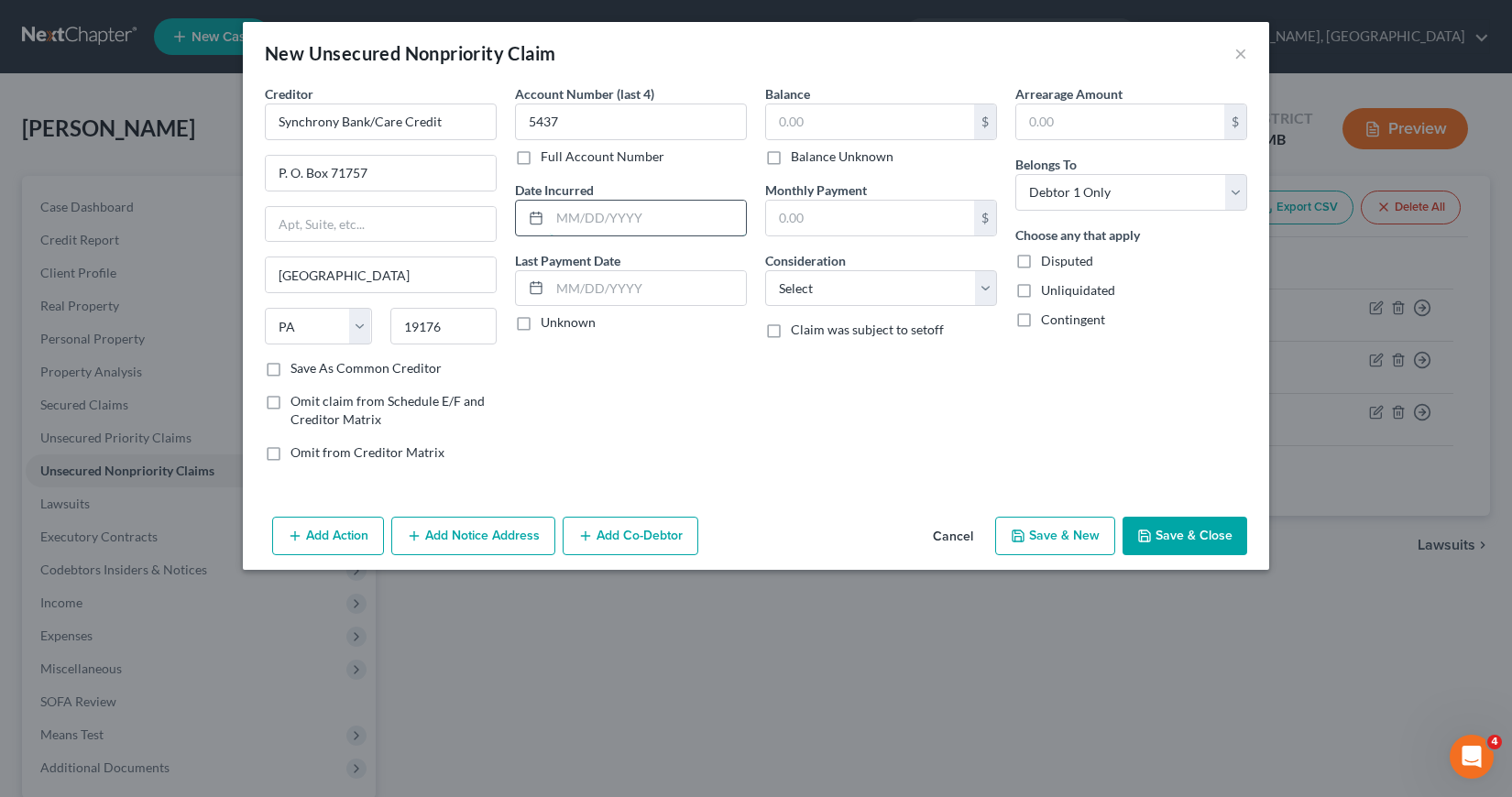
click at [555, 219] on input "text" at bounding box center [648, 218] width 196 height 35
type input "07/2024"
click at [773, 120] on input "text" at bounding box center [869, 121] width 208 height 35
type input "996"
drag, startPoint x: 989, startPoint y: 284, endPoint x: 972, endPoint y: 289, distance: 17.7
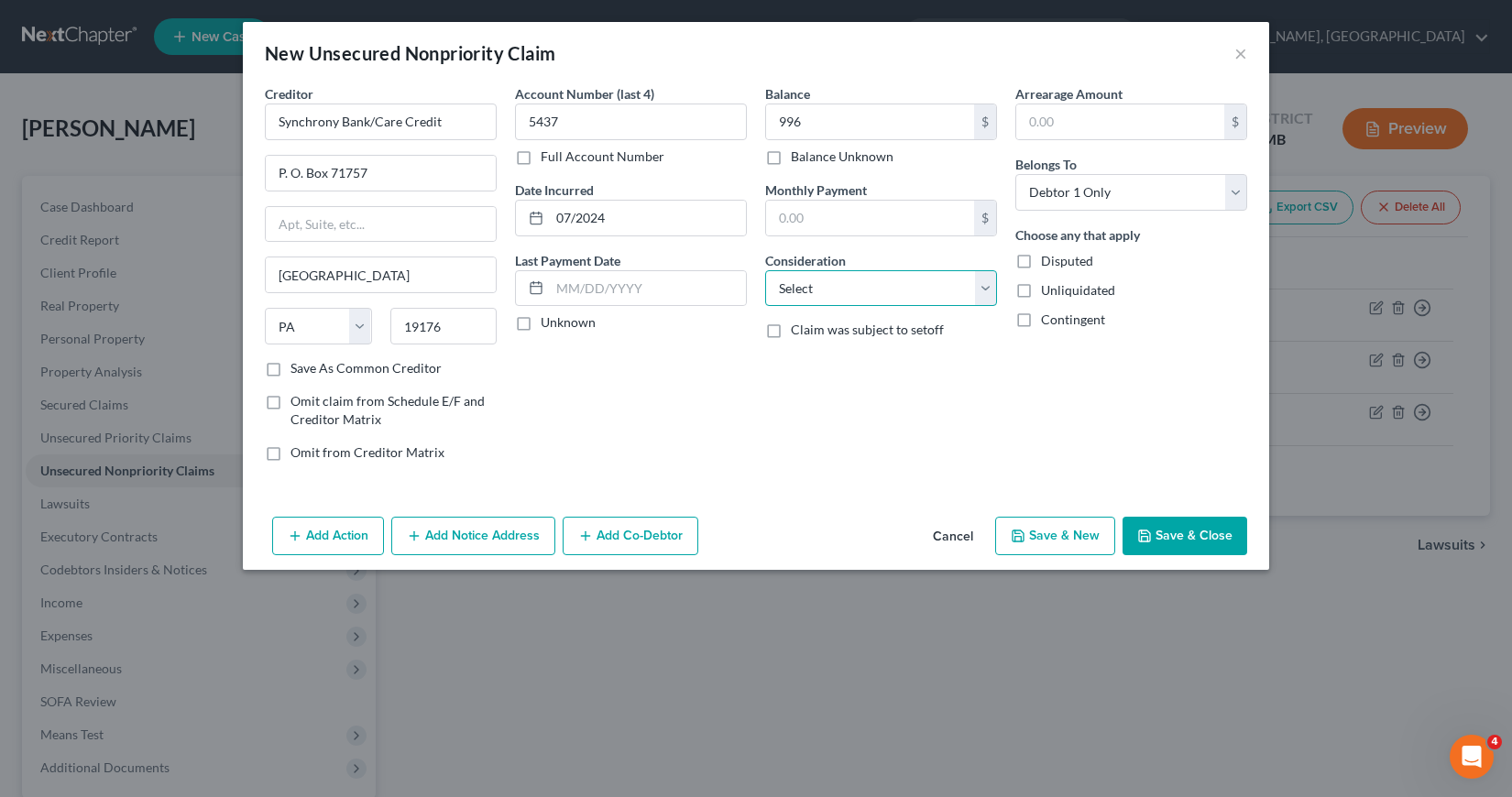
click at [988, 284] on select "Select Cable / Satellite Services Collection Agency Credit Card Debt Debt Couns…" at bounding box center [880, 288] width 231 height 37
select select "2"
click at [765, 270] on select "Select Cable / Satellite Services Collection Agency Credit Card Debt Debt Couns…" at bounding box center [880, 288] width 231 height 37
click at [1065, 530] on button "Save & New" at bounding box center [1055, 536] width 120 height 39
select select "0"
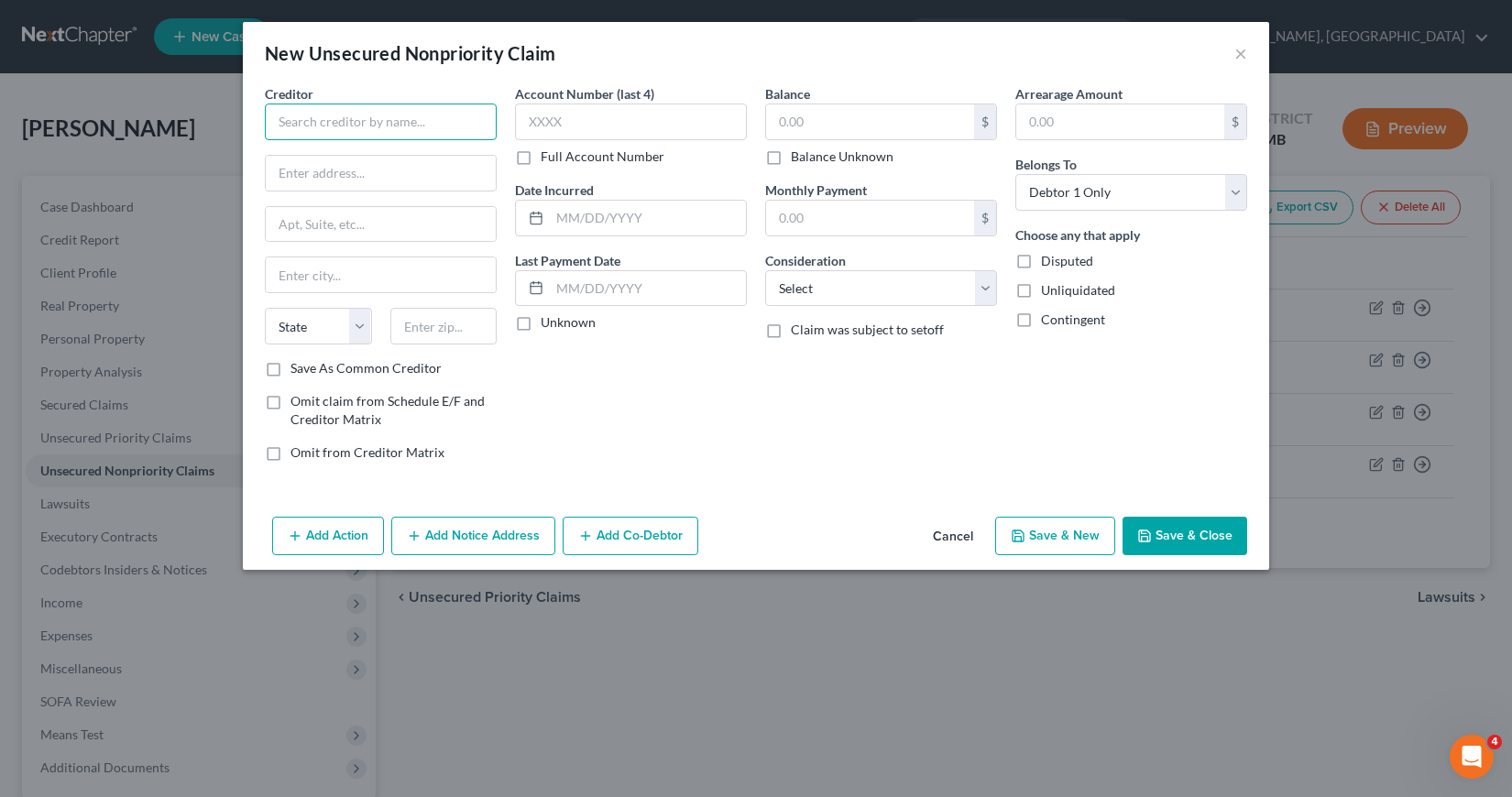
click at [280, 119] on input "text" at bounding box center [380, 121] width 231 height 37
type input "TGH Imaging"
type input "P. O. Box 23845"
type input "[GEOGRAPHIC_DATA]"
select select "9"
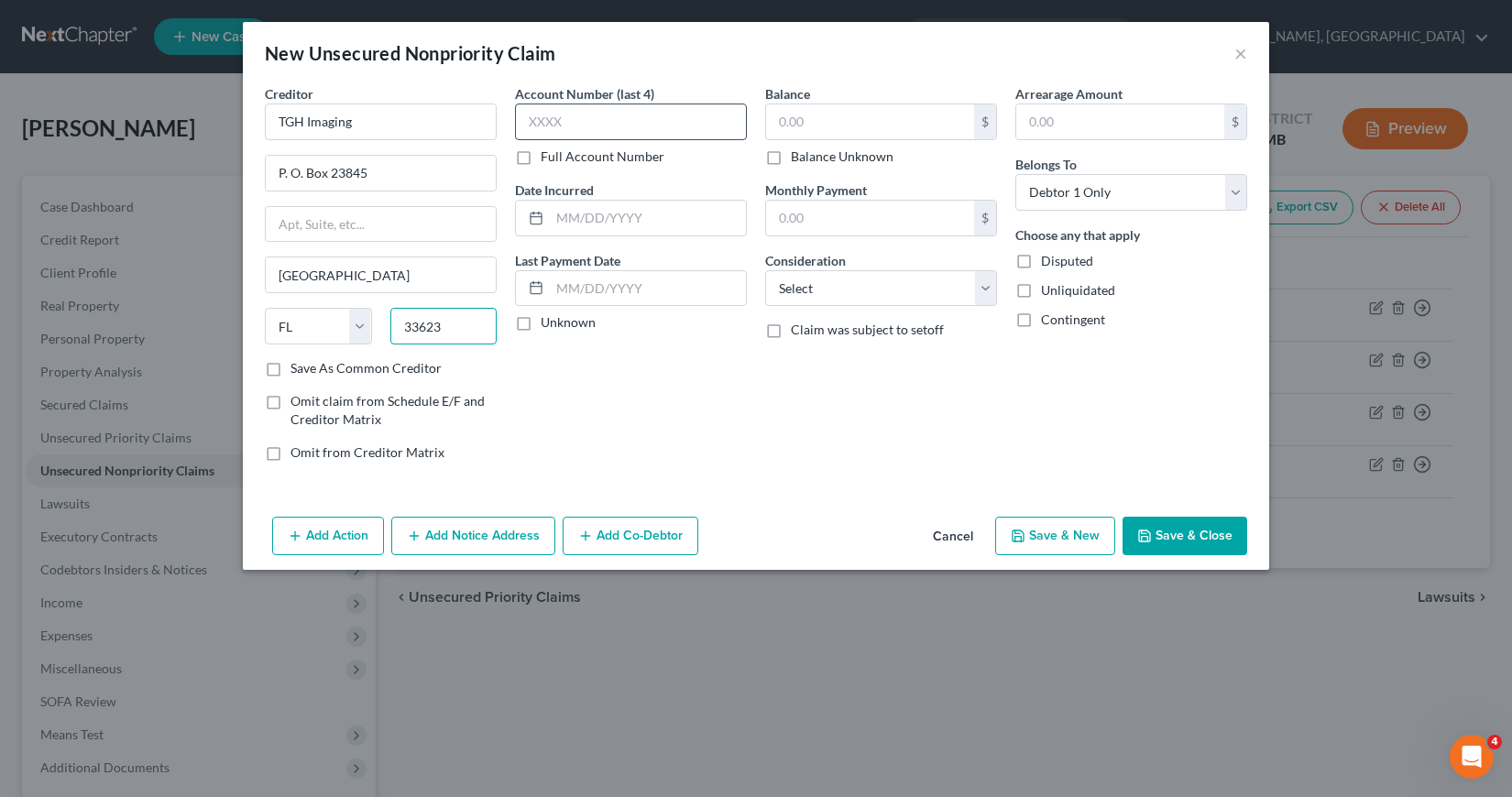
type input "33623"
click at [525, 116] on input "text" at bounding box center [631, 121] width 231 height 37
type input "3960"
click at [560, 220] on input "text" at bounding box center [648, 218] width 196 height 35
type input "[DATE]"
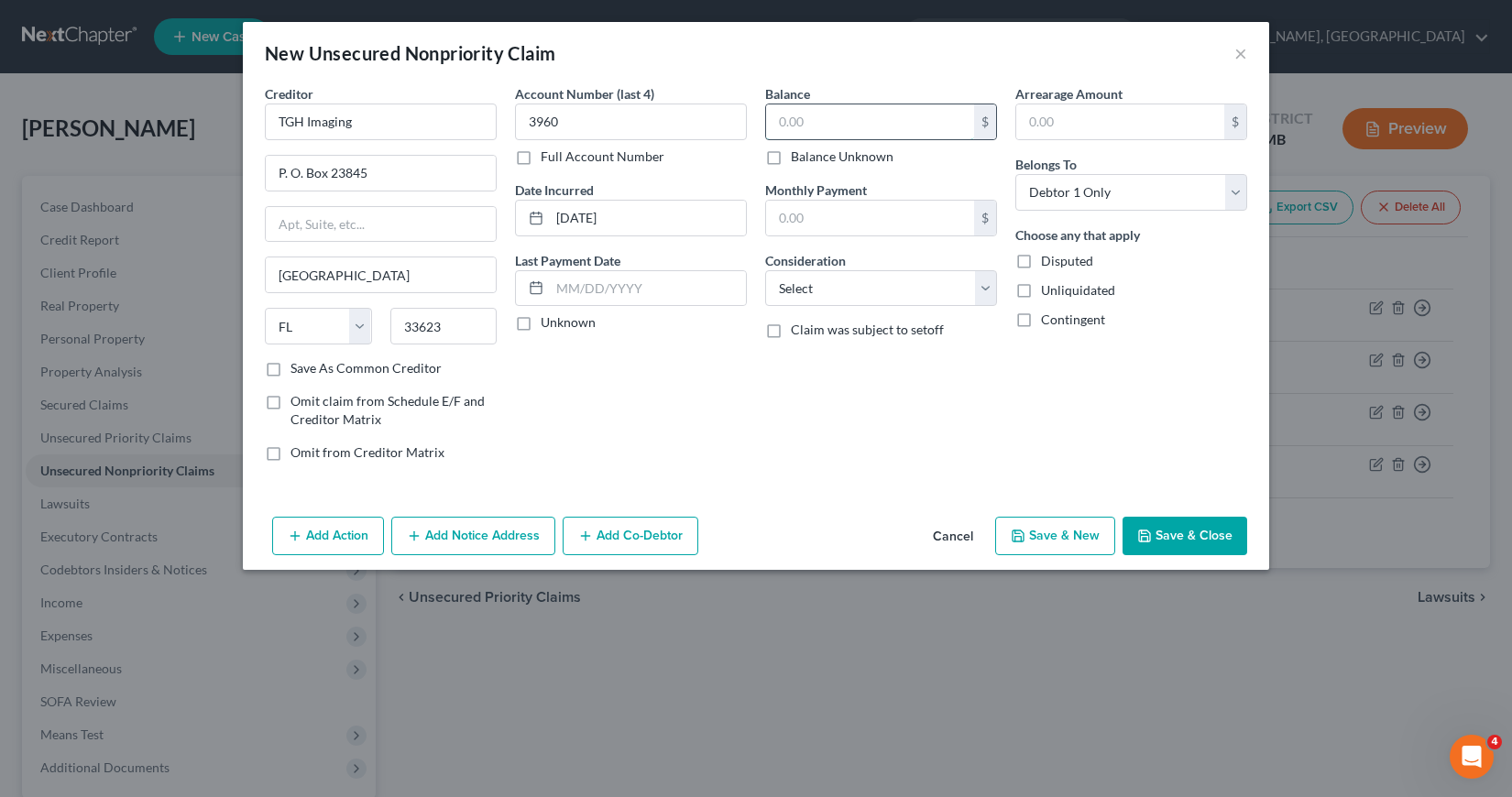
click at [782, 120] on input "text" at bounding box center [869, 121] width 208 height 35
type input "413.23"
click at [986, 288] on select "Select Cable / Satellite Services Collection Agency Credit Card Debt Debt Couns…" at bounding box center [880, 288] width 231 height 37
select select "9"
click at [765, 270] on select "Select Cable / Satellite Services Collection Agency Credit Card Debt Debt Couns…" at bounding box center [880, 288] width 231 height 37
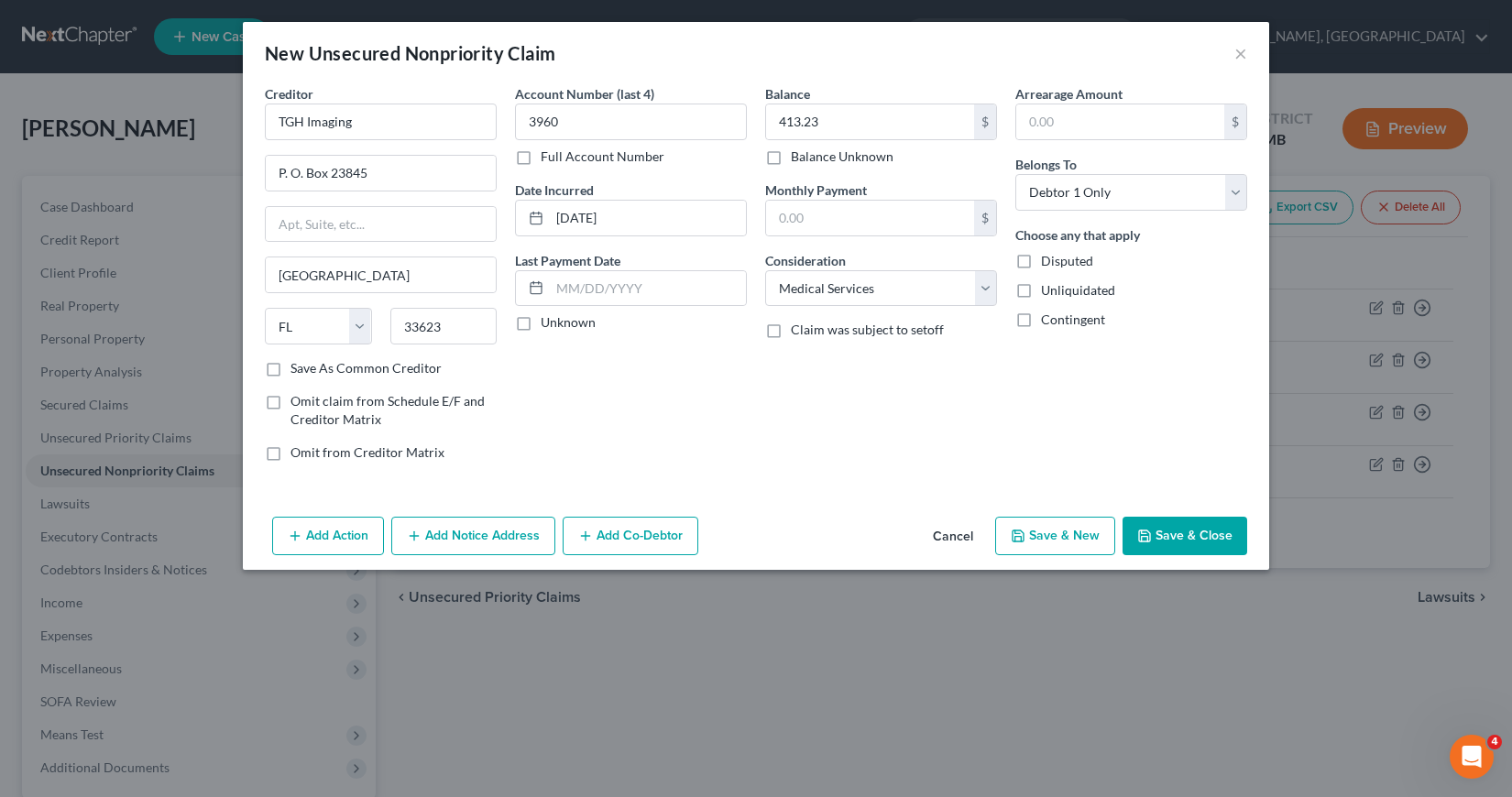
click at [290, 368] on label "Save As Common Creditor" at bounding box center [365, 368] width 151 height 18
click at [298, 368] on input "Save As Common Creditor" at bounding box center [304, 365] width 12 height 12
checkbox input "true"
click at [1022, 536] on polyline "button" at bounding box center [1018, 538] width 7 height 5
select select "0"
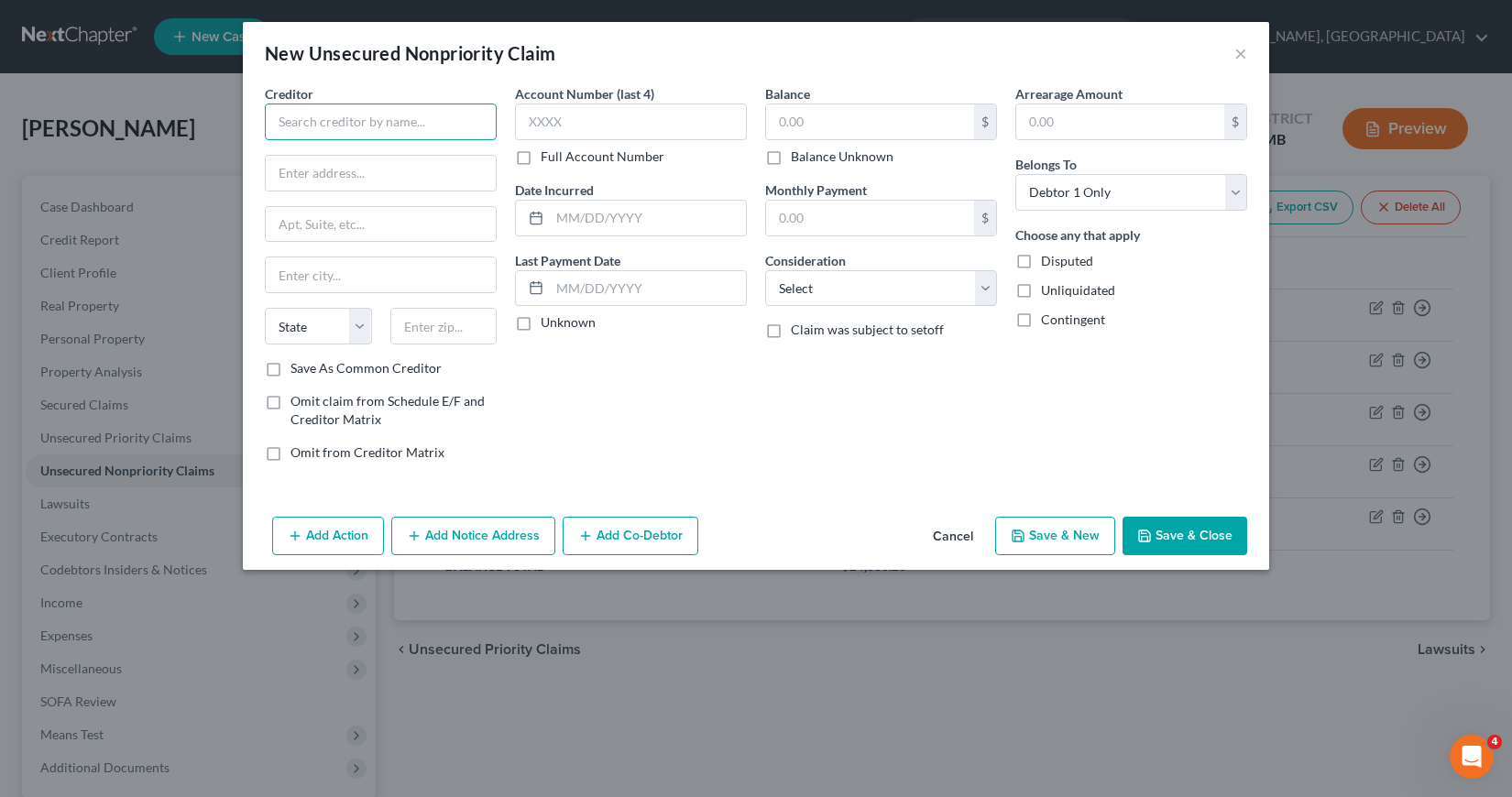
click at [283, 120] on input "text" at bounding box center [380, 121] width 231 height 37
type input "Pain and Wellness Institute"
click at [283, 175] on input "text" at bounding box center [380, 173] width 230 height 35
type input "[STREET_ADDRESS]"
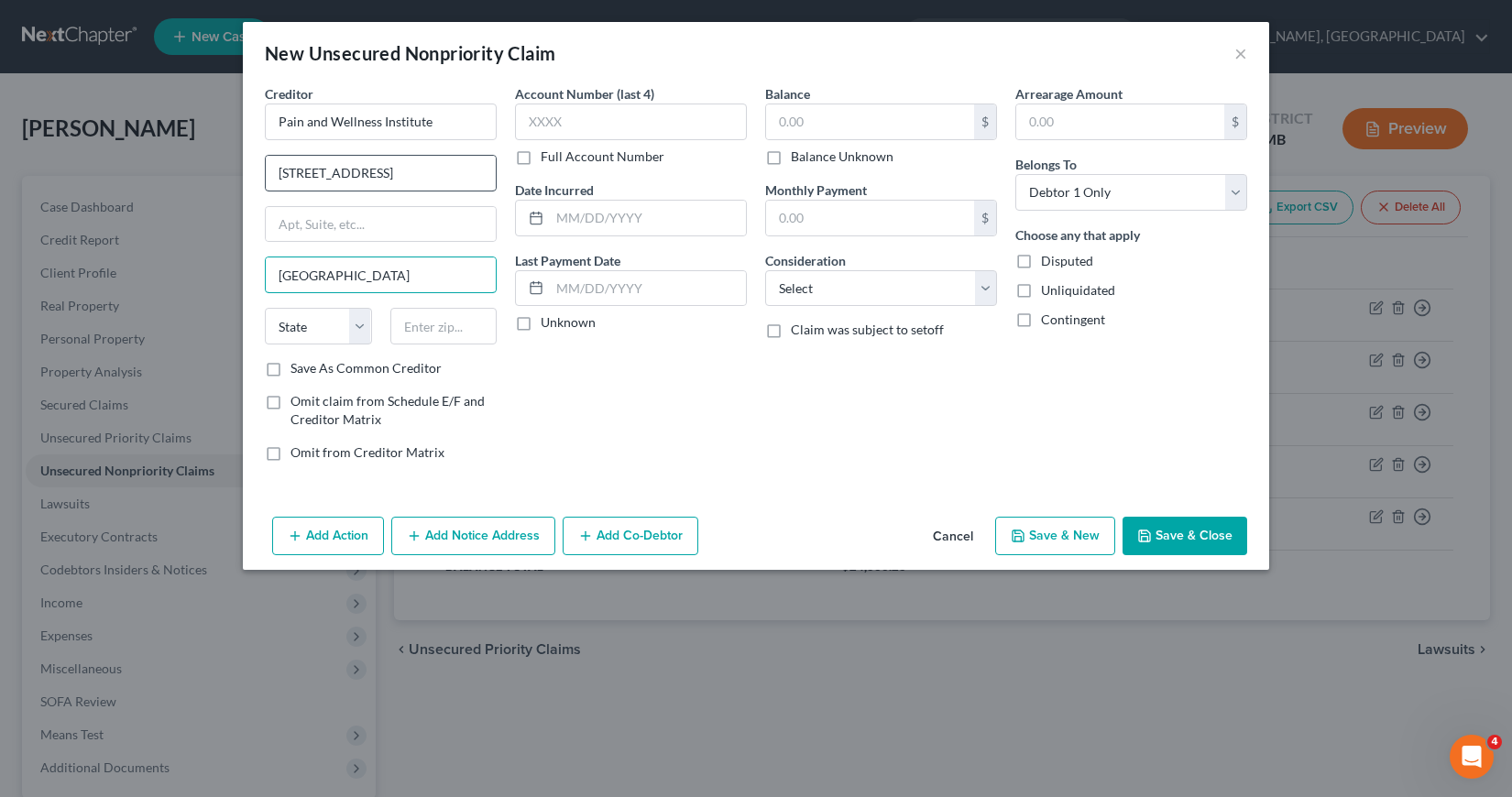
type input "[GEOGRAPHIC_DATA]"
select select "9"
type input "33603"
click at [529, 121] on input "text" at bounding box center [631, 121] width 231 height 37
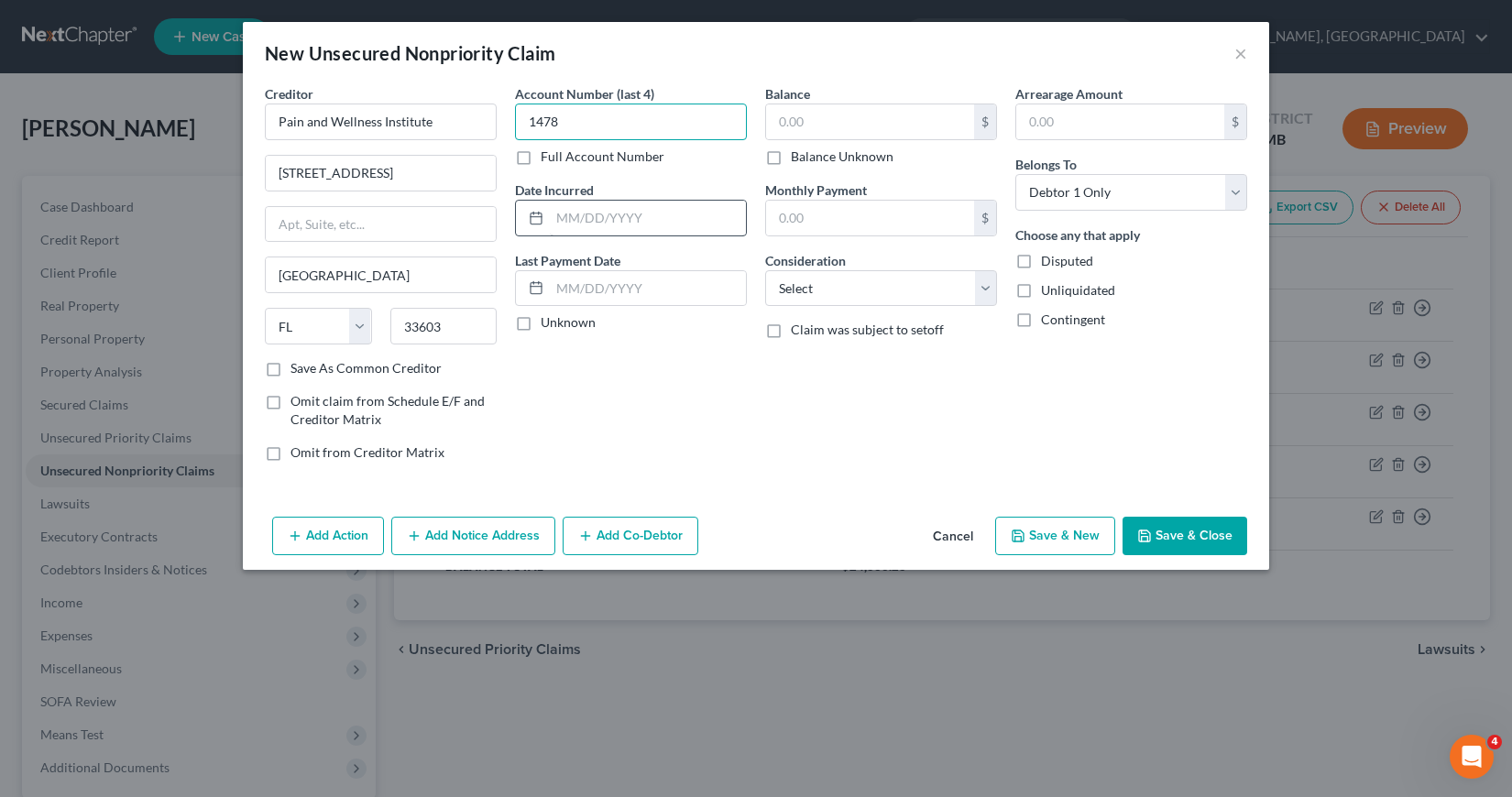
type input "1478"
click at [567, 228] on input "text" at bounding box center [648, 218] width 196 height 35
type input "11/2024"
click at [780, 118] on input "text" at bounding box center [869, 121] width 208 height 35
type input "196.83"
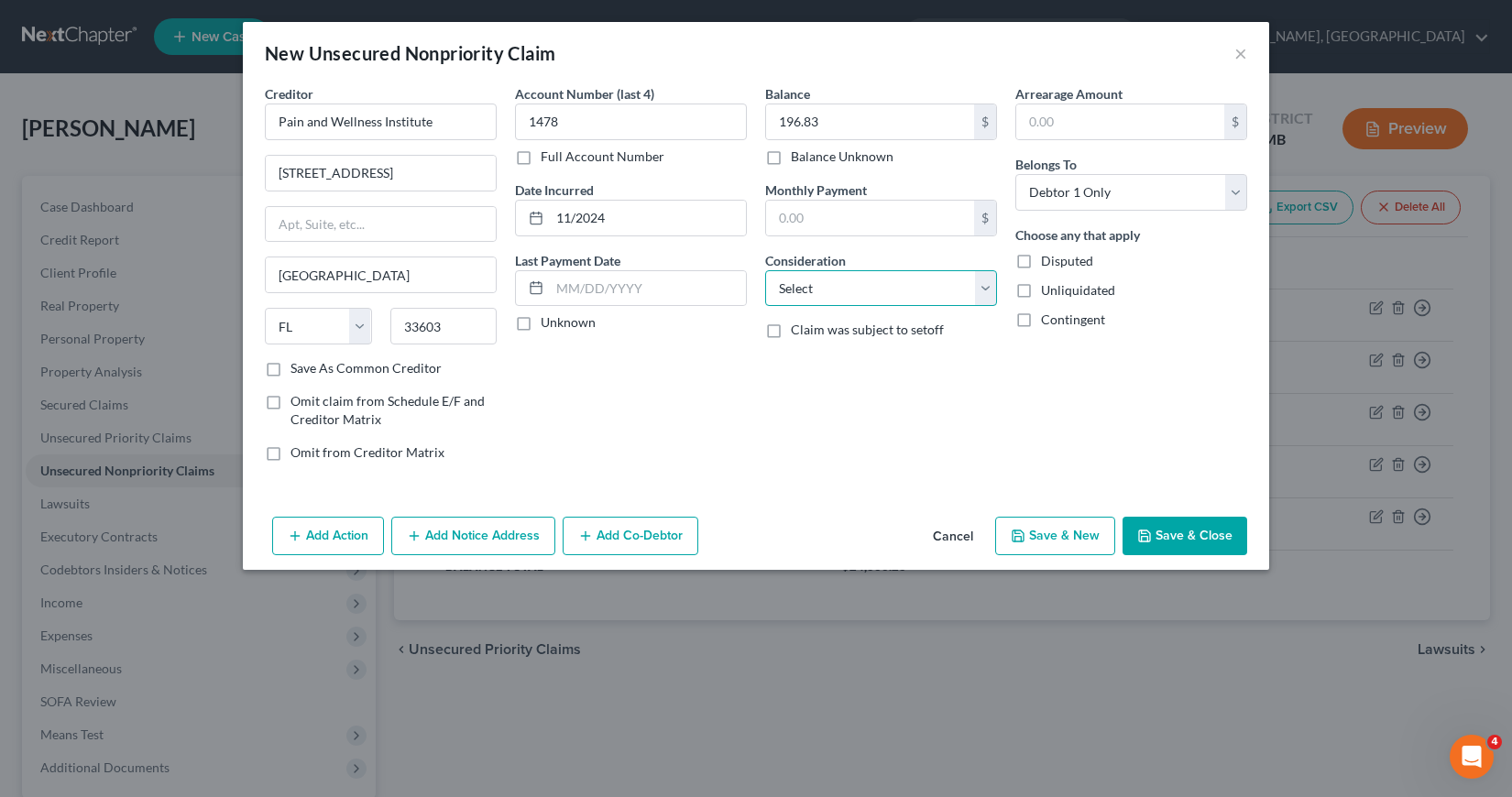
click at [981, 291] on select "Select Cable / Satellite Services Collection Agency Credit Card Debt Debt Couns…" at bounding box center [880, 288] width 231 height 37
select select "9"
click at [765, 270] on select "Select Cable / Satellite Services Collection Agency Credit Card Debt Debt Couns…" at bounding box center [880, 288] width 231 height 37
click at [290, 370] on label "Save As Common Creditor" at bounding box center [365, 368] width 151 height 18
click at [298, 370] on input "Save As Common Creditor" at bounding box center [304, 365] width 12 height 12
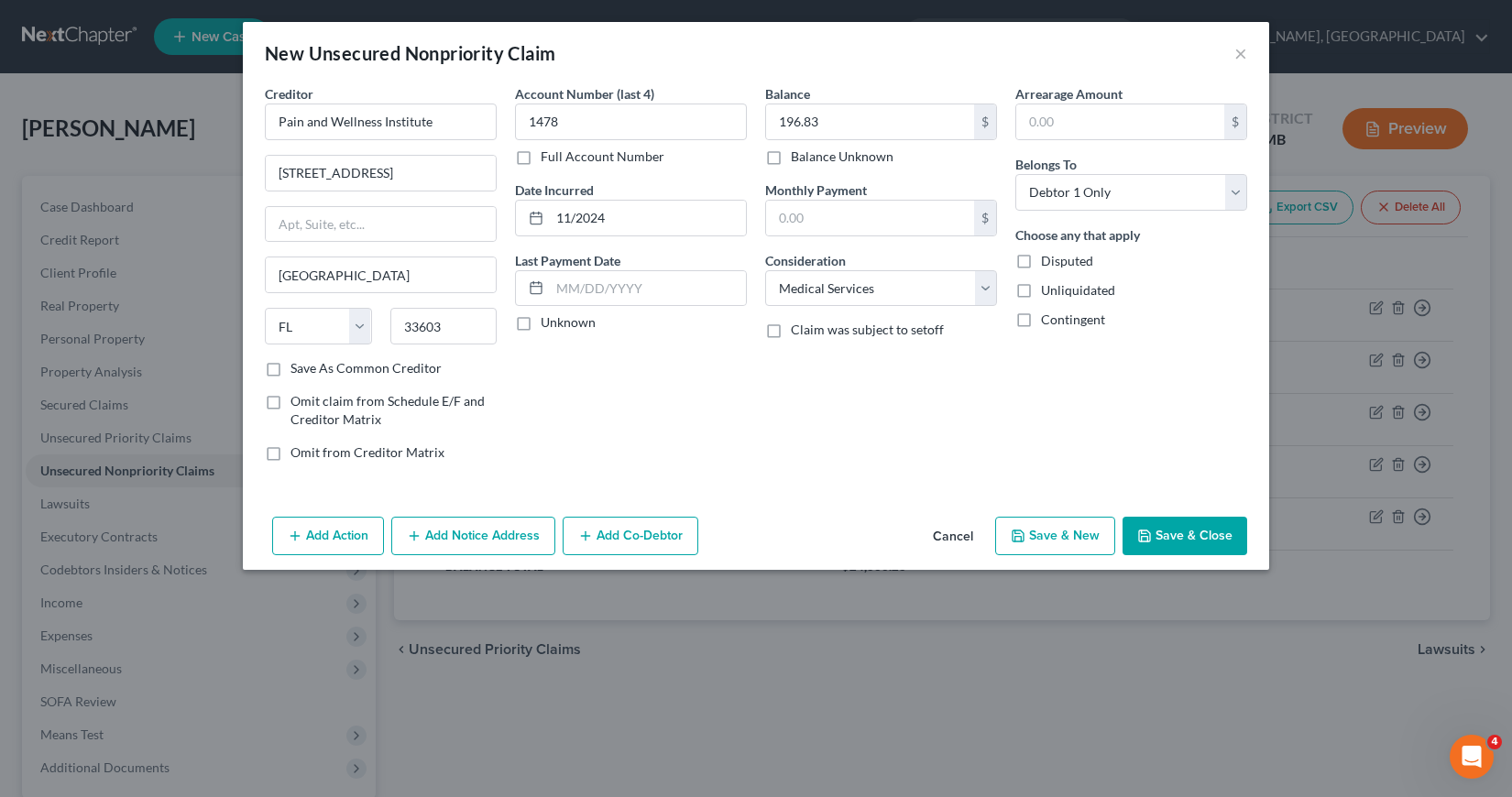
checkbox input "true"
click at [1053, 537] on button "Save & New" at bounding box center [1055, 536] width 120 height 39
select select "0"
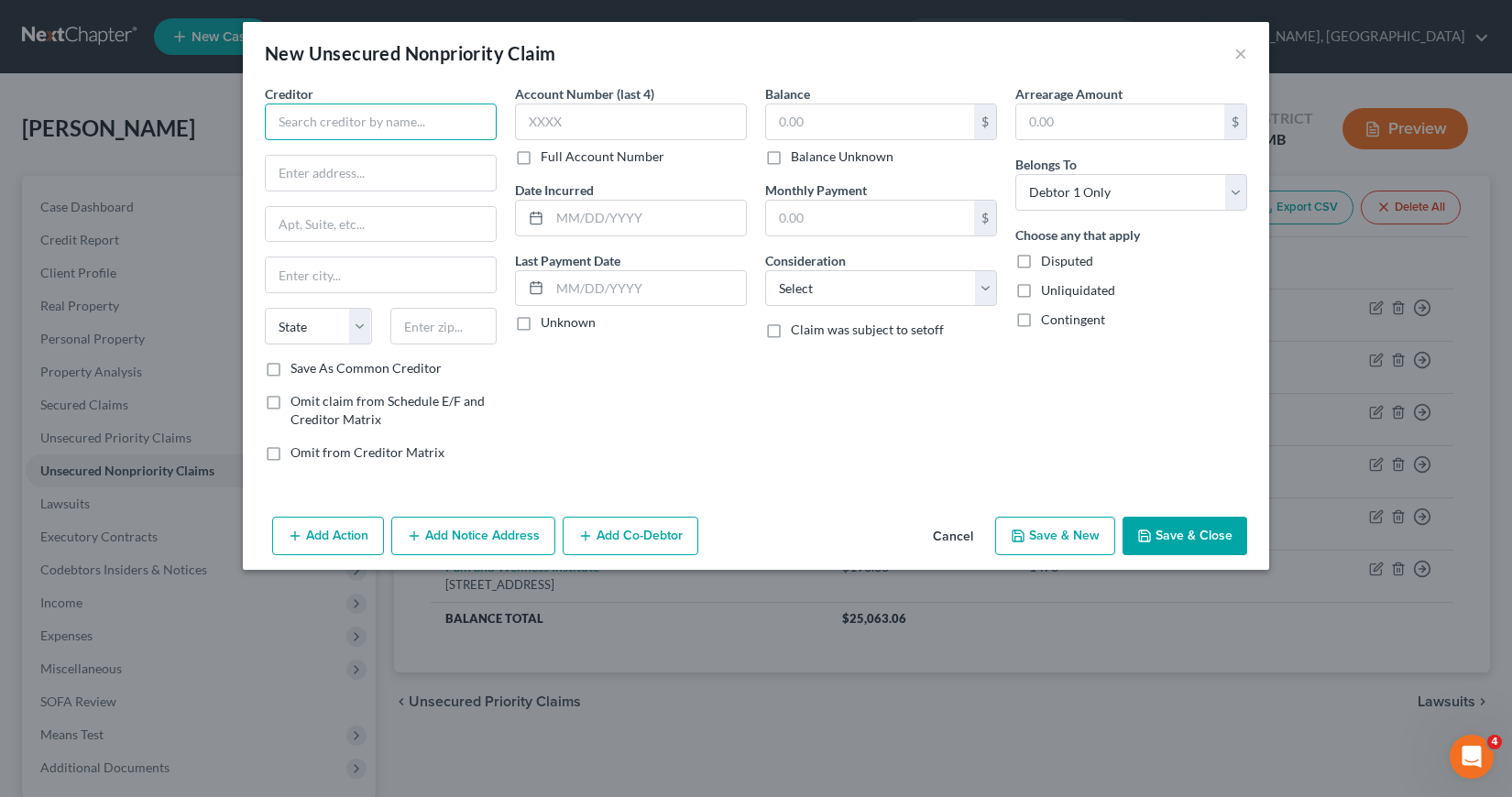
click at [282, 120] on input "text" at bounding box center [380, 121] width 231 height 37
type input "ENT and Allergy Assoc of [US_STATE] LLC"
type input "[STREET_ADDRESS]"
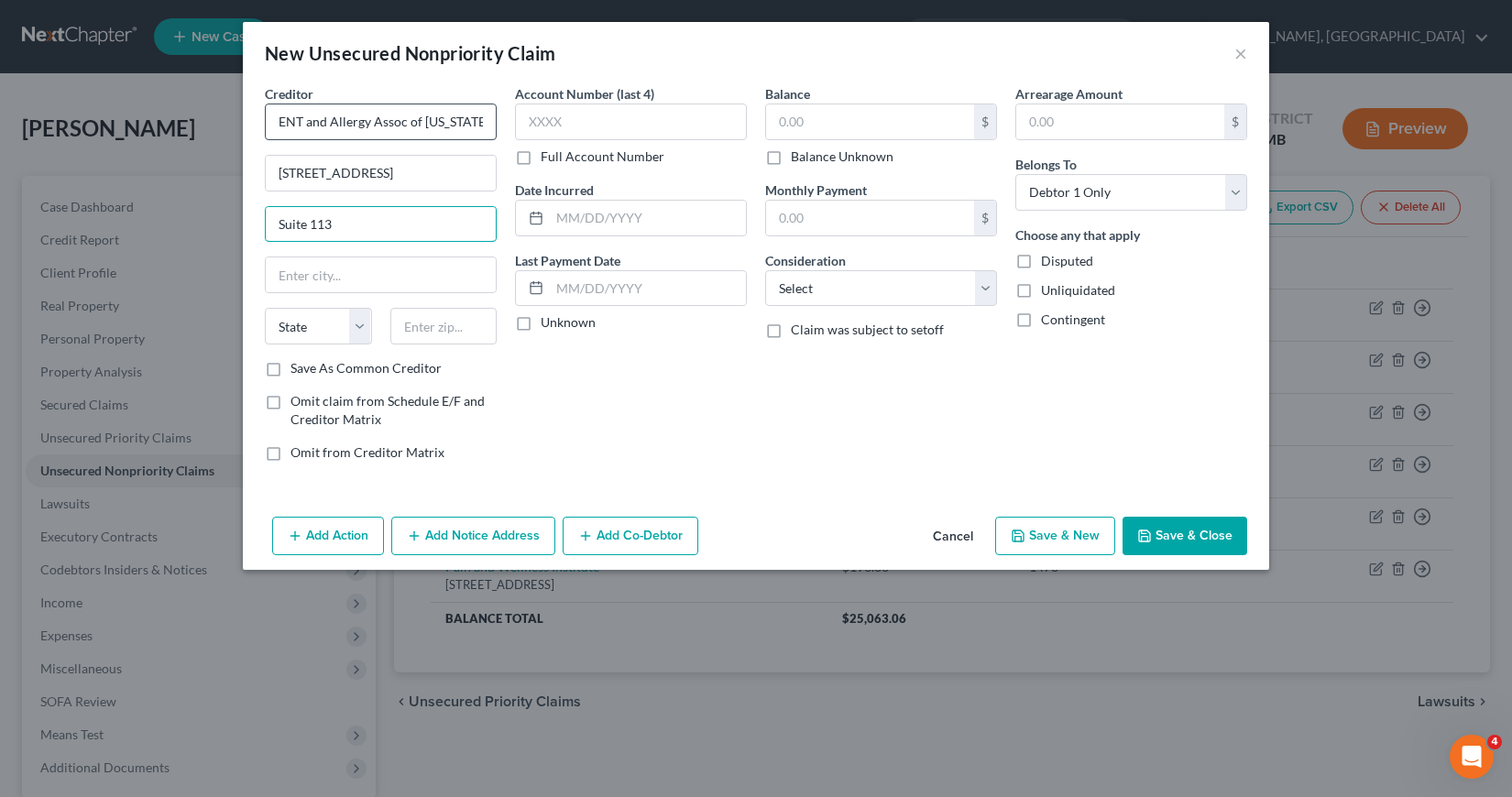
type input "Suite 113"
type input "Boca Raton"
select select "9"
type input "33487"
drag, startPoint x: 273, startPoint y: 371, endPoint x: 456, endPoint y: 251, distance: 218.8
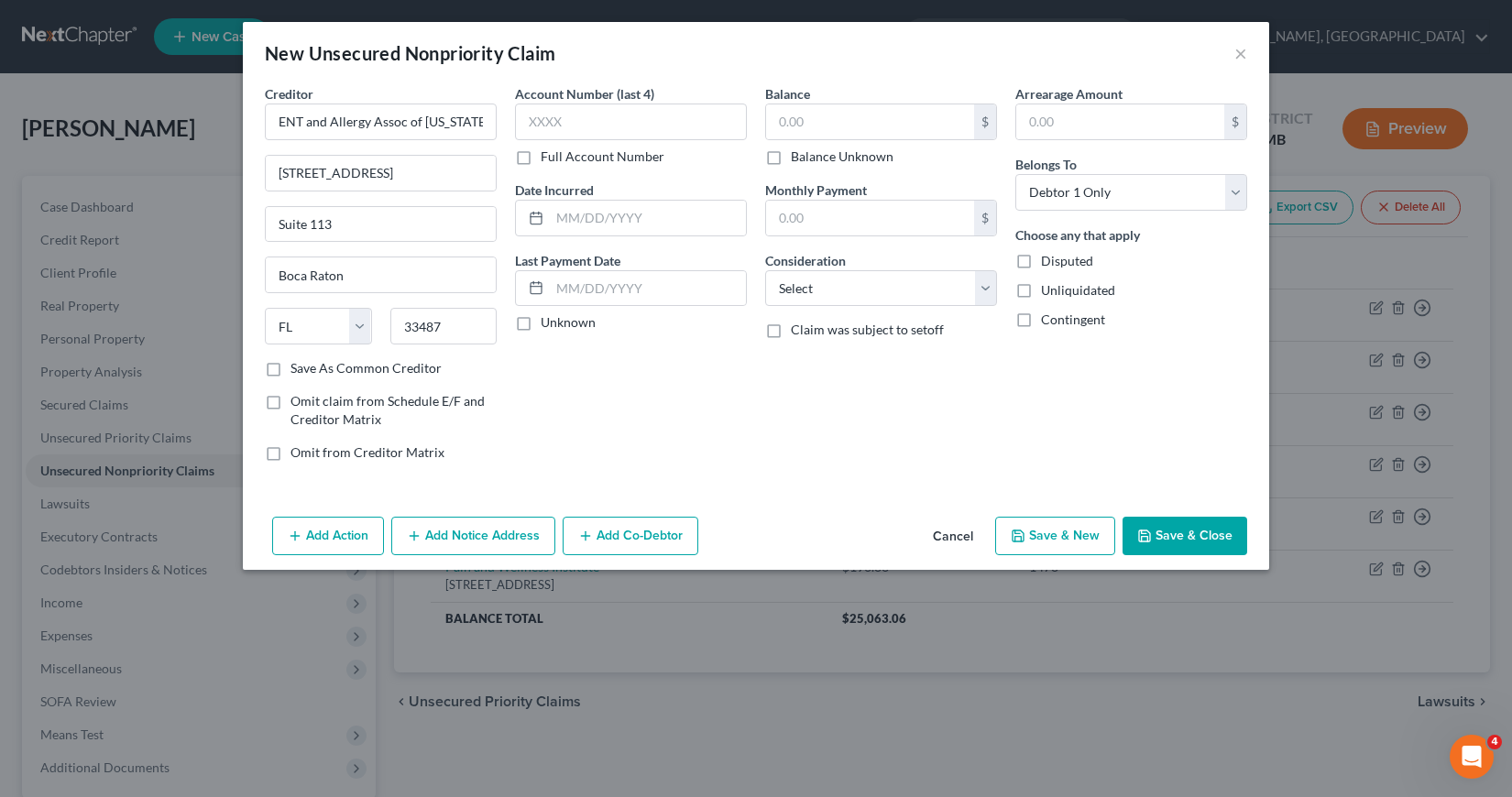
click at [290, 371] on label "Save As Common Creditor" at bounding box center [365, 368] width 151 height 18
click at [298, 371] on input "Save As Common Creditor" at bounding box center [304, 365] width 12 height 12
checkbox input "true"
click at [526, 121] on input "text" at bounding box center [631, 121] width 231 height 37
click at [570, 215] on input "text" at bounding box center [648, 218] width 196 height 35
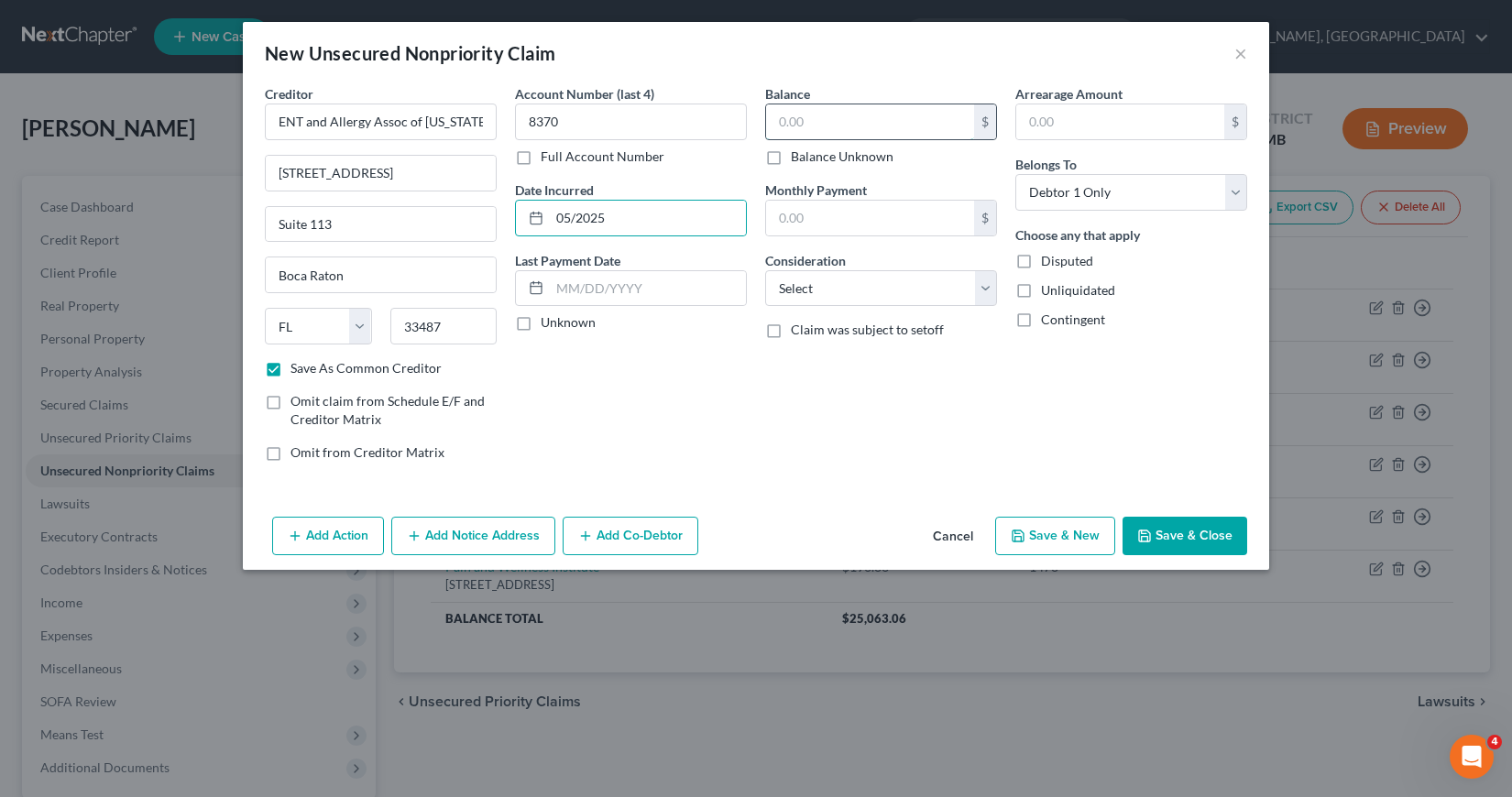
click at [774, 114] on input "text" at bounding box center [869, 121] width 208 height 35
click at [989, 293] on select "Select Cable / Satellite Services Collection Agency Credit Card Debt Debt Couns…" at bounding box center [880, 288] width 231 height 37
click at [765, 270] on select "Select Cable / Satellite Services Collection Agency Credit Card Debt Debt Couns…" at bounding box center [880, 288] width 231 height 37
click at [1168, 533] on button "Save & Close" at bounding box center [1184, 536] width 124 height 39
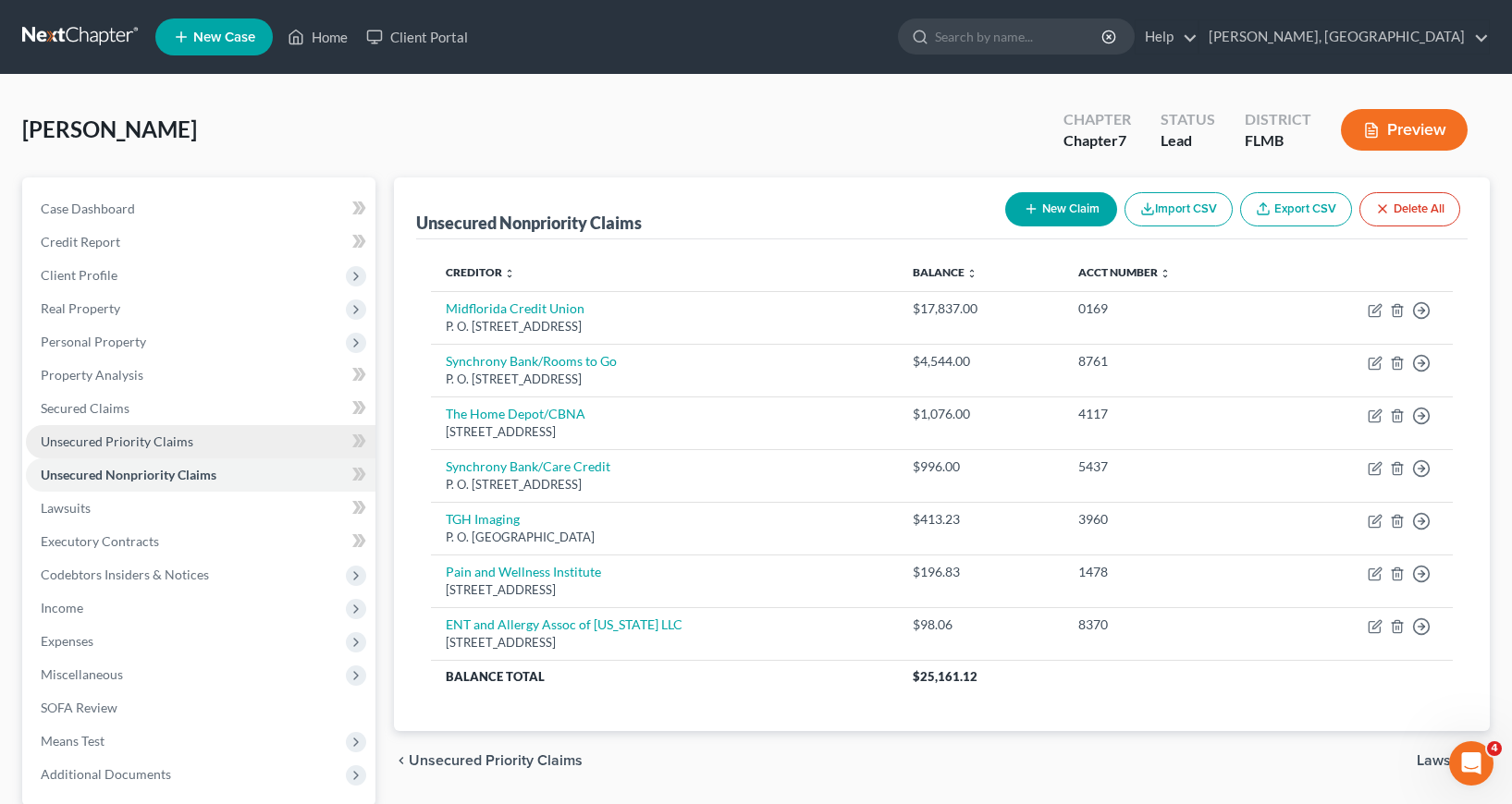
click at [83, 439] on span "Unsecured Priority Claims" at bounding box center [116, 441] width 152 height 15
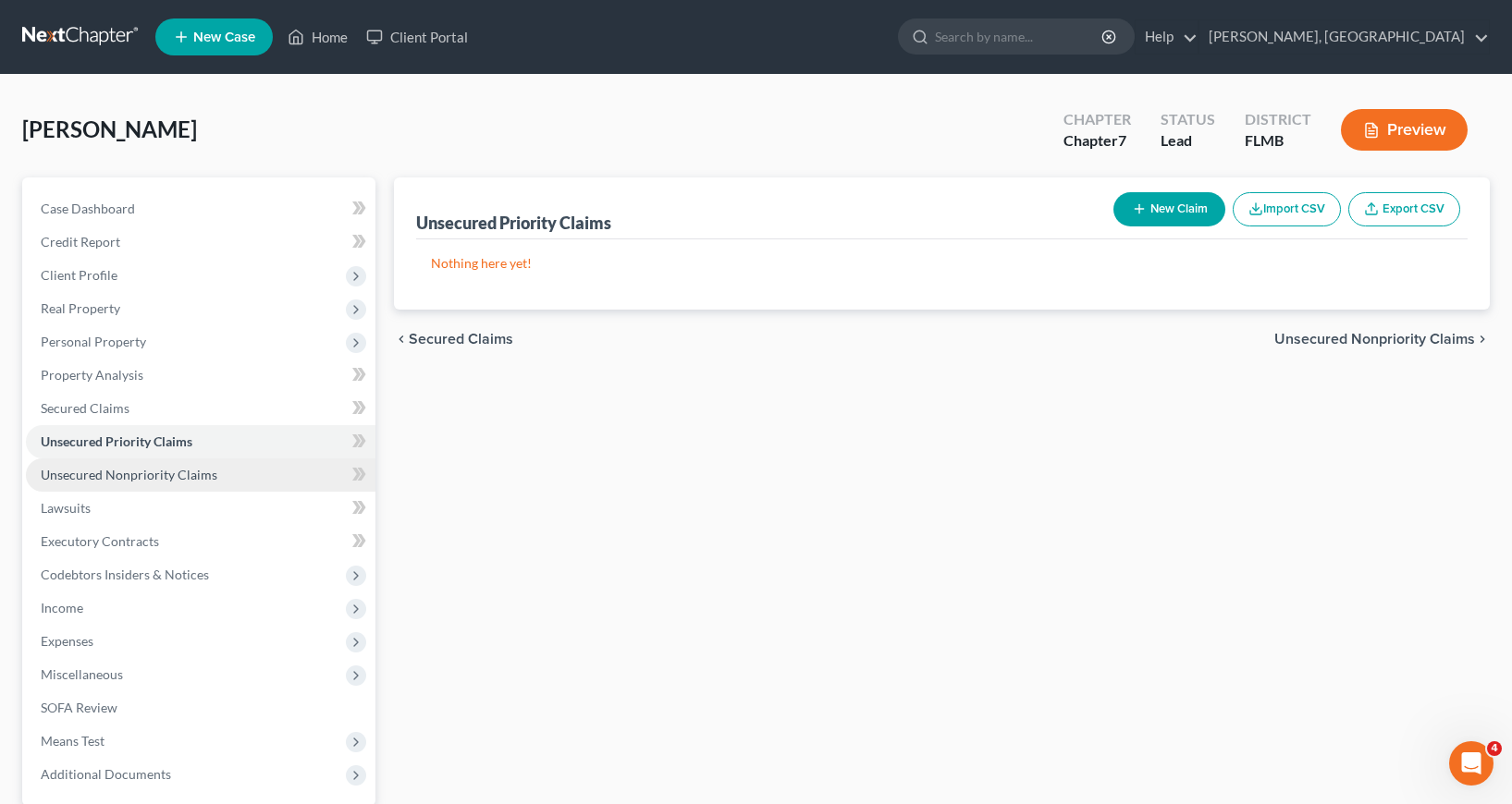
click at [86, 474] on span "Unsecured Nonpriority Claims" at bounding box center [128, 475] width 176 height 15
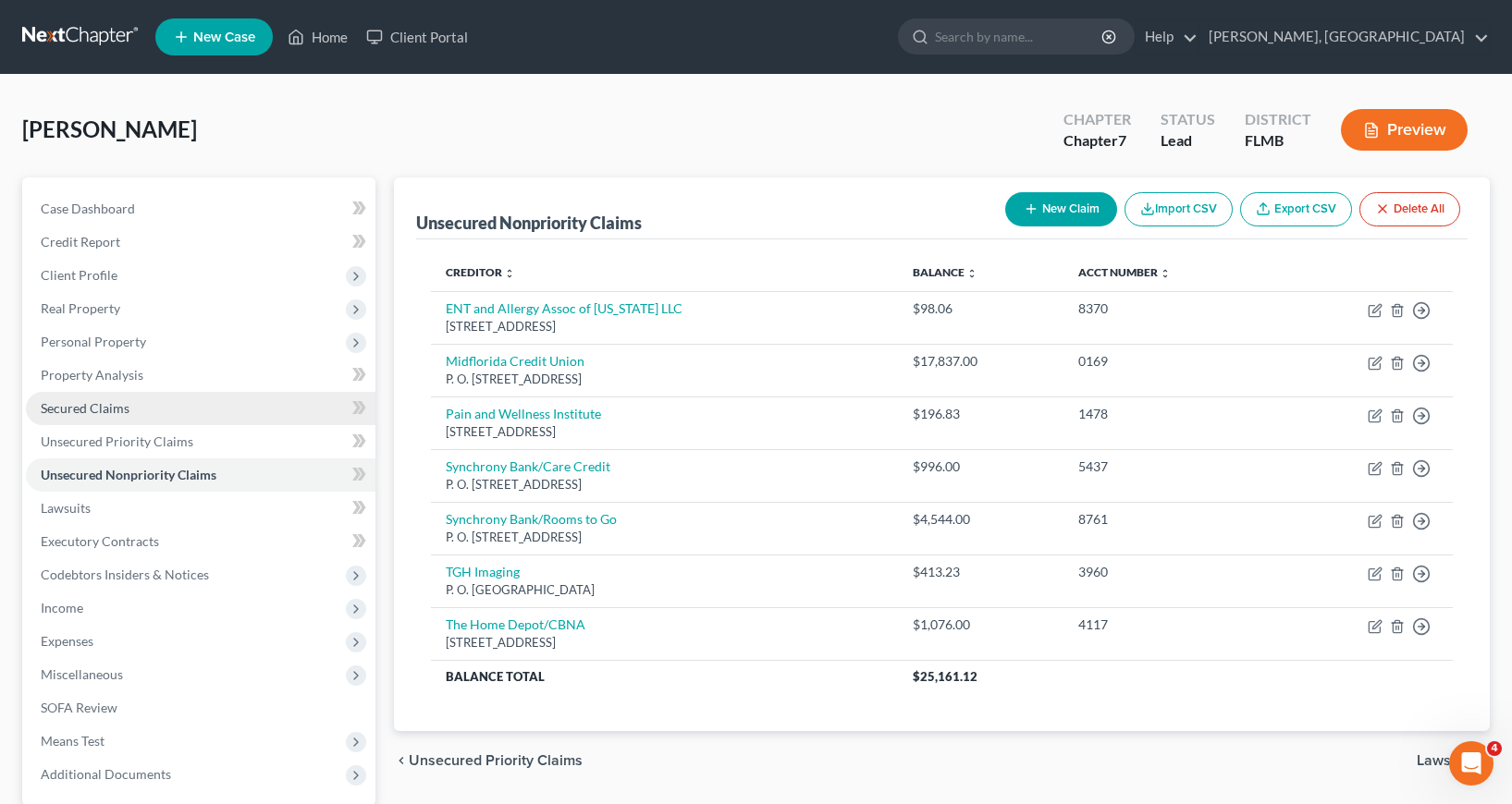
click at [108, 409] on span "Secured Claims" at bounding box center [84, 408] width 89 height 15
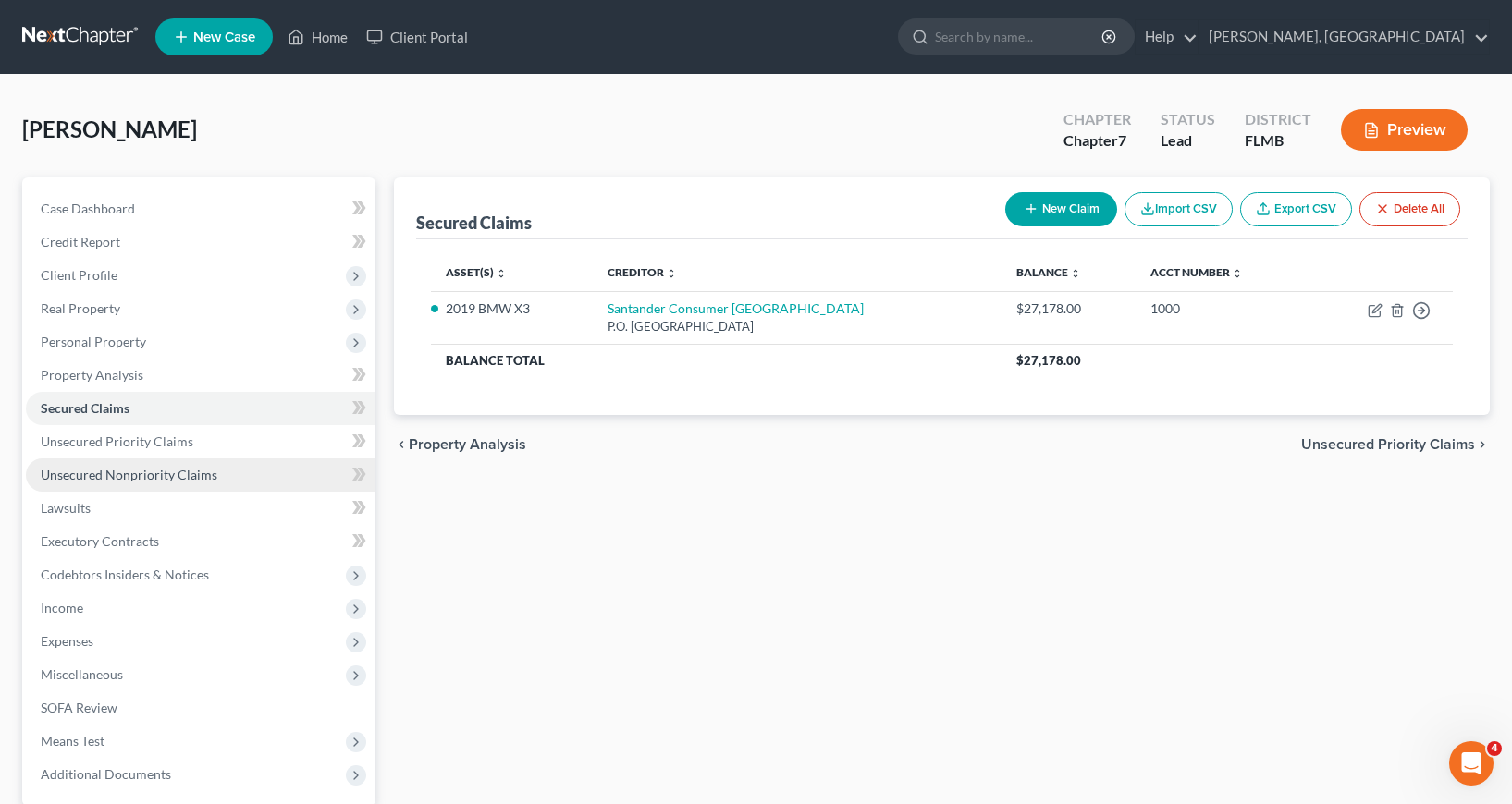
click at [167, 475] on span "Unsecured Nonpriority Claims" at bounding box center [128, 475] width 176 height 15
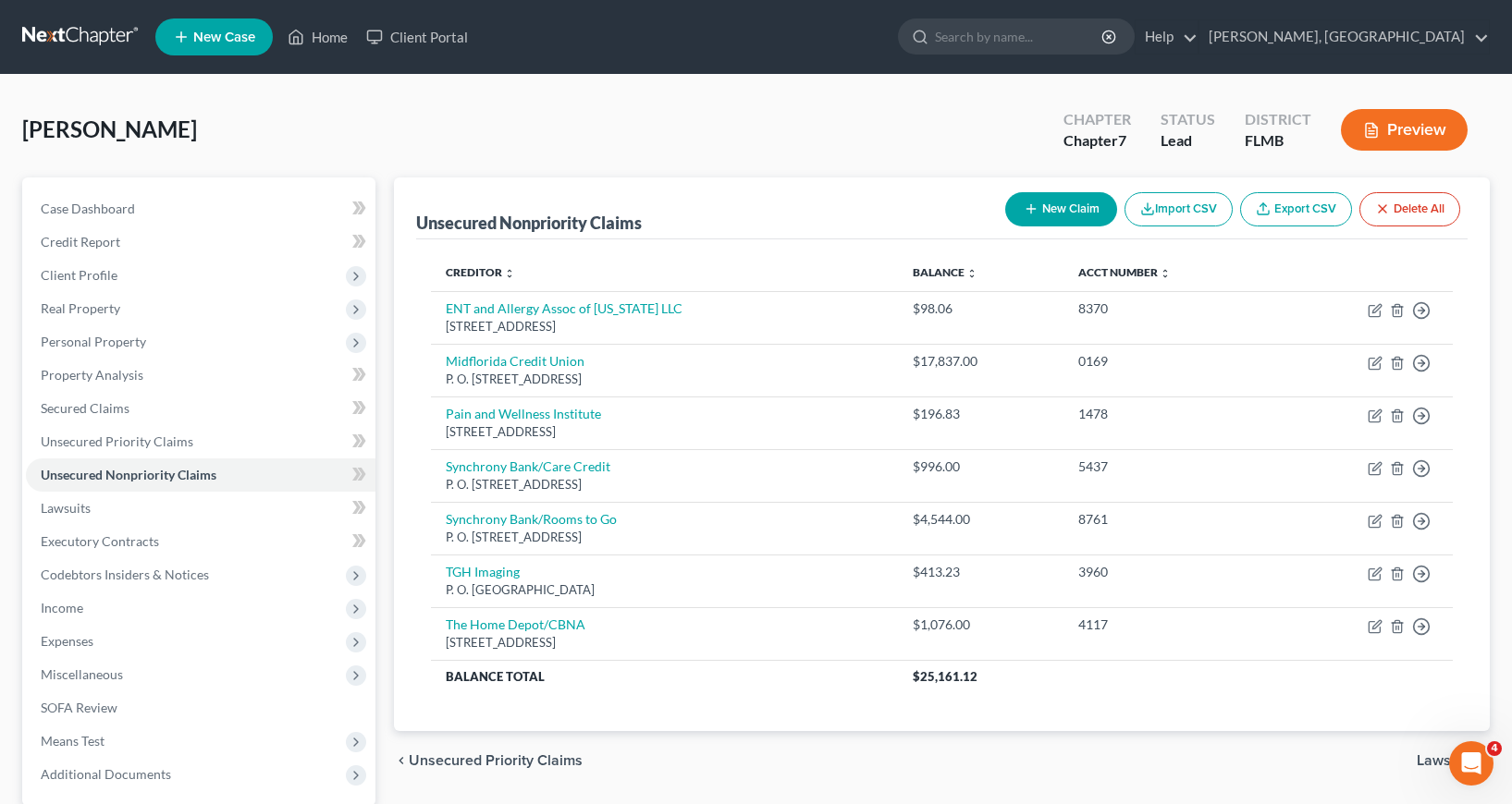
click at [1039, 210] on button "New Claim" at bounding box center [1061, 210] width 112 height 34
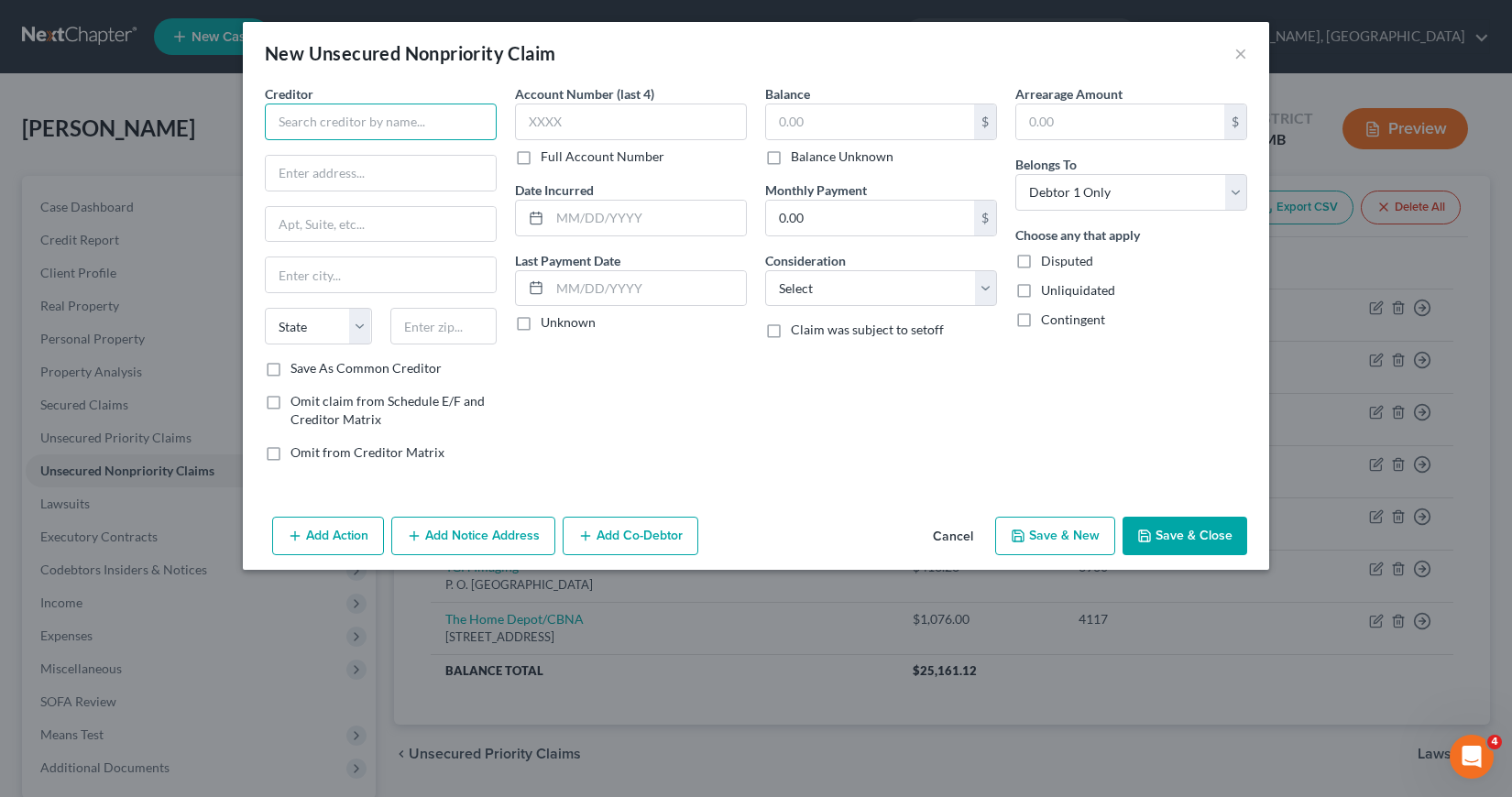
click at [285, 124] on input "text" at bounding box center [380, 121] width 231 height 37
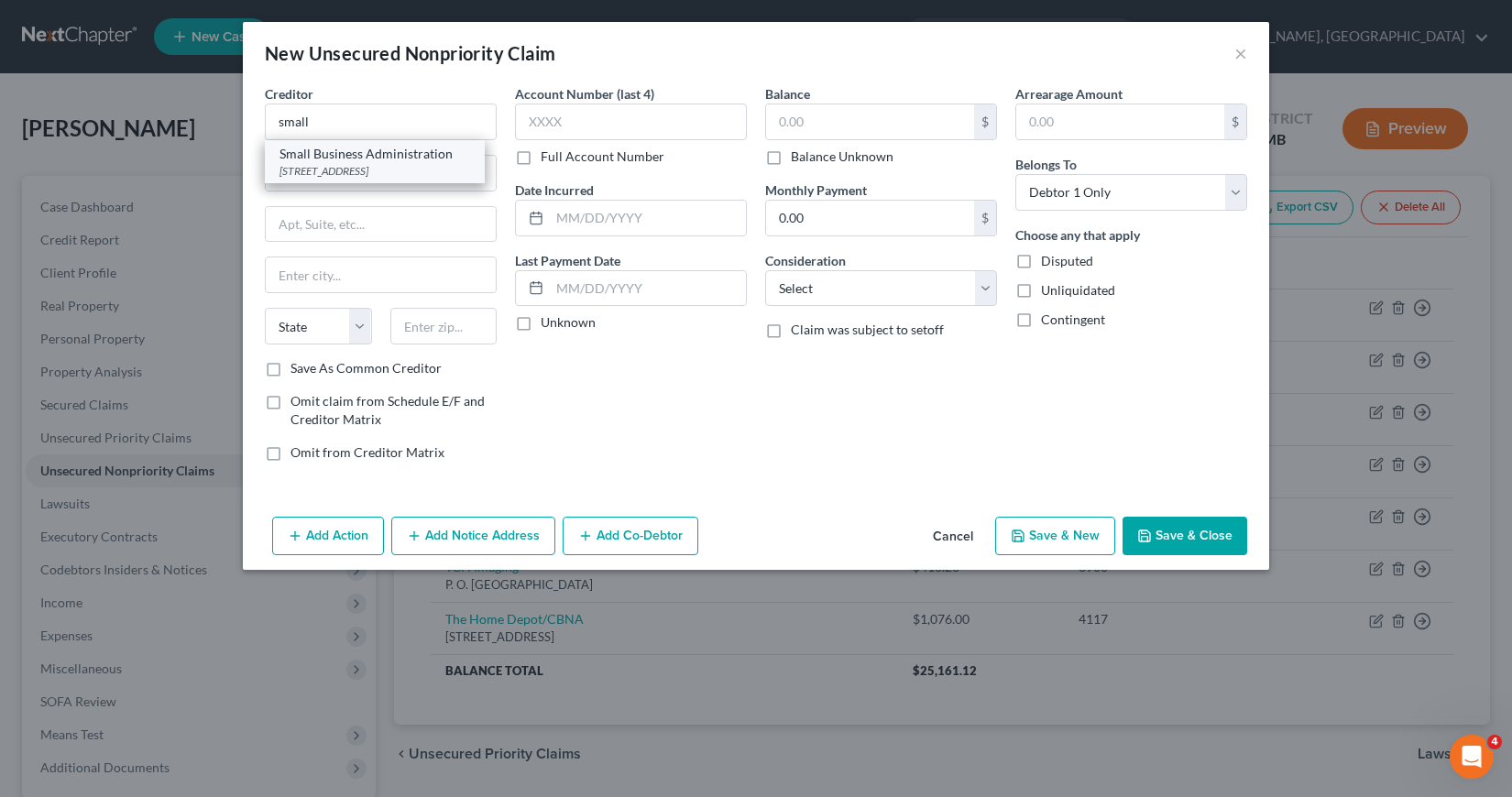
click at [346, 178] on div "[STREET_ADDRESS]" at bounding box center [375, 171] width 191 height 15
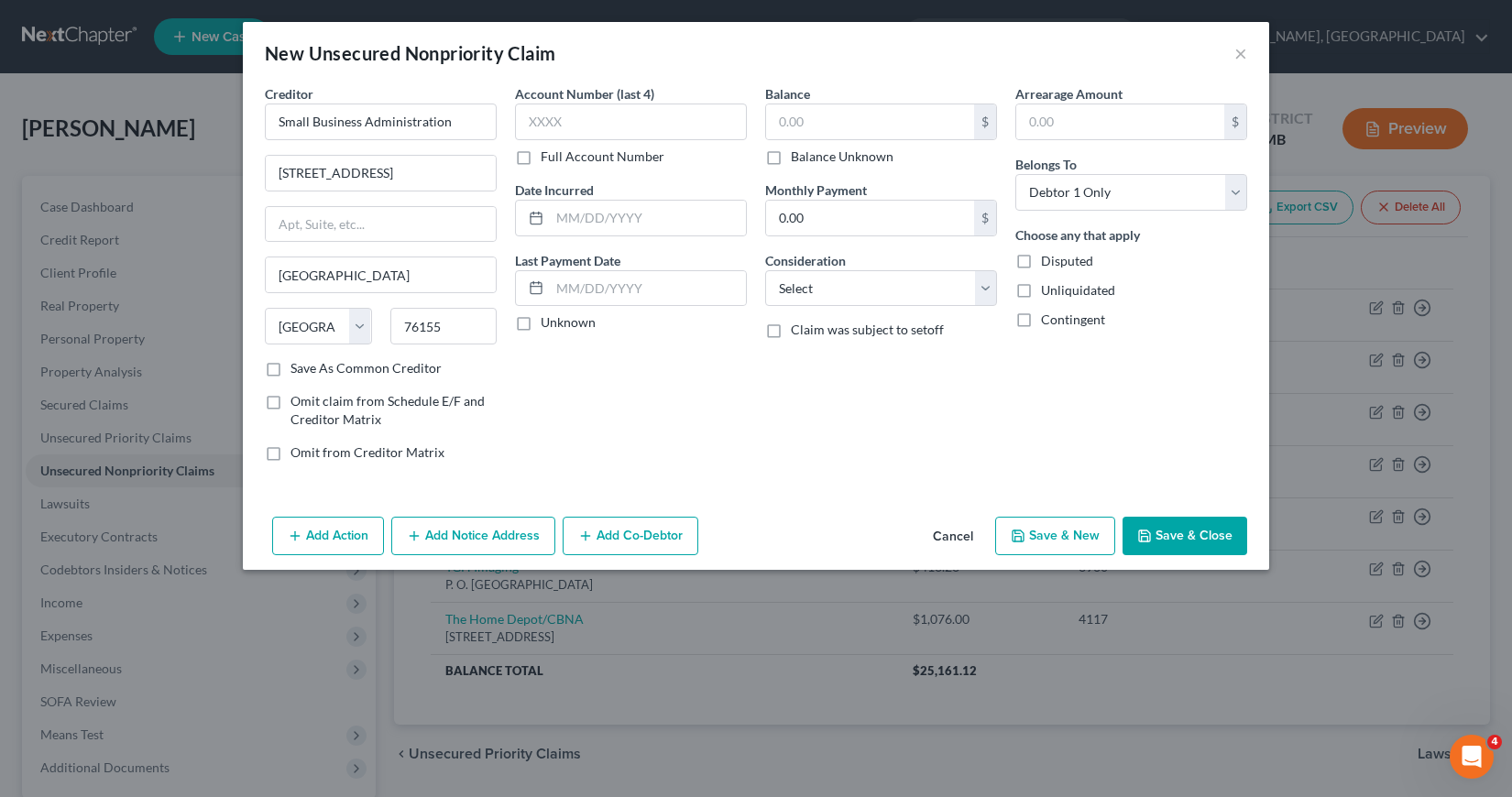
click at [499, 533] on button "Add Notice Address" at bounding box center [472, 536] width 164 height 39
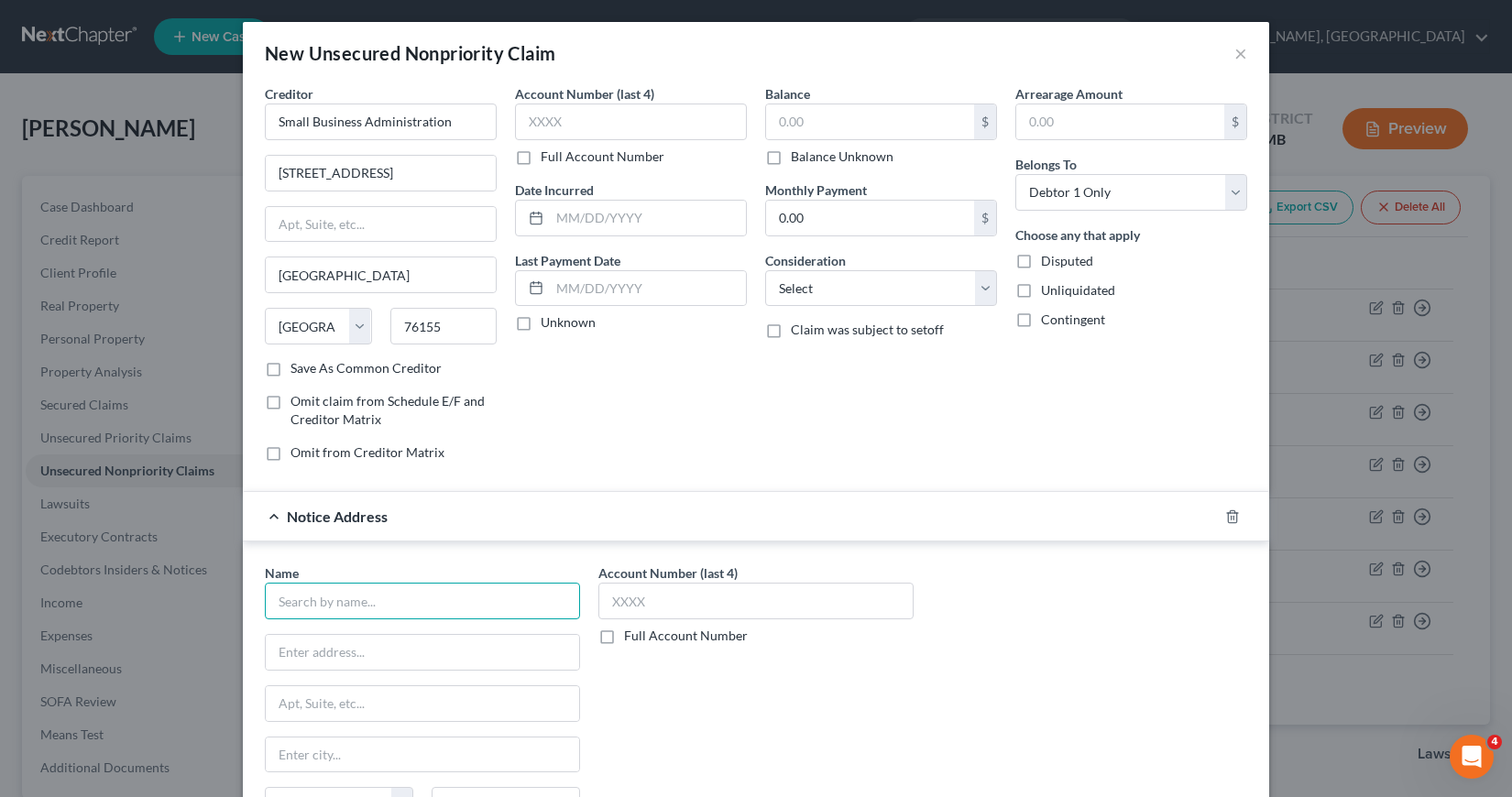
click at [284, 607] on input "text" at bounding box center [422, 601] width 315 height 37
click at [520, 120] on input "text" at bounding box center [631, 121] width 231 height 37
click at [550, 219] on input "text" at bounding box center [648, 218] width 196 height 35
click at [770, 120] on input "text" at bounding box center [869, 121] width 208 height 35
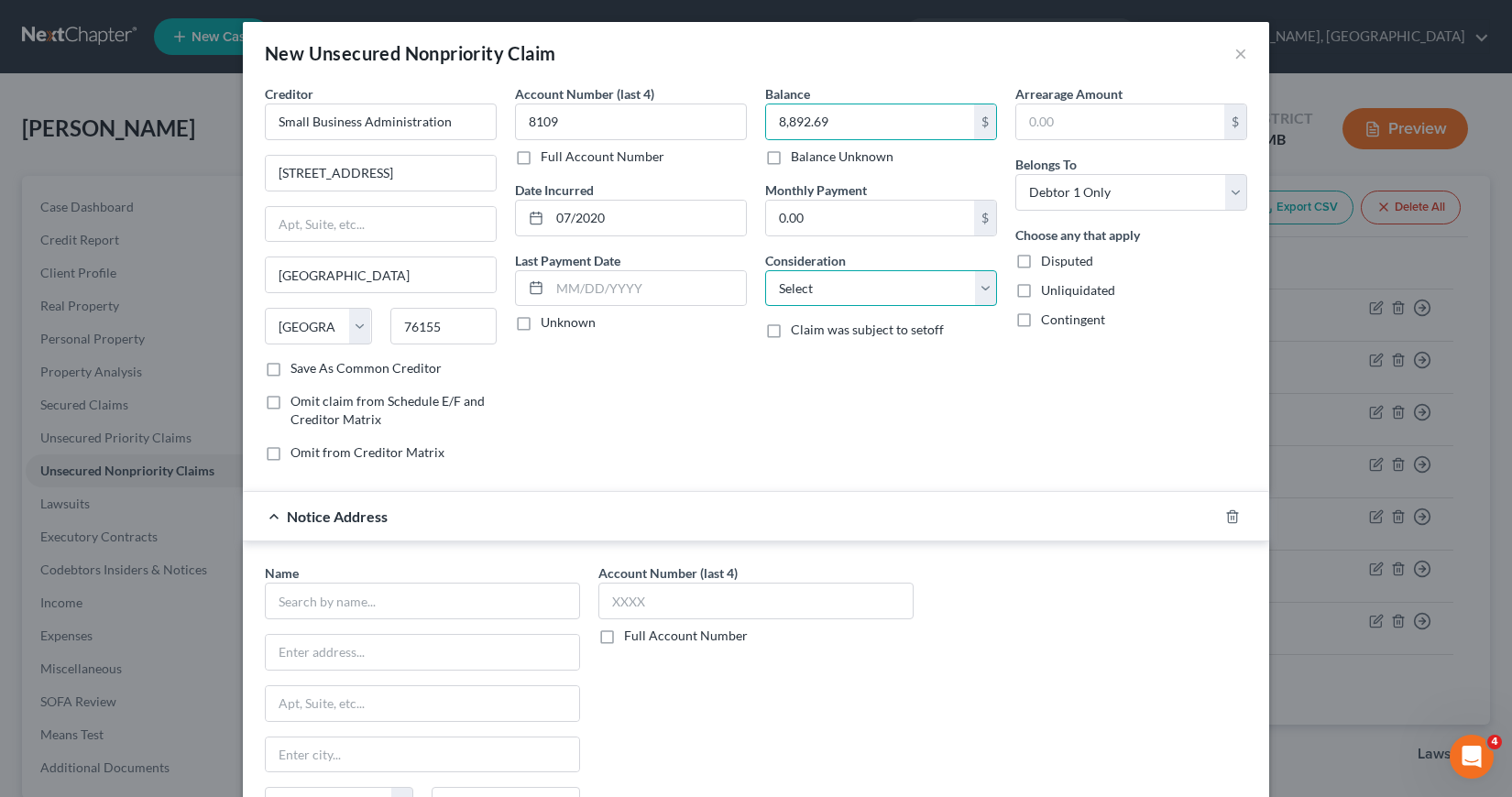
click at [979, 287] on select "Select Cable / Satellite Services Collection Agency Credit Card Debt Debt Couns…" at bounding box center [880, 288] width 231 height 37
click at [765, 270] on select "Select Cable / Satellite Services Collection Agency Credit Card Debt Debt Couns…" at bounding box center [880, 288] width 231 height 37
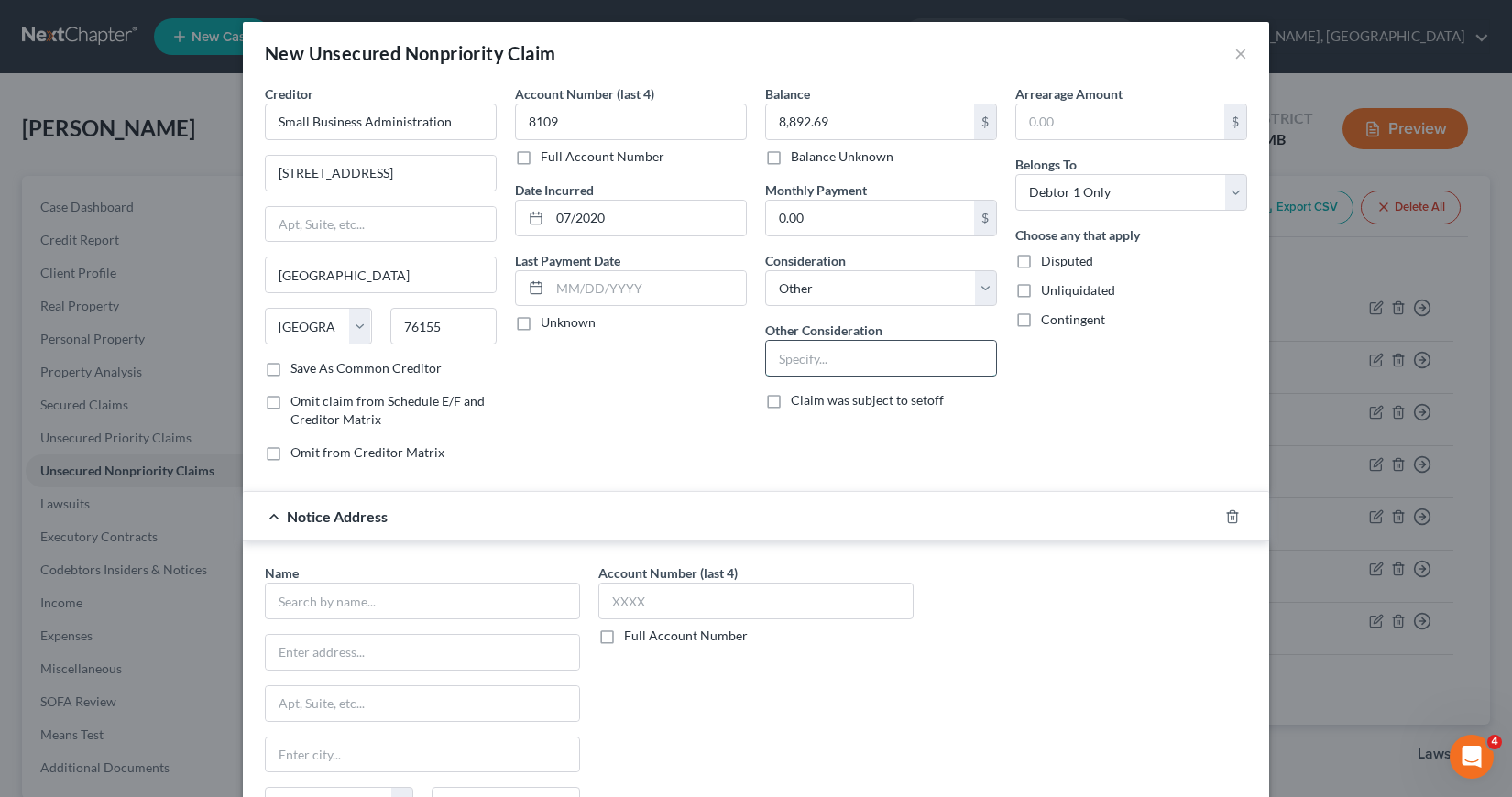
click at [767, 349] on input "text" at bounding box center [880, 358] width 230 height 35
click at [279, 601] on input "text" at bounding box center [422, 601] width 315 height 37
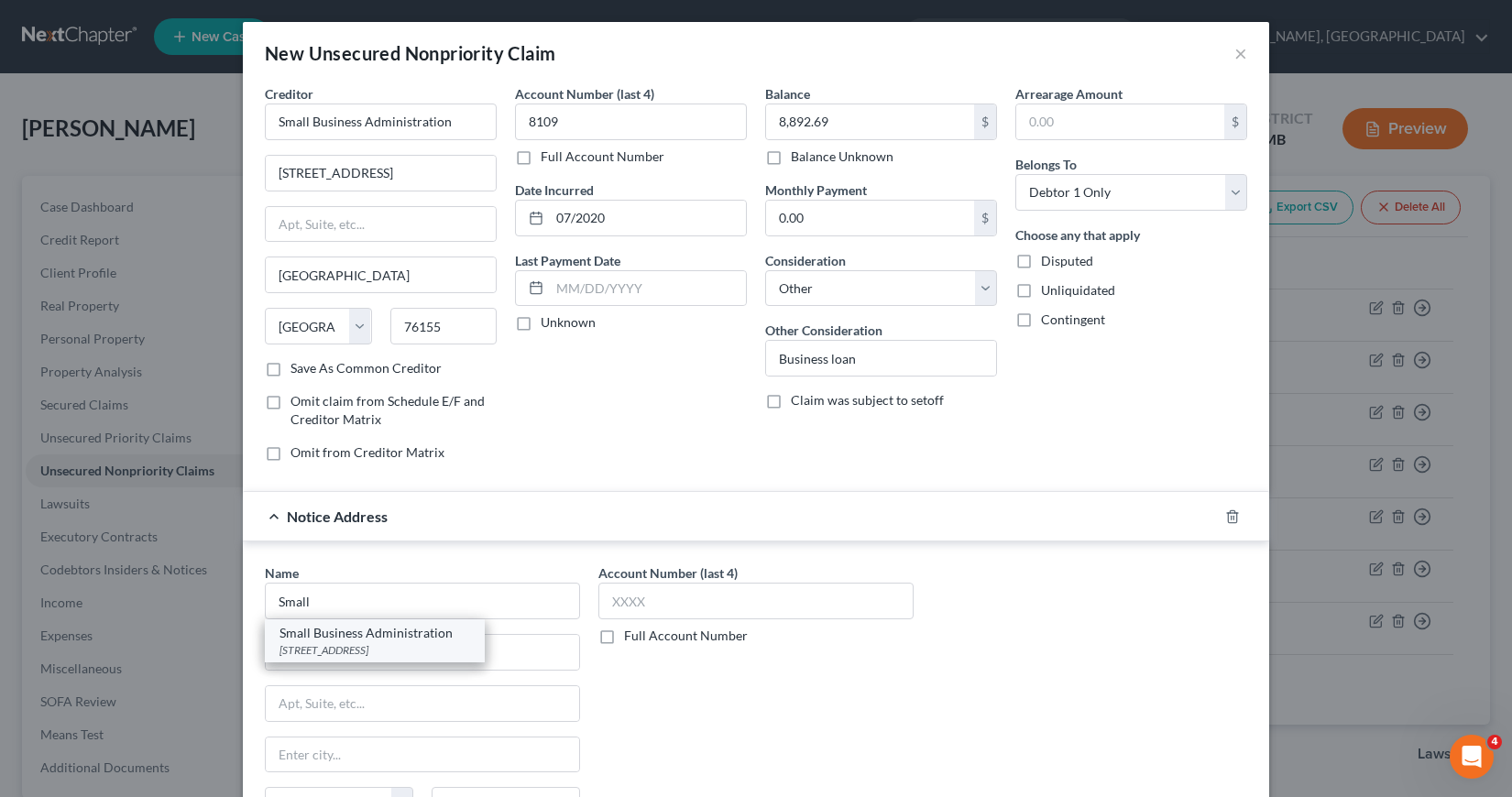
click at [336, 652] on div "[STREET_ADDRESS]" at bounding box center [375, 650] width 191 height 15
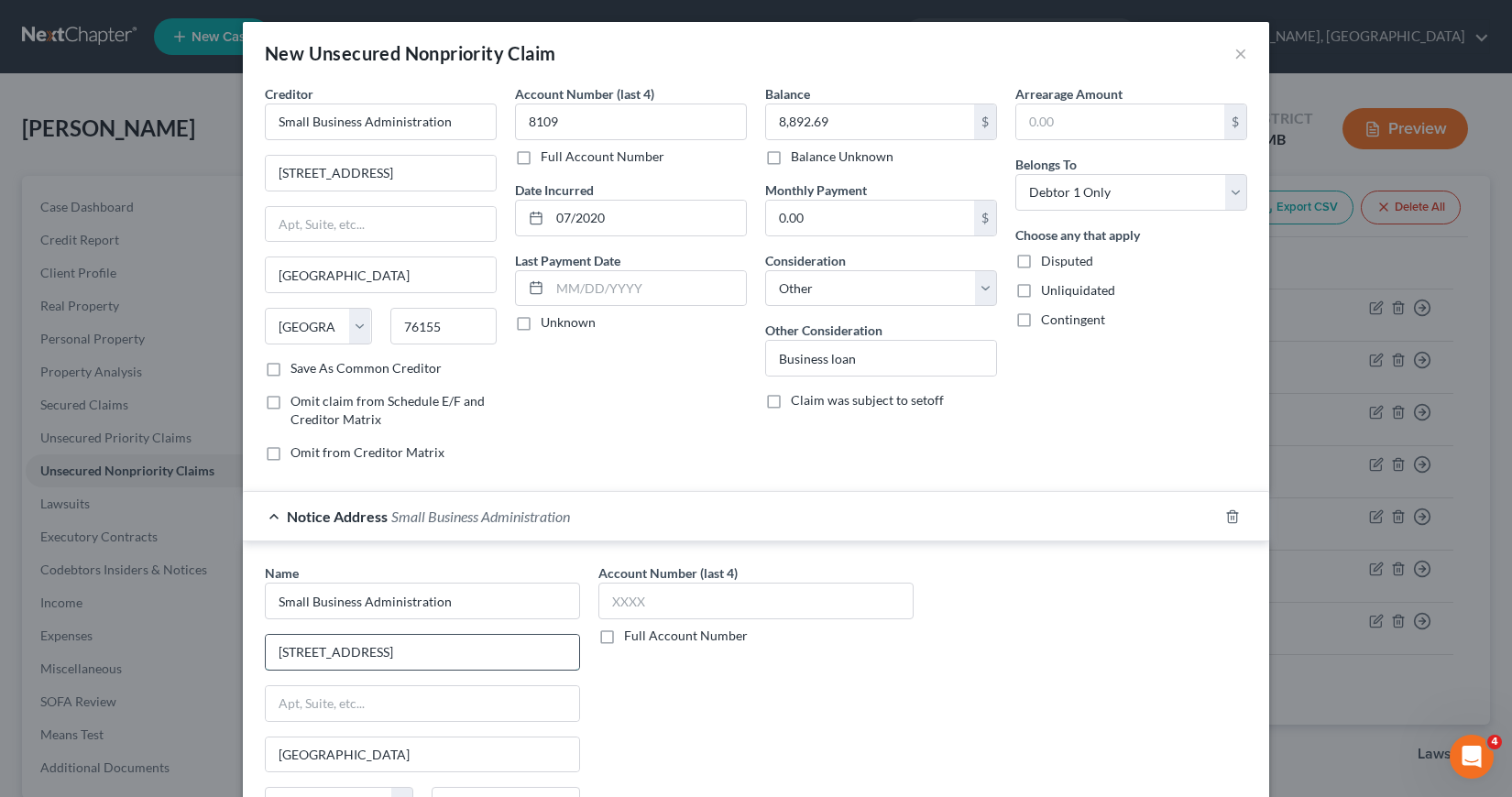
drag, startPoint x: 276, startPoint y: 653, endPoint x: 441, endPoint y: 668, distance: 165.7
click at [441, 667] on input "[STREET_ADDRESS]" at bounding box center [422, 652] width 313 height 35
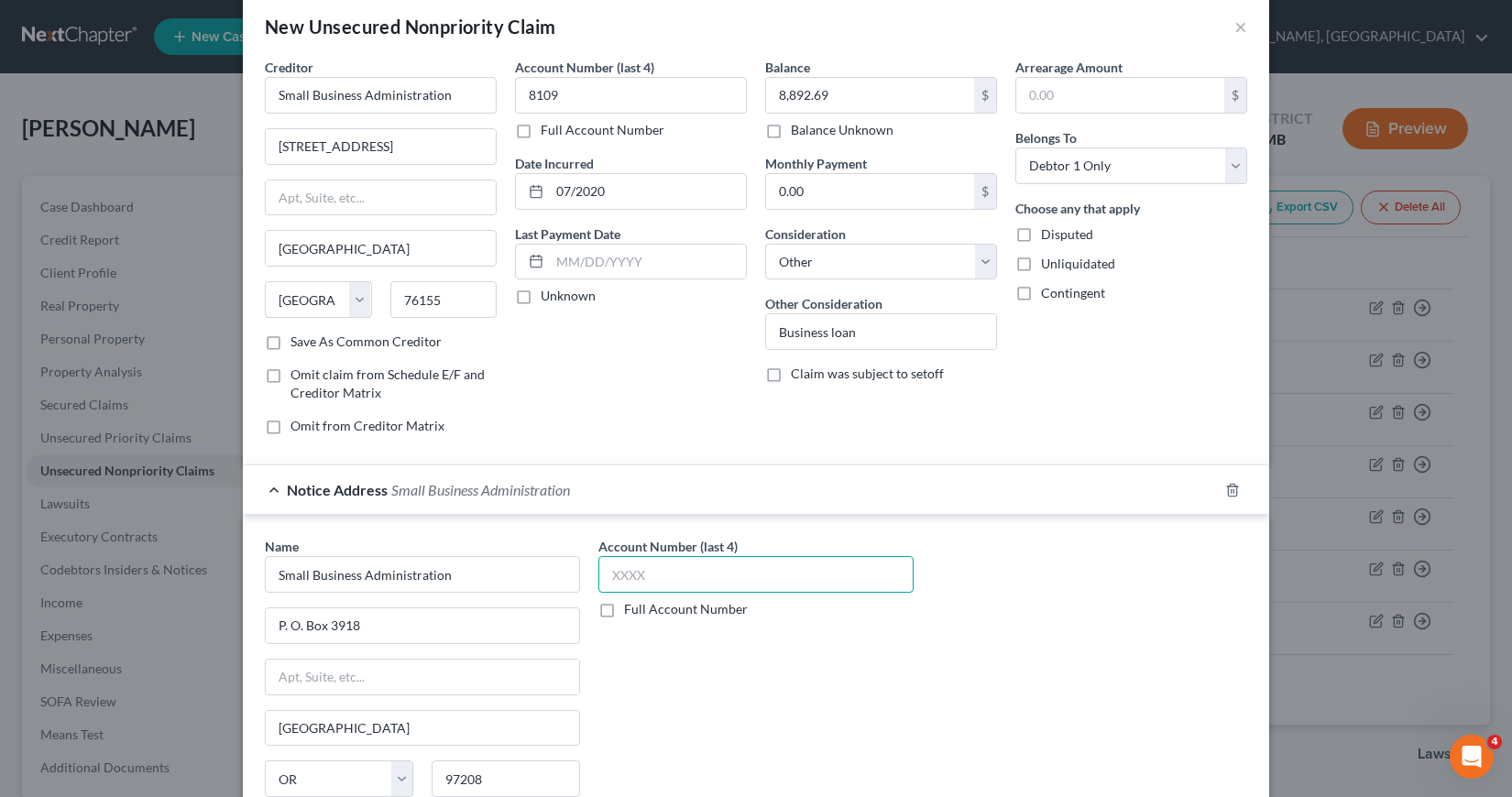
click at [603, 571] on input "text" at bounding box center [756, 574] width 315 height 37
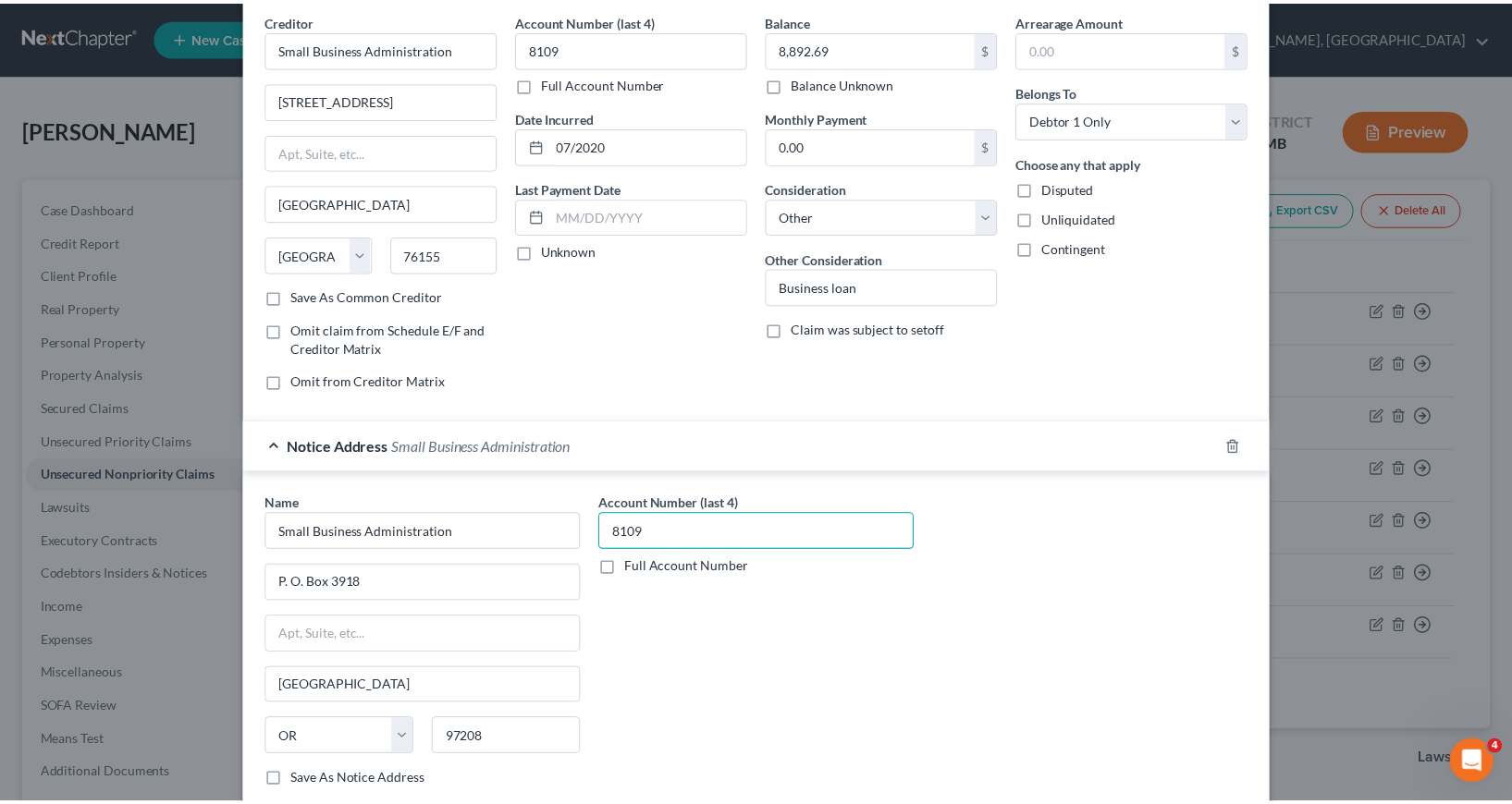
scroll to position [191, 0]
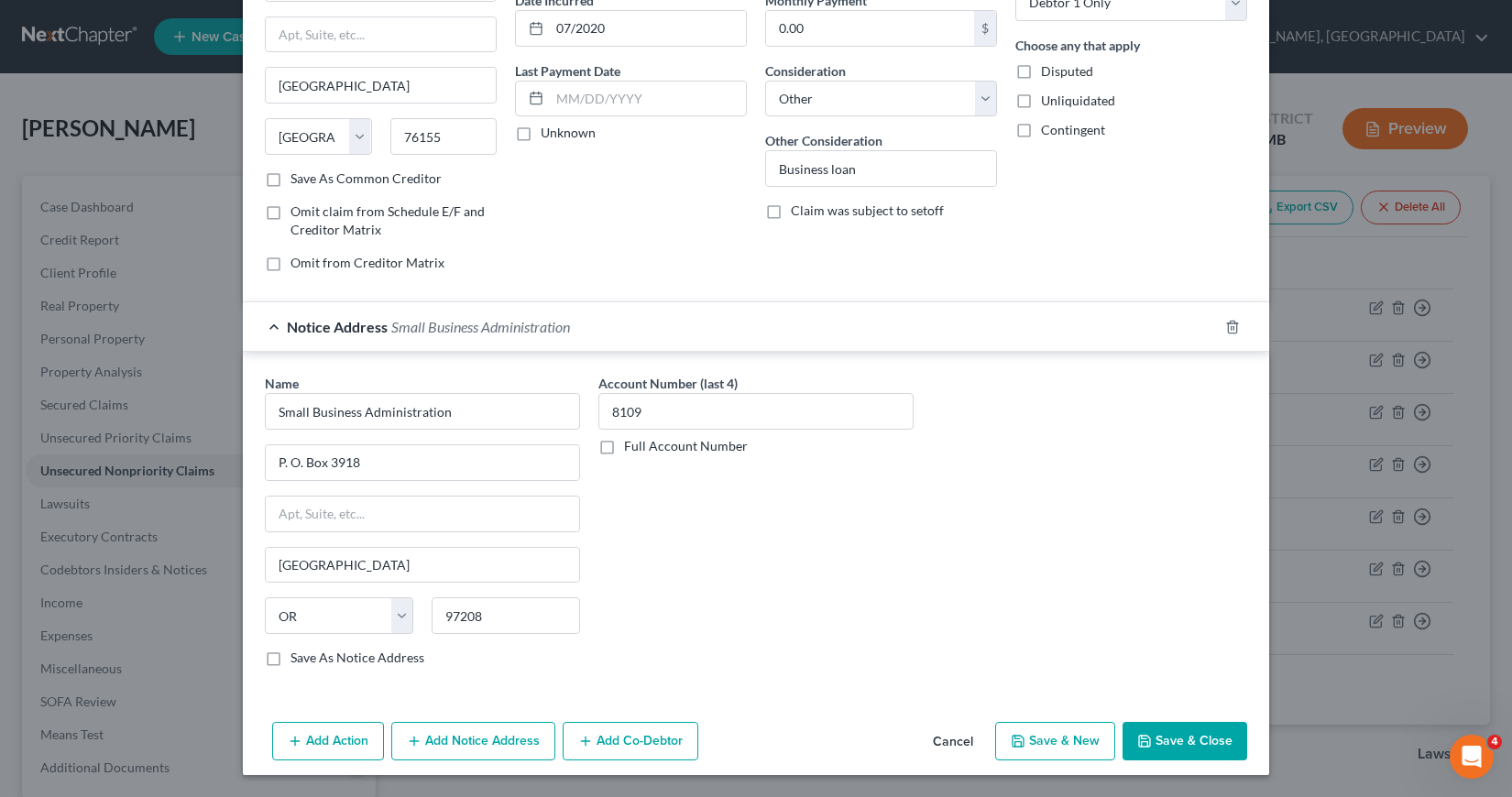
click at [1165, 736] on button "Save & Close" at bounding box center [1184, 741] width 124 height 39
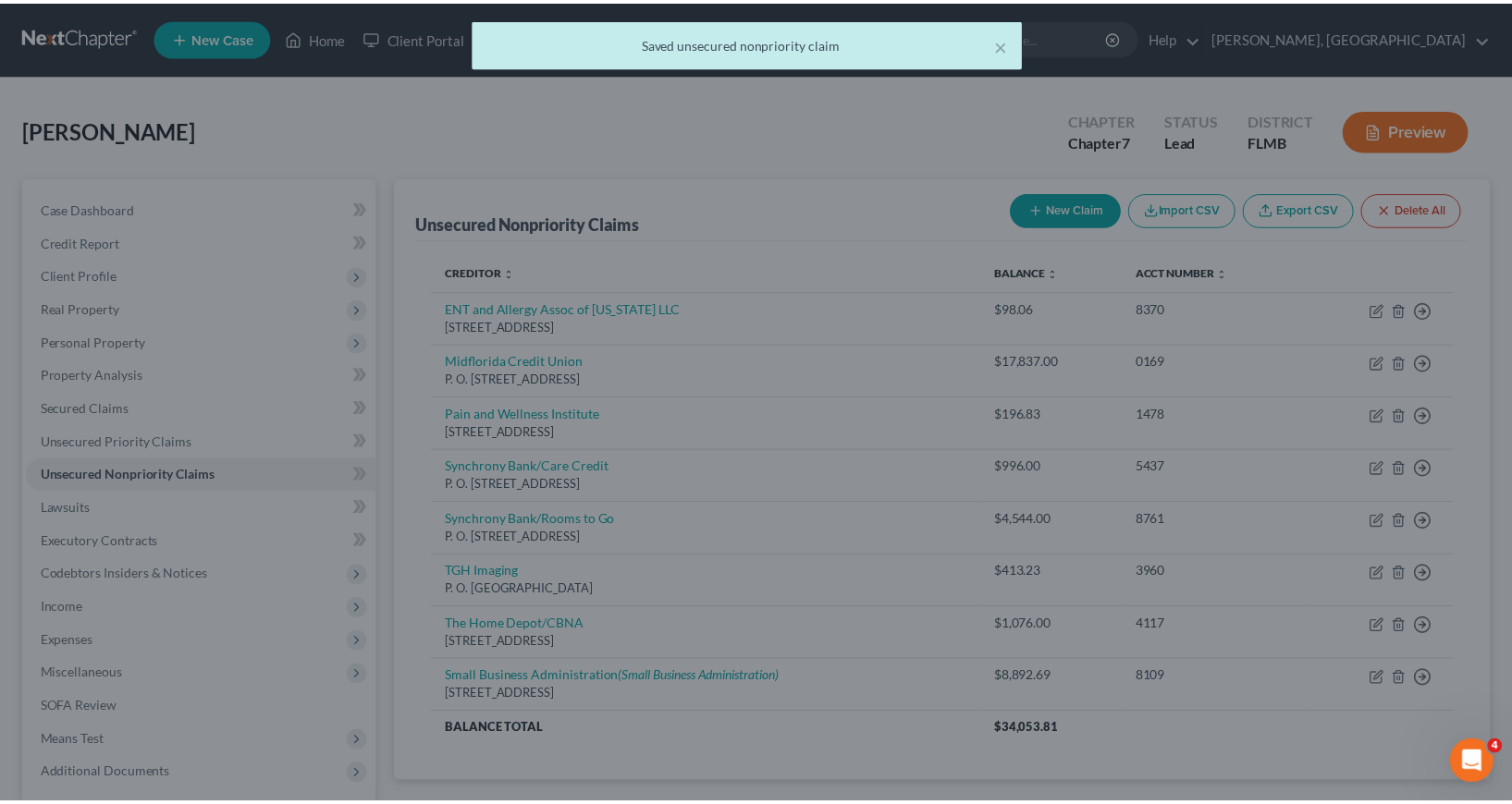
scroll to position [0, 0]
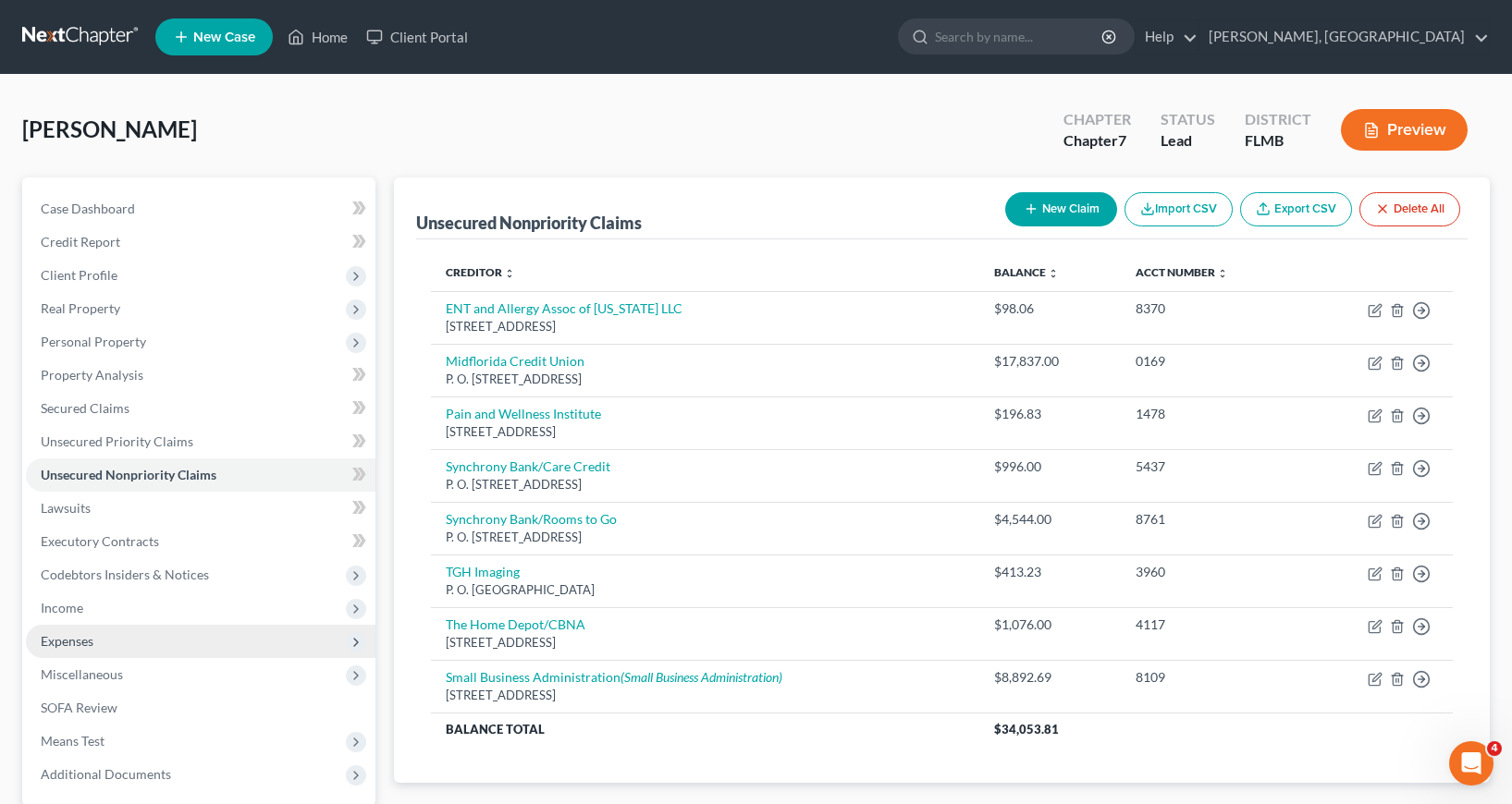
click at [82, 641] on span "Expenses" at bounding box center [66, 641] width 53 height 15
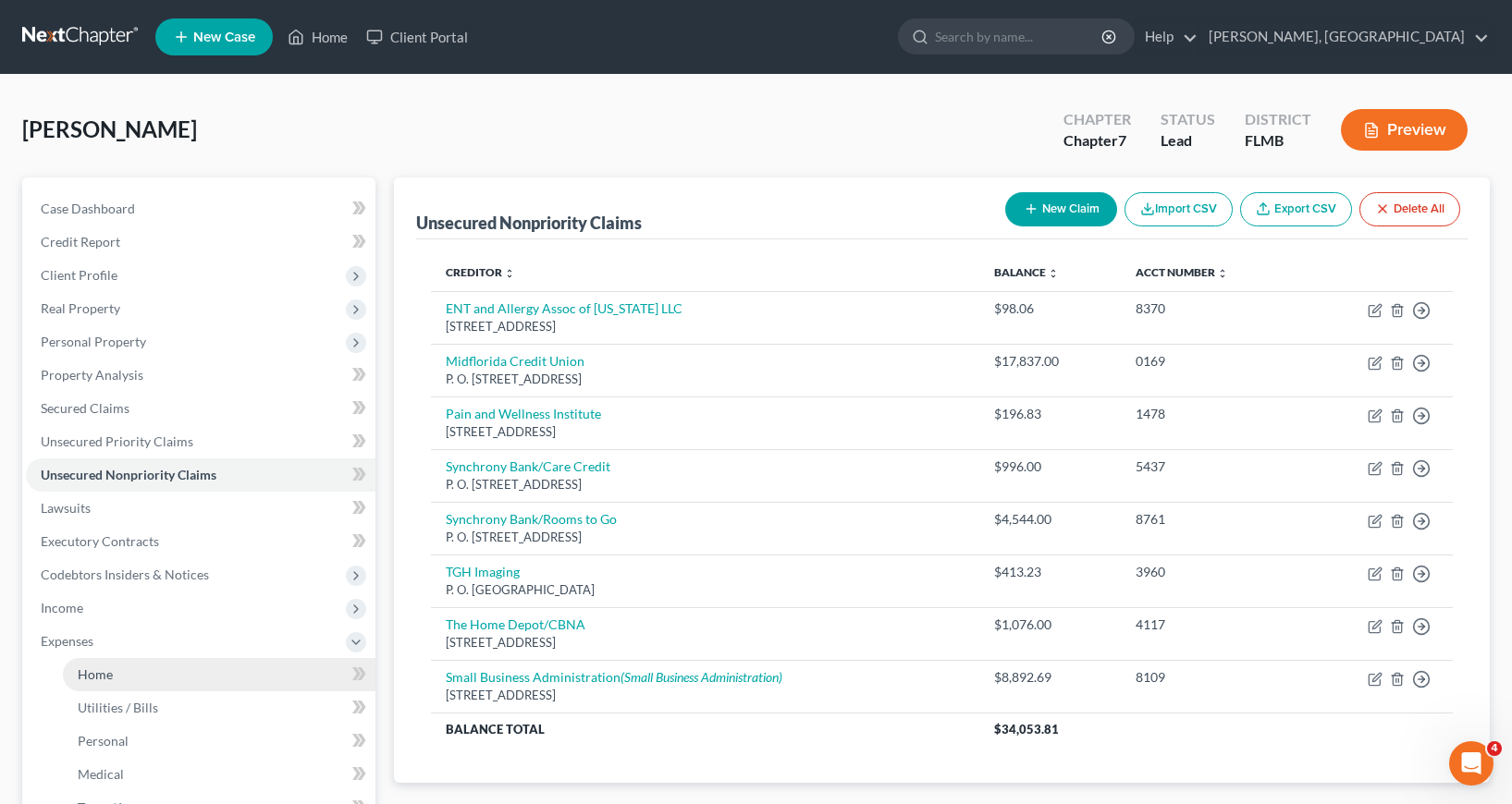
click at [103, 681] on span "Home" at bounding box center [95, 674] width 35 height 15
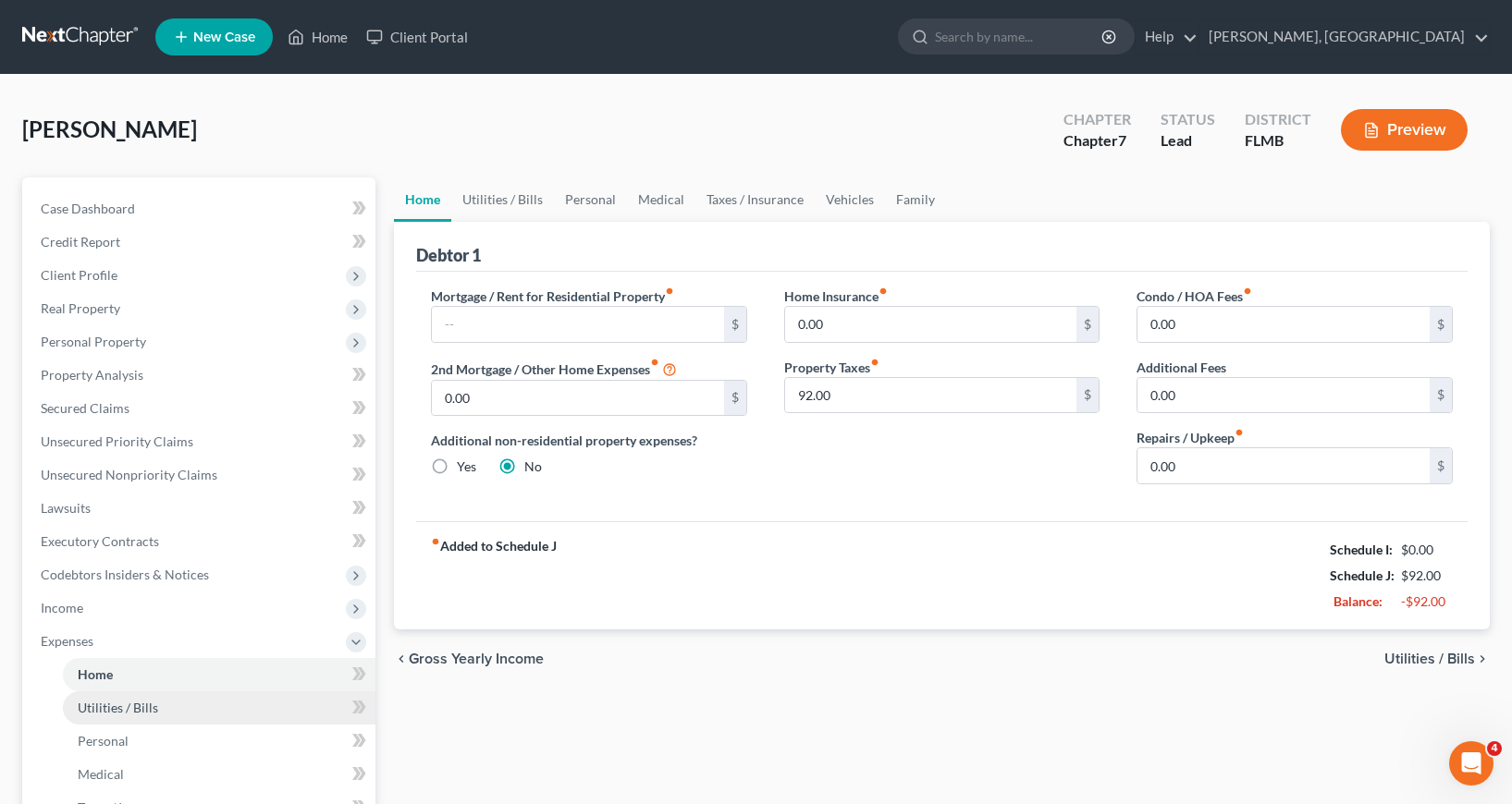
click at [137, 707] on span "Utilities / Bills" at bounding box center [118, 707] width 80 height 15
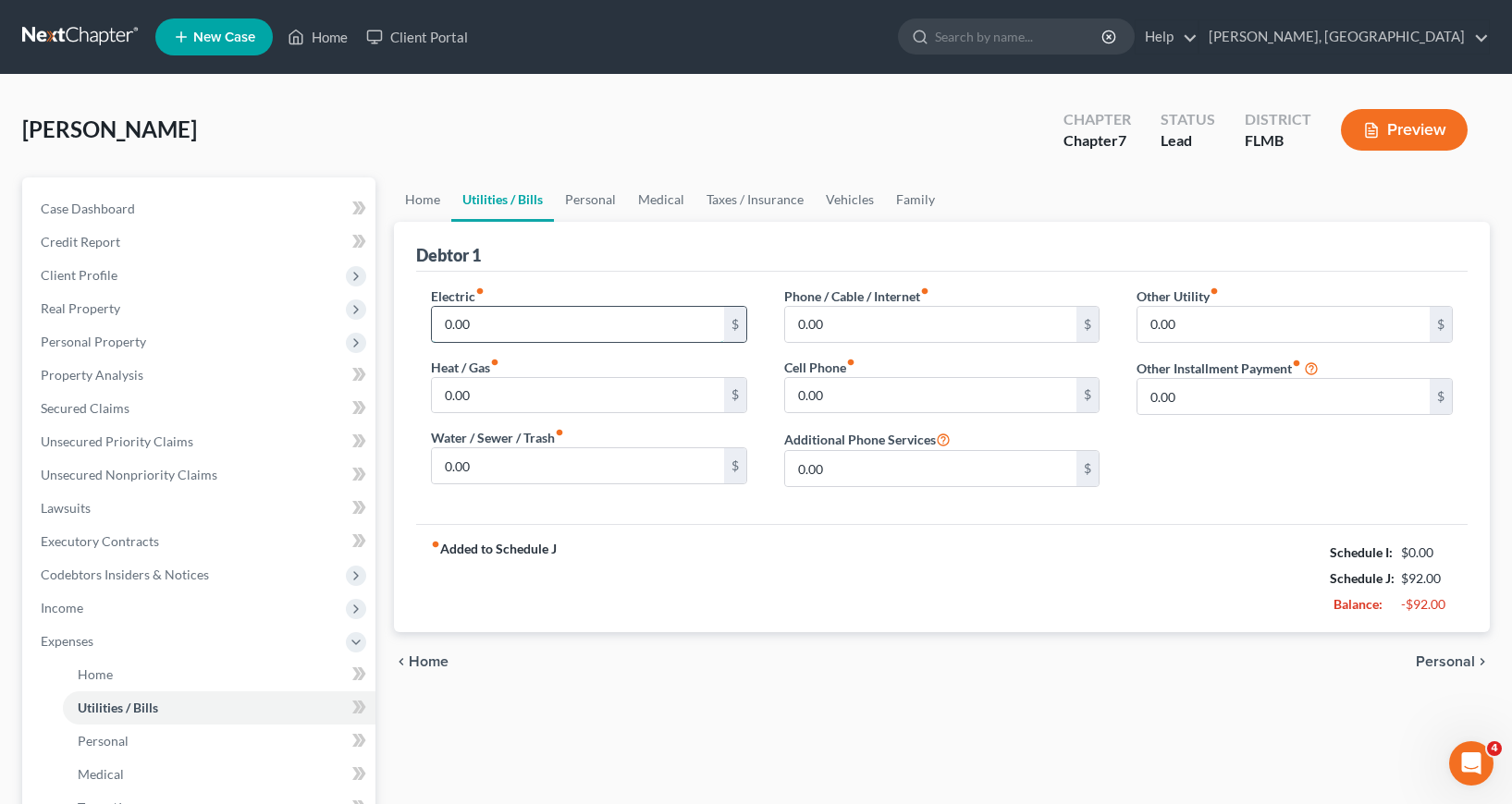
click at [445, 321] on input "0.00" at bounding box center [577, 324] width 292 height 35
click at [443, 466] on input "0.00" at bounding box center [577, 465] width 292 height 35
click at [797, 325] on input "0.00" at bounding box center [931, 324] width 292 height 35
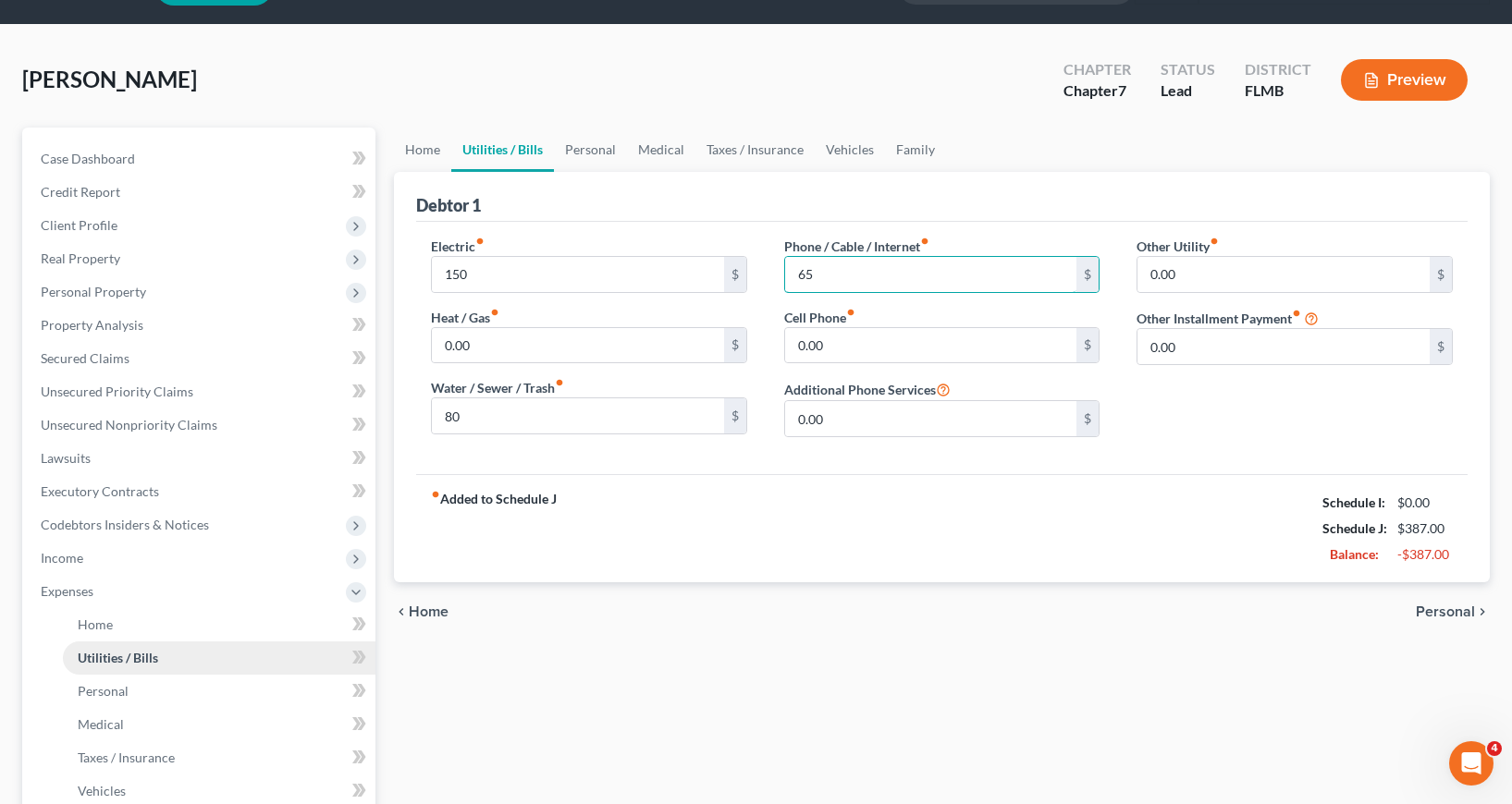
scroll to position [93, 0]
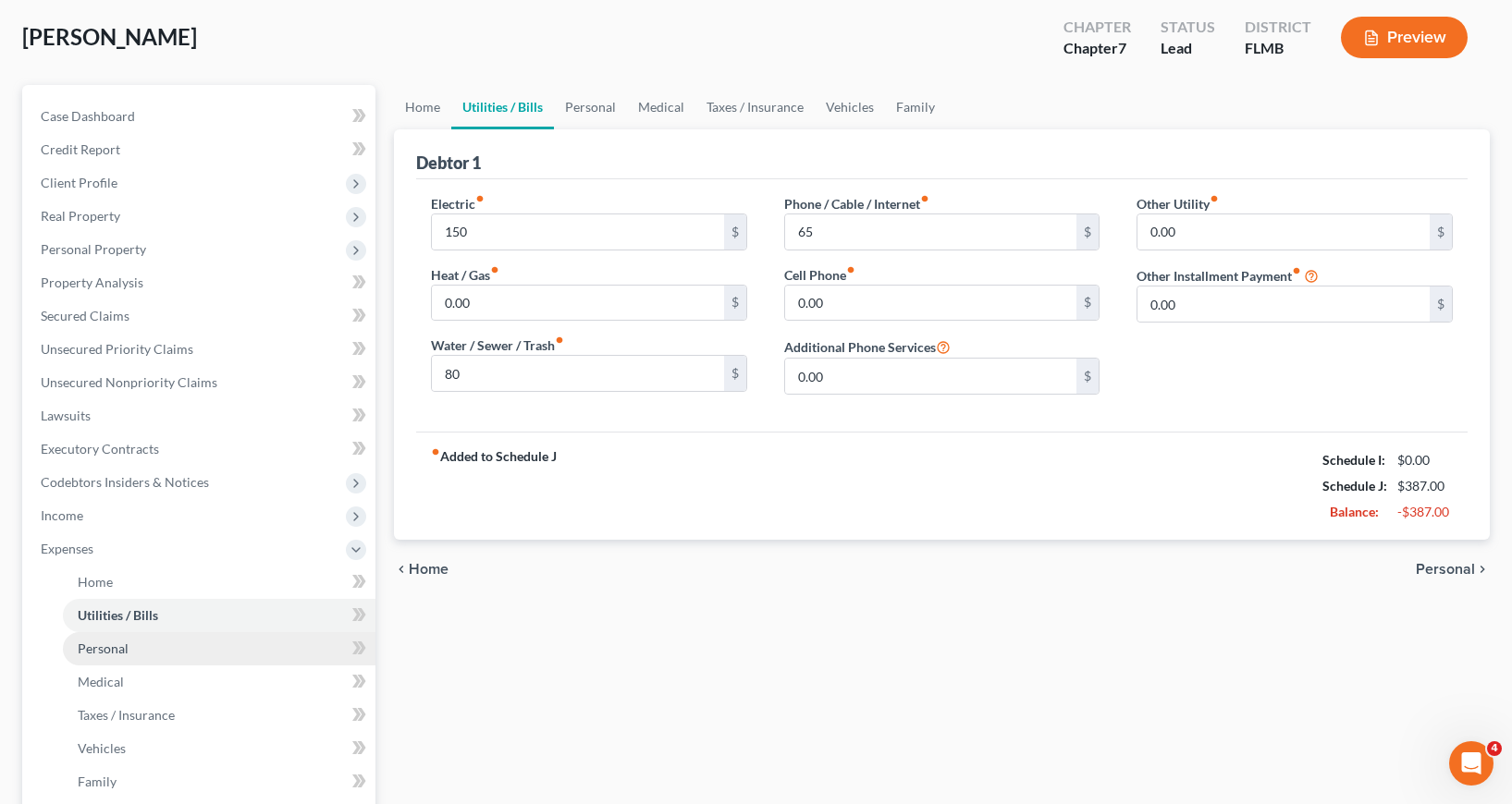
click at [102, 647] on span "Personal" at bounding box center [102, 648] width 51 height 15
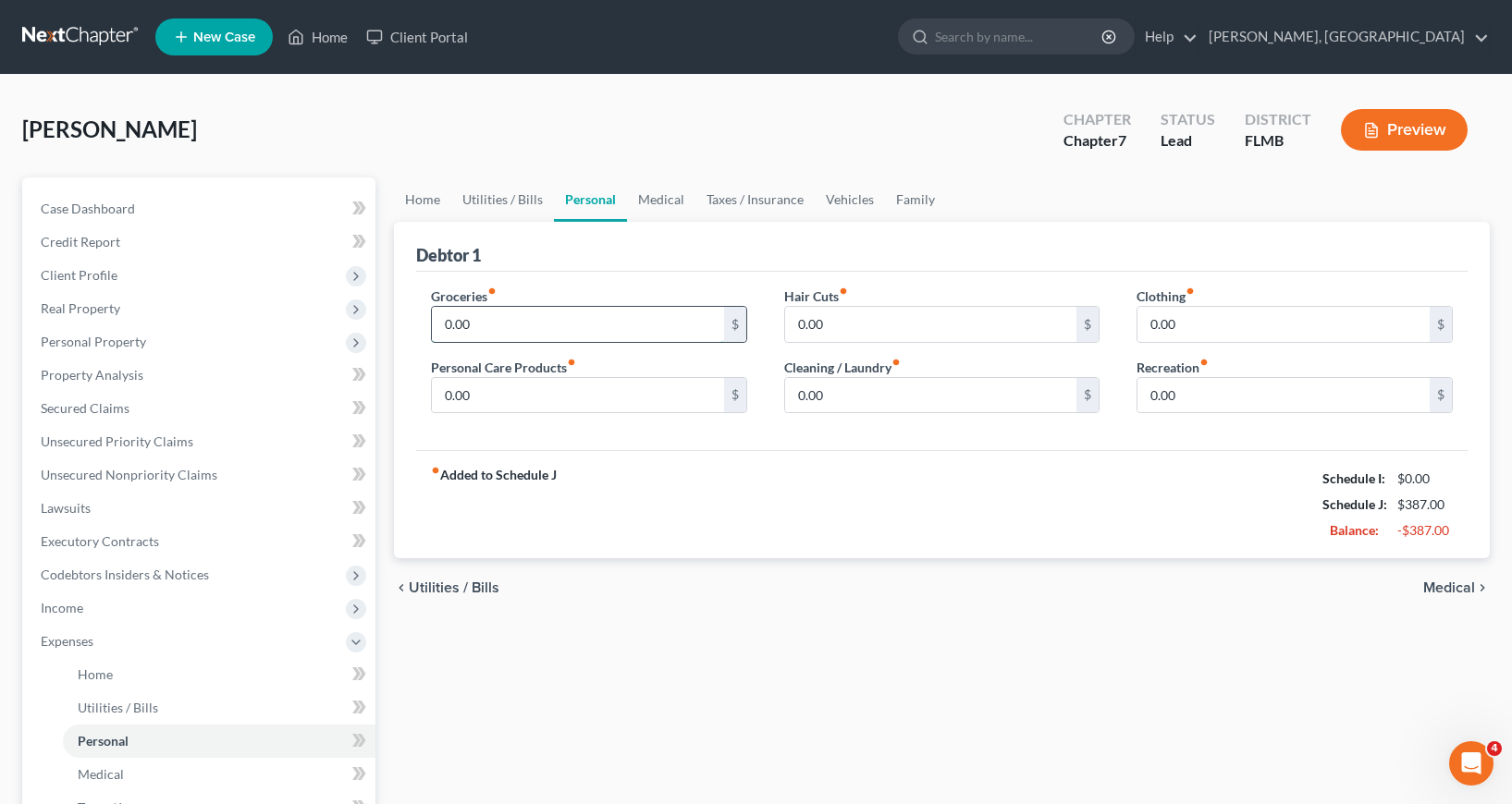
click at [443, 315] on input "0.00" at bounding box center [577, 324] width 292 height 35
click at [440, 395] on input "0.00" at bounding box center [577, 395] width 292 height 35
click at [798, 394] on input "0.00" at bounding box center [931, 395] width 292 height 35
click at [779, 501] on div "fiber_manual_record Added to Schedule J Schedule I: $0.00 Schedule J: $932.00 B…" at bounding box center [942, 503] width 1051 height 108
click at [1146, 324] on input "0.00" at bounding box center [1283, 324] width 292 height 35
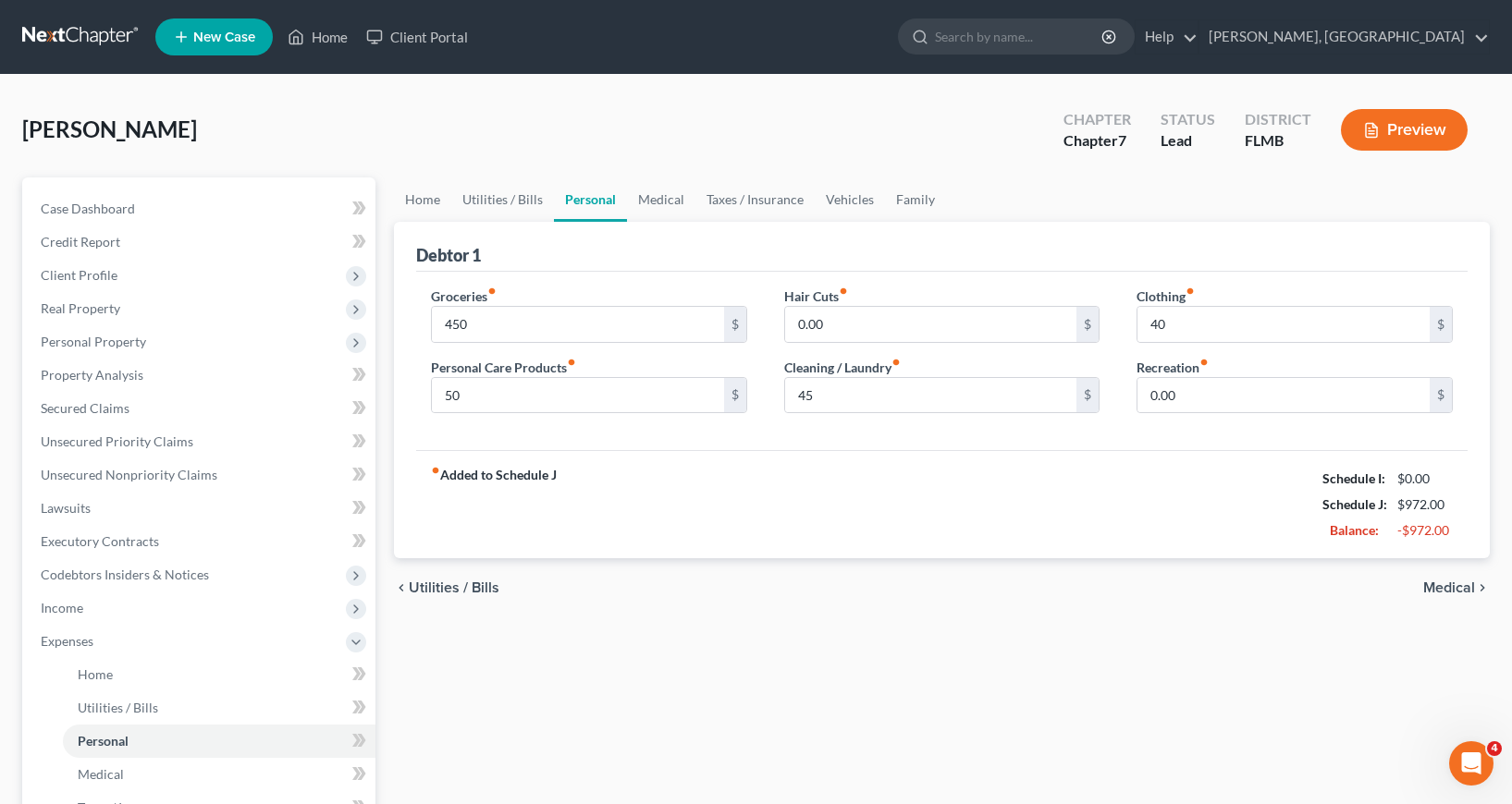
click at [966, 491] on div "fiber_manual_record Added to Schedule J Schedule I: $0.00 Schedule J: $972.00 B…" at bounding box center [942, 503] width 1051 height 108
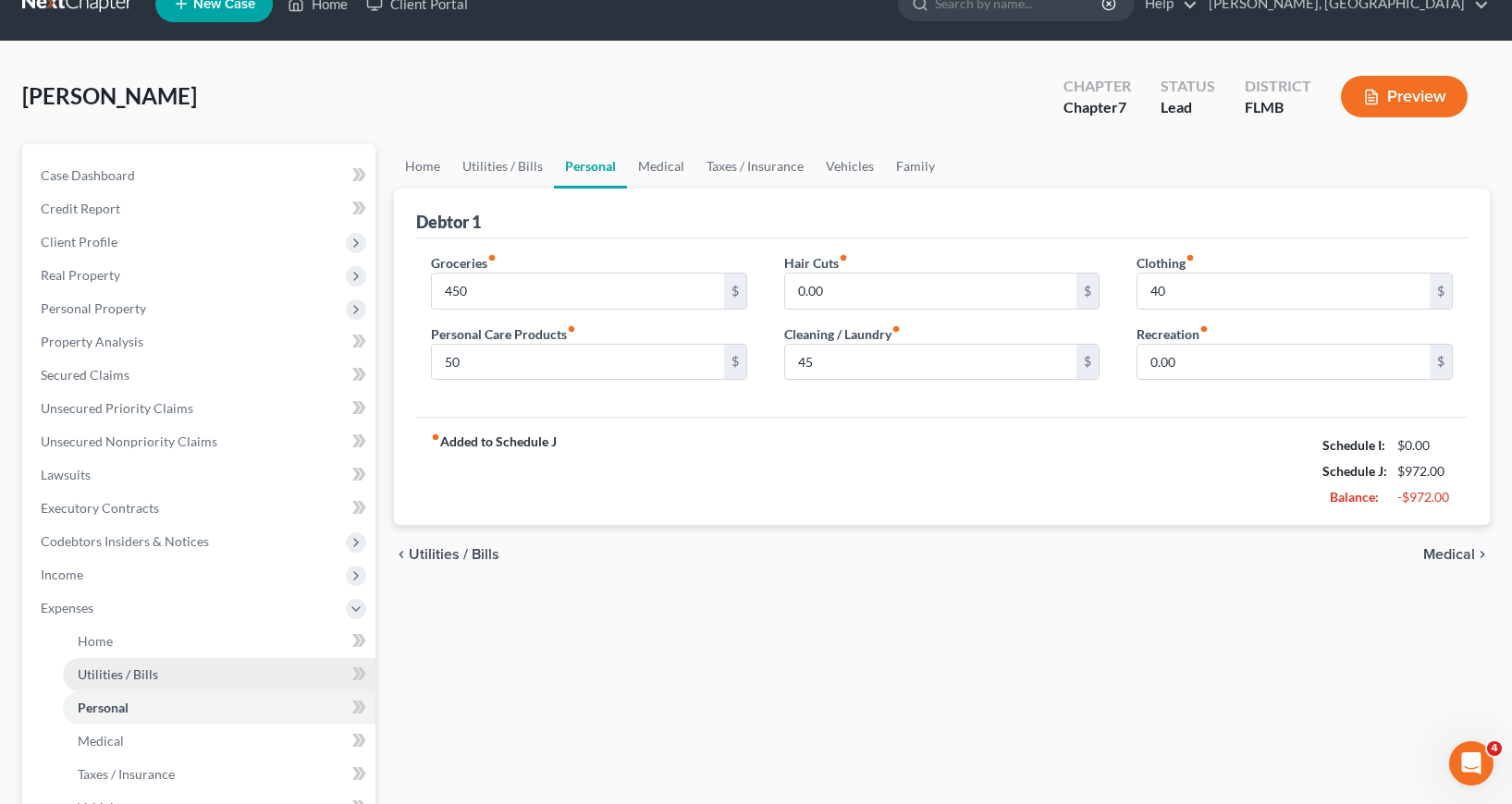
scroll to position [93, 0]
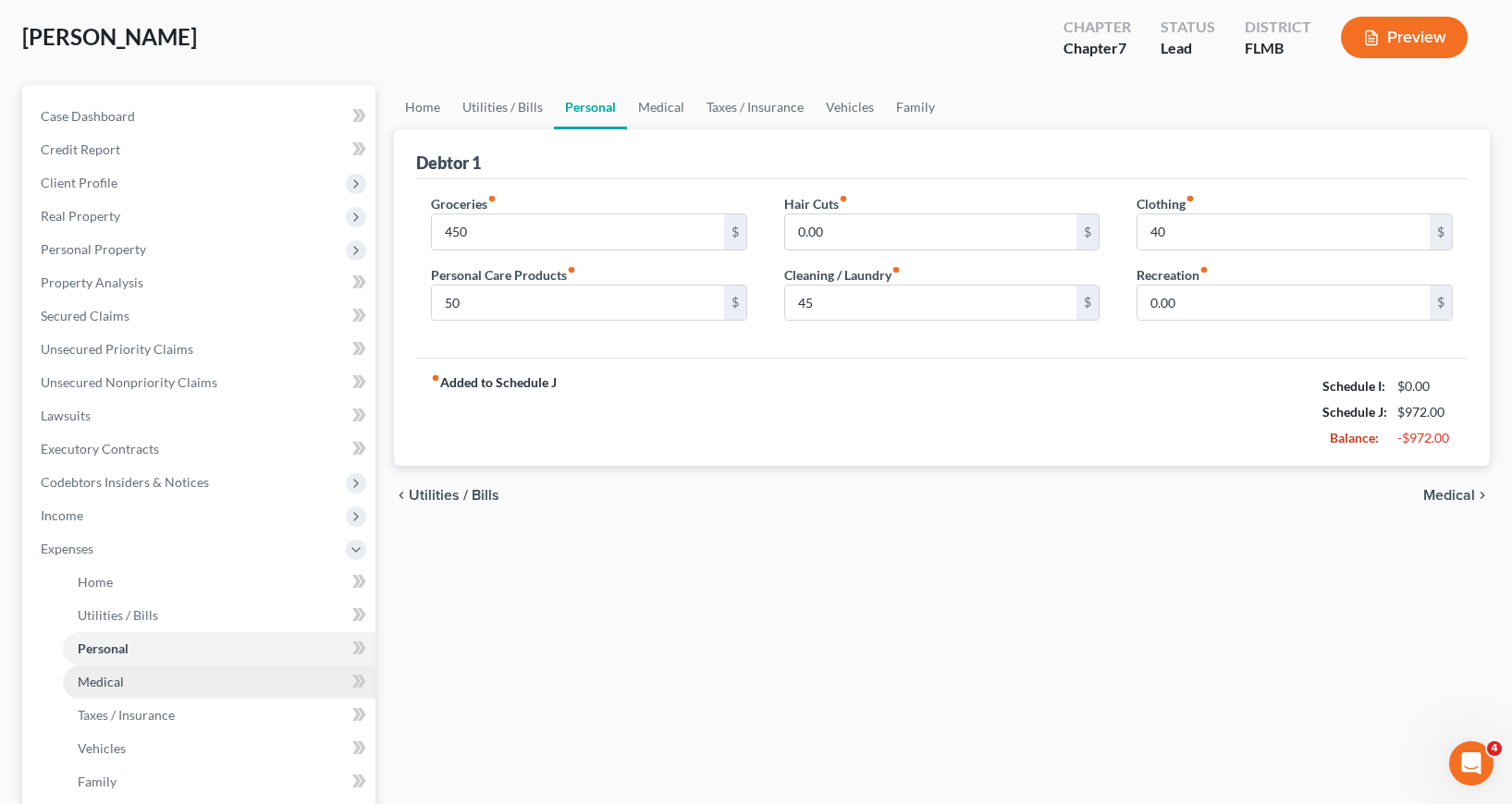
click at [106, 683] on span "Medical" at bounding box center [101, 681] width 46 height 15
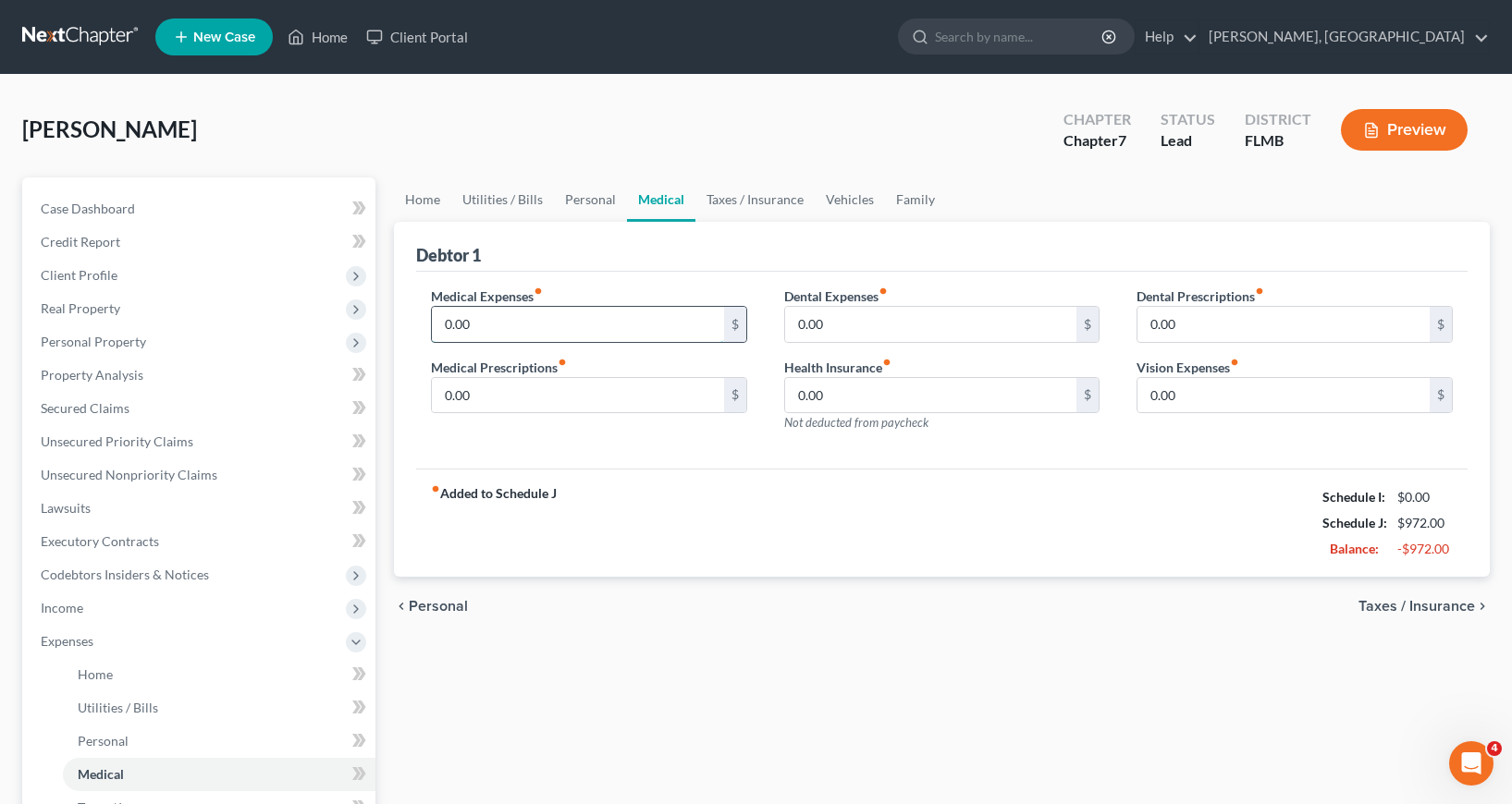
click at [444, 320] on input "0.00" at bounding box center [577, 324] width 292 height 35
click at [678, 631] on div "chevron_left Personal Taxes / Insurance chevron_right" at bounding box center [941, 607] width 1096 height 59
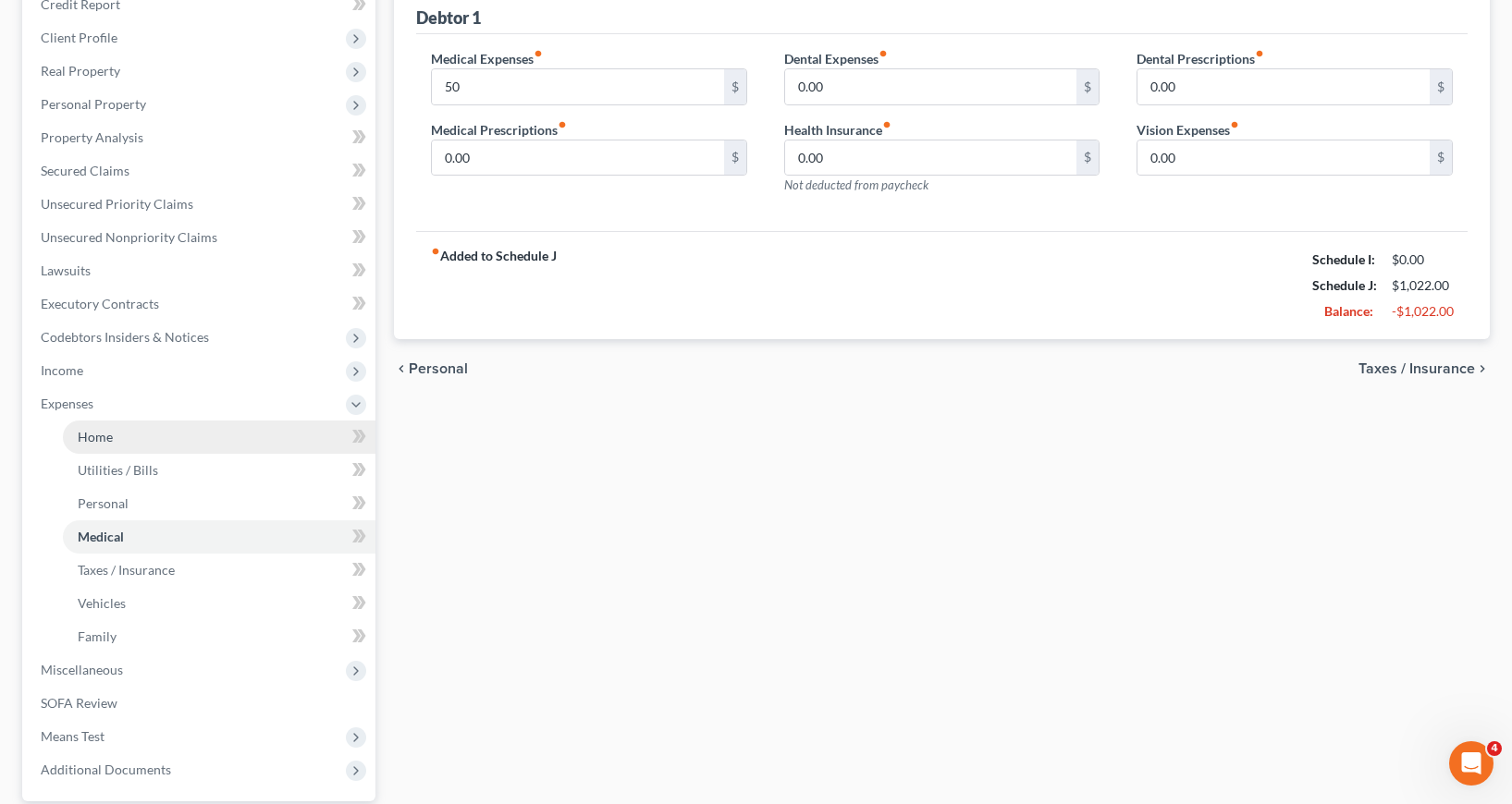
scroll to position [278, 0]
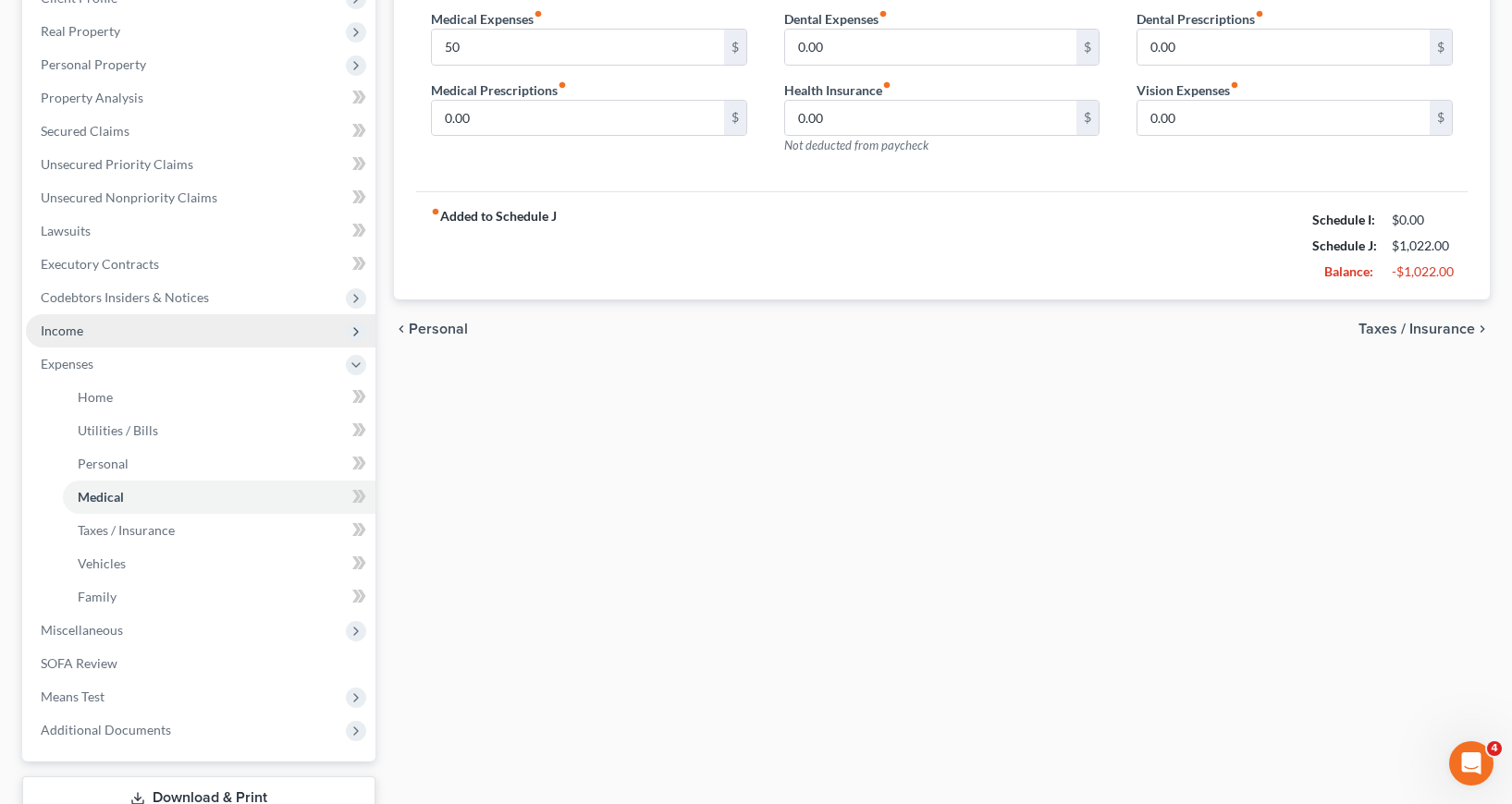
click at [73, 327] on span "Income" at bounding box center [61, 330] width 42 height 15
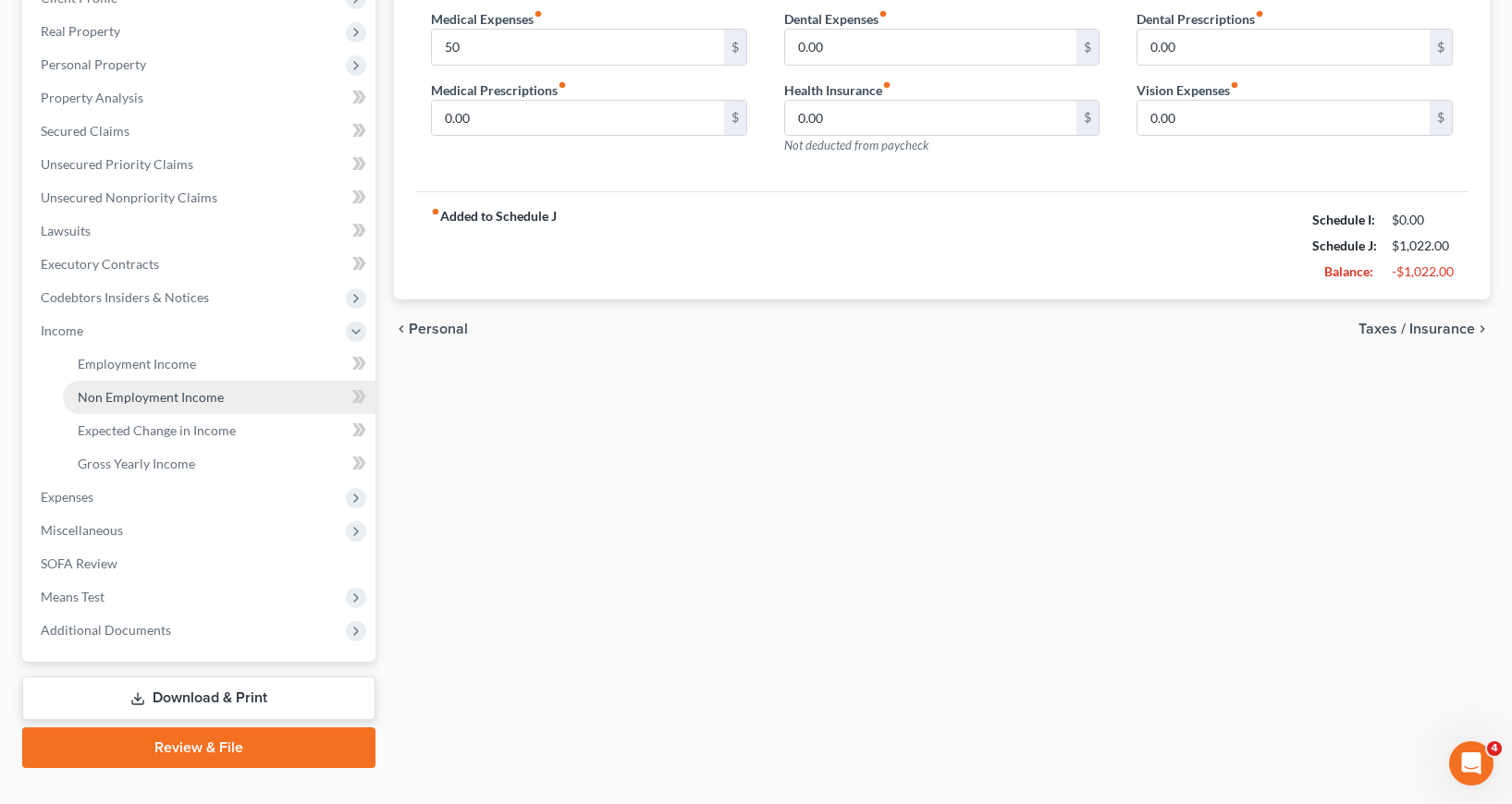
click at [174, 393] on span "Non Employment Income" at bounding box center [150, 397] width 147 height 15
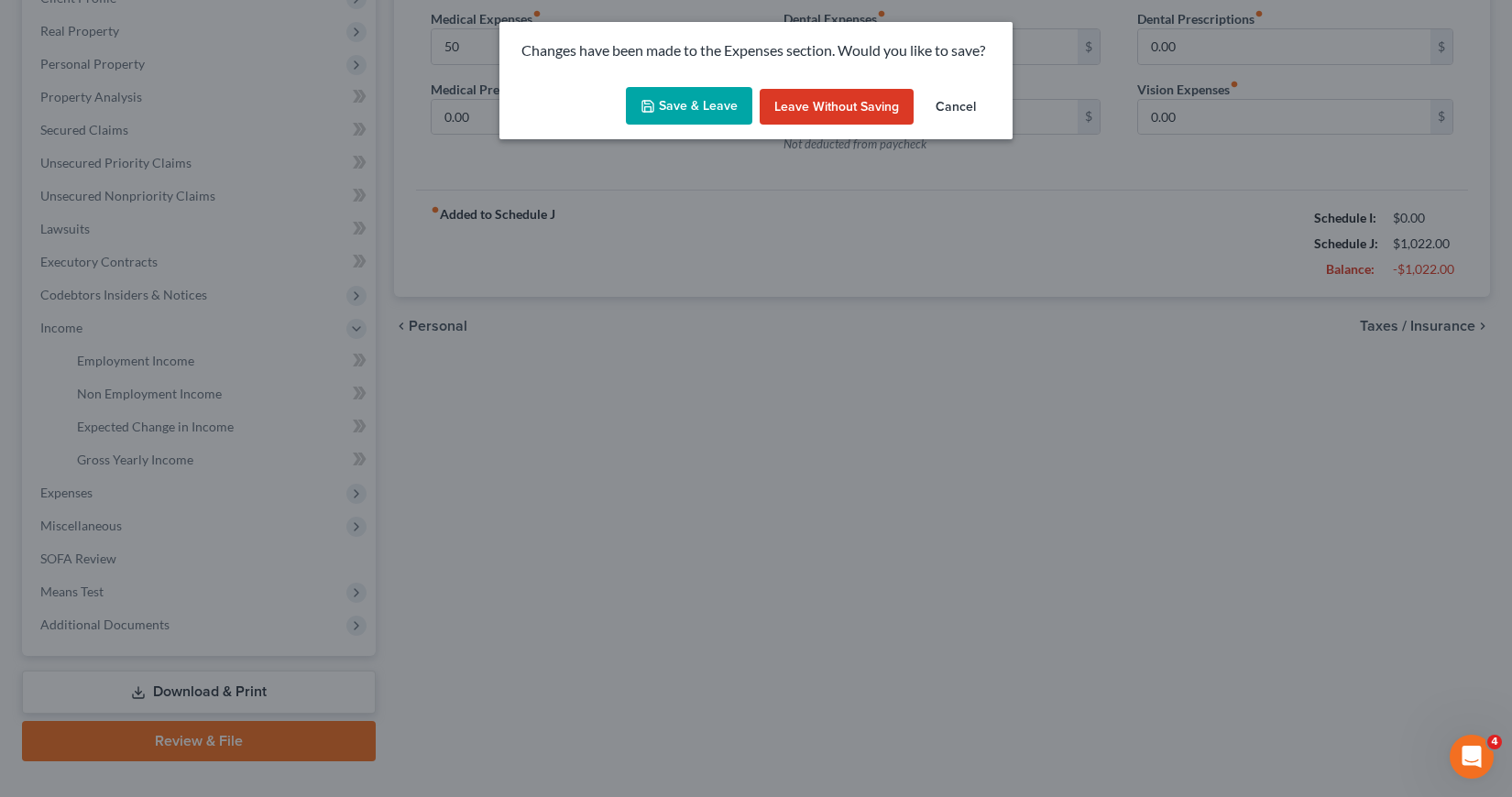
click at [715, 104] on button "Save & Leave" at bounding box center [689, 106] width 126 height 39
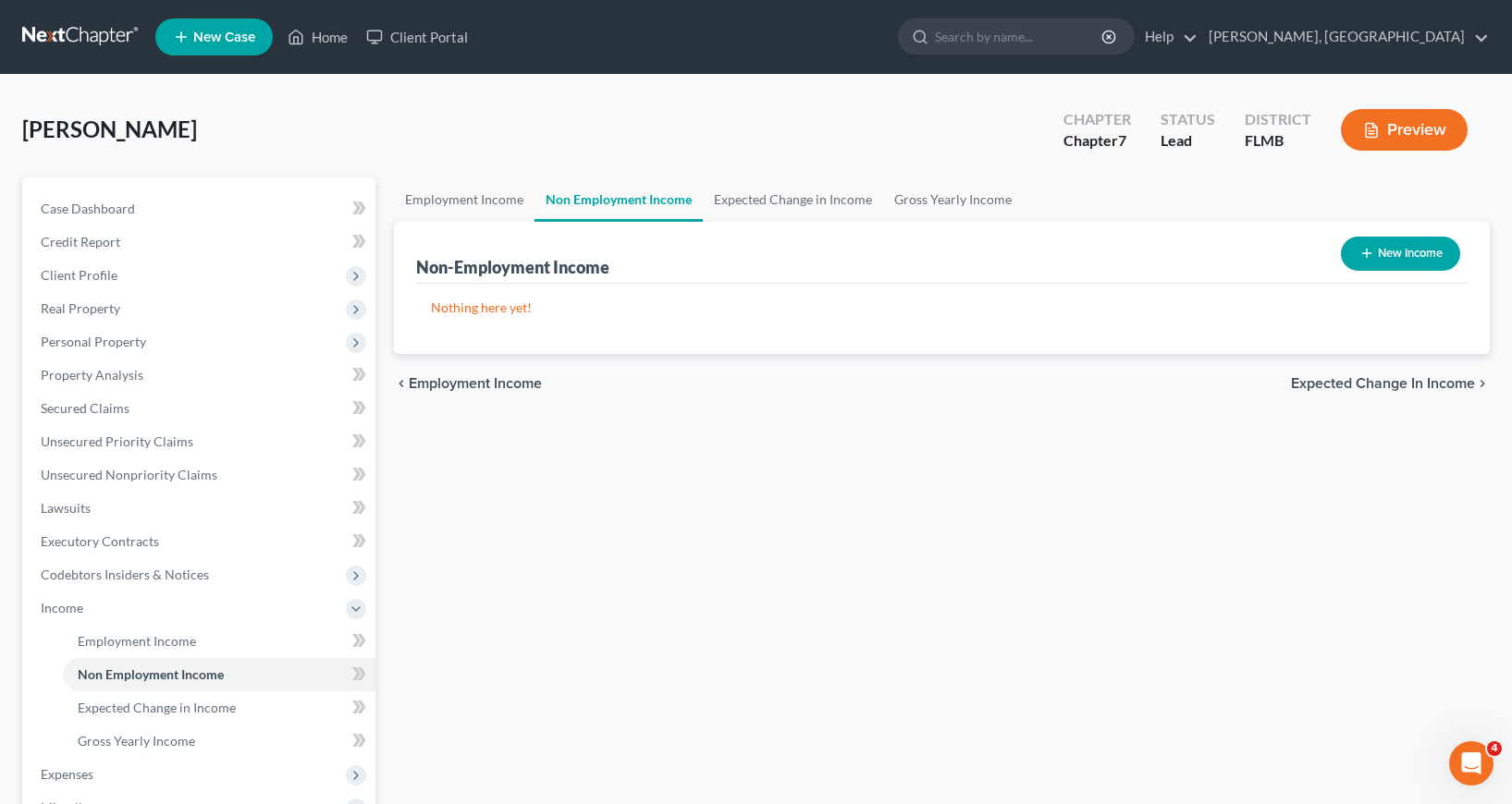
click at [1387, 253] on button "New Income" at bounding box center [1400, 254] width 120 height 34
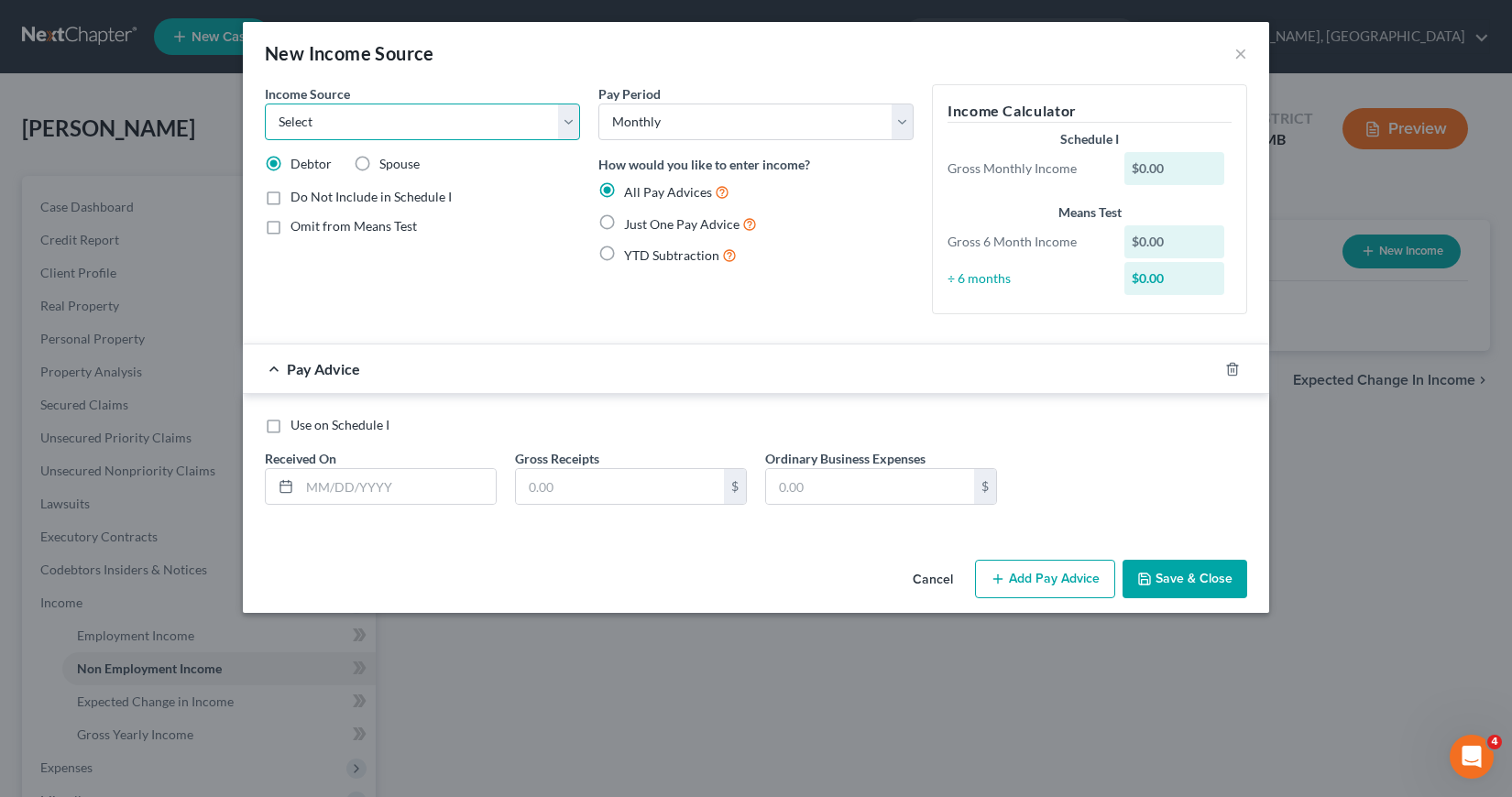
click at [565, 120] on select "Select Unemployment Disability (from employer) Pension Retirement Social Securi…" at bounding box center [422, 121] width 315 height 37
click at [265, 103] on select "Select Unemployment Disability (from employer) Pension Retirement Social Securi…" at bounding box center [422, 121] width 315 height 37
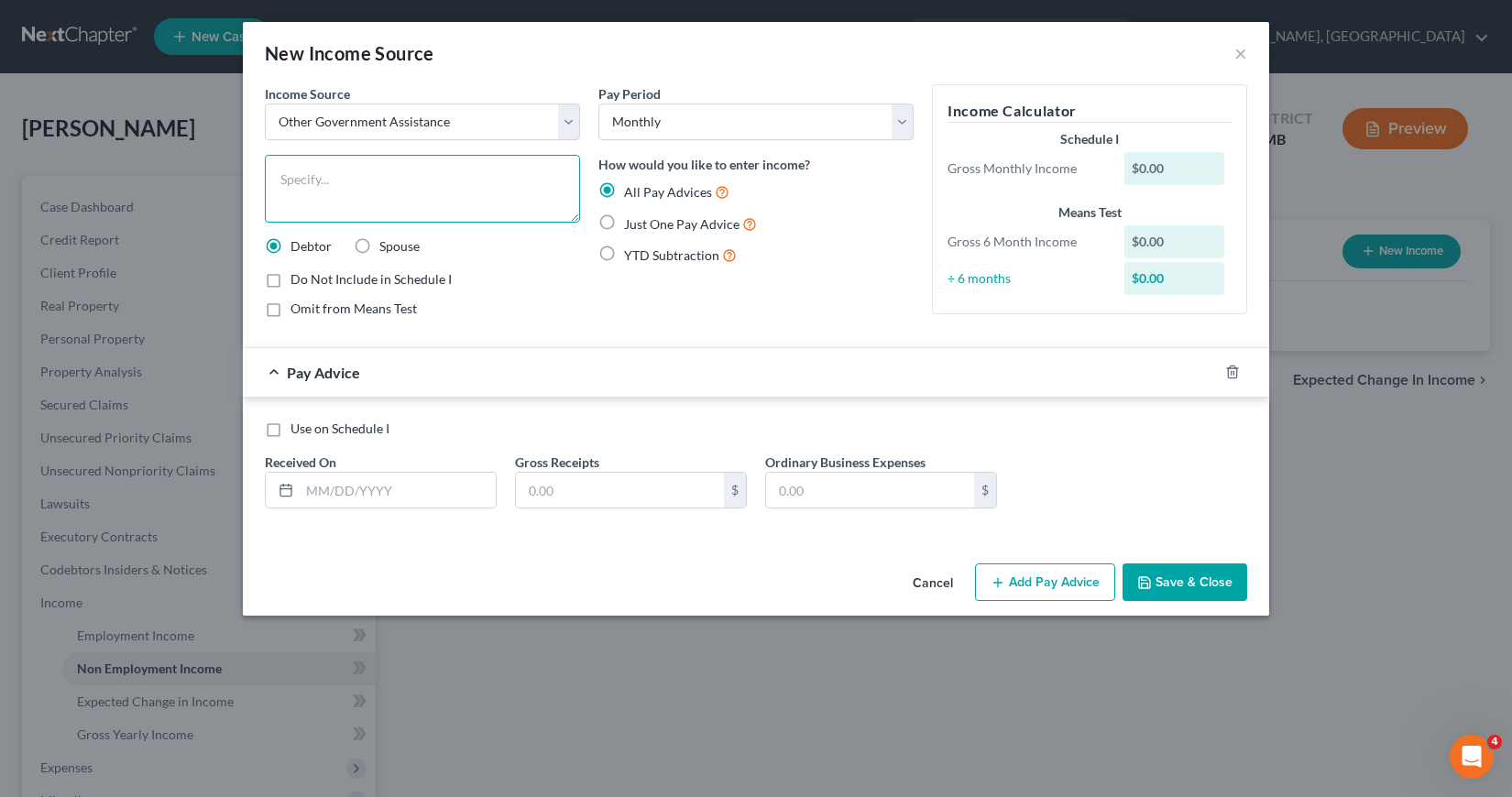
click at [290, 177] on textarea at bounding box center [422, 188] width 315 height 67
click at [624, 221] on label "Just One Pay Advice" at bounding box center [691, 224] width 133 height 21
click at [631, 221] on input "Just One Pay Advice" at bounding box center [636, 219] width 12 height 12
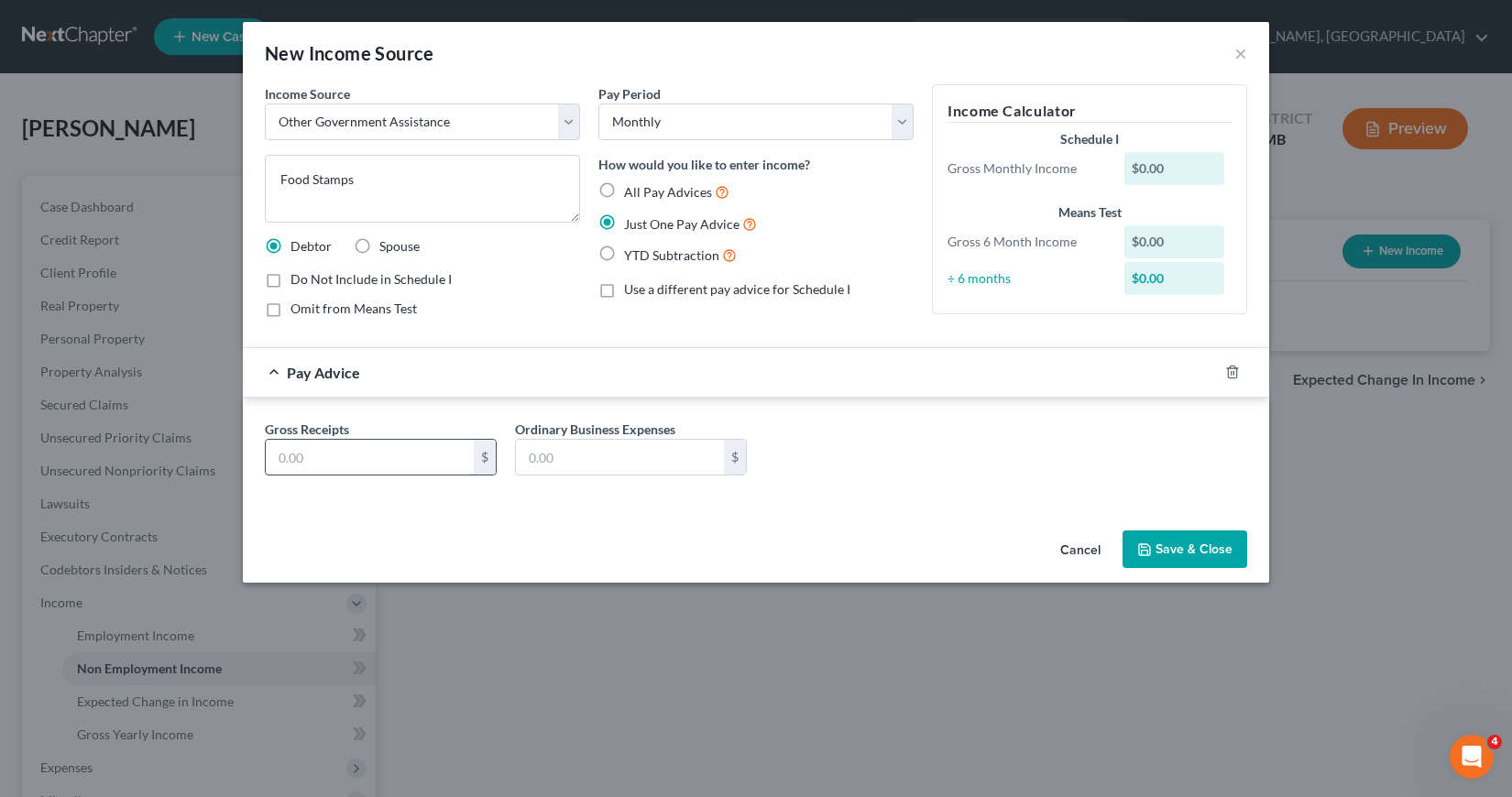
click at [277, 456] on input "text" at bounding box center [369, 457] width 208 height 35
click at [339, 508] on div "Income Source * Select Unemployment Disability (from employer) Pension Retireme…" at bounding box center [756, 304] width 1026 height 439
click at [1187, 551] on button "Save & Close" at bounding box center [1184, 549] width 124 height 39
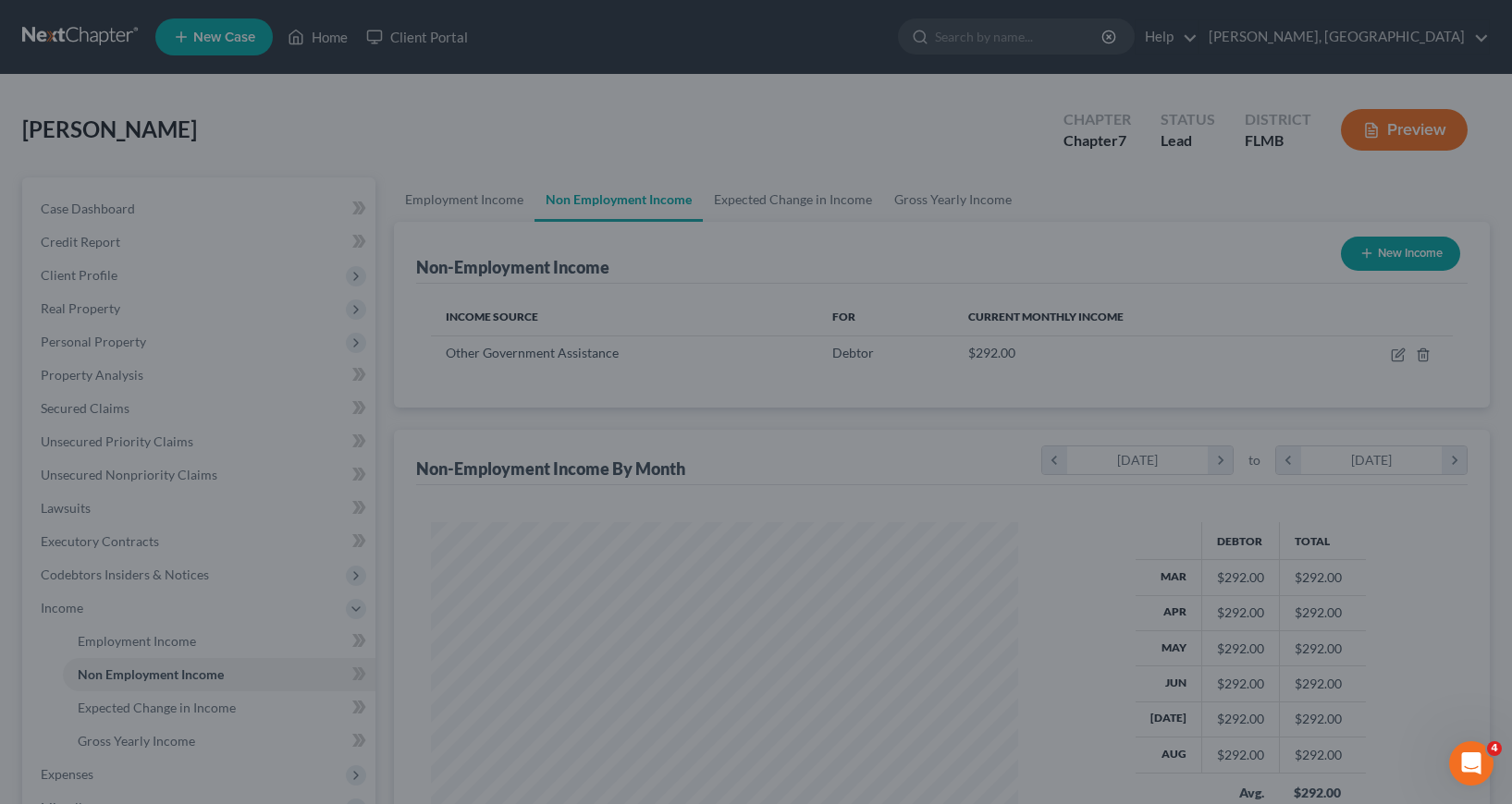
scroll to position [924125, 924249]
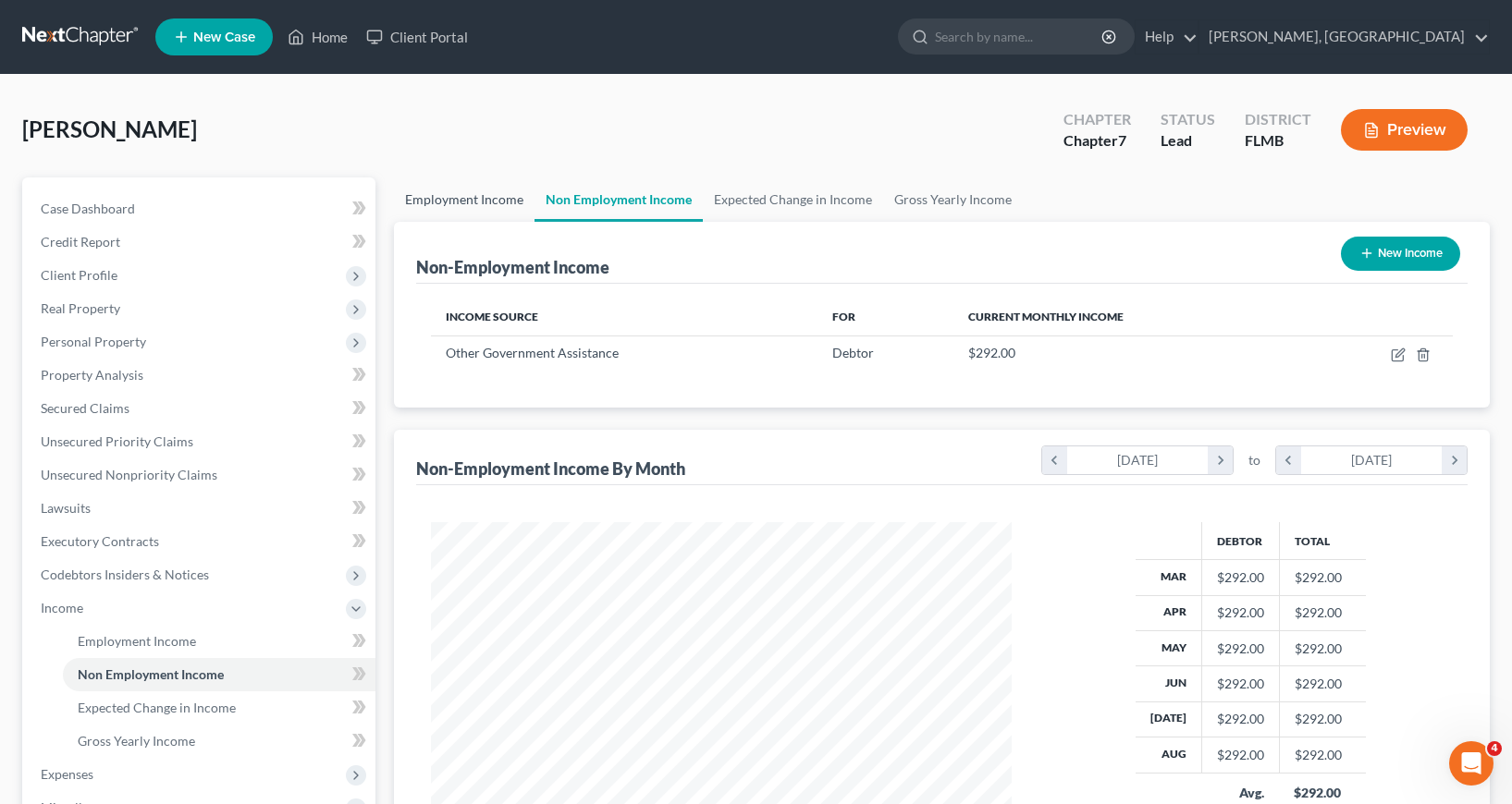
click at [485, 199] on link "Employment Income" at bounding box center [463, 199] width 141 height 44
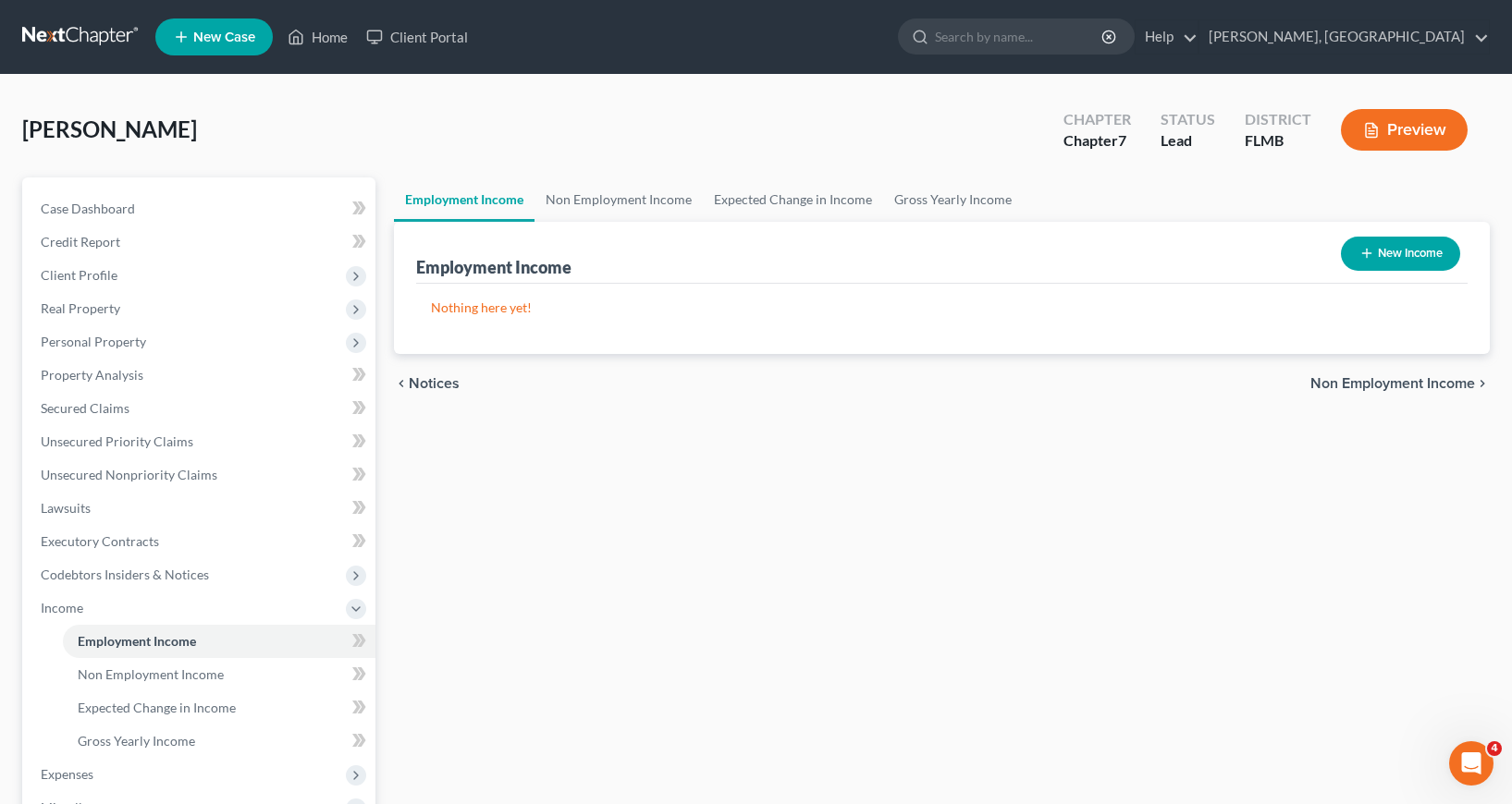
click at [1380, 249] on button "New Income" at bounding box center [1400, 254] width 120 height 34
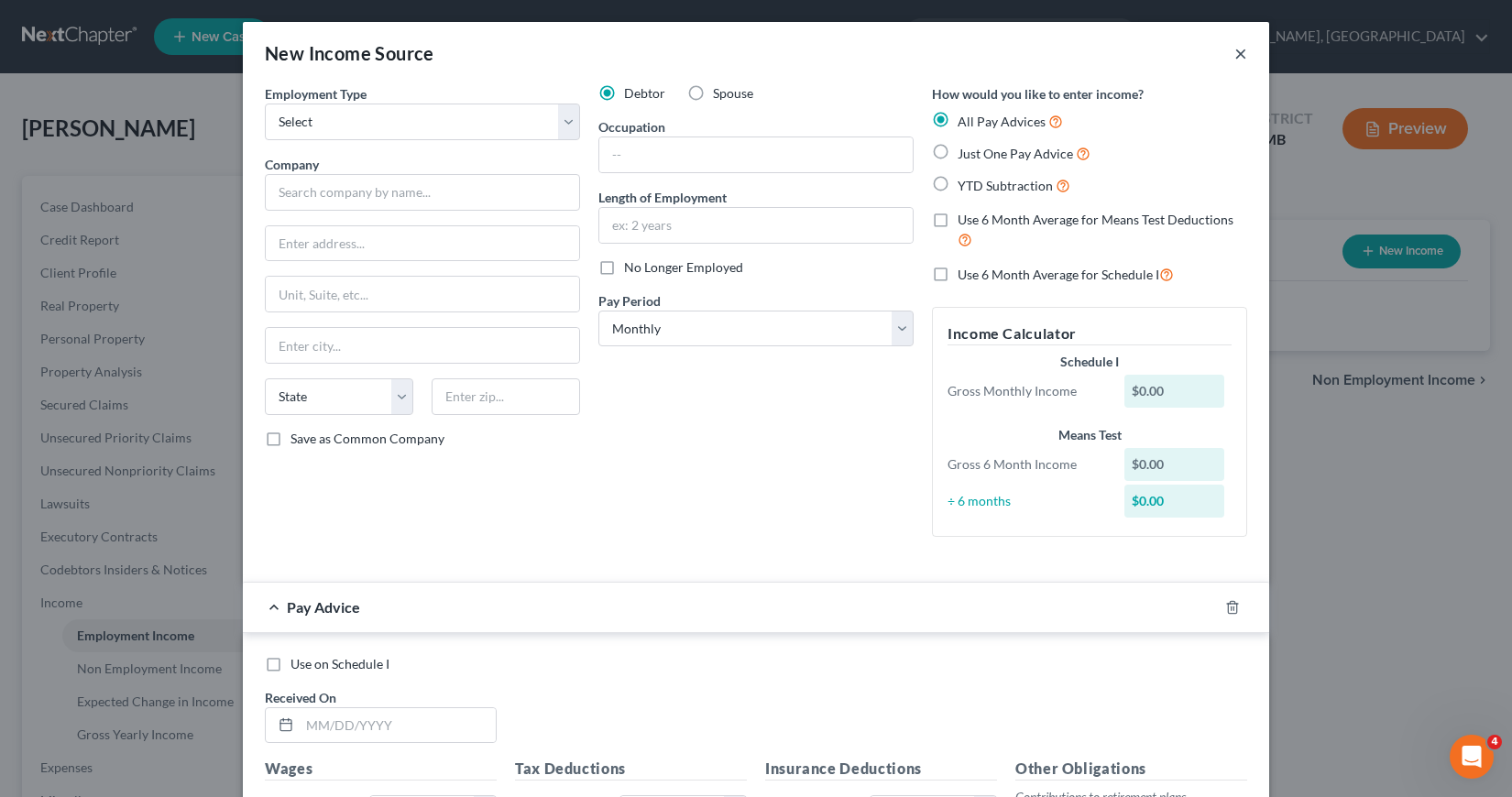
click at [1234, 51] on button "×" at bounding box center [1241, 52] width 13 height 22
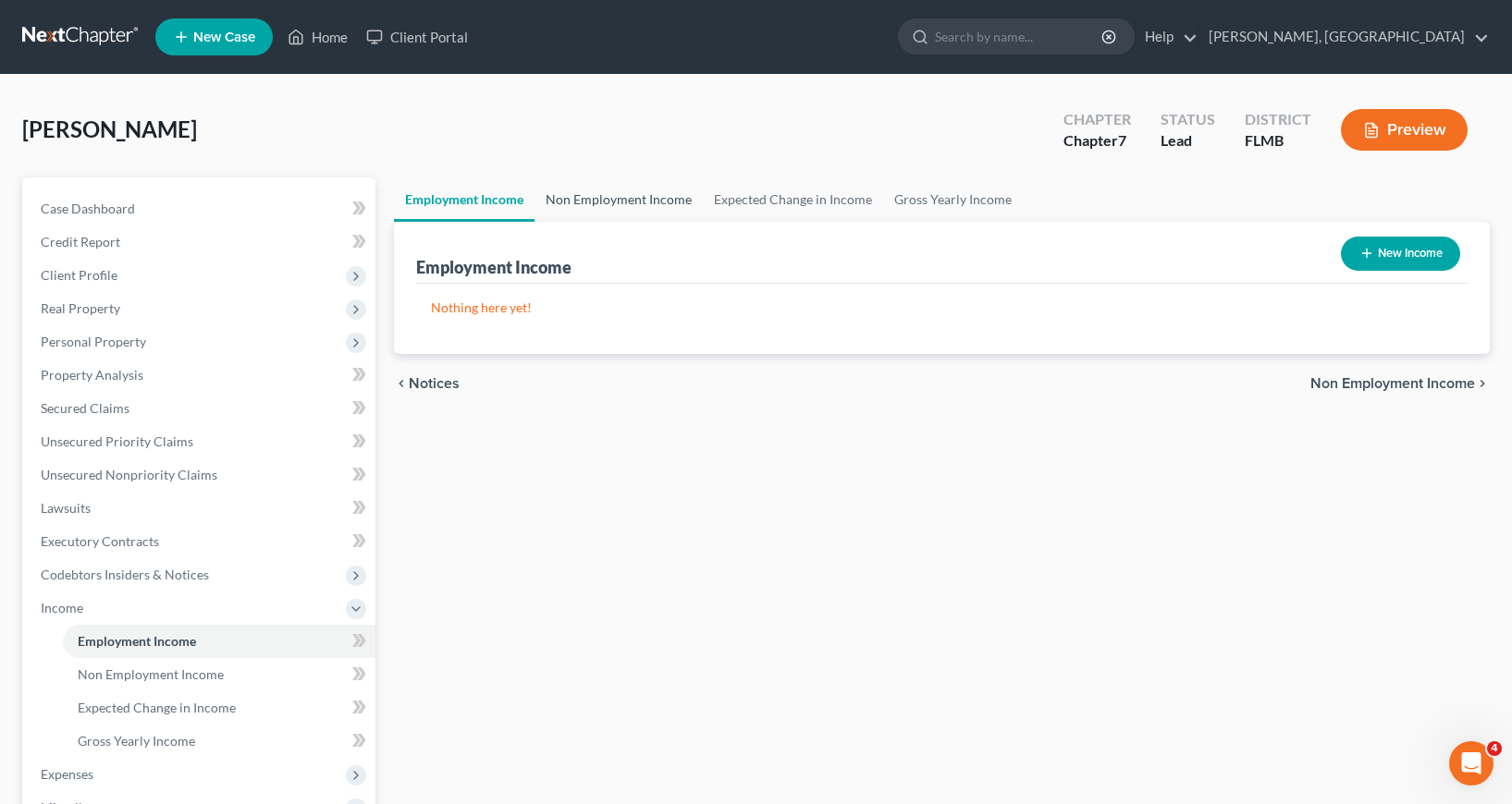
click at [617, 199] on link "Non Employment Income" at bounding box center [619, 199] width 169 height 44
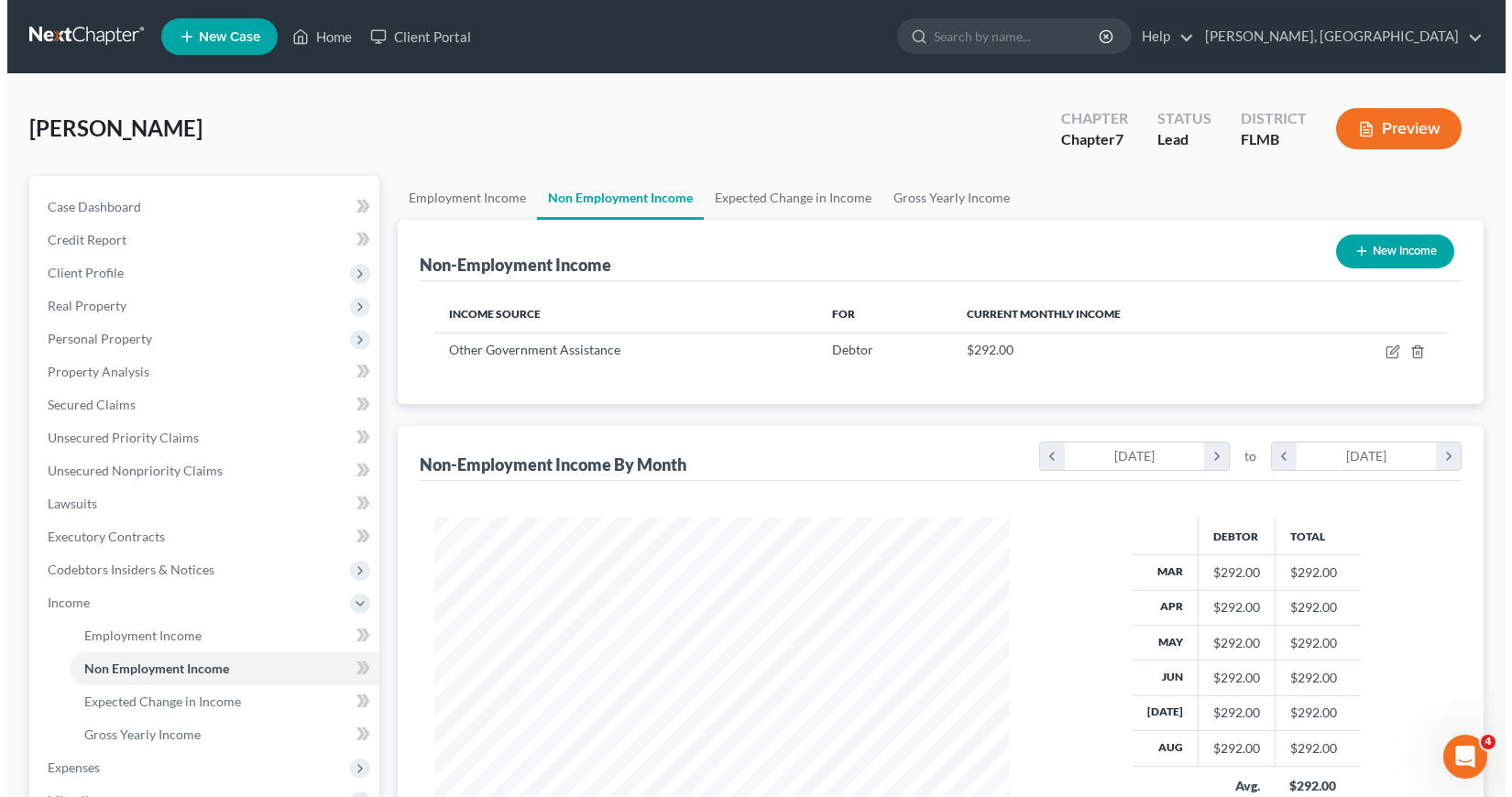
scroll to position [329, 612]
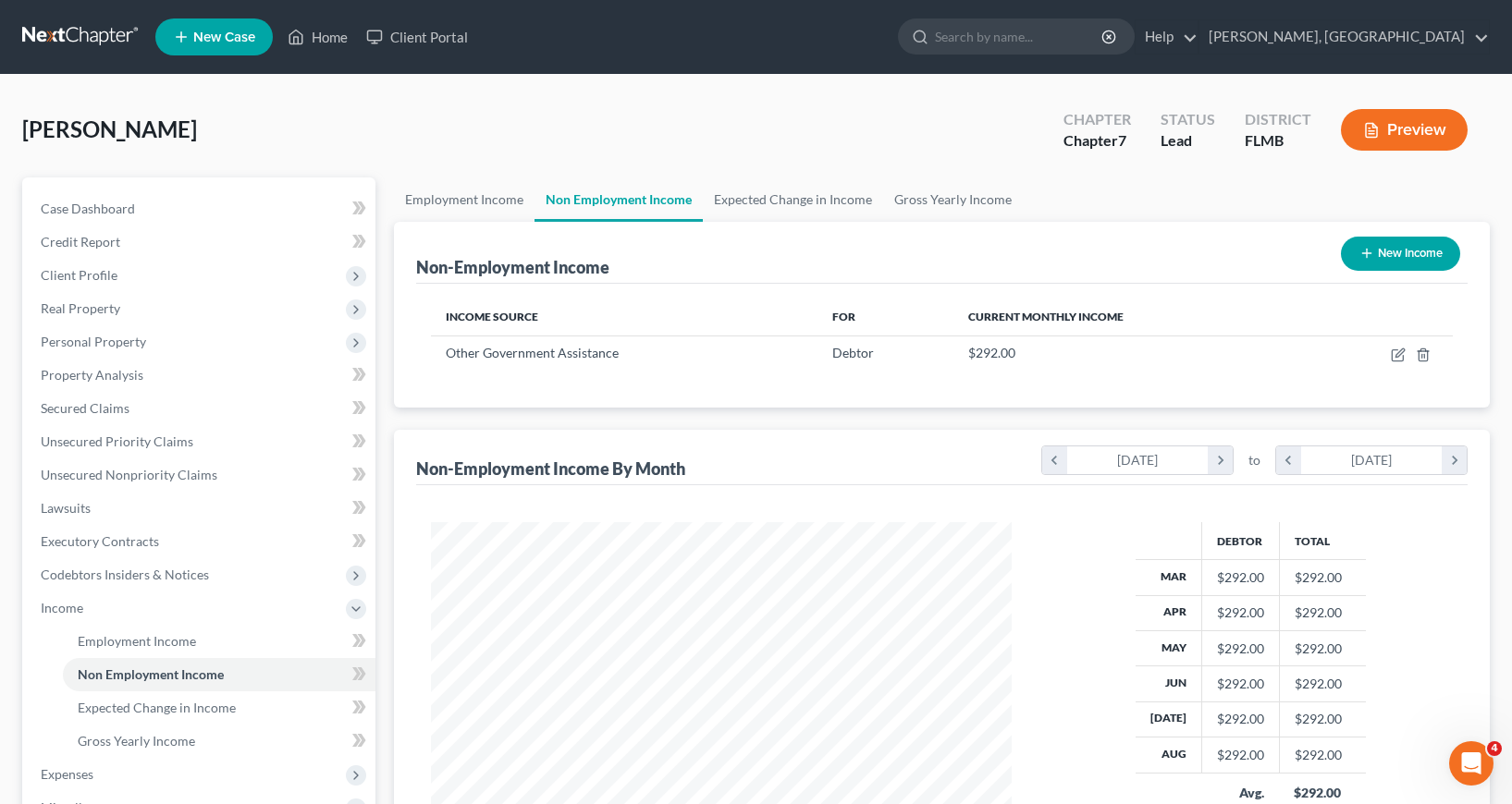
click at [1377, 248] on button "New Income" at bounding box center [1400, 254] width 120 height 34
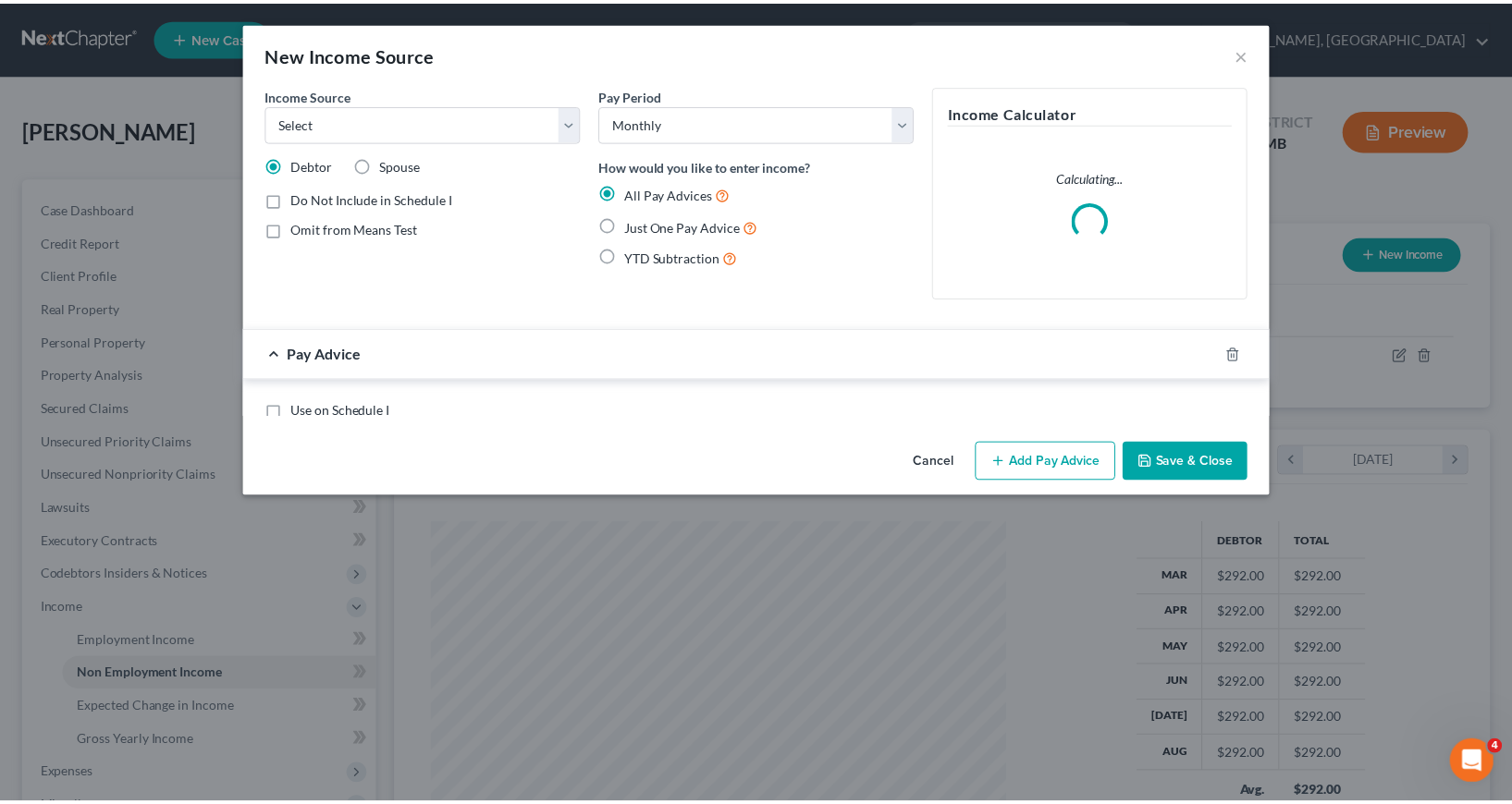
scroll to position [332, 623]
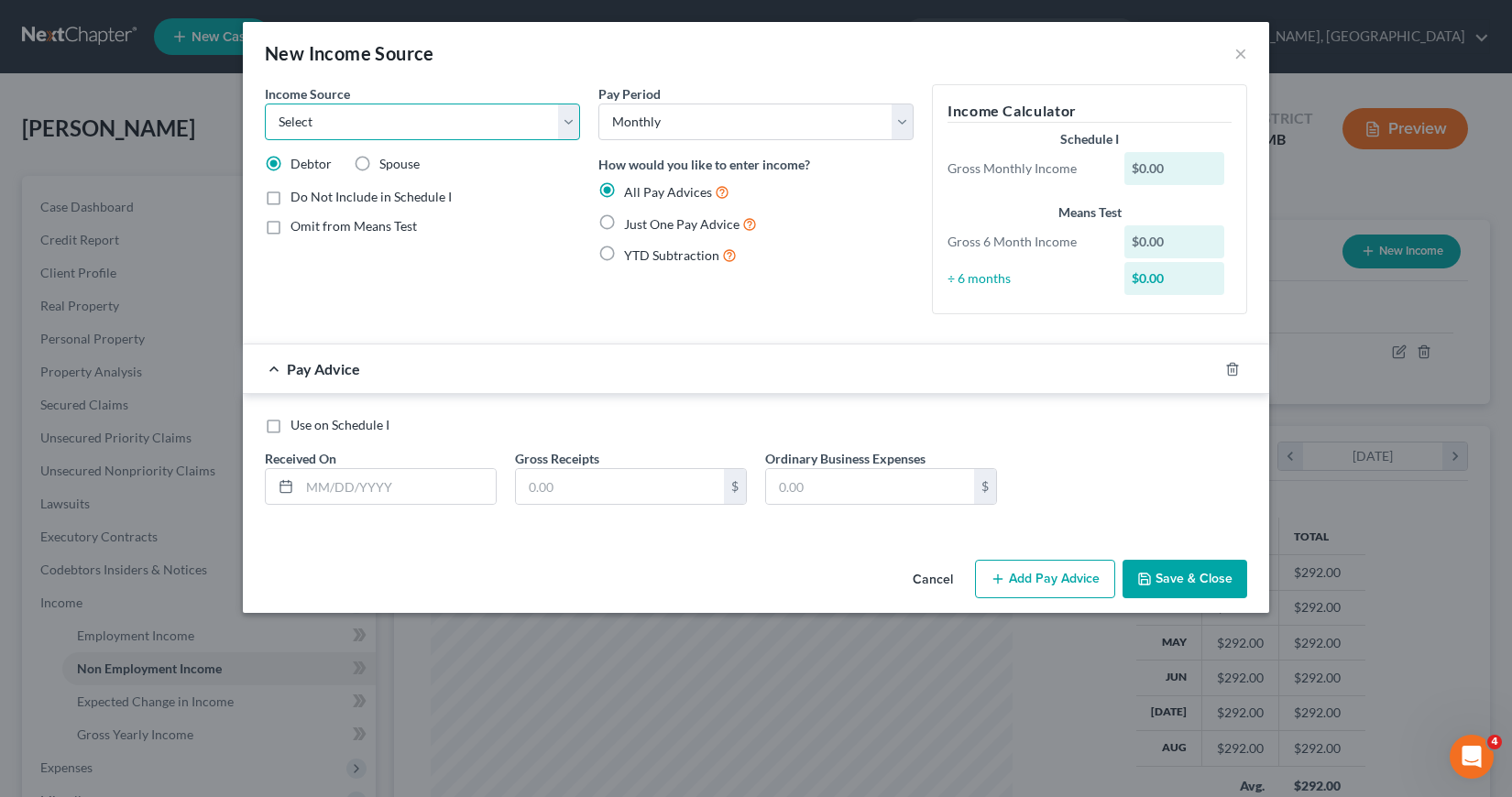
click at [567, 119] on select "Select Unemployment Disability (from employer) Pension Retirement Social Securi…" at bounding box center [422, 121] width 315 height 37
click at [265, 103] on select "Select Unemployment Disability (from employer) Pension Retirement Social Securi…" at bounding box center [422, 121] width 315 height 37
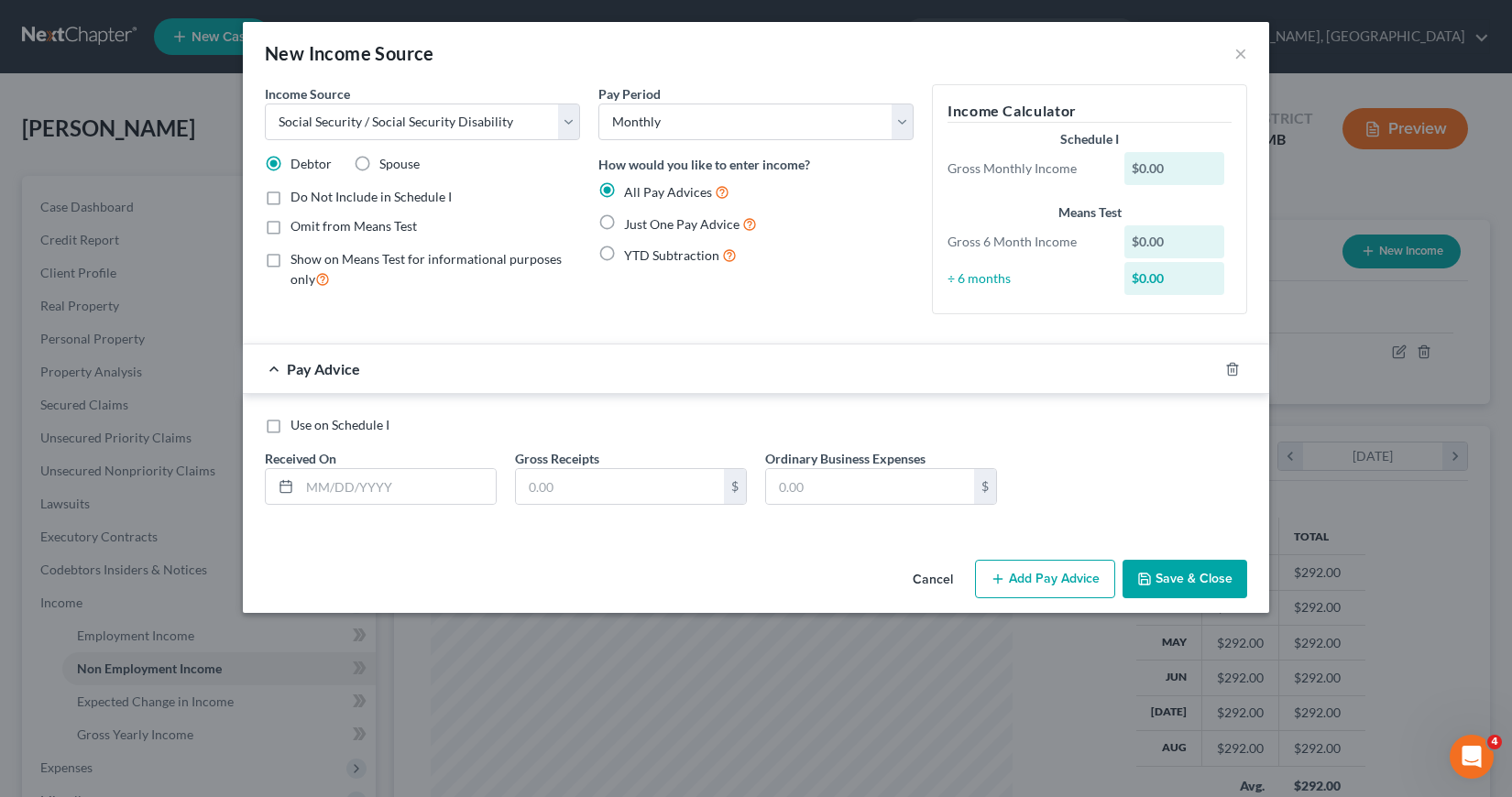
click at [379, 164] on label "Spouse" at bounding box center [399, 163] width 40 height 18
click at [387, 164] on input "Spouse" at bounding box center [393, 160] width 12 height 12
click at [624, 220] on label "Just One Pay Advice" at bounding box center [691, 224] width 133 height 21
click at [631, 220] on input "Just One Pay Advice" at bounding box center [636, 219] width 12 height 12
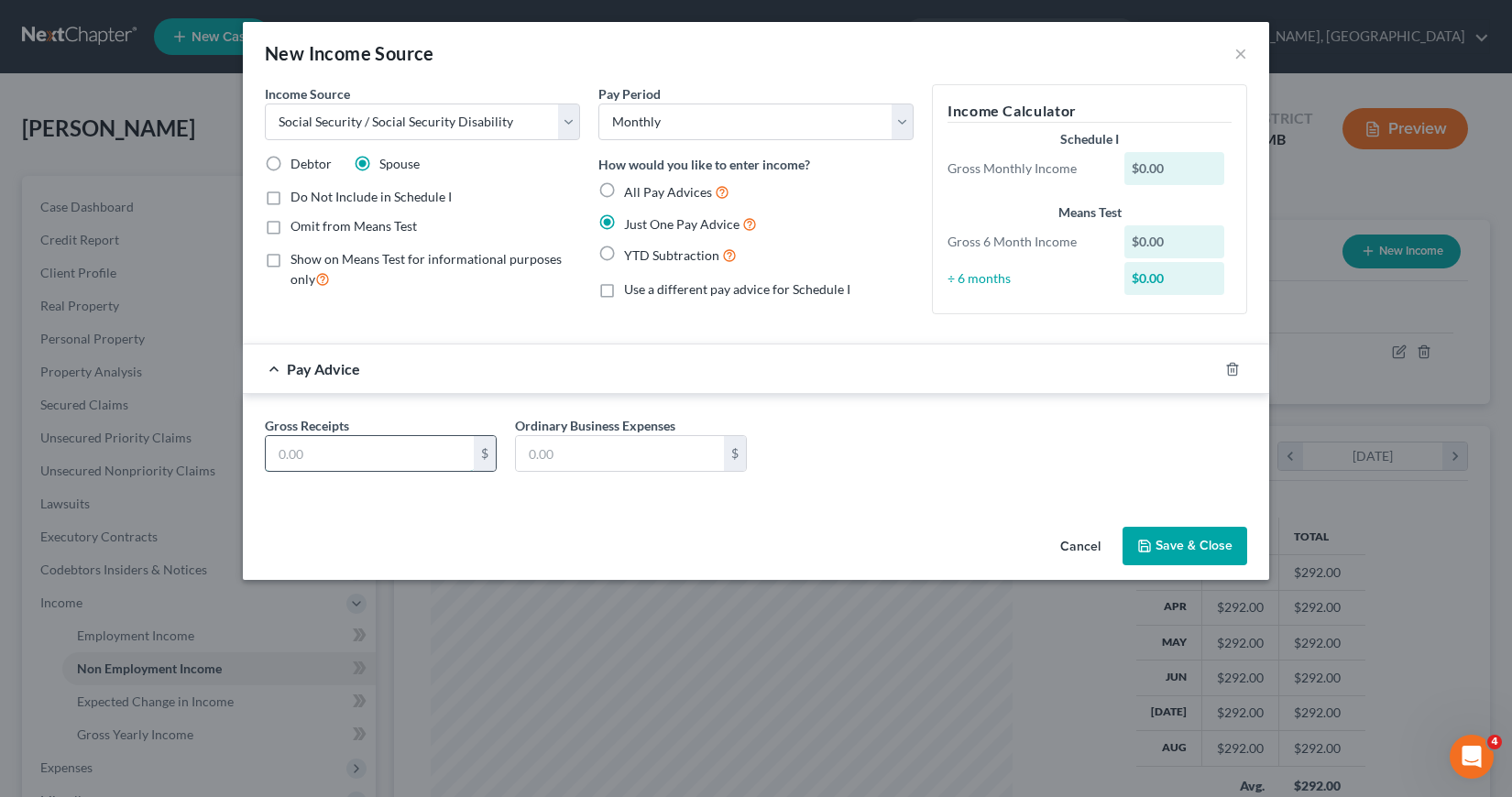
drag, startPoint x: 283, startPoint y: 447, endPoint x: 315, endPoint y: 444, distance: 32.1
click at [290, 448] on input "text" at bounding box center [369, 454] width 208 height 35
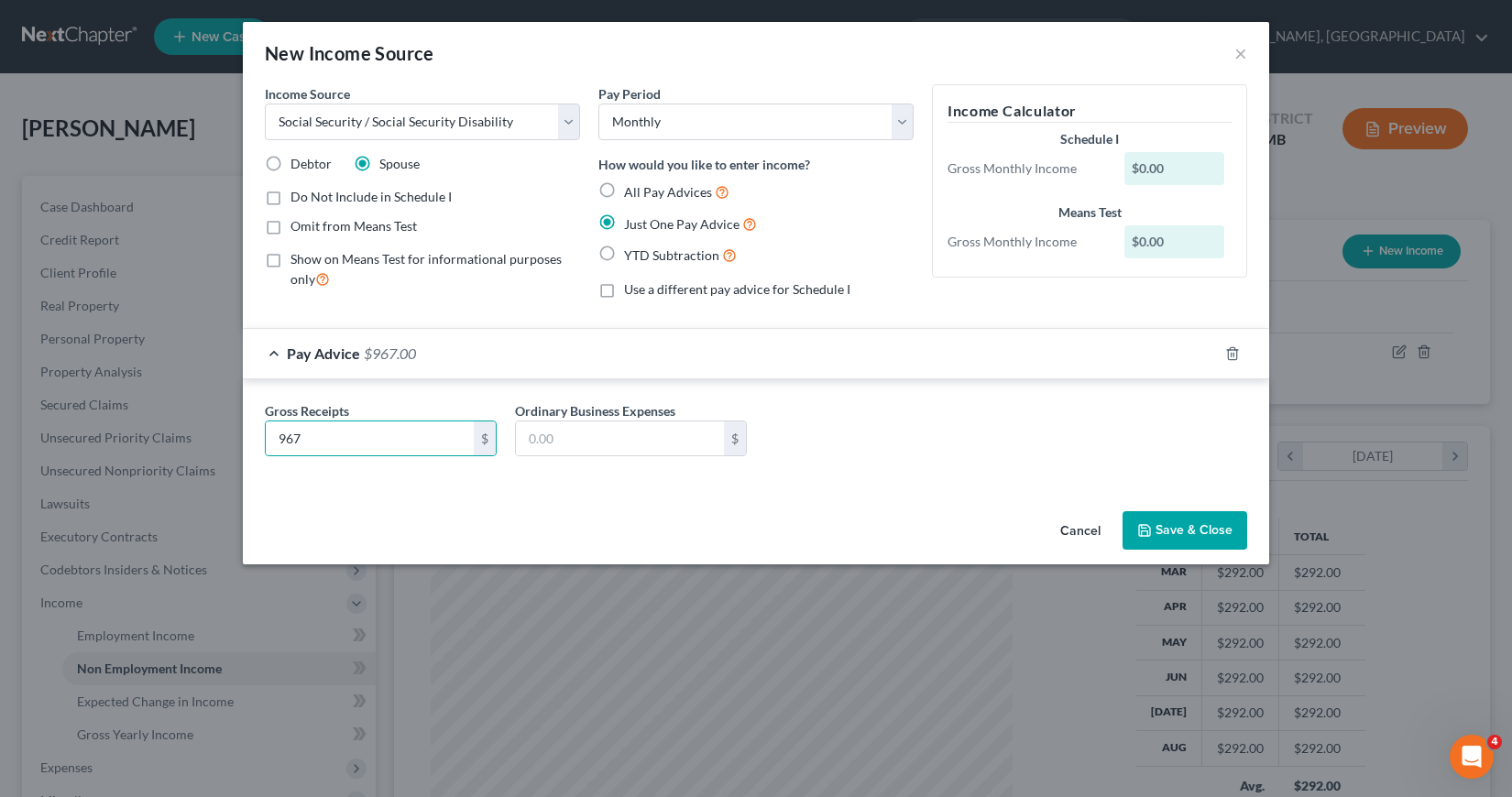
click at [1154, 532] on button "Save & Close" at bounding box center [1184, 530] width 124 height 39
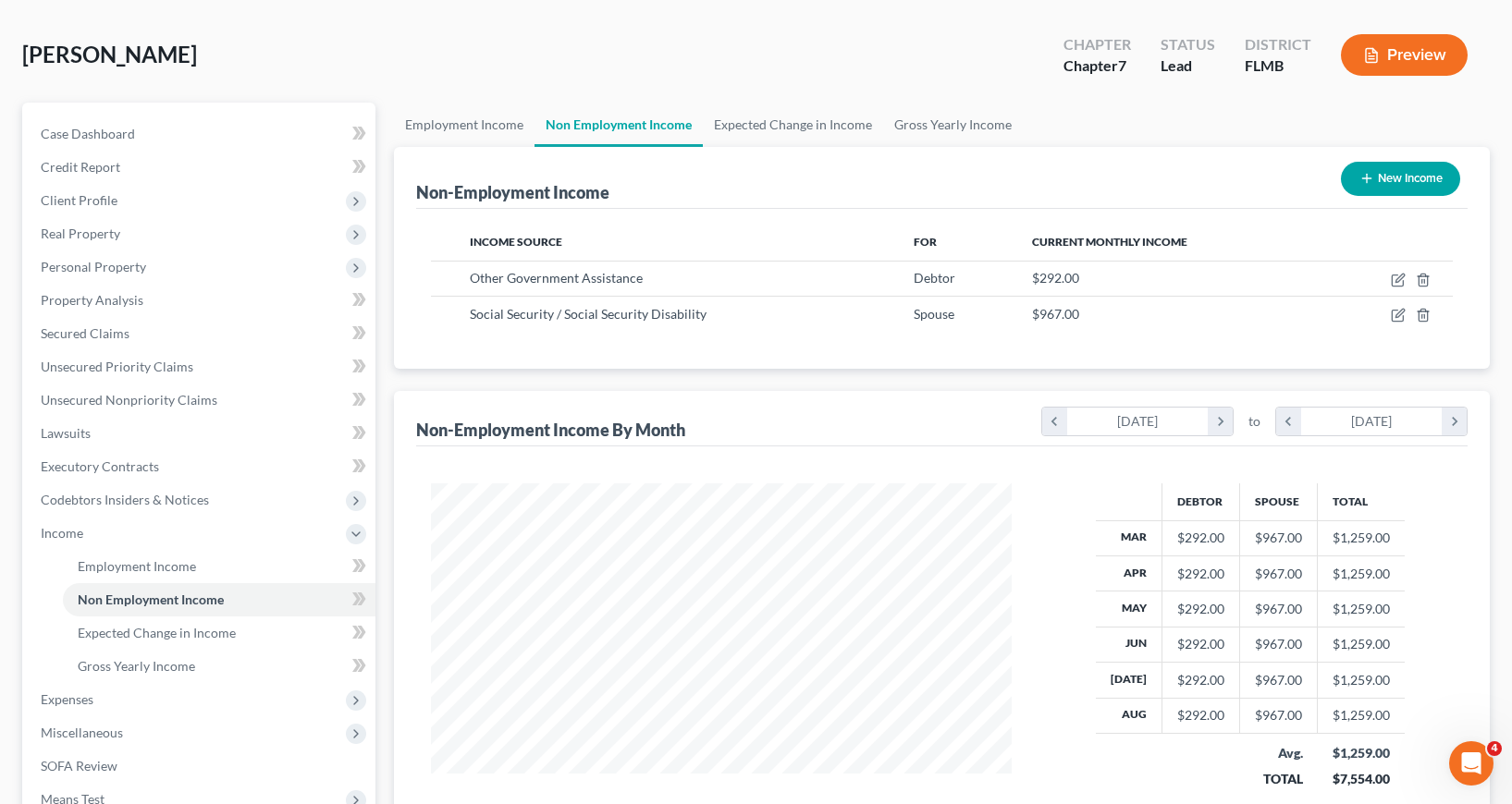
scroll to position [311, 0]
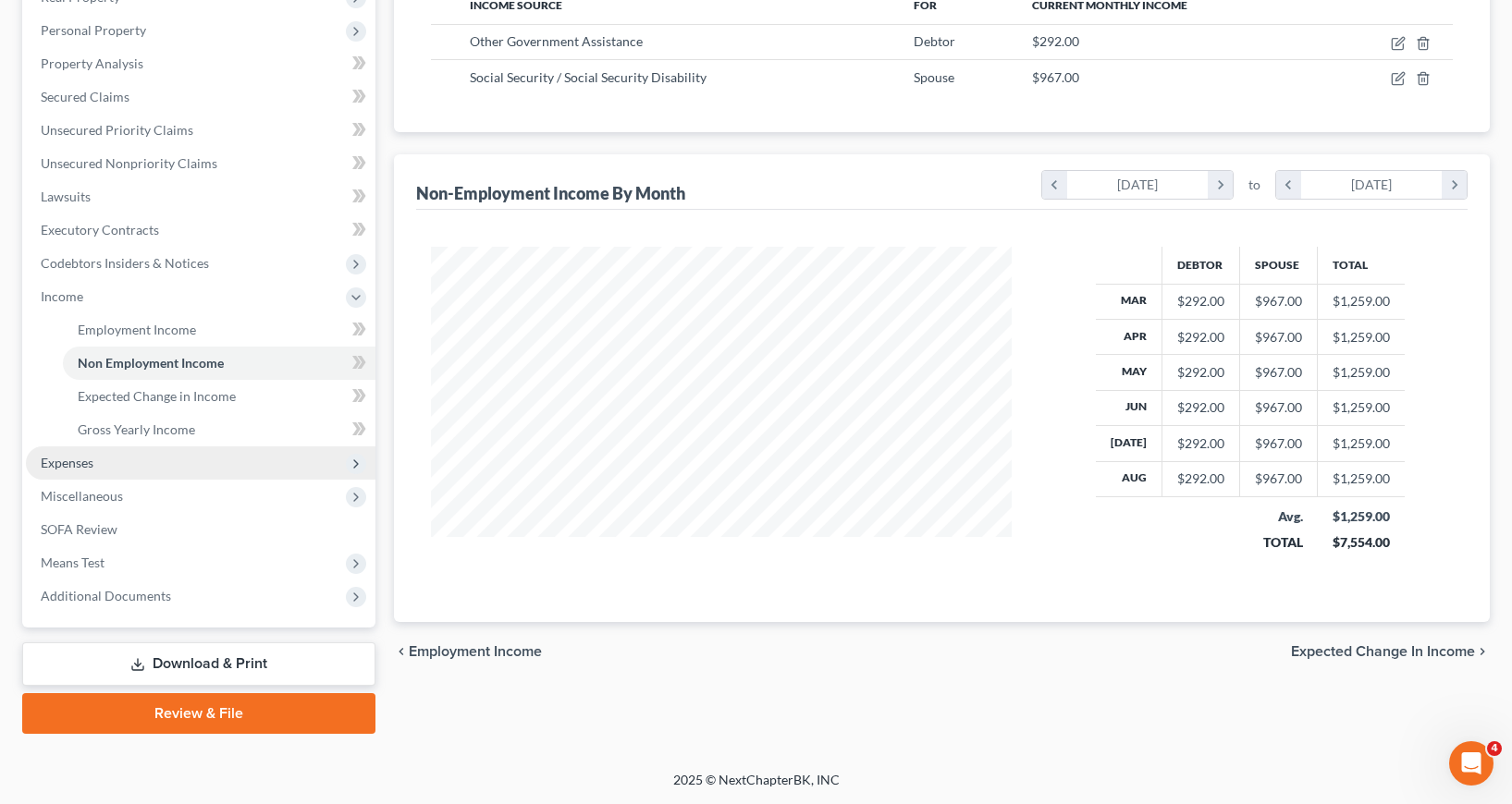
click at [84, 459] on span "Expenses" at bounding box center [66, 462] width 53 height 15
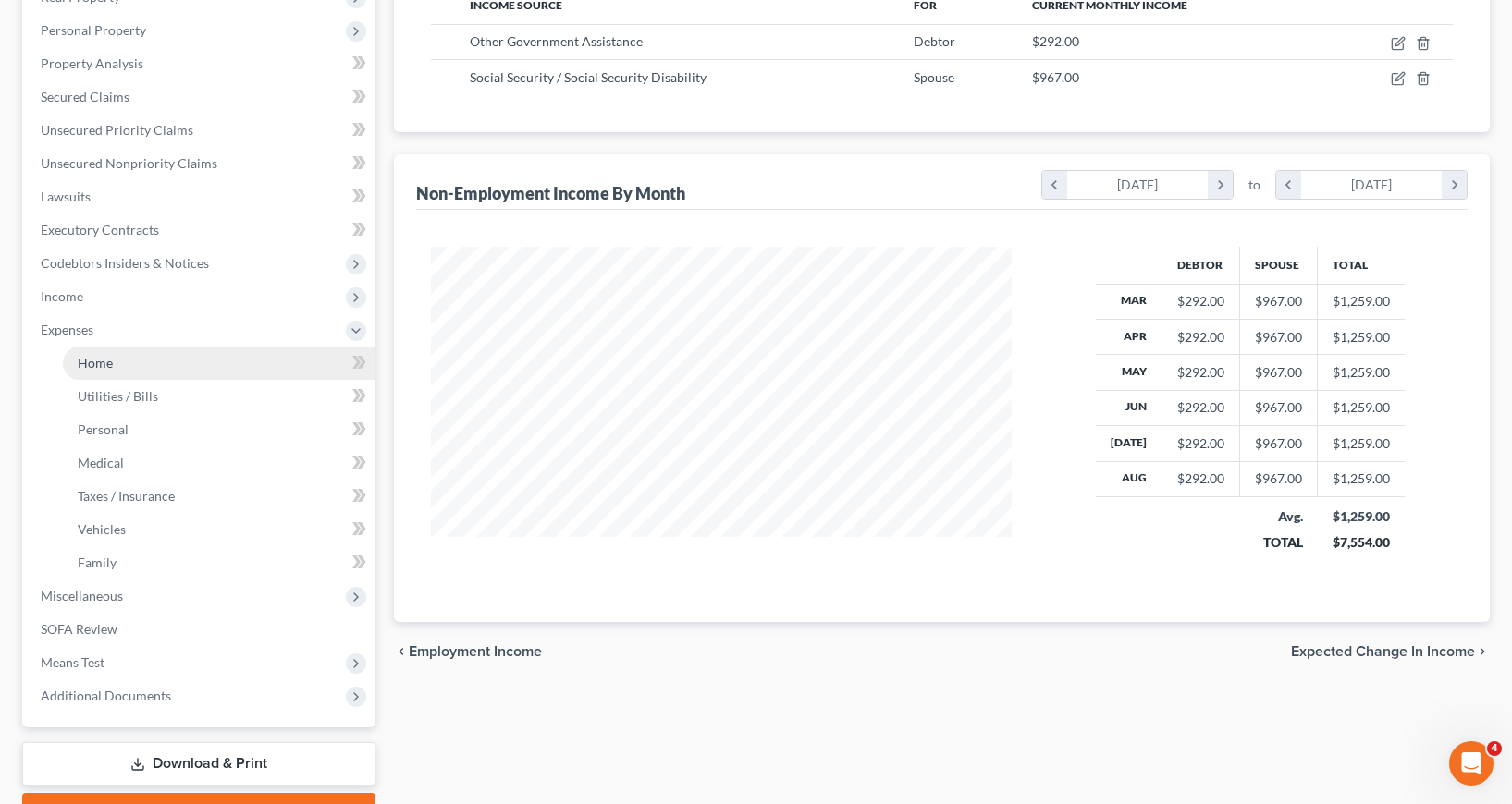
click at [108, 365] on span "Home" at bounding box center [95, 363] width 35 height 15
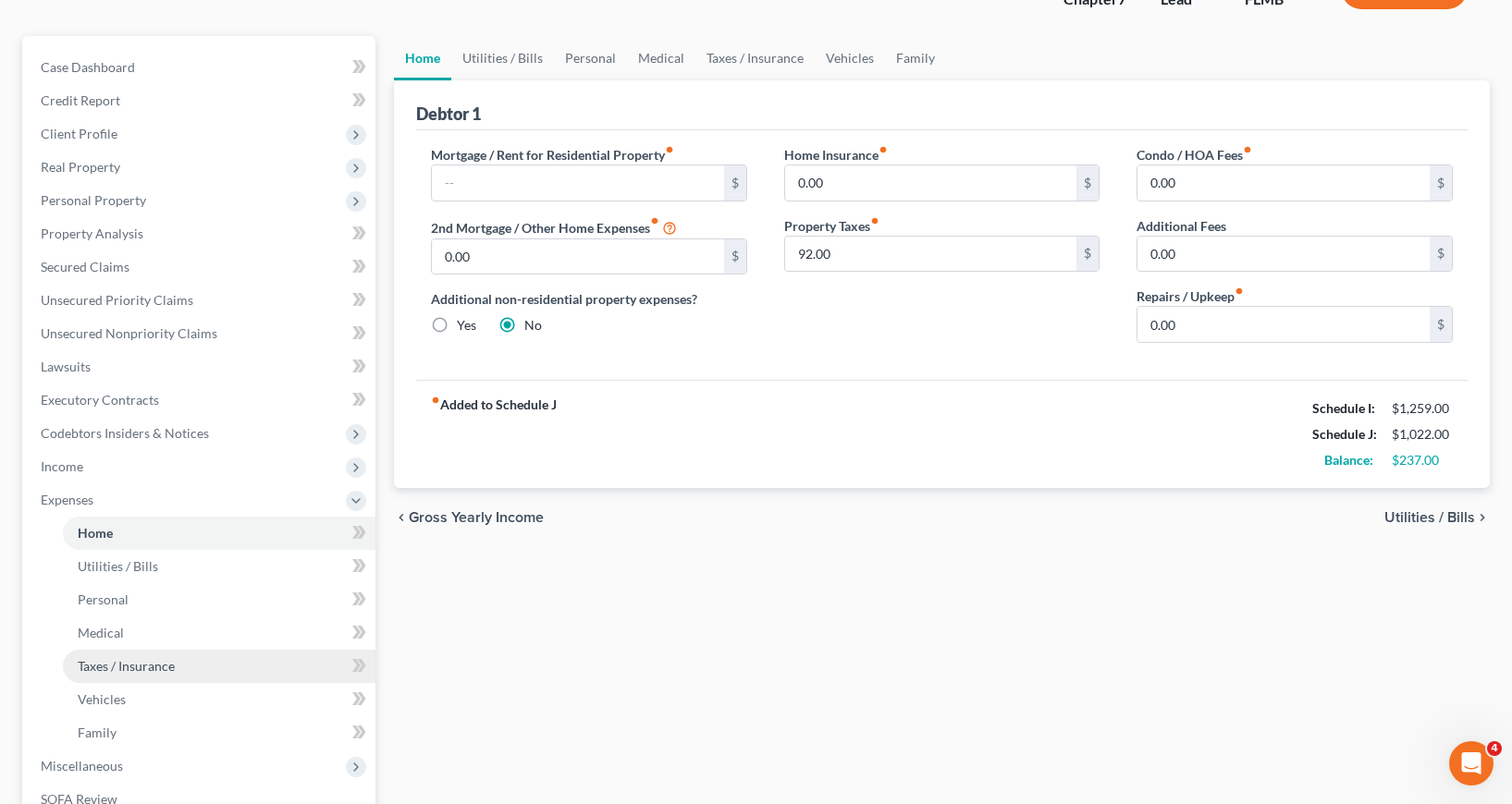
scroll to position [185, 0]
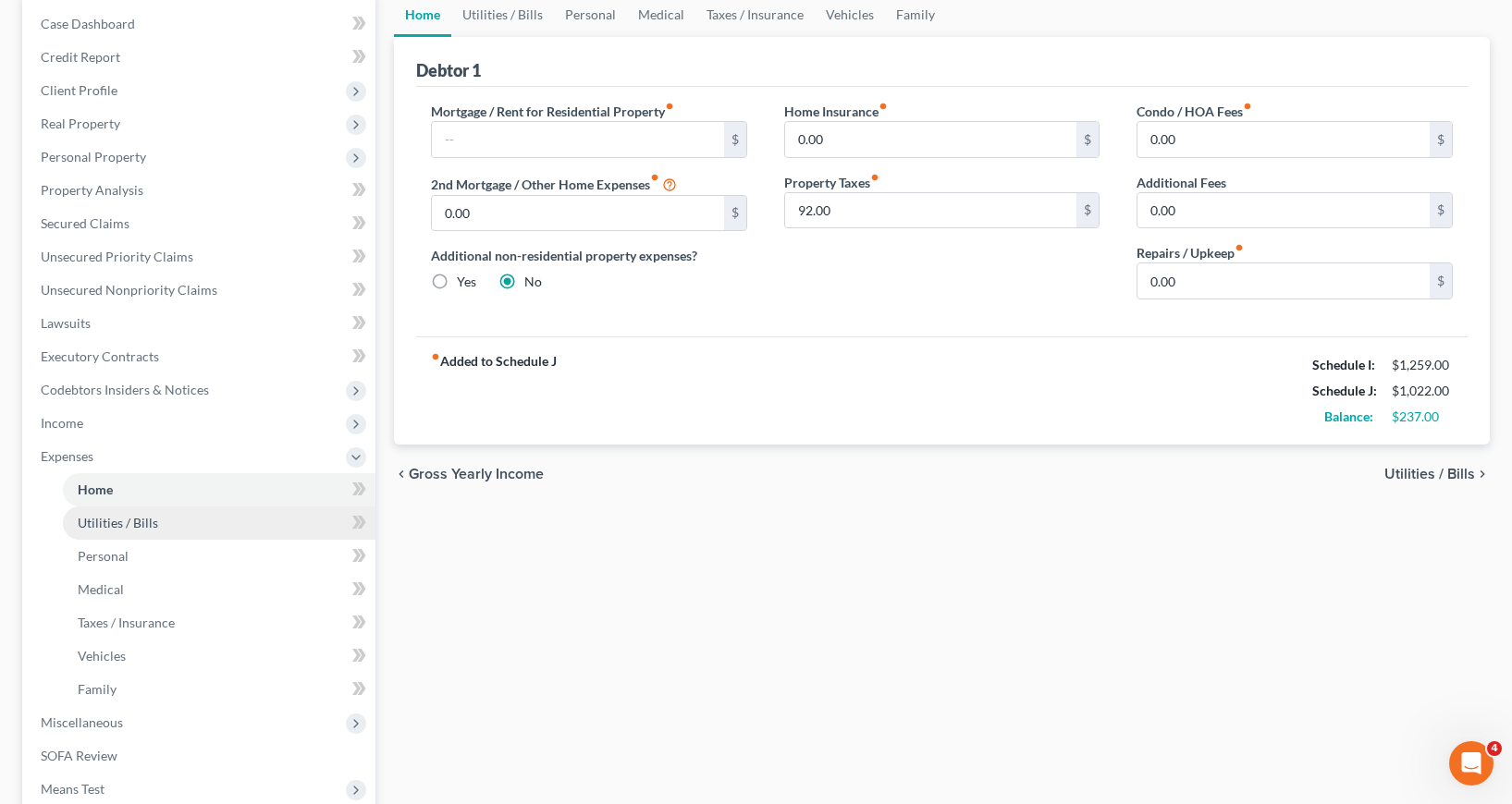
click at [144, 523] on span "Utilities / Bills" at bounding box center [118, 523] width 80 height 15
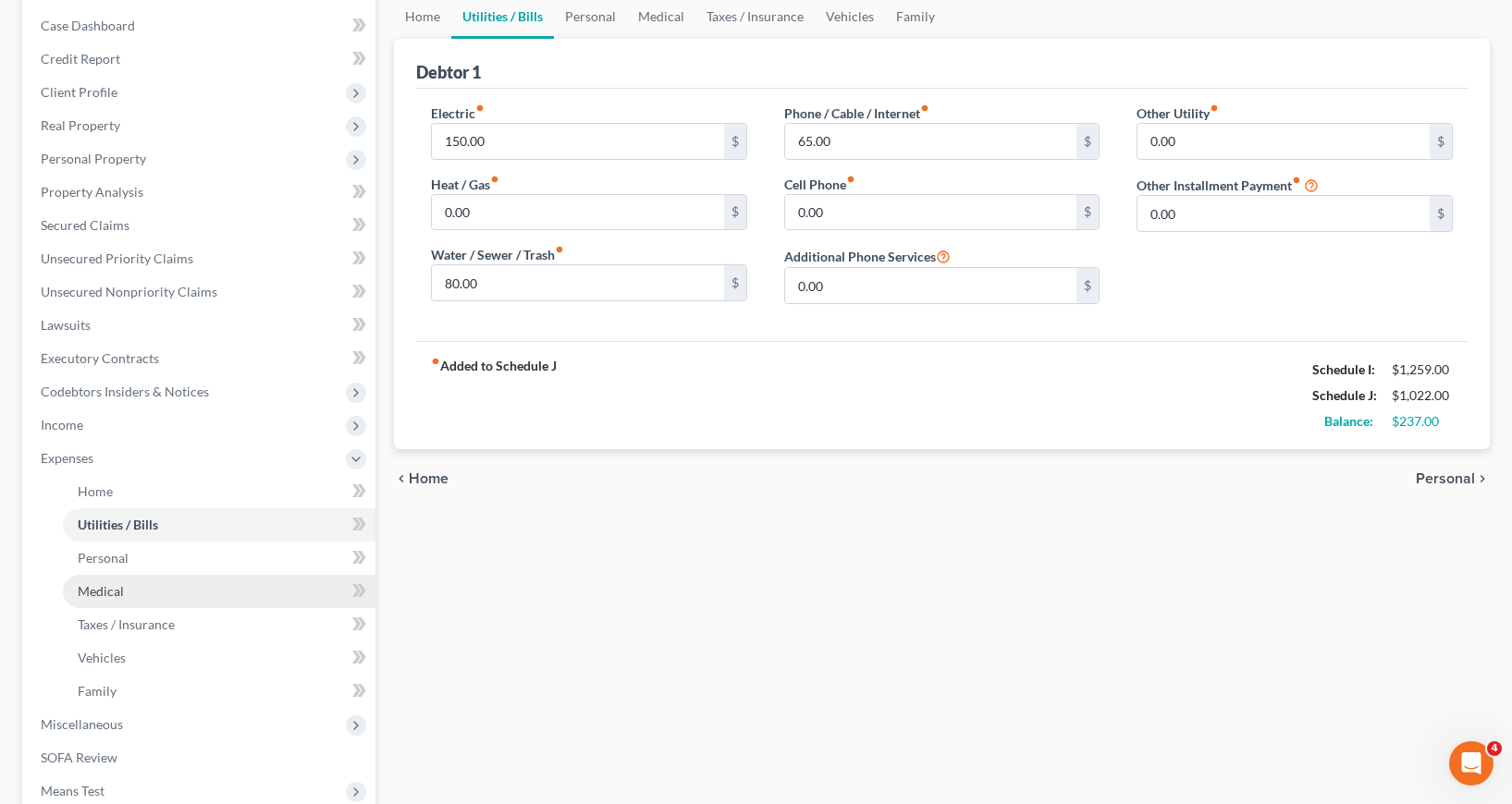
scroll to position [185, 0]
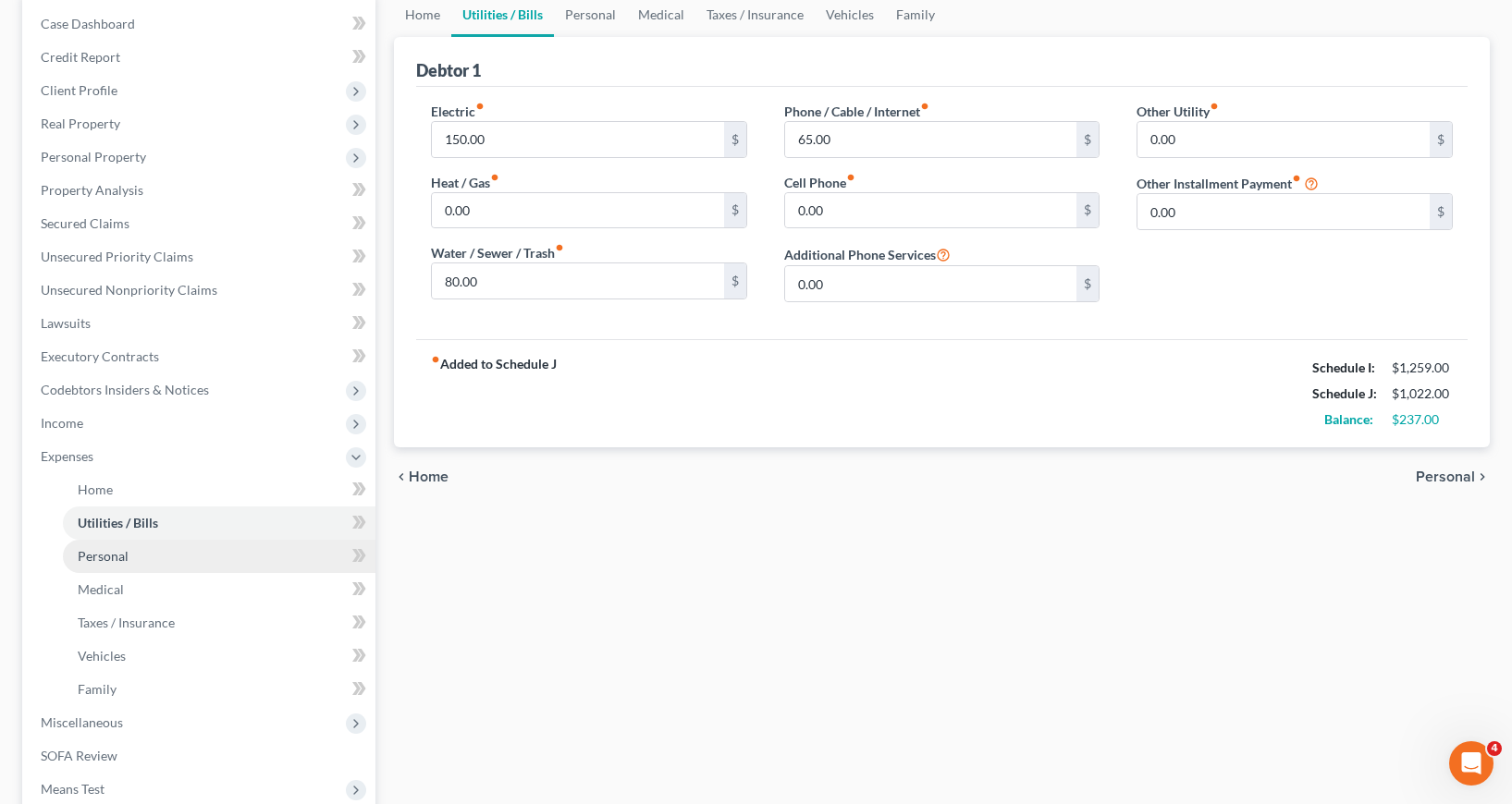
click at [109, 556] on span "Personal" at bounding box center [102, 556] width 51 height 15
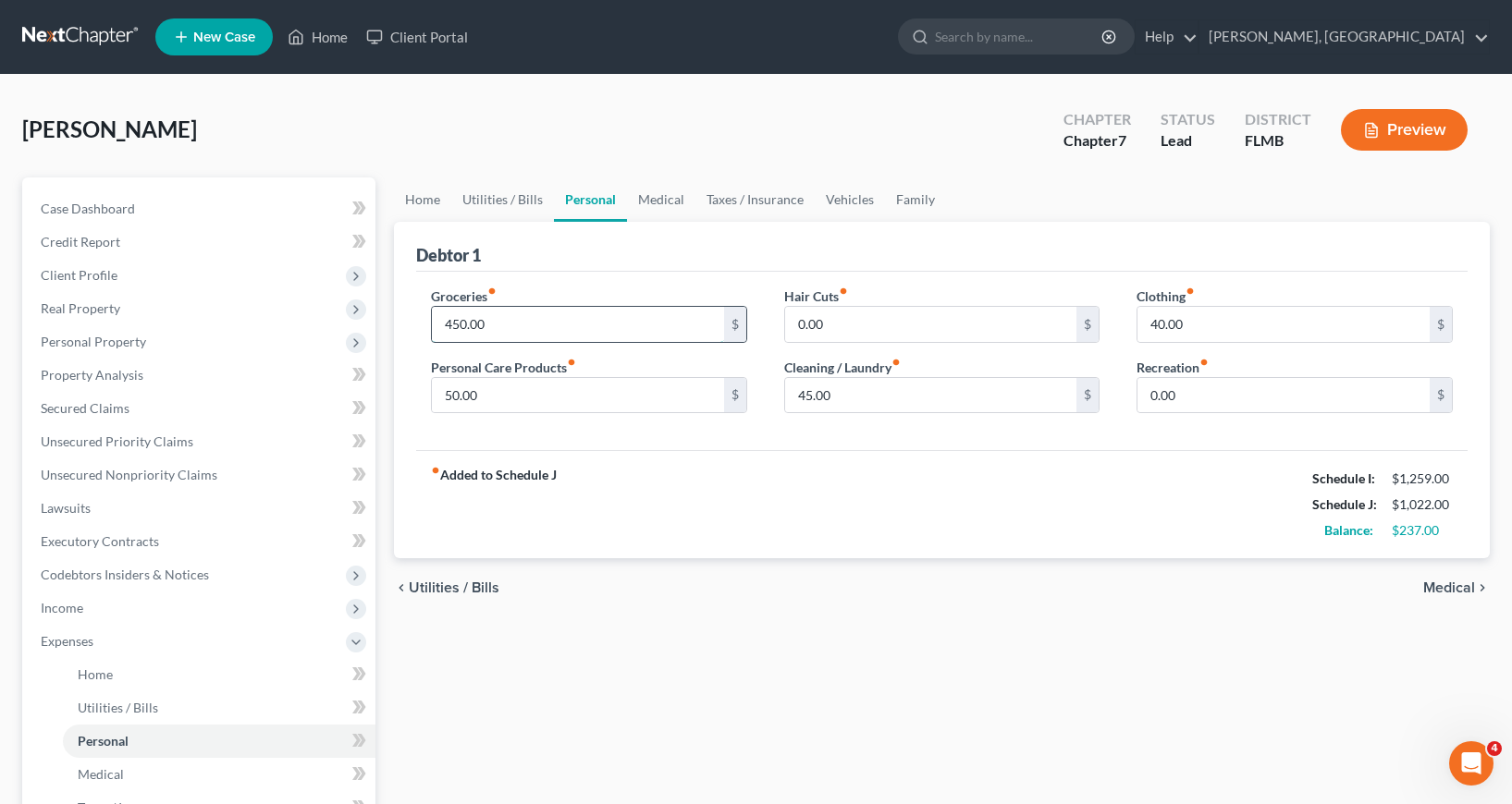
click at [439, 324] on input "450.00" at bounding box center [577, 324] width 292 height 35
click at [440, 392] on input "50.00" at bounding box center [577, 395] width 292 height 35
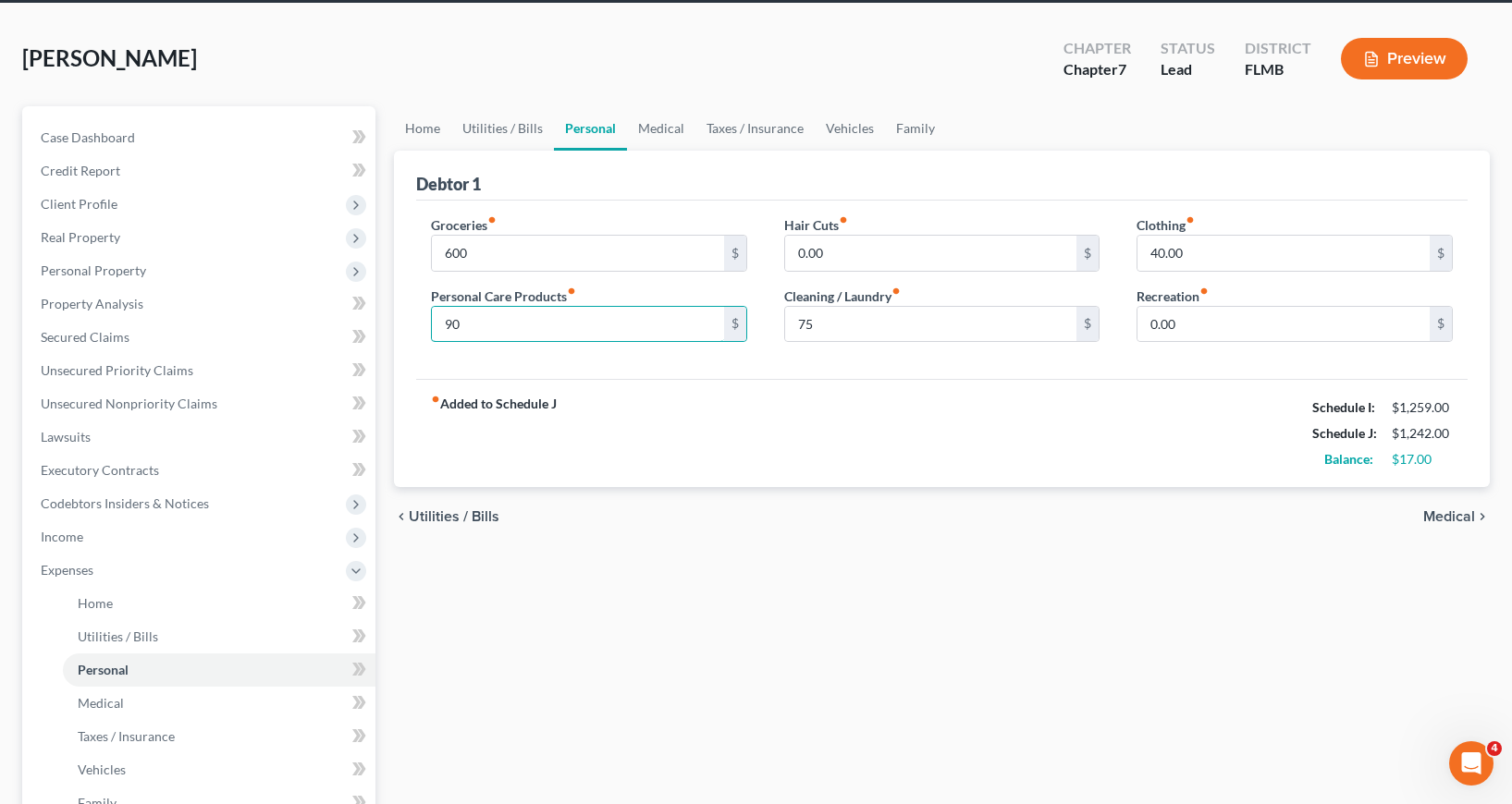
scroll to position [93, 0]
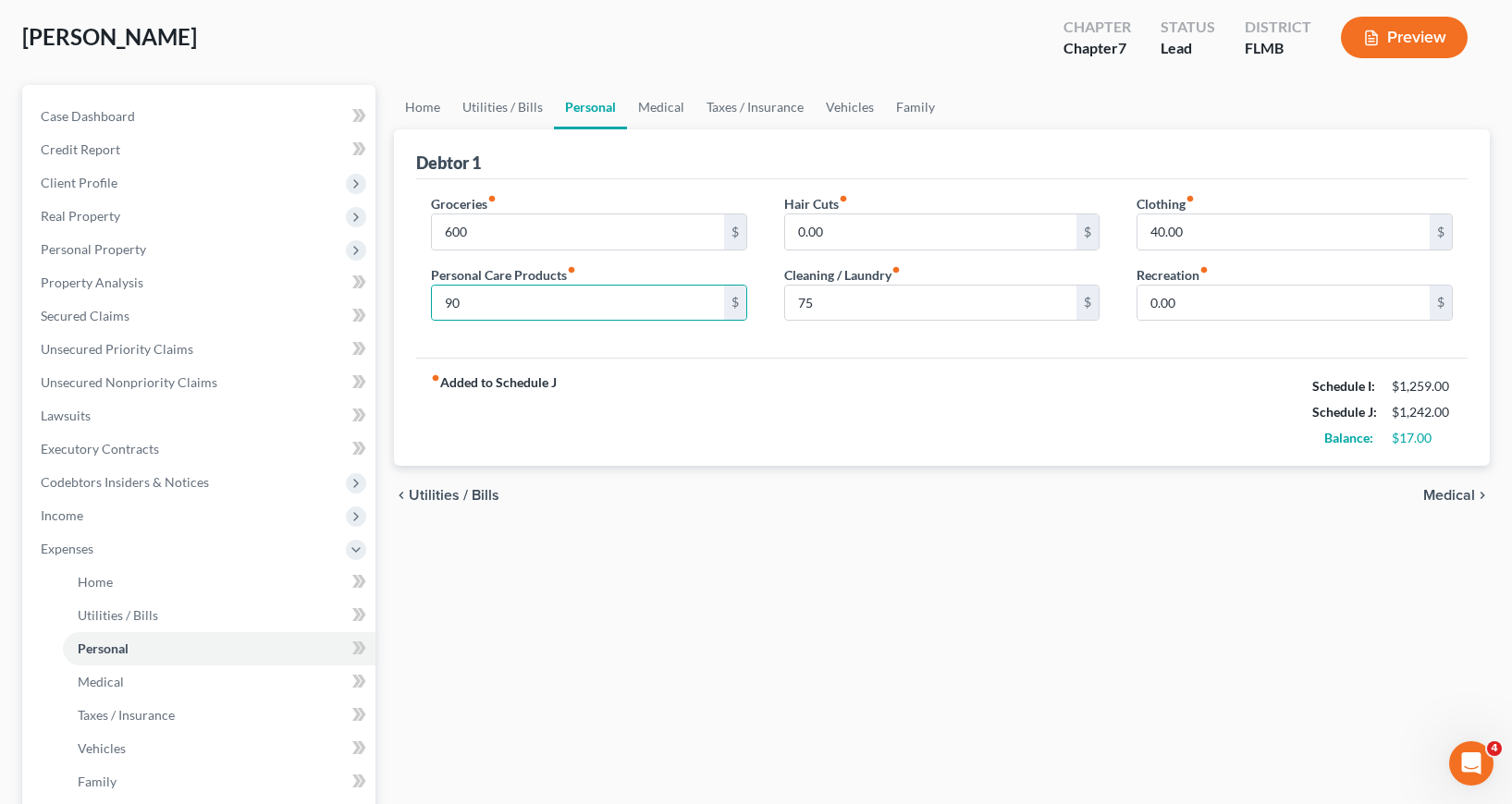
click at [672, 407] on div "fiber_manual_record Added to Schedule J Schedule I: $1,259.00 Schedule J: $1,24…" at bounding box center [942, 412] width 1051 height 108
click at [1145, 230] on input "40.00" at bounding box center [1283, 232] width 292 height 35
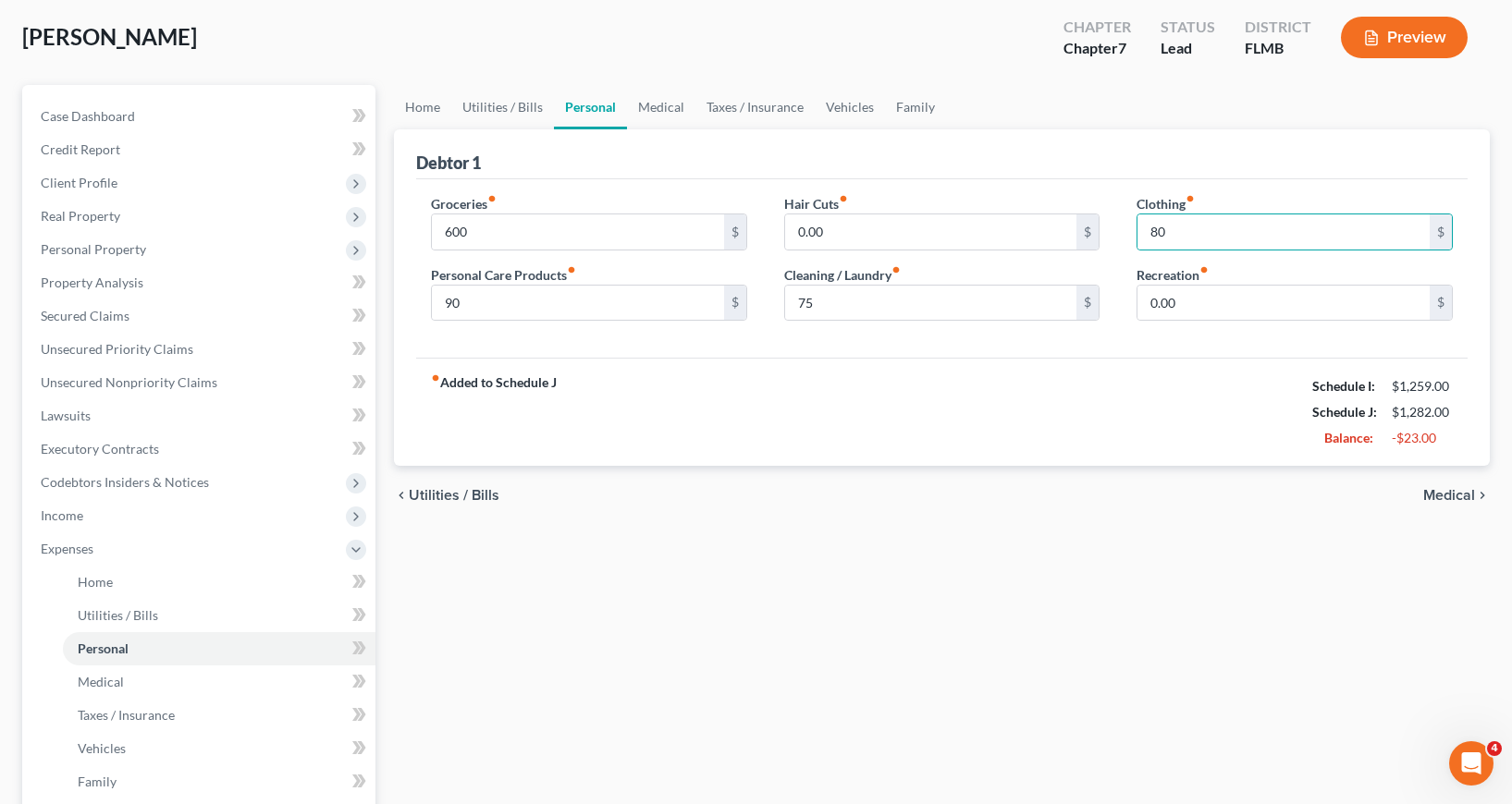
click at [886, 396] on div "fiber_manual_record Added to Schedule J Schedule I: $1,259.00 Schedule J: $1,28…" at bounding box center [942, 412] width 1051 height 108
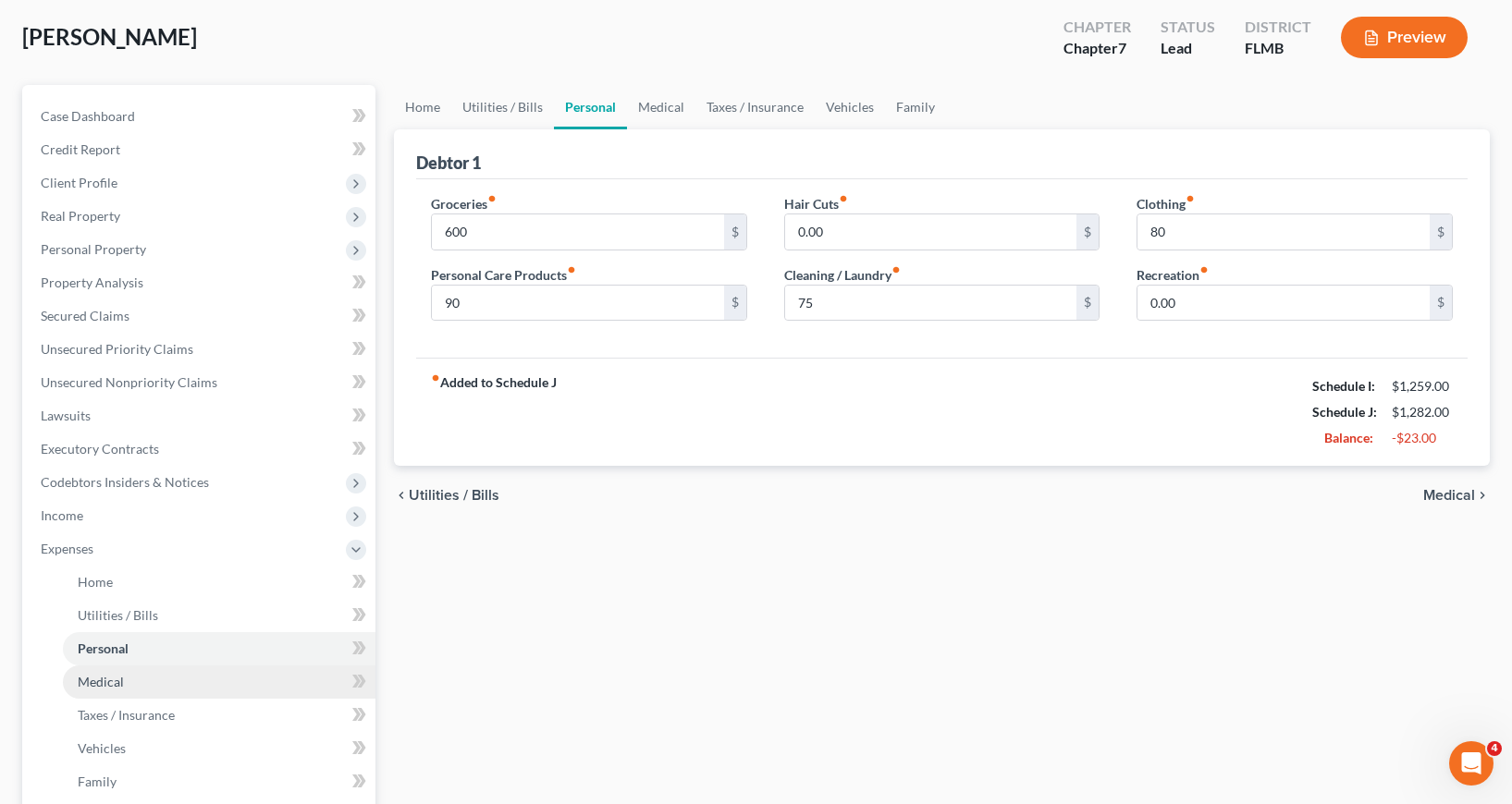
click at [120, 678] on span "Medical" at bounding box center [101, 681] width 46 height 15
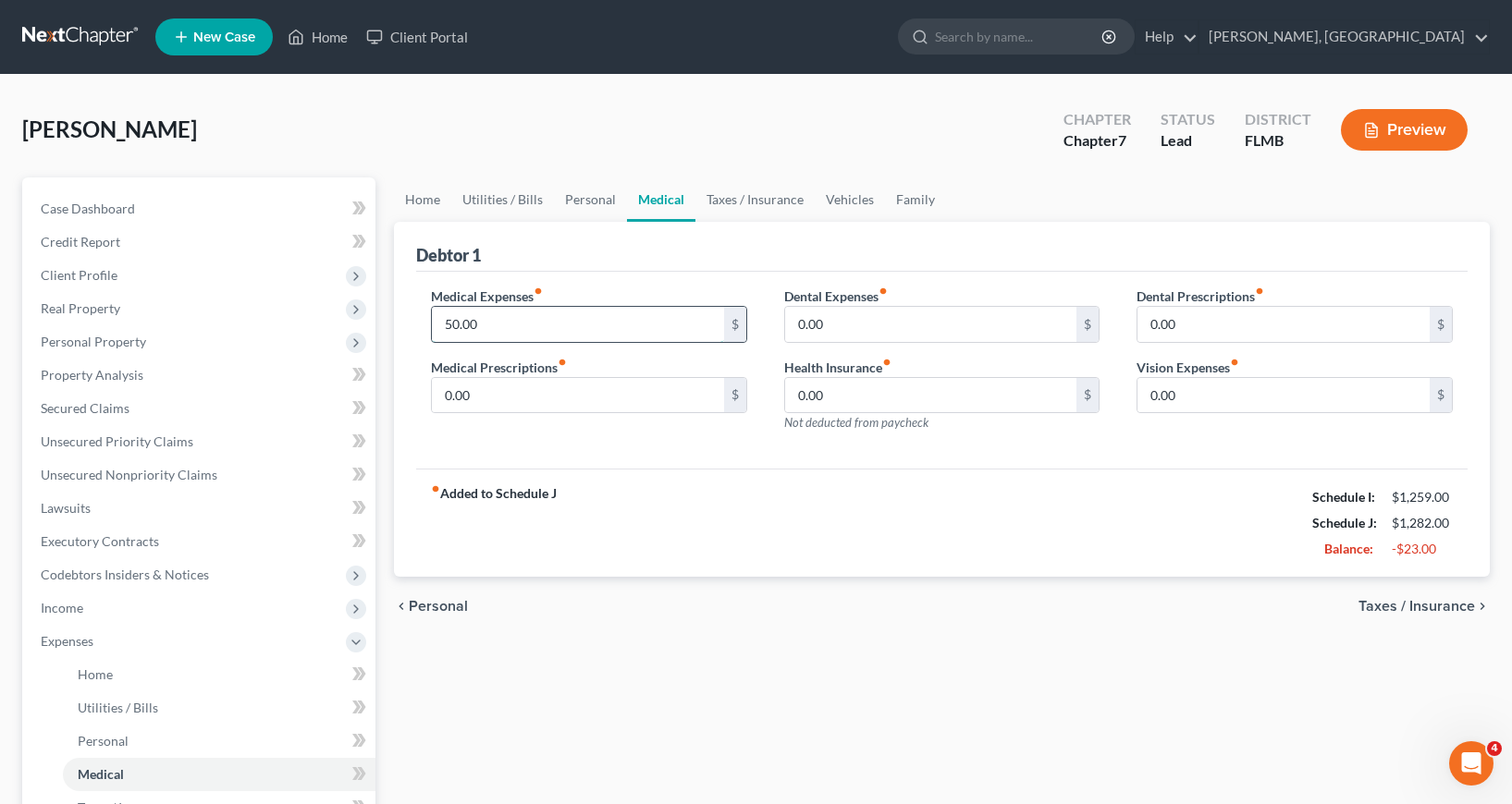
click at [443, 322] on input "50.00" at bounding box center [577, 324] width 292 height 35
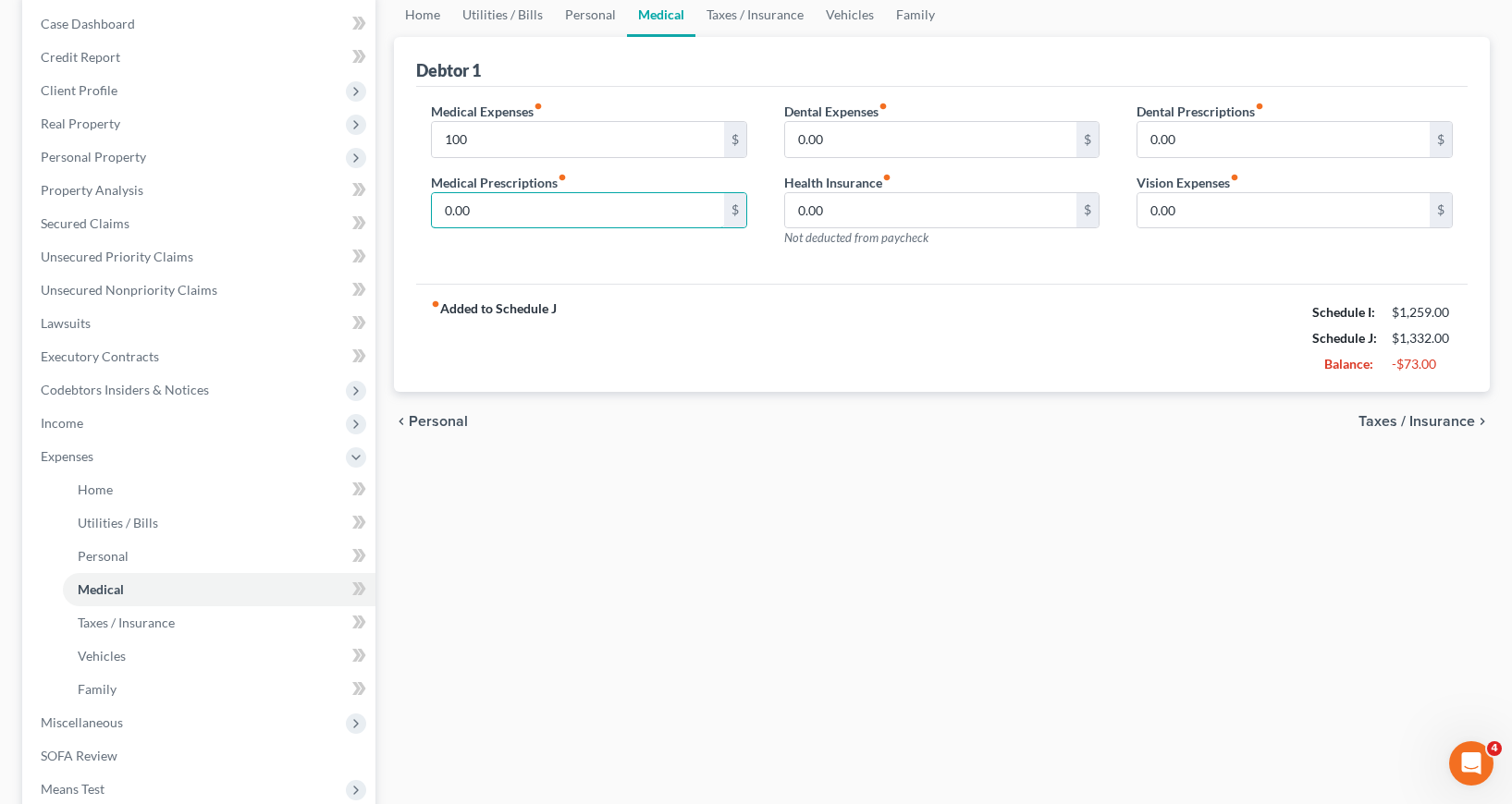
scroll to position [278, 0]
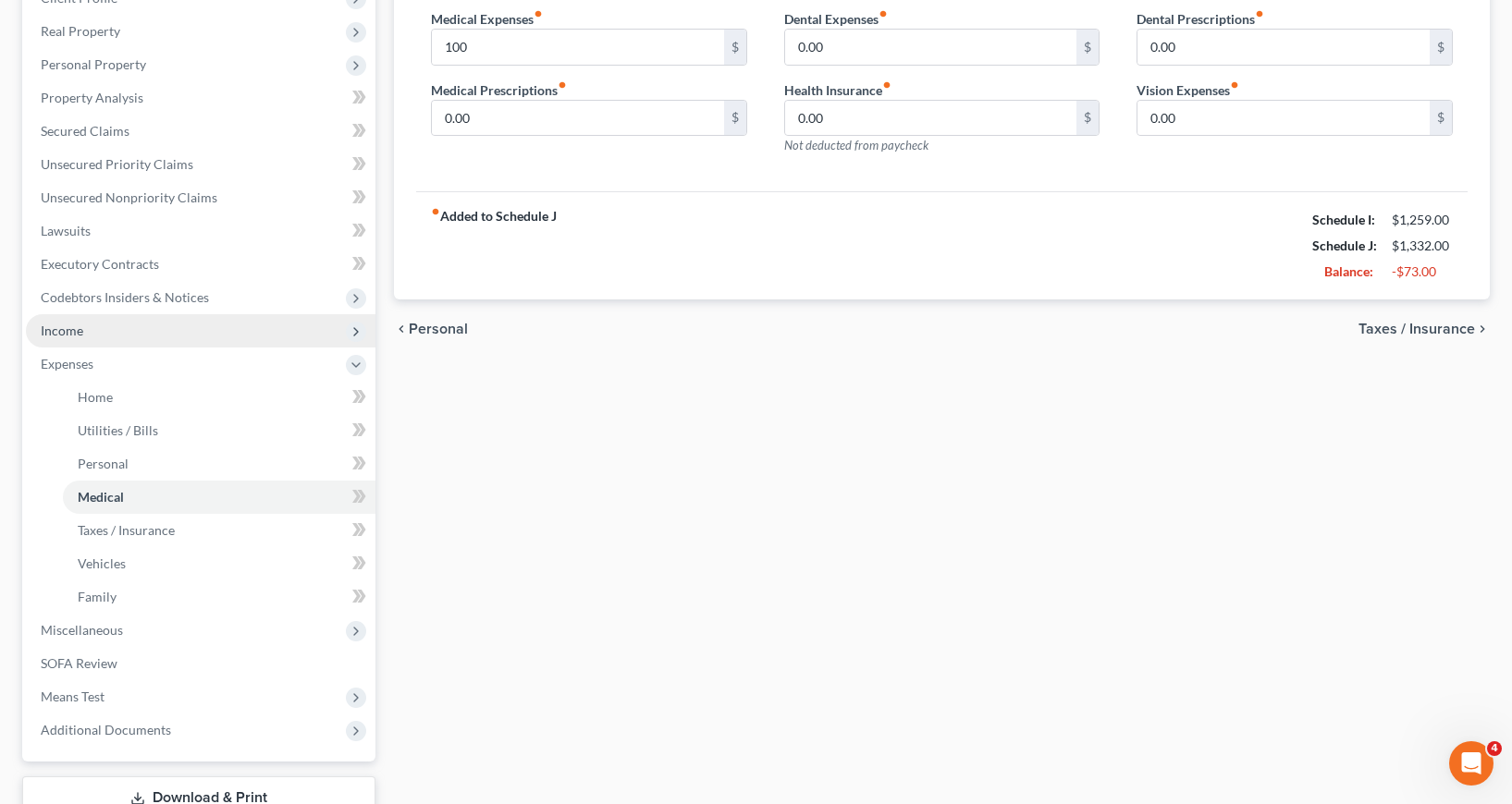
click at [67, 336] on span "Income" at bounding box center [61, 330] width 42 height 15
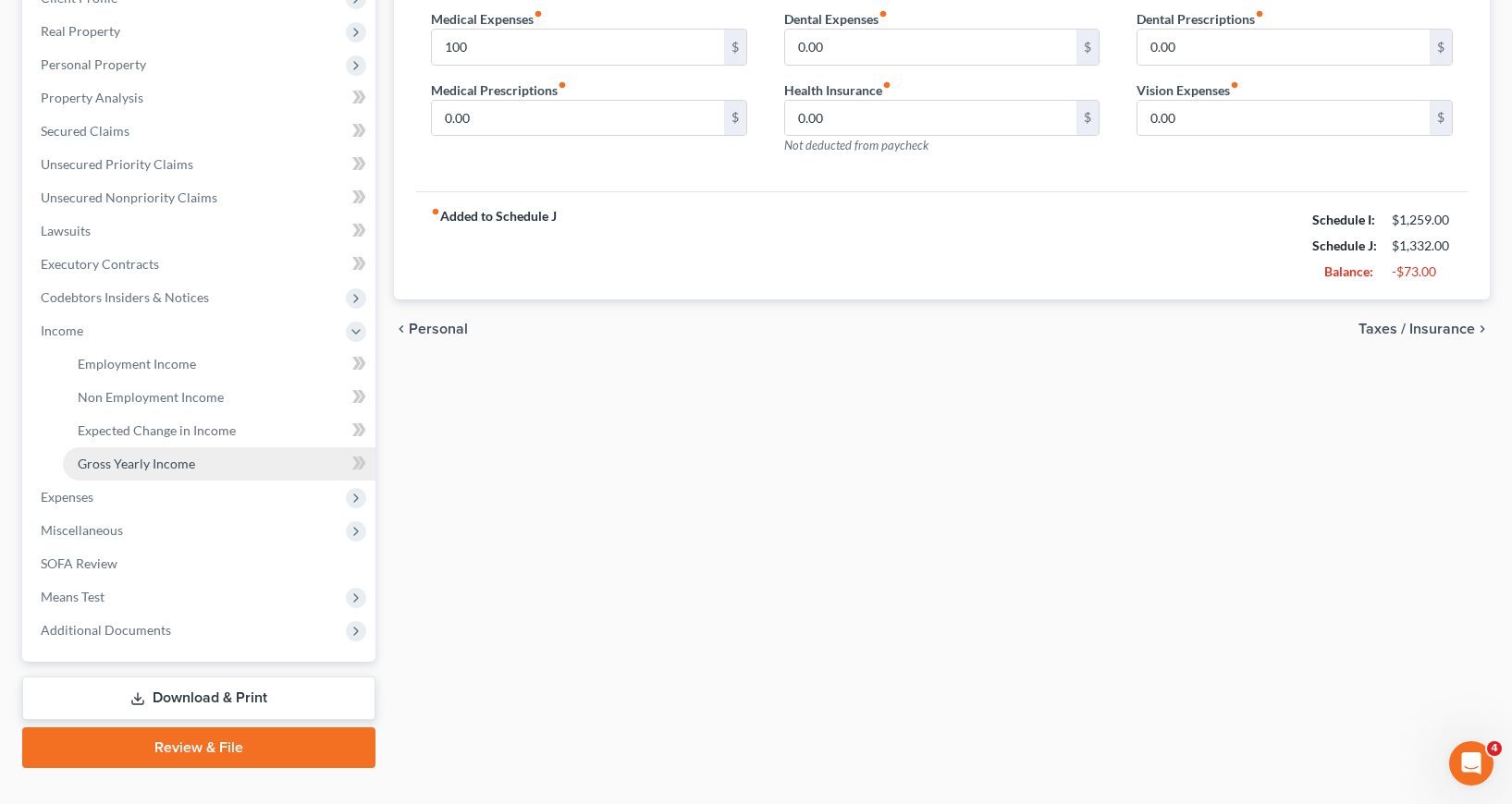
click at [175, 465] on span "Gross Yearly Income" at bounding box center [136, 463] width 118 height 15
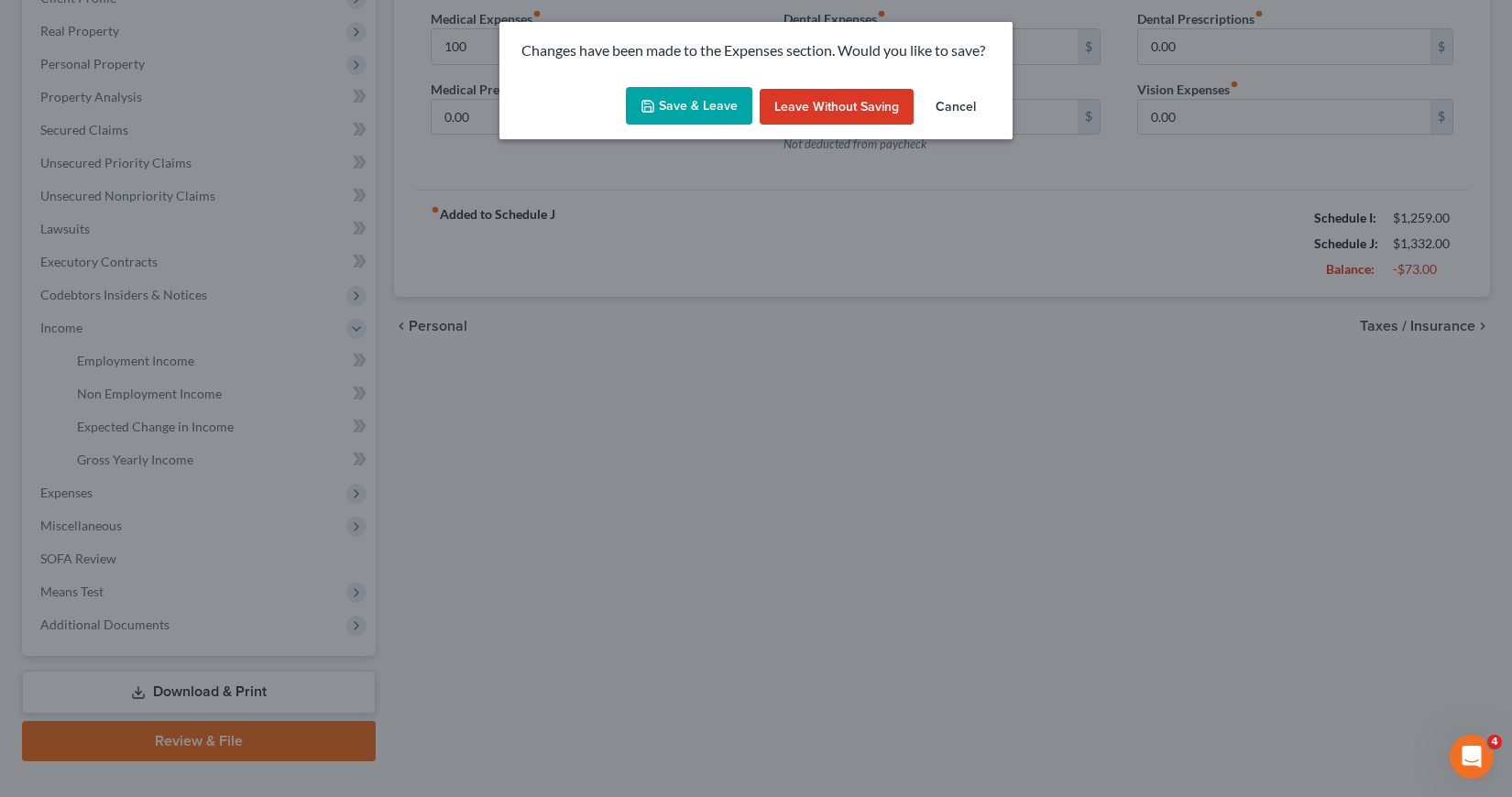
click at [684, 101] on button "Save & Leave" at bounding box center [689, 106] width 126 height 39
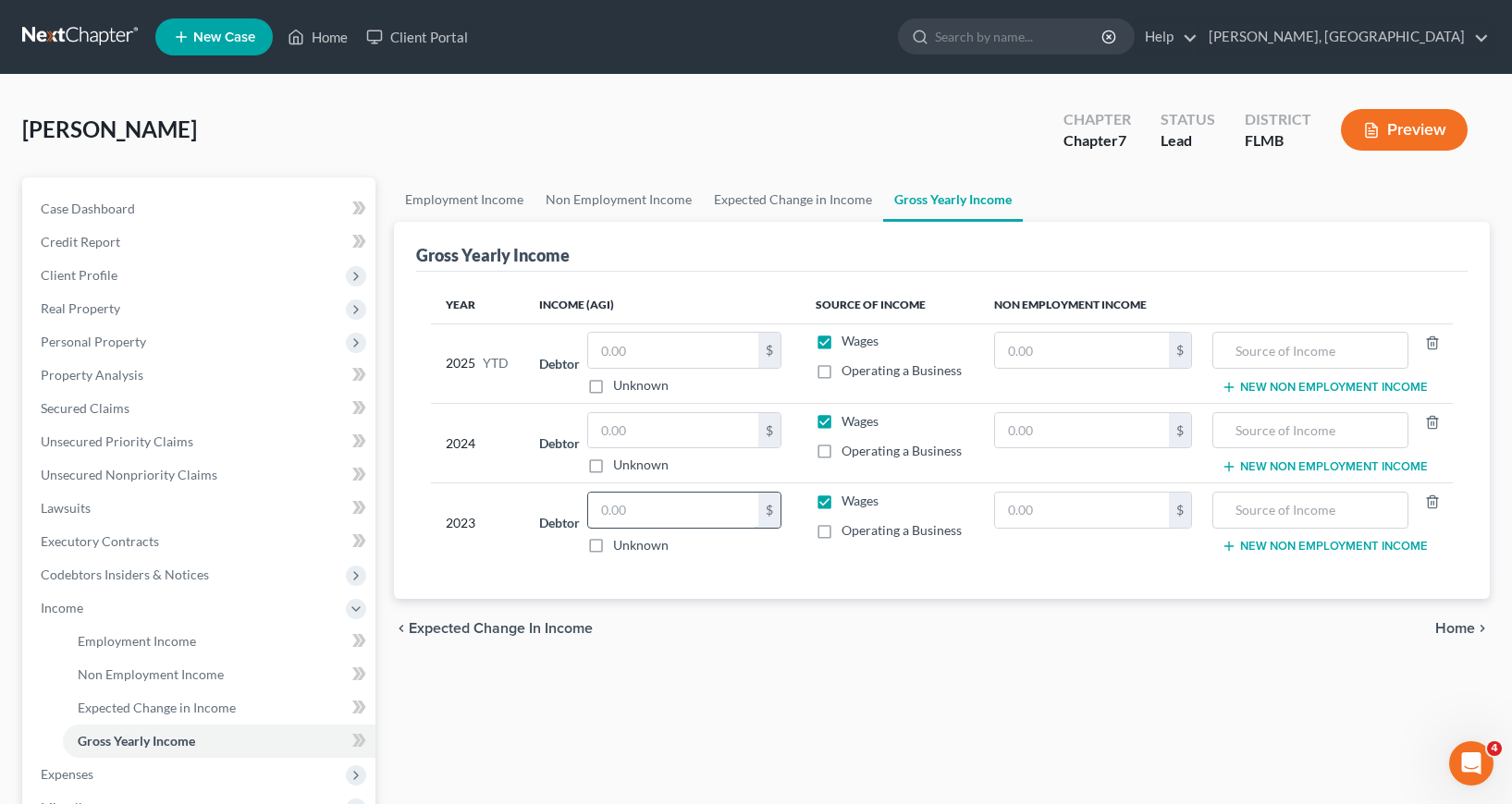
click at [609, 506] on input "text" at bounding box center [673, 510] width 170 height 35
click at [604, 431] on input "text" at bounding box center [673, 431] width 170 height 35
click at [1007, 427] on input "text" at bounding box center [1082, 431] width 174 height 35
click at [1231, 432] on input "text" at bounding box center [1311, 431] width 176 height 35
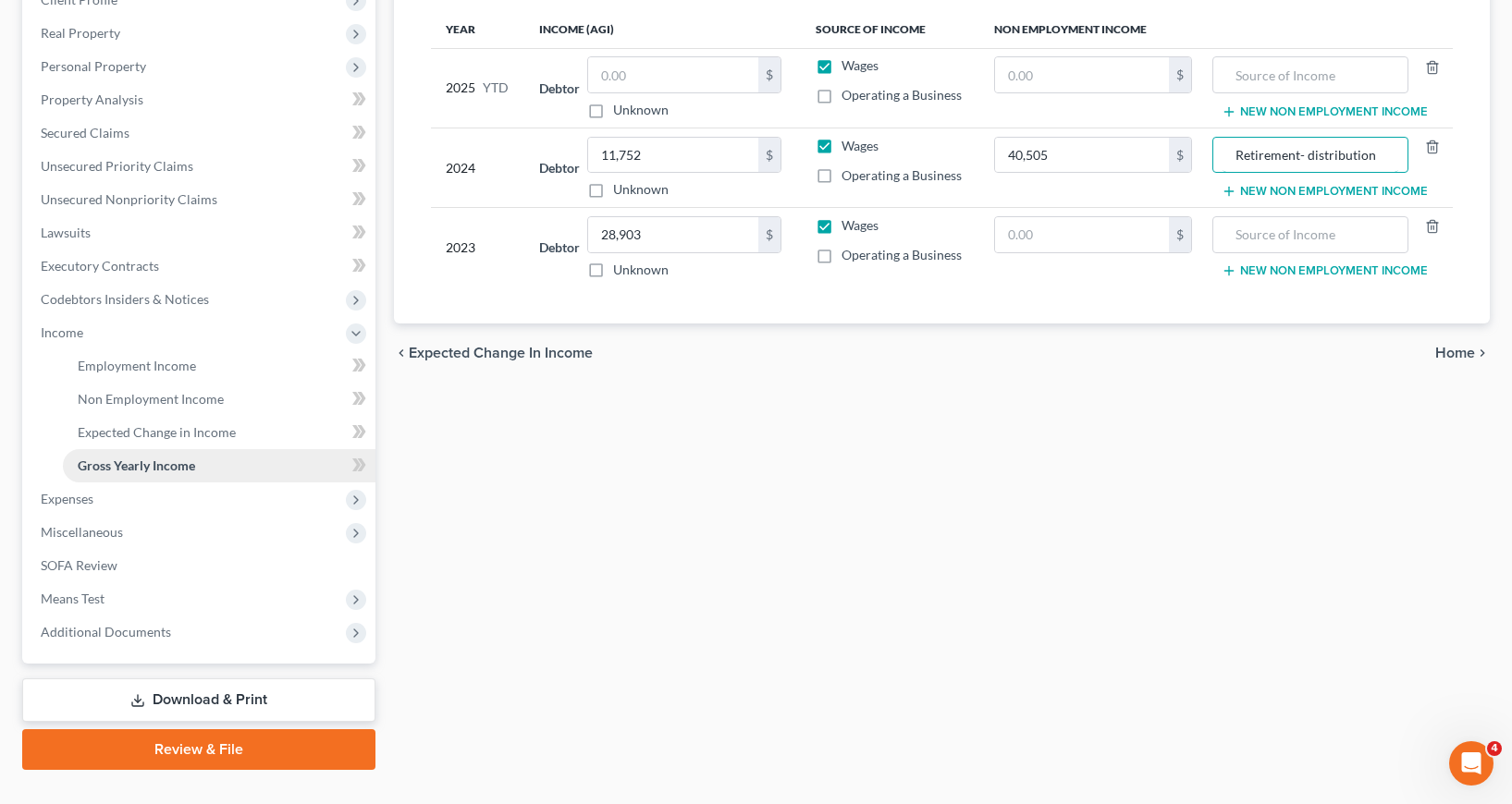
scroll to position [278, 0]
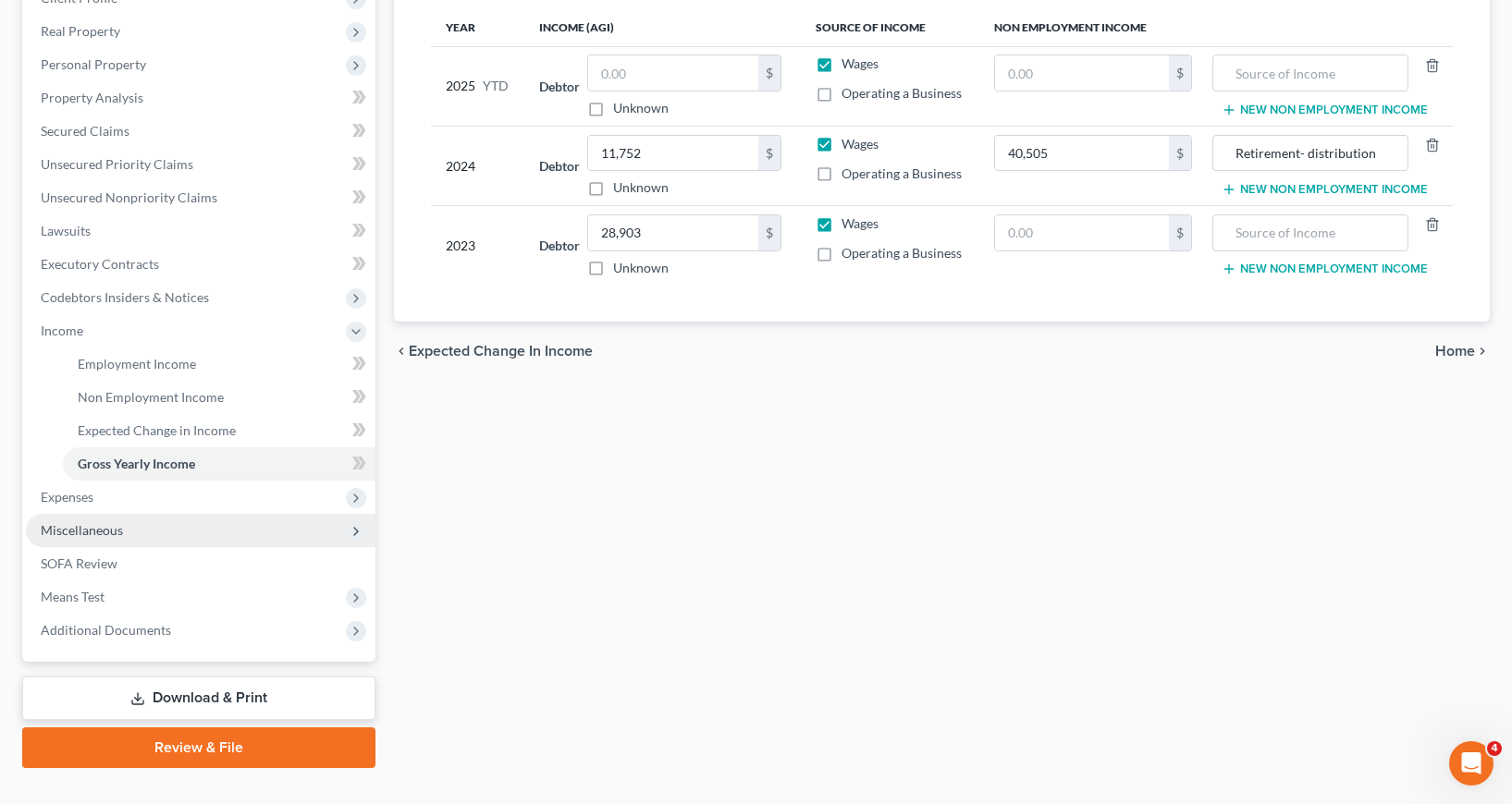
click at [107, 530] on span "Miscellaneous" at bounding box center [81, 530] width 82 height 15
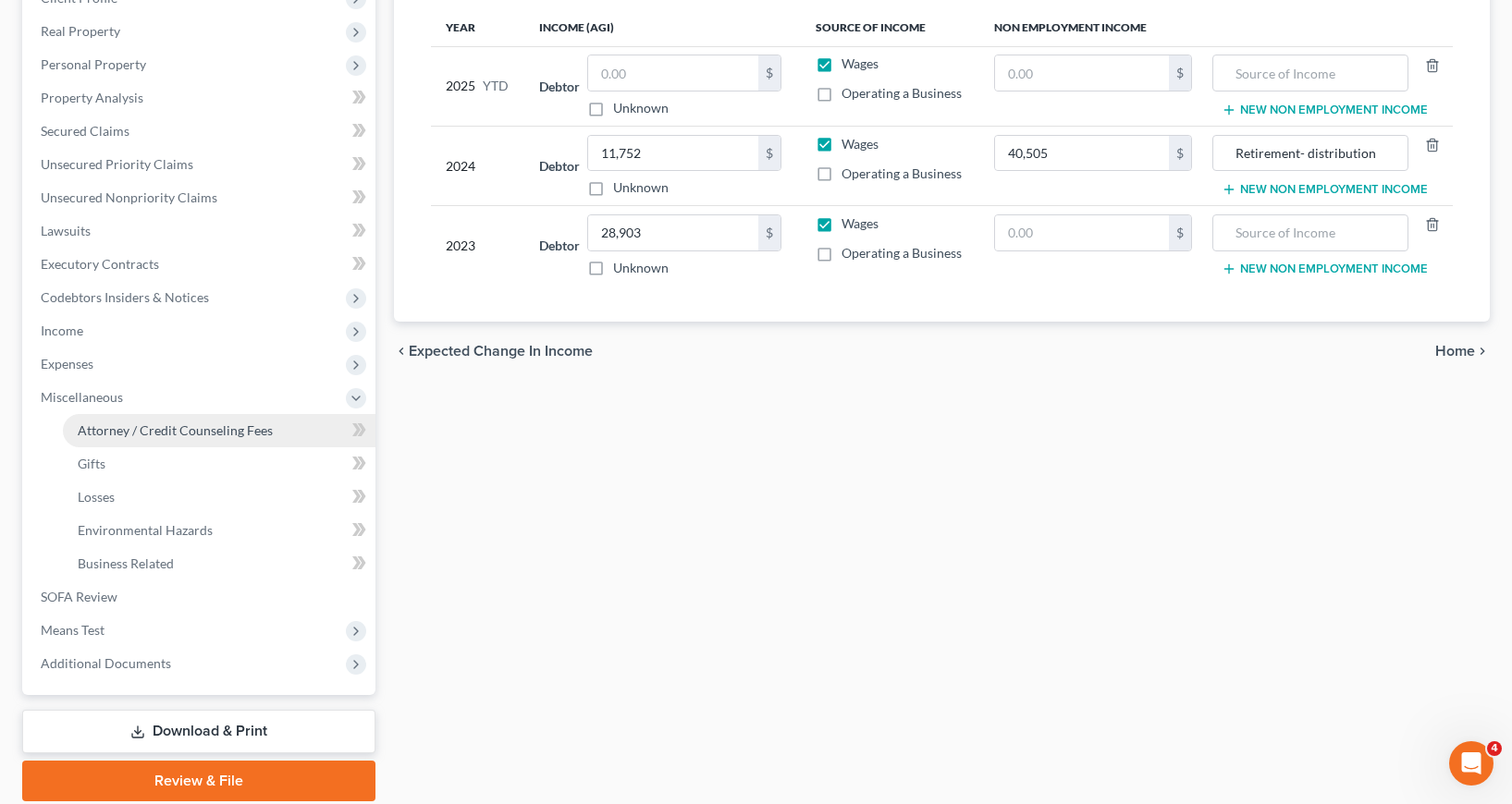
click at [160, 431] on span "Attorney / Credit Counseling Fees" at bounding box center [175, 430] width 195 height 15
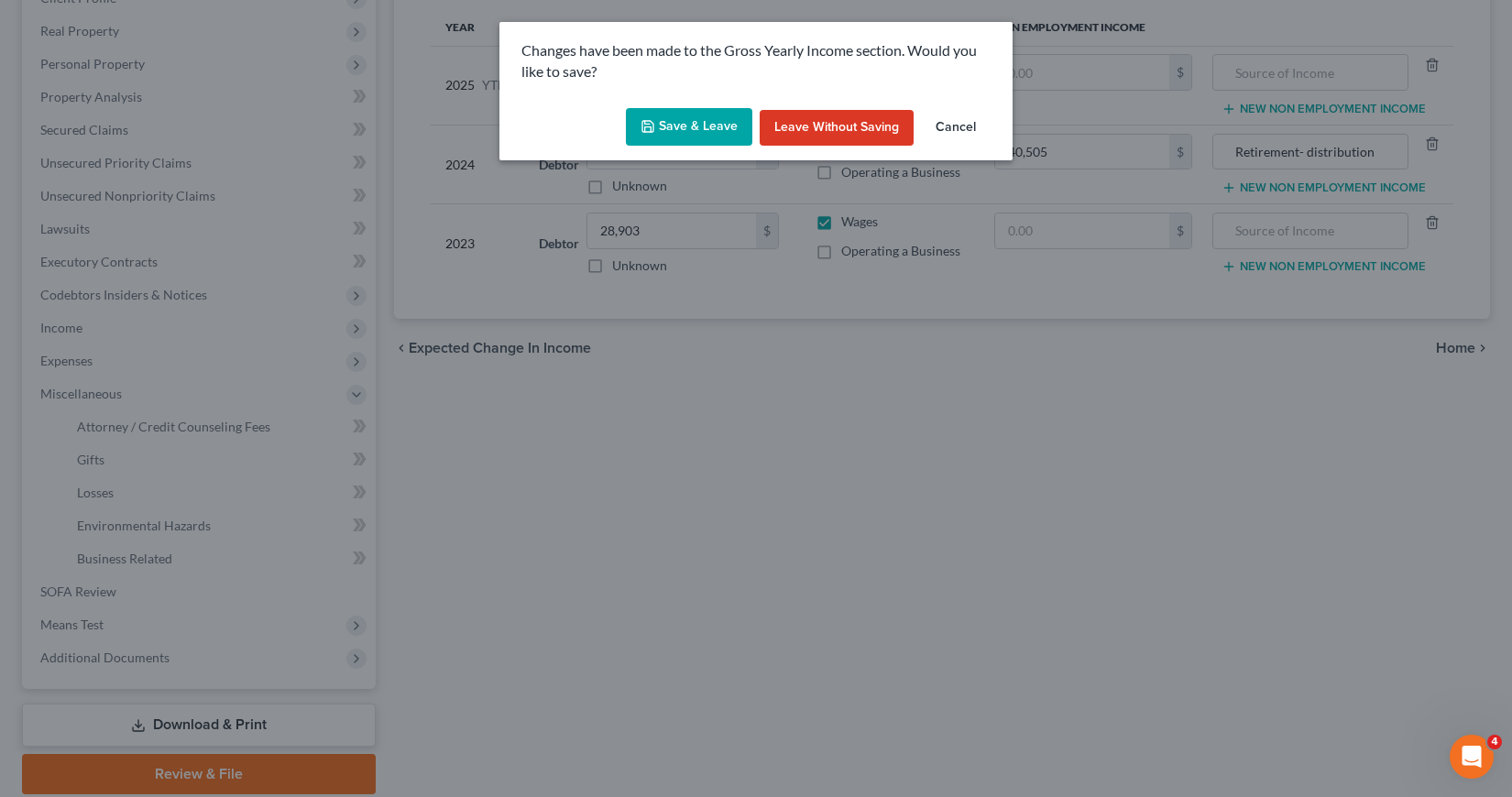
click at [673, 119] on button "Save & Leave" at bounding box center [689, 127] width 126 height 39
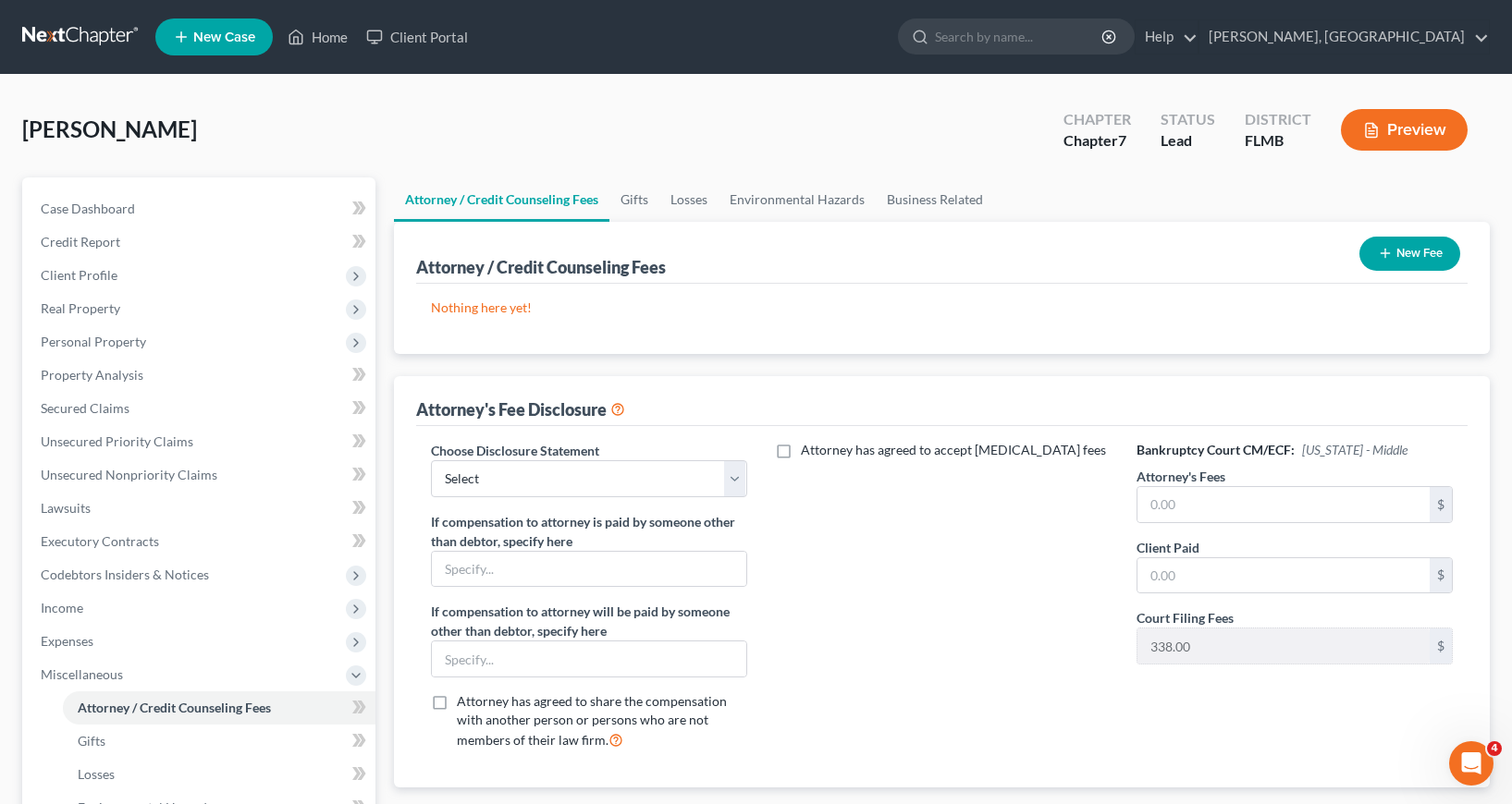
click at [1400, 251] on button "New Fee" at bounding box center [1410, 254] width 101 height 34
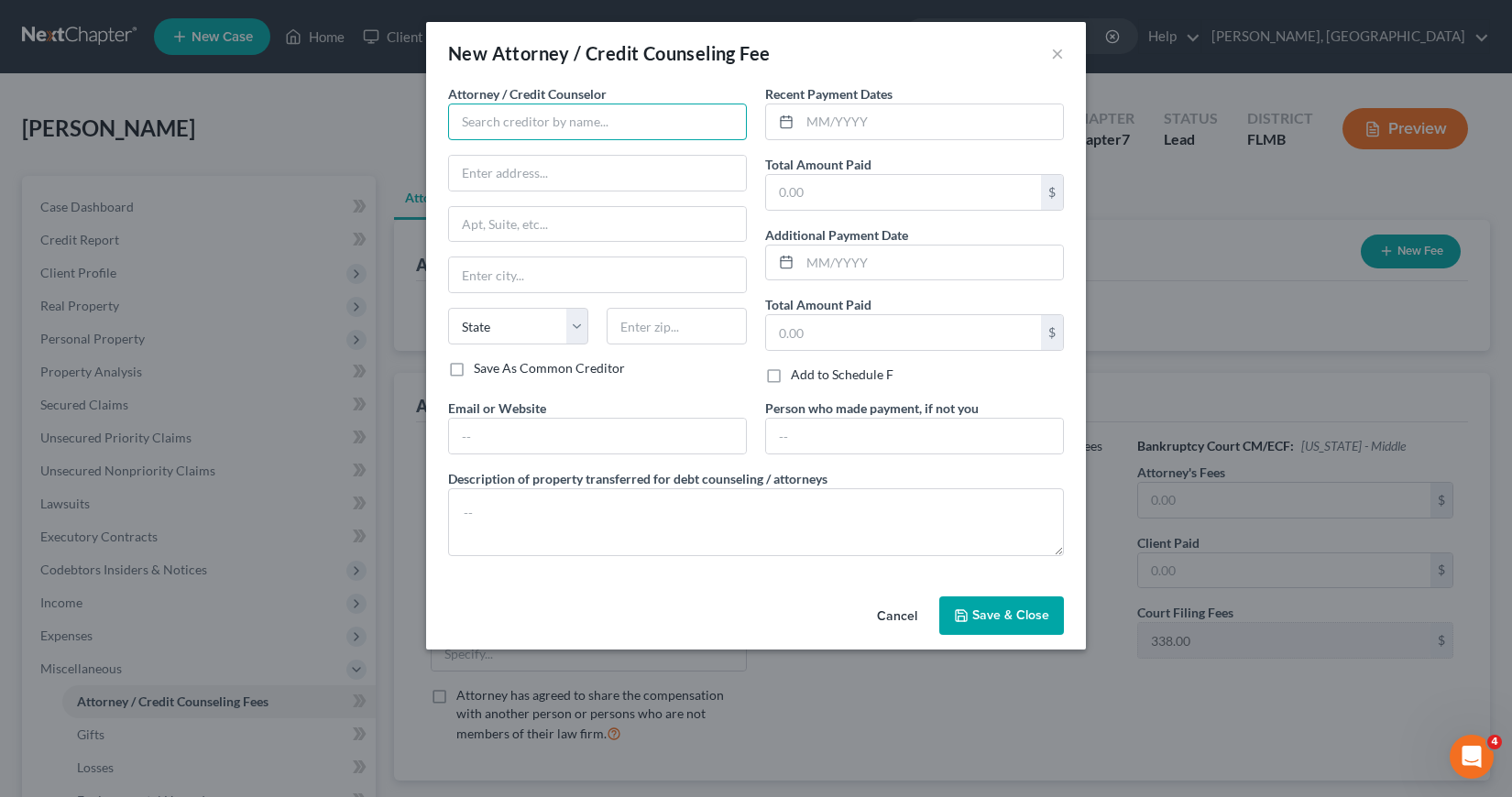
click at [464, 119] on input "text" at bounding box center [597, 121] width 299 height 37
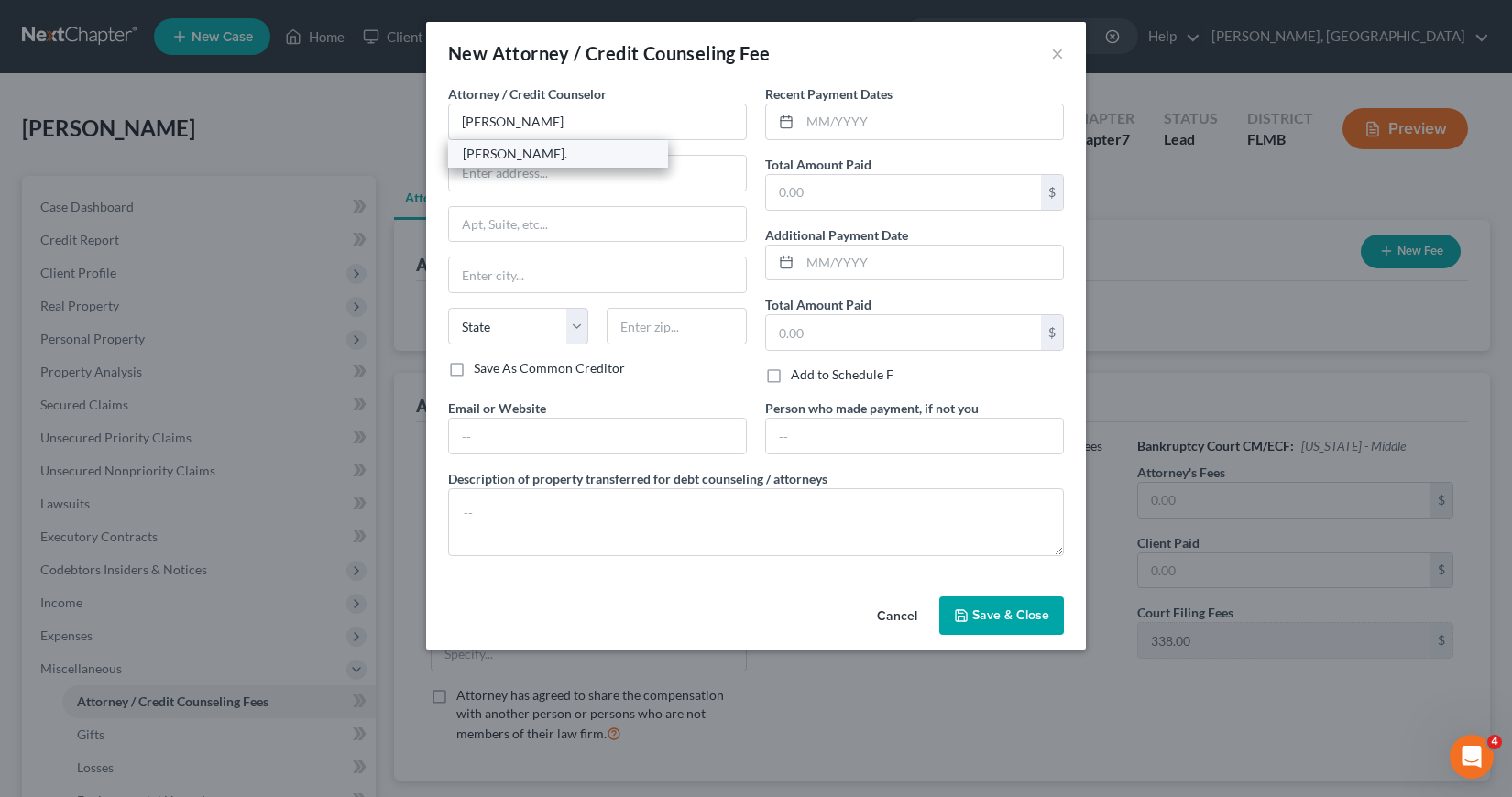
click at [497, 151] on div "[PERSON_NAME]." at bounding box center [558, 154] width 191 height 18
drag, startPoint x: 802, startPoint y: 119, endPoint x: 787, endPoint y: 132, distance: 19.8
click at [798, 121] on div at bounding box center [913, 121] width 299 height 37
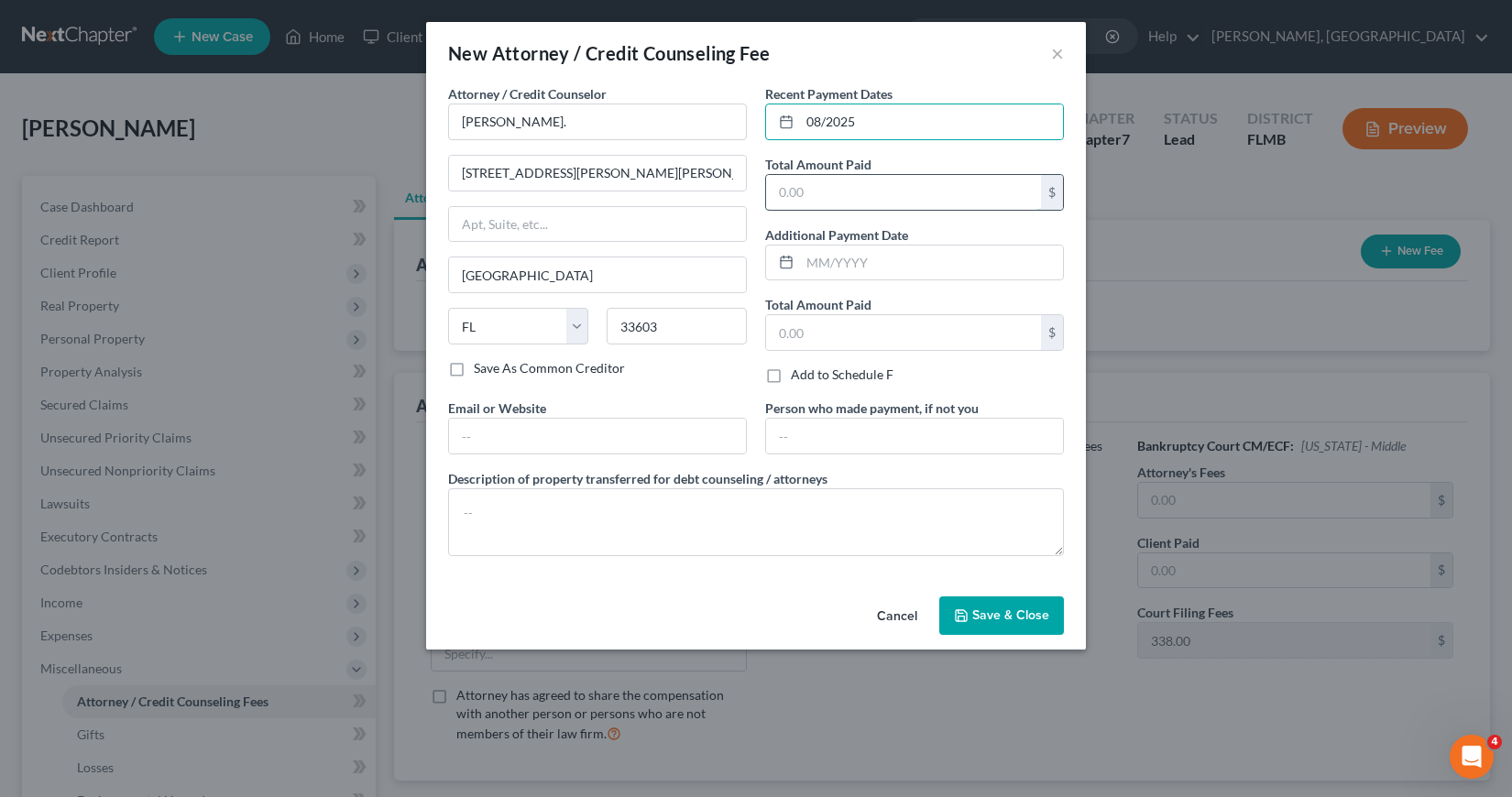
click at [772, 190] on input "text" at bounding box center [903, 192] width 275 height 35
click at [988, 613] on span "Save & Close" at bounding box center [1010, 615] width 77 height 15
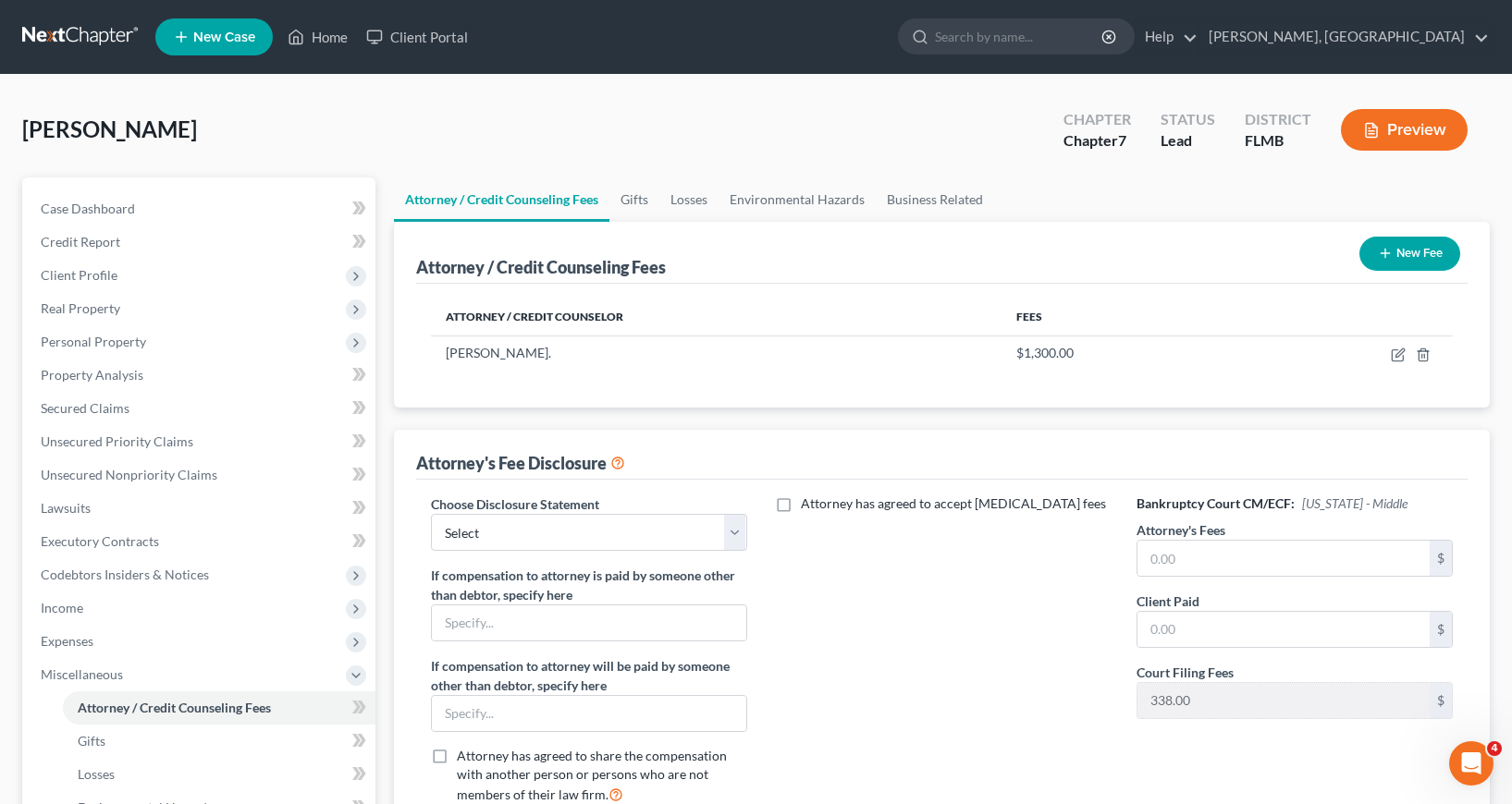
click at [1391, 257] on button "New Fee" at bounding box center [1410, 254] width 101 height 34
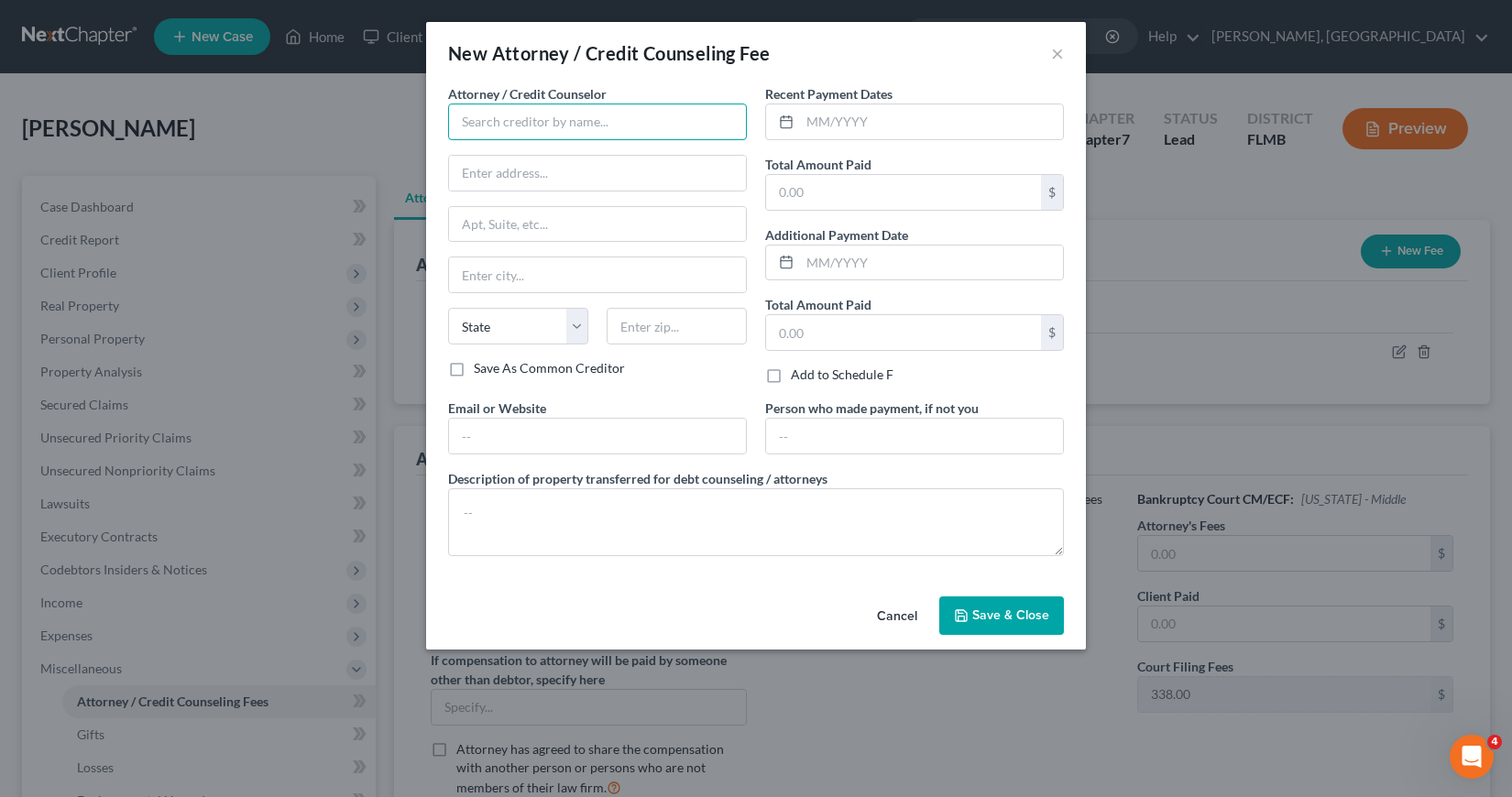
click at [468, 122] on input "text" at bounding box center [597, 121] width 299 height 37
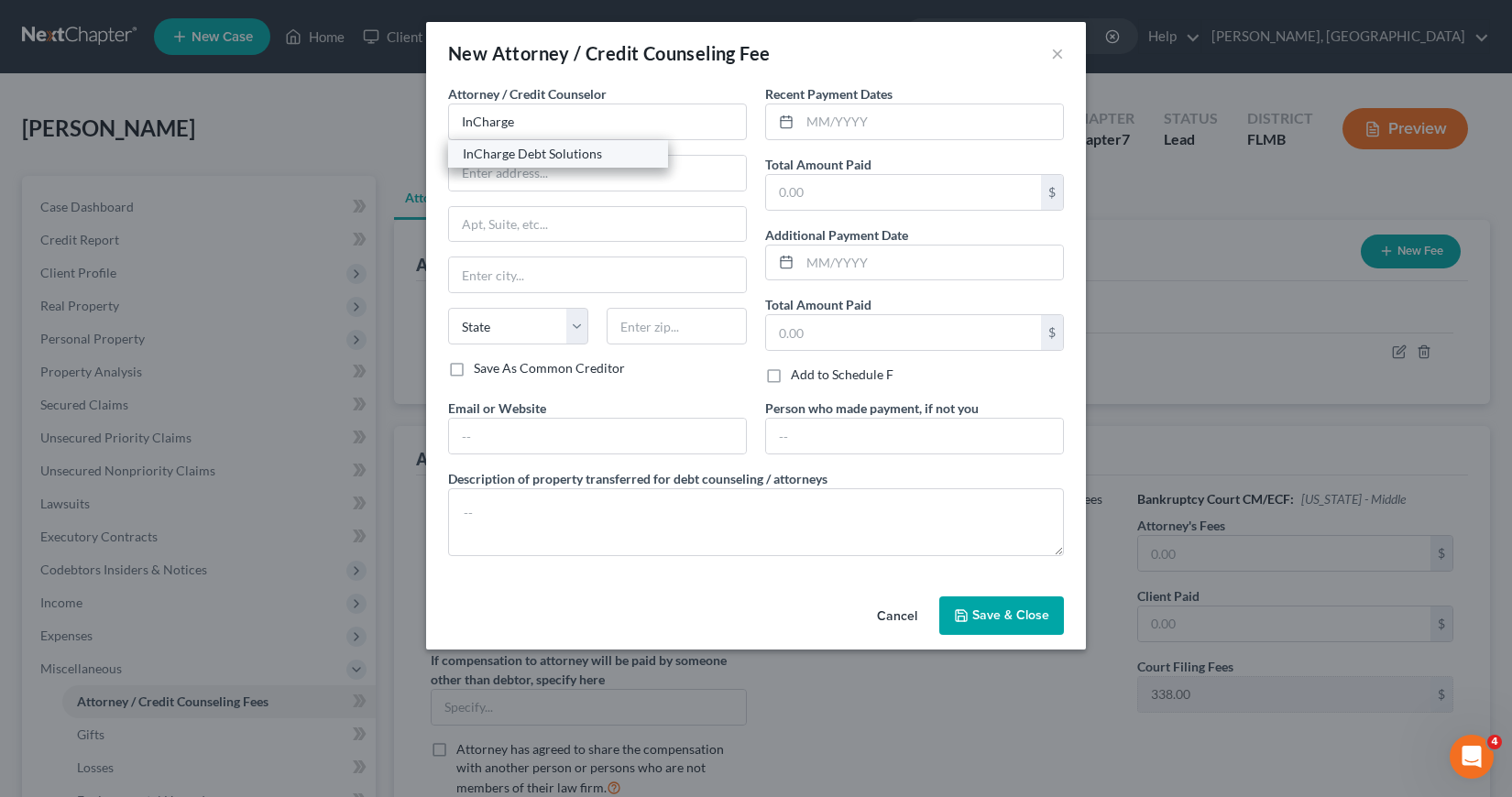
click at [566, 155] on div "InCharge Debt Solutions" at bounding box center [558, 154] width 191 height 18
drag, startPoint x: 807, startPoint y: 121, endPoint x: 806, endPoint y: 134, distance: 13.0
click at [806, 127] on input "text" at bounding box center [931, 121] width 263 height 35
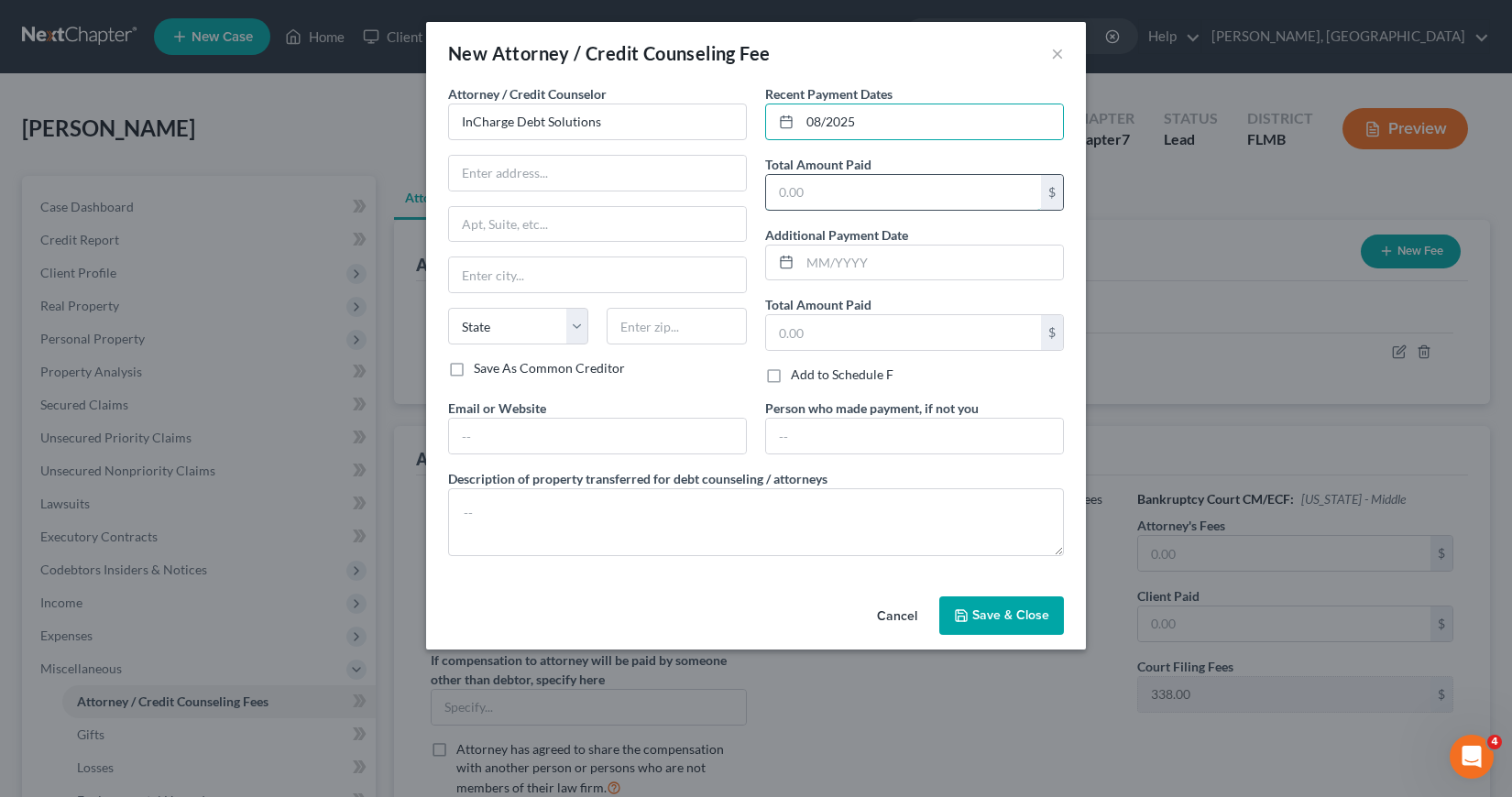
click at [781, 189] on input "text" at bounding box center [903, 192] width 275 height 35
click at [992, 611] on span "Save & Close" at bounding box center [1010, 615] width 77 height 15
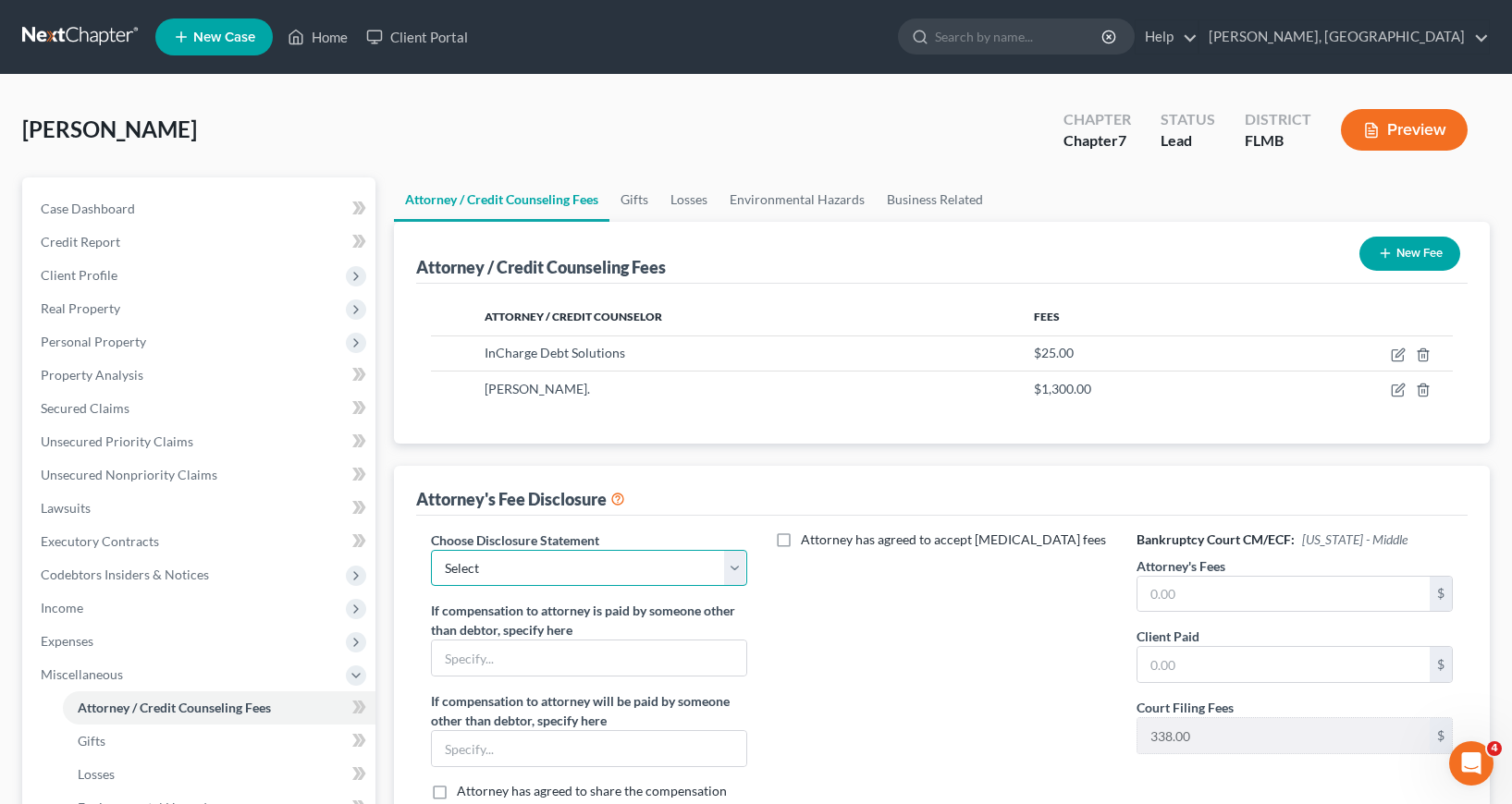
drag, startPoint x: 736, startPoint y: 567, endPoint x: 711, endPoint y: 575, distance: 26.2
click at [735, 567] on select "Select Attorney" at bounding box center [589, 569] width 316 height 37
click at [431, 550] on select "Select Attorney" at bounding box center [589, 569] width 316 height 37
click at [1151, 597] on input "text" at bounding box center [1283, 594] width 292 height 35
click at [1151, 670] on input "text" at bounding box center [1283, 664] width 292 height 35
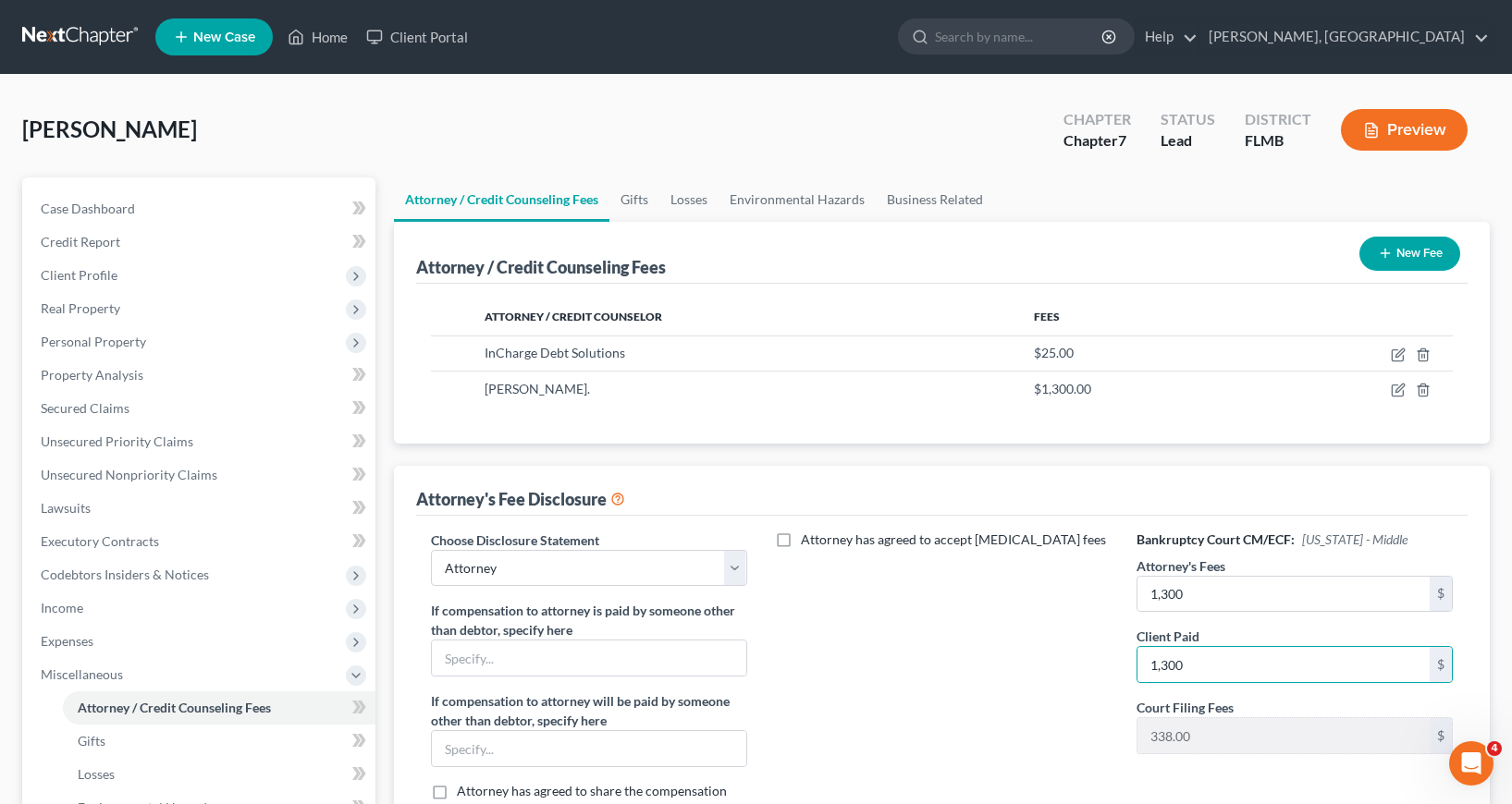
click at [1043, 690] on div "Attorney has agreed to accept [MEDICAL_DATA] fees" at bounding box center [942, 692] width 353 height 324
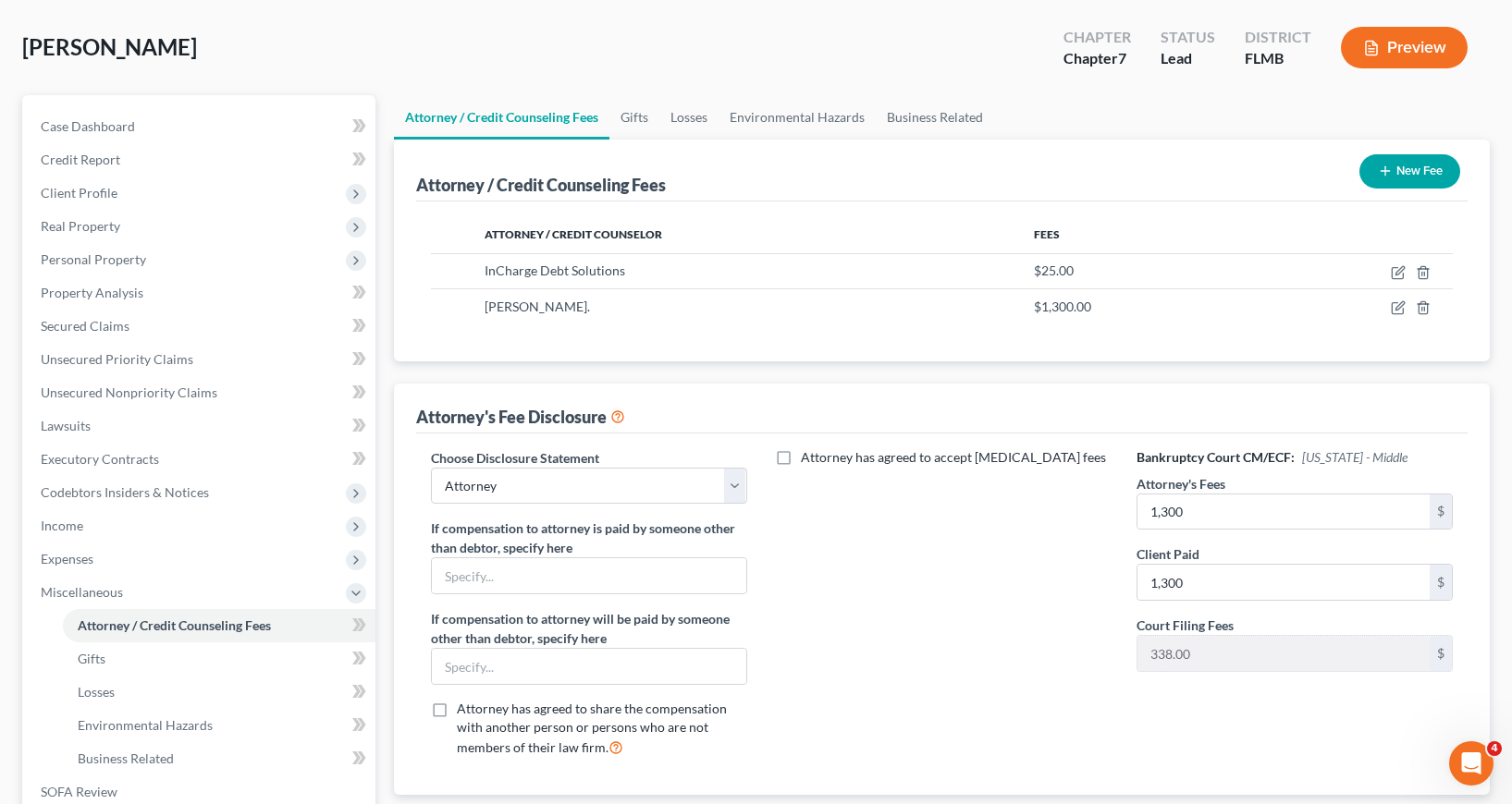
scroll to position [345, 0]
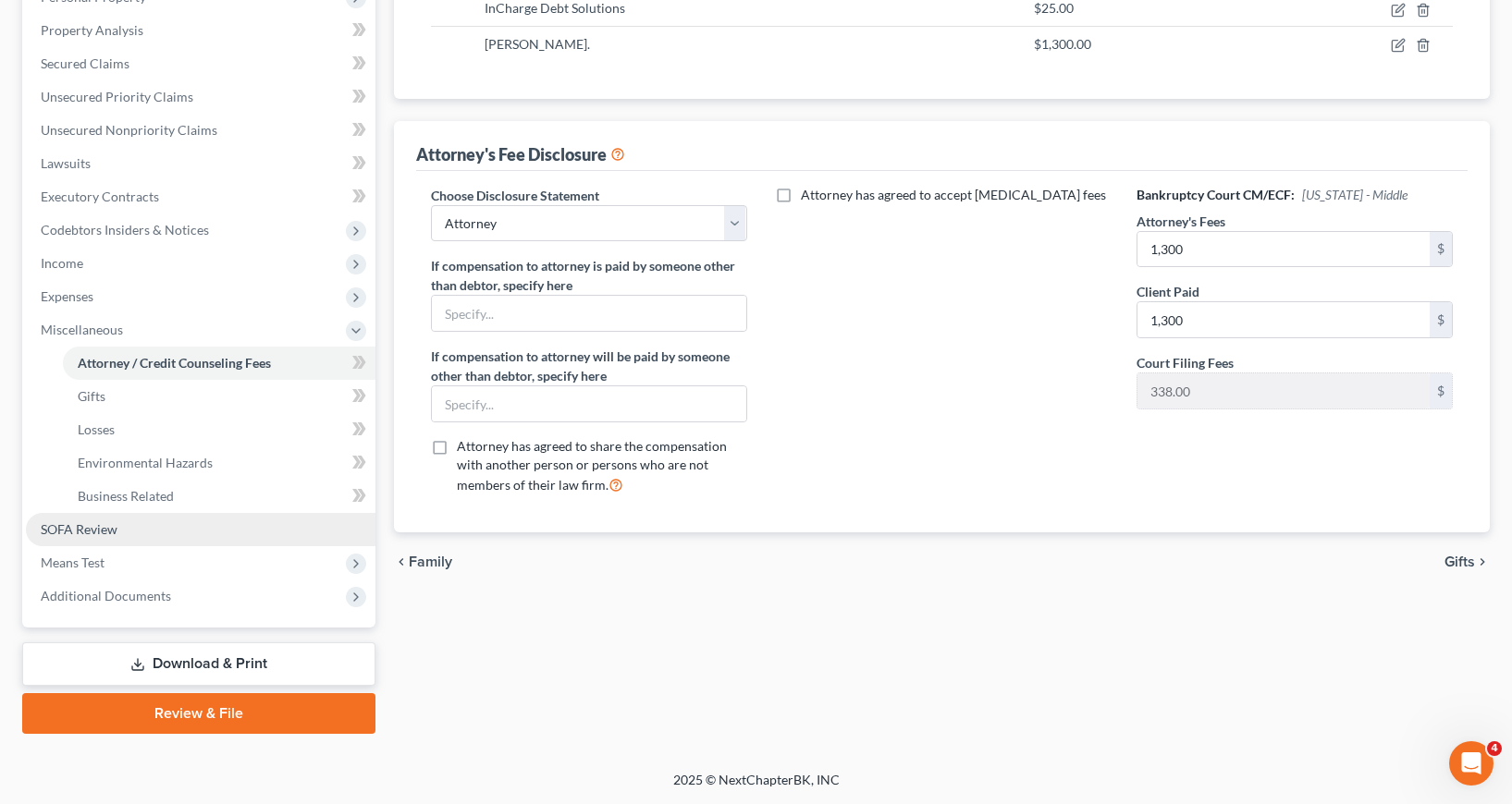
click at [83, 531] on span "SOFA Review" at bounding box center [79, 529] width 77 height 15
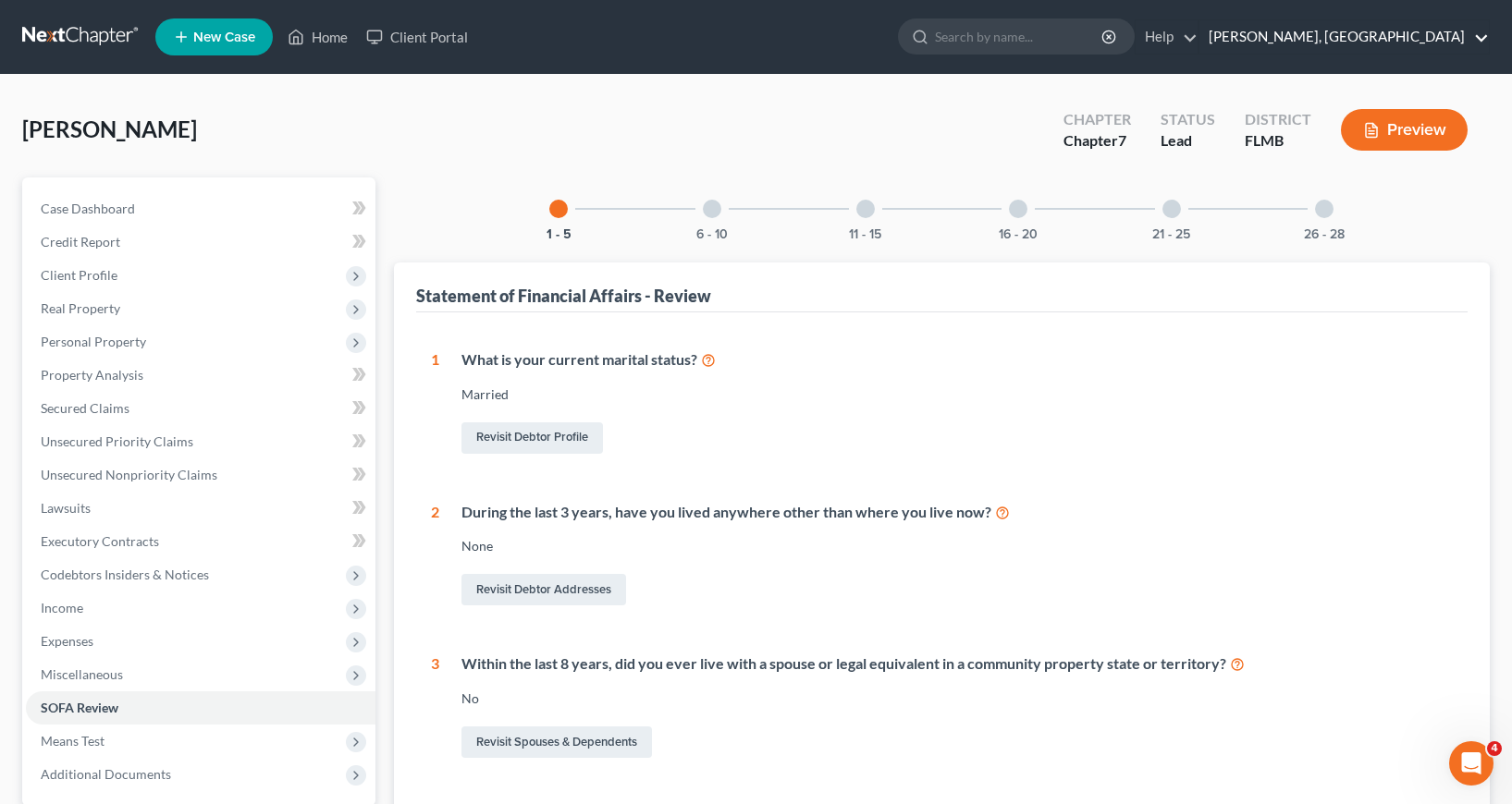
click at [1478, 40] on link "[PERSON_NAME], [GEOGRAPHIC_DATA]" at bounding box center [1344, 36] width 289 height 34
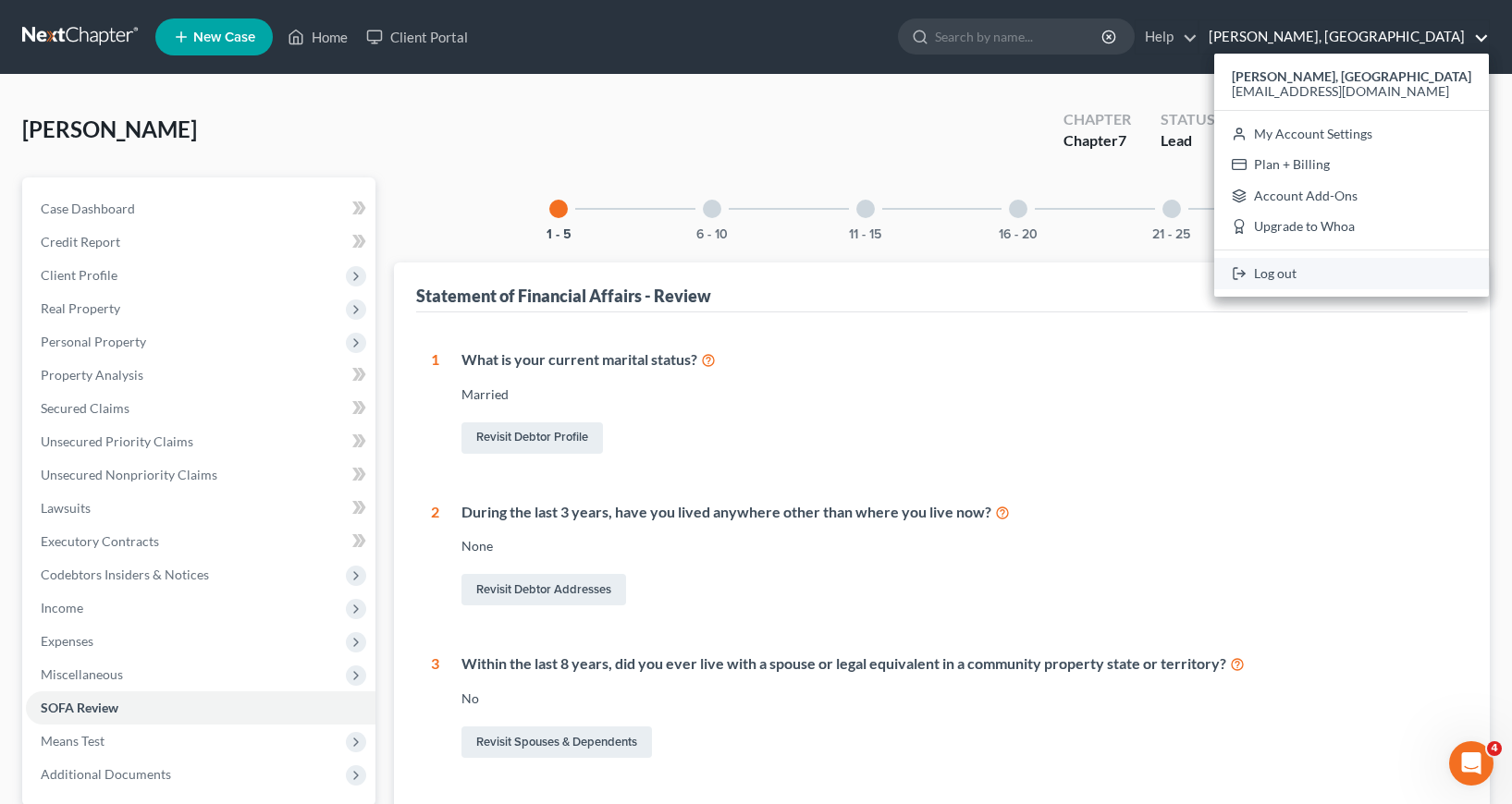
click at [1284, 271] on link "Log out" at bounding box center [1351, 273] width 275 height 32
